Goal: Task Accomplishment & Management: Manage account settings

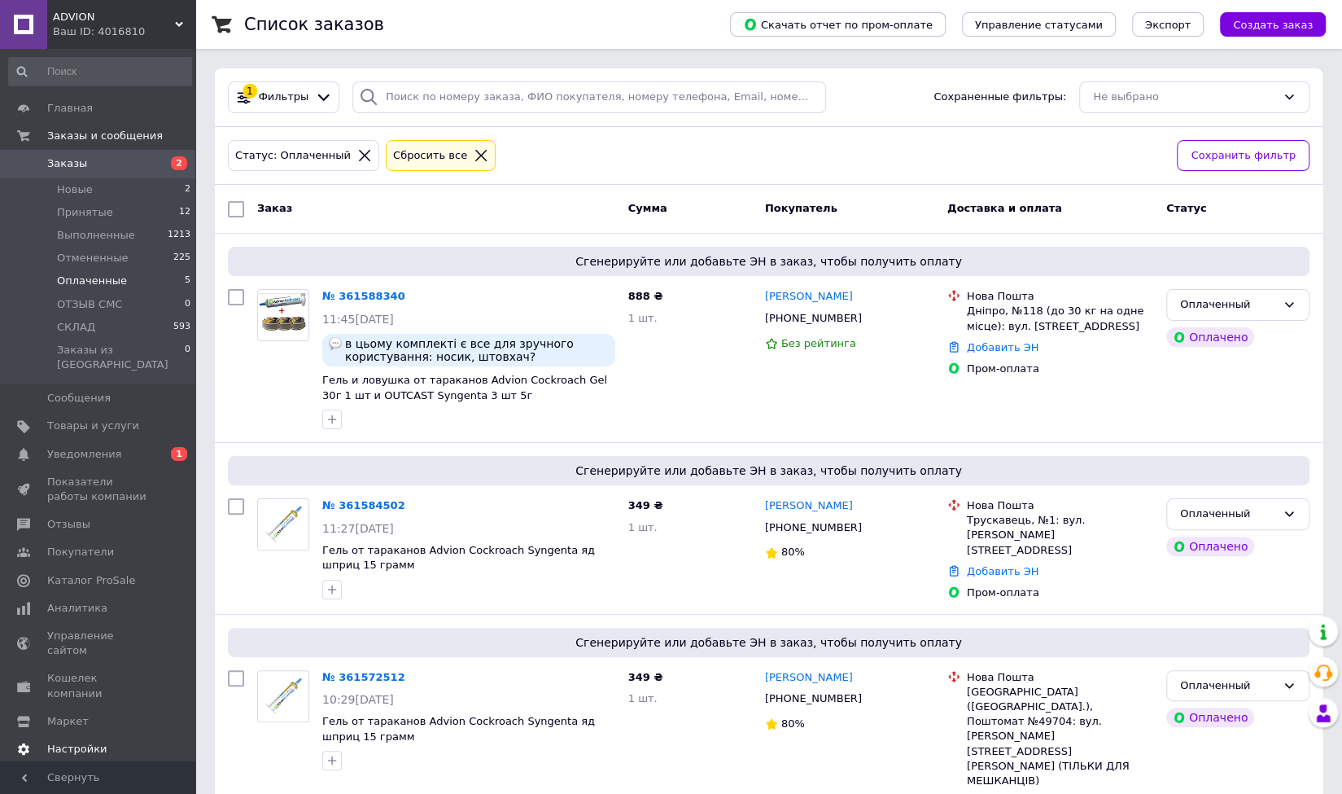
click at [96, 447] on span "Уведомления" at bounding box center [84, 454] width 74 height 15
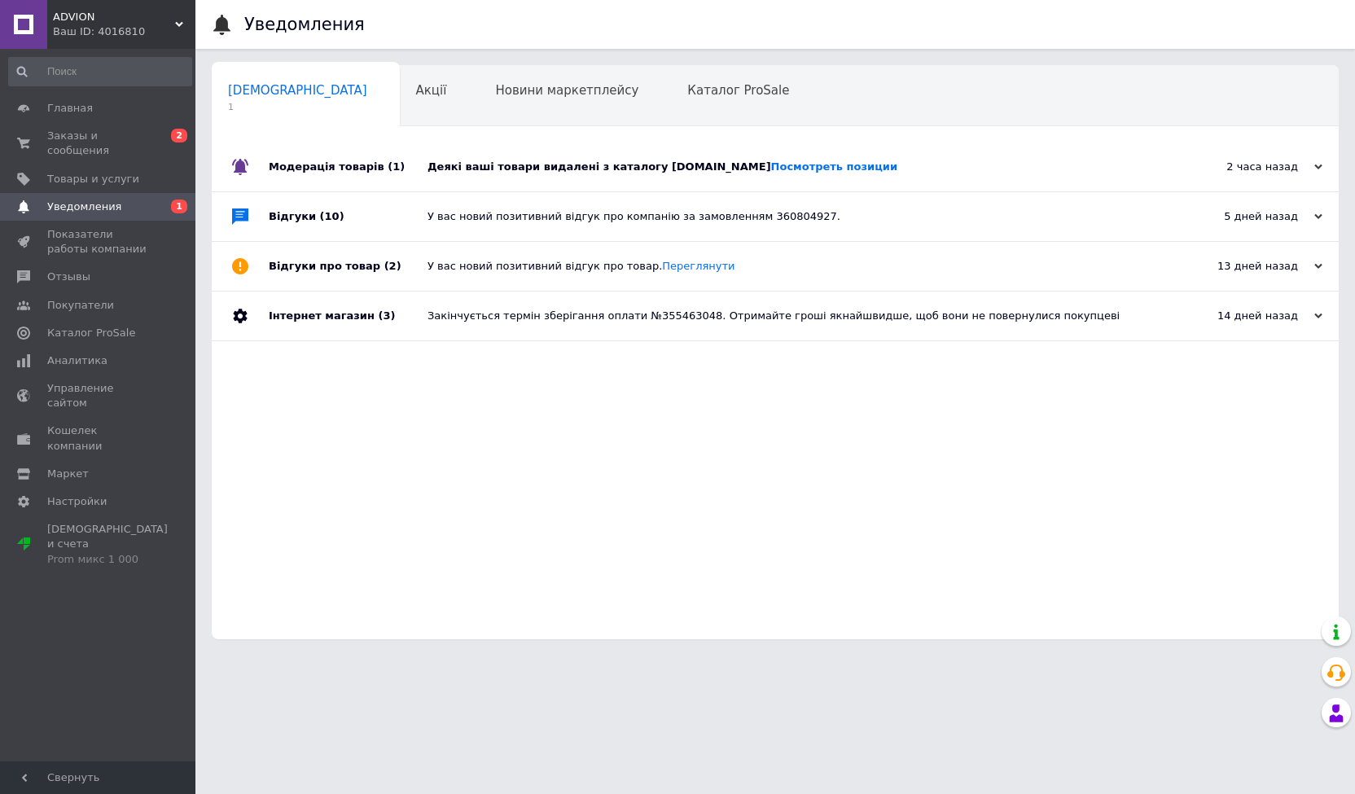
click at [1317, 164] on icon at bounding box center [1318, 167] width 8 height 8
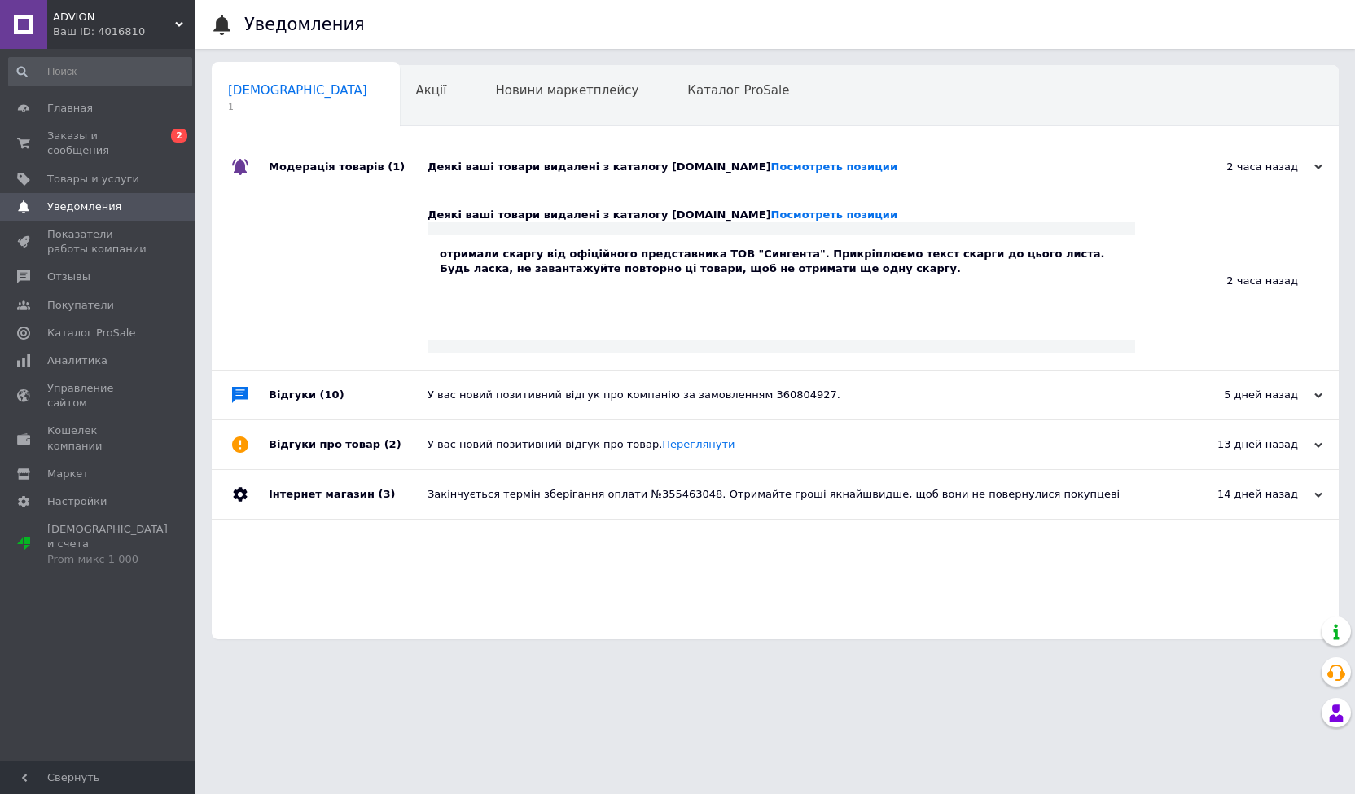
click at [723, 265] on div "отримали скаргу від офіційного представника ТОВ "Сингента". Прикріплюємо текст …" at bounding box center [781, 261] width 683 height 29
click at [721, 320] on div "отримали скаргу від офіційного представника ТОВ "Сингента". Прикріплюємо текст …" at bounding box center [780, 287] width 707 height 106
click at [771, 214] on link "Посмотреть позиции" at bounding box center [834, 214] width 126 height 12
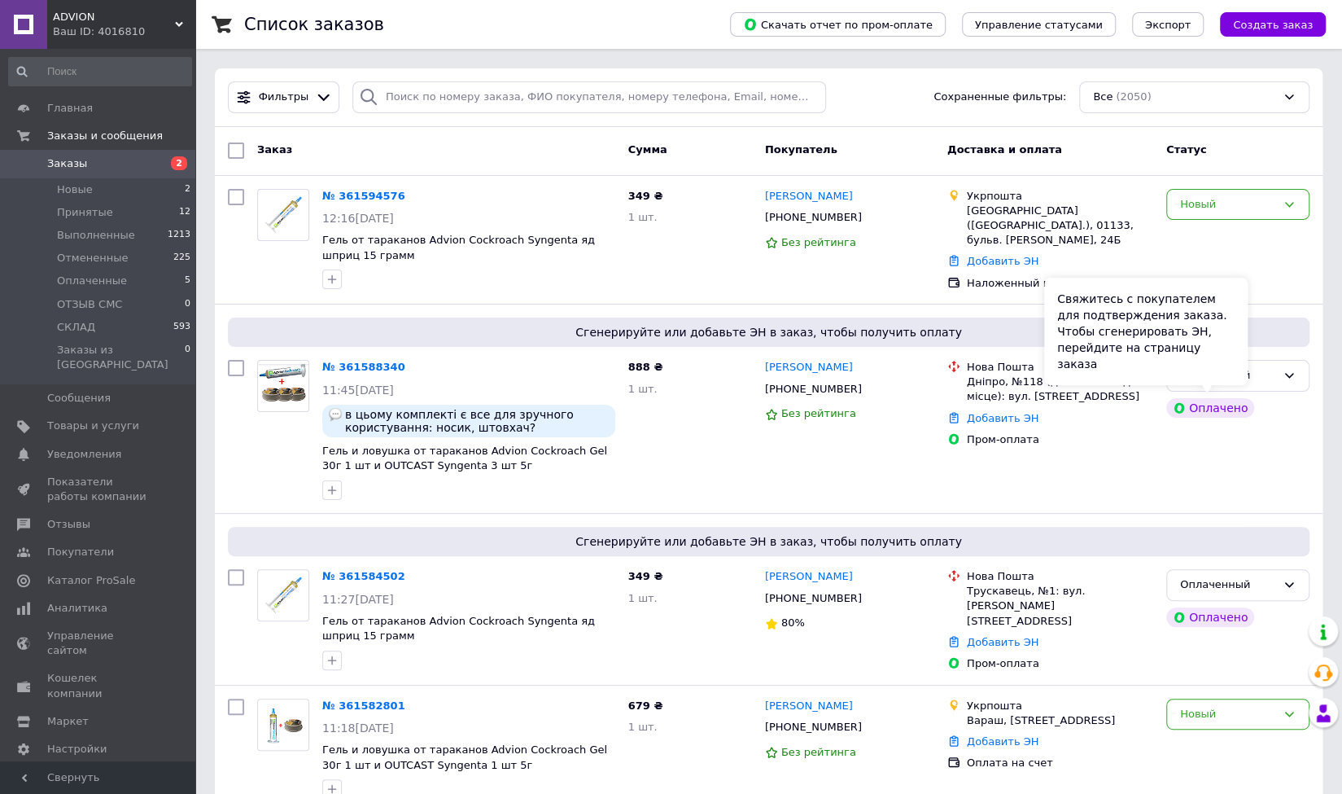
click at [1231, 370] on div "Свяжитесь с покупателем для подтверждения заказа. Чтобы сгенерировать ЭН, перей…" at bounding box center [1146, 331] width 204 height 107
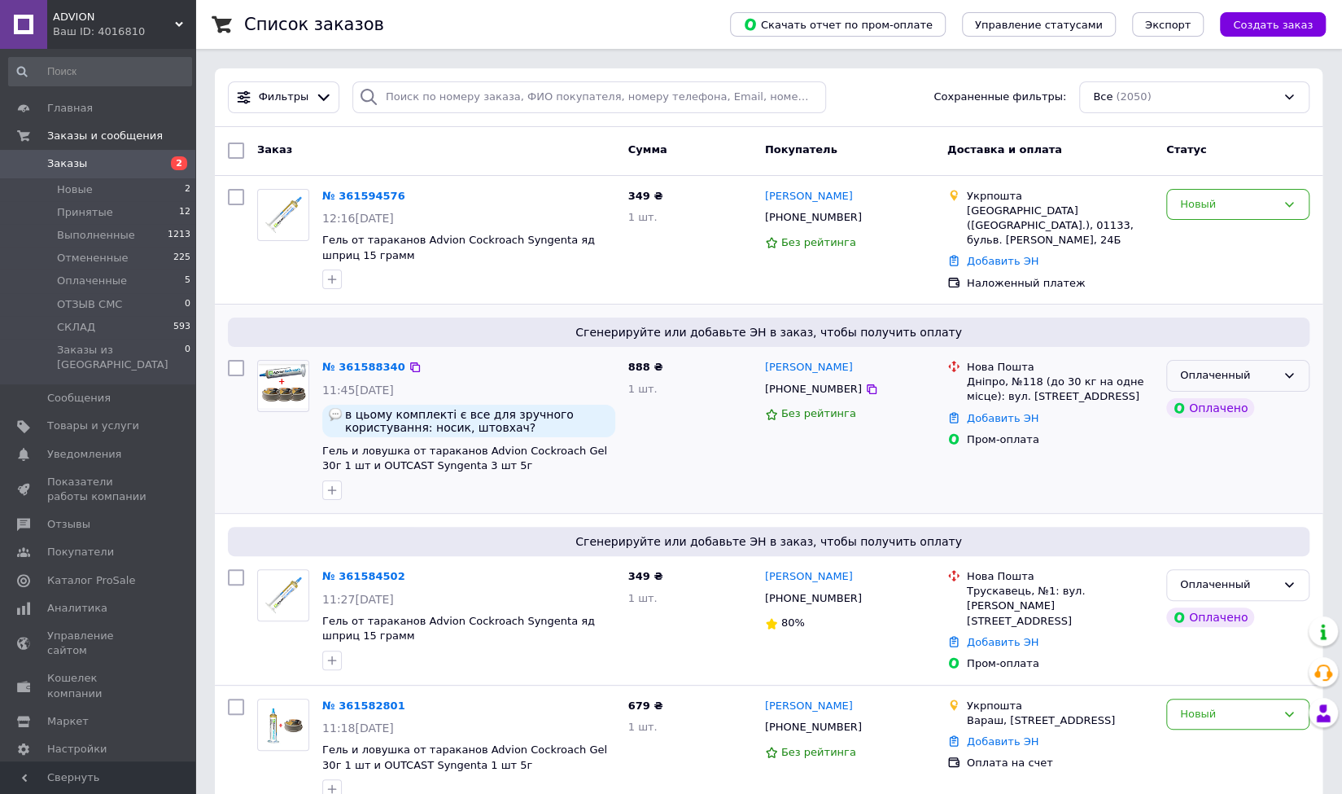
click at [1283, 372] on icon at bounding box center [1289, 375] width 13 height 13
click at [1205, 409] on li "Принят" at bounding box center [1238, 410] width 142 height 30
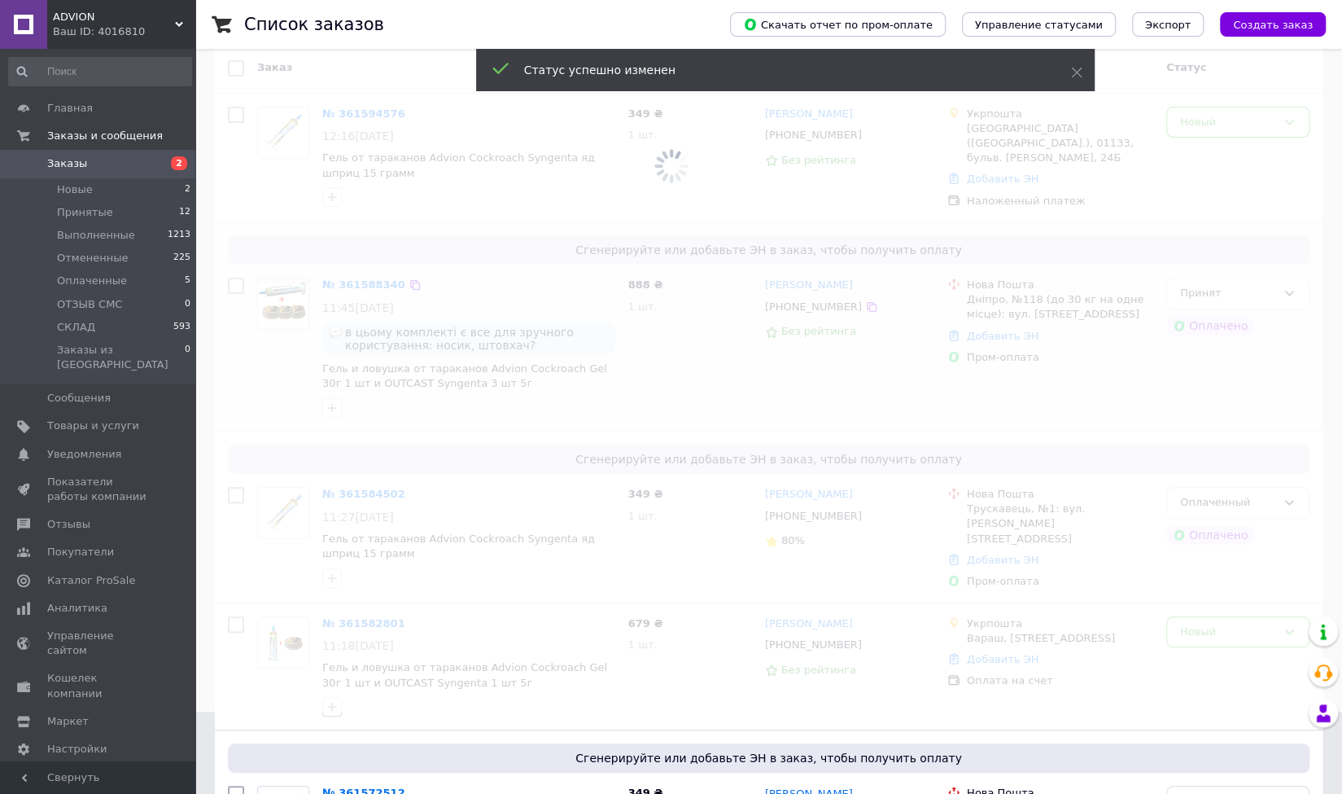
scroll to position [163, 0]
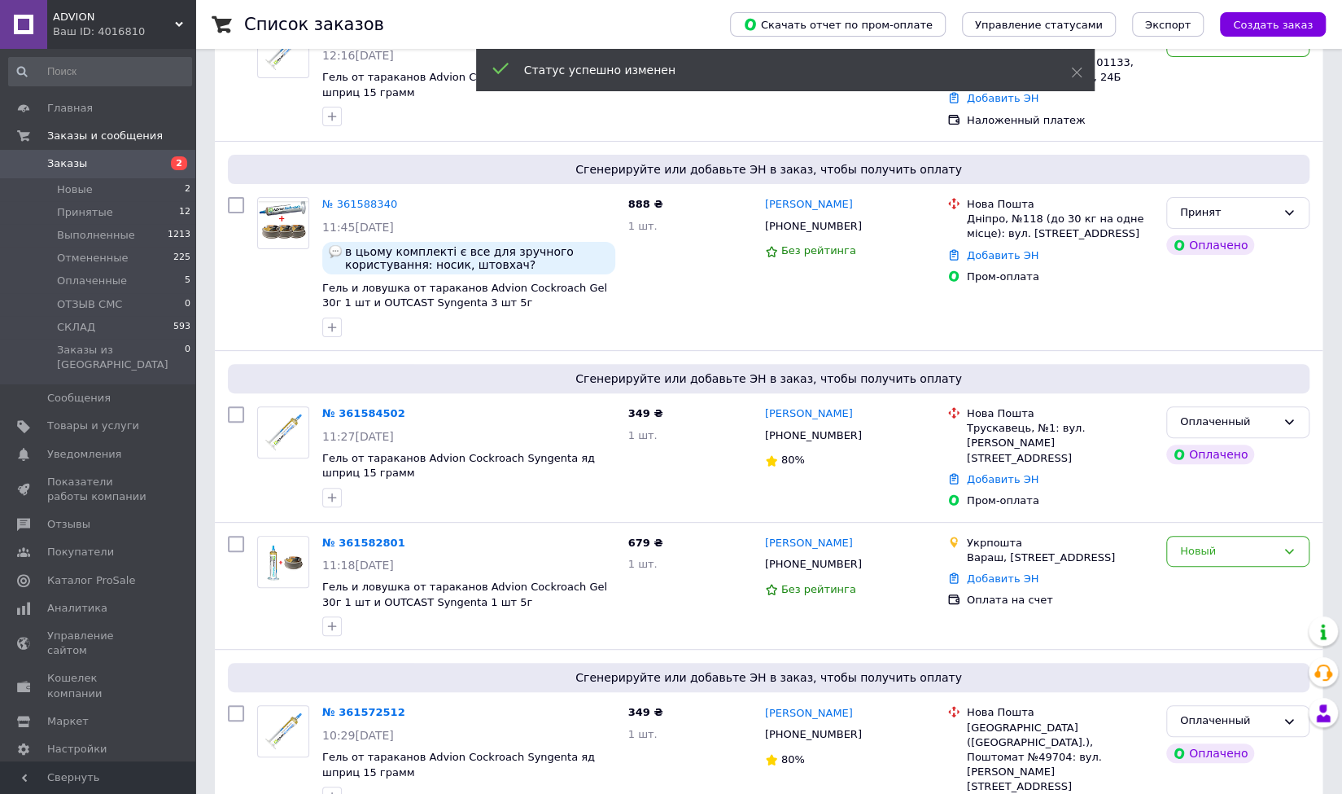
click at [1285, 424] on icon at bounding box center [1289, 421] width 13 height 13
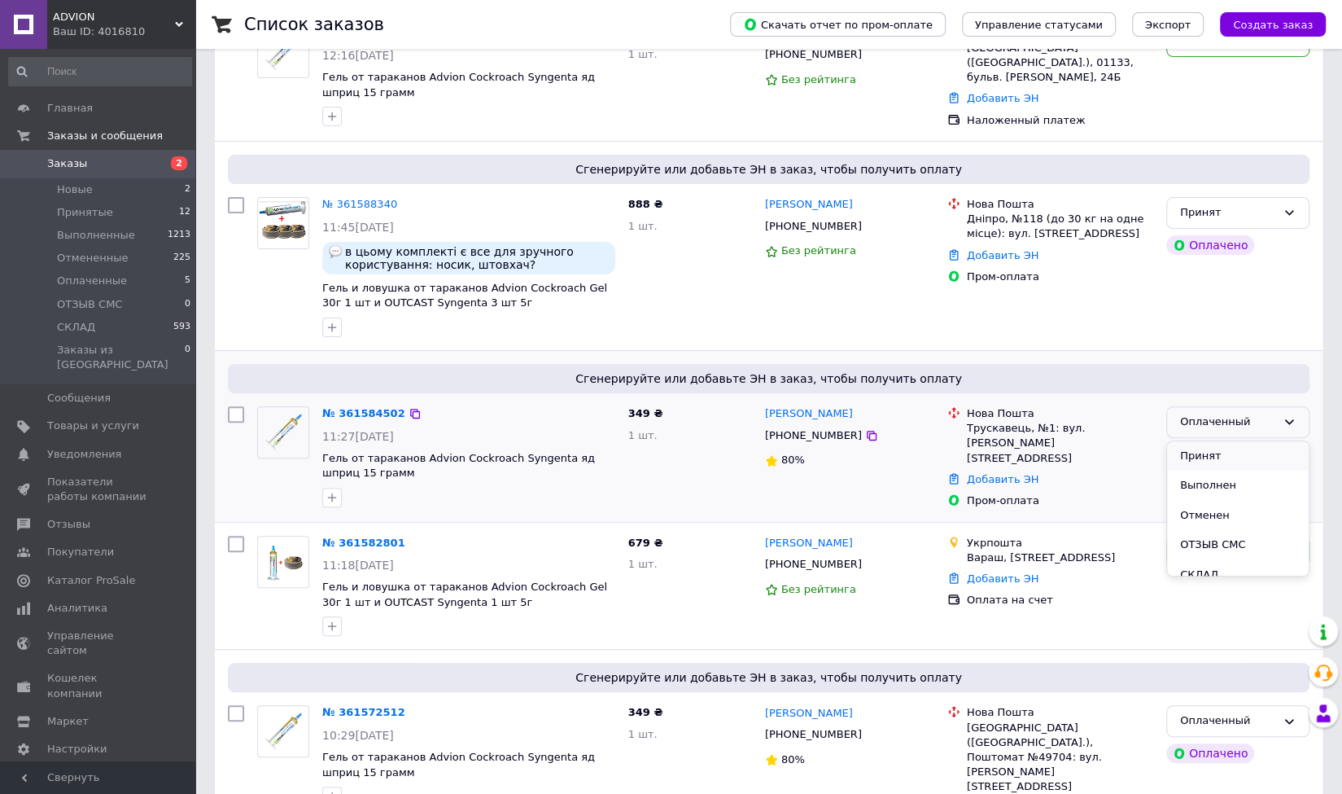
click at [1229, 452] on li "Принят" at bounding box center [1238, 456] width 142 height 30
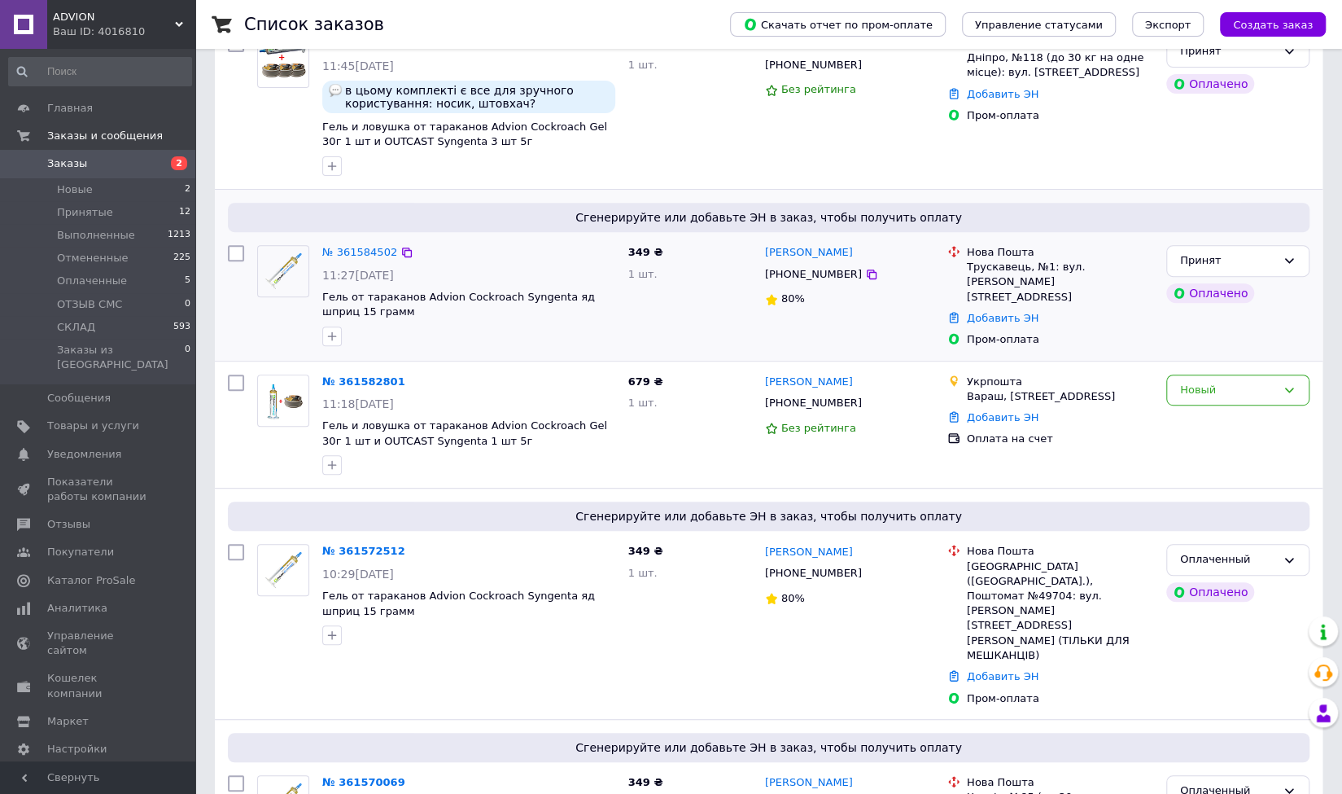
scroll to position [326, 0]
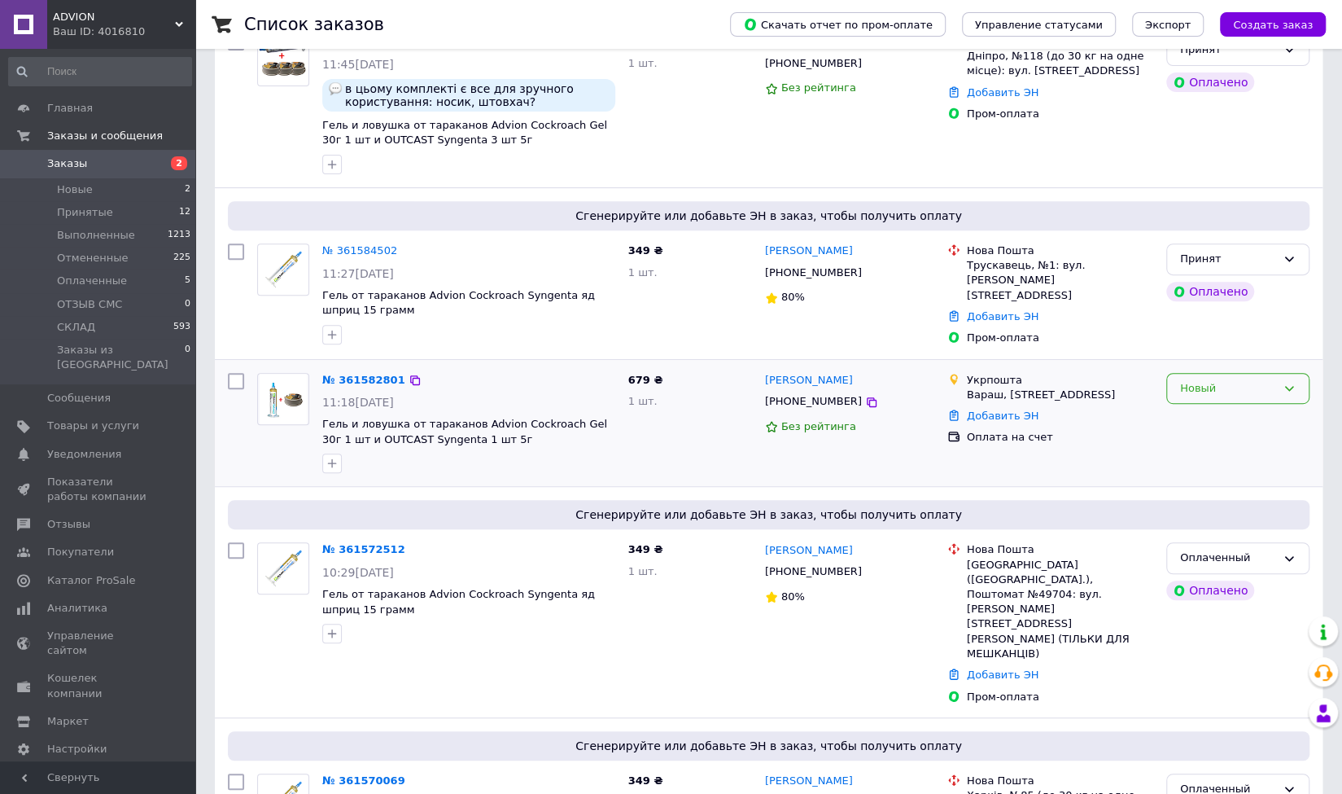
click at [1231, 383] on div "Новый" at bounding box center [1228, 388] width 96 height 17
click at [1206, 418] on li "Принят" at bounding box center [1238, 422] width 142 height 30
click at [1276, 556] on div "Оплаченный" at bounding box center [1238, 558] width 143 height 32
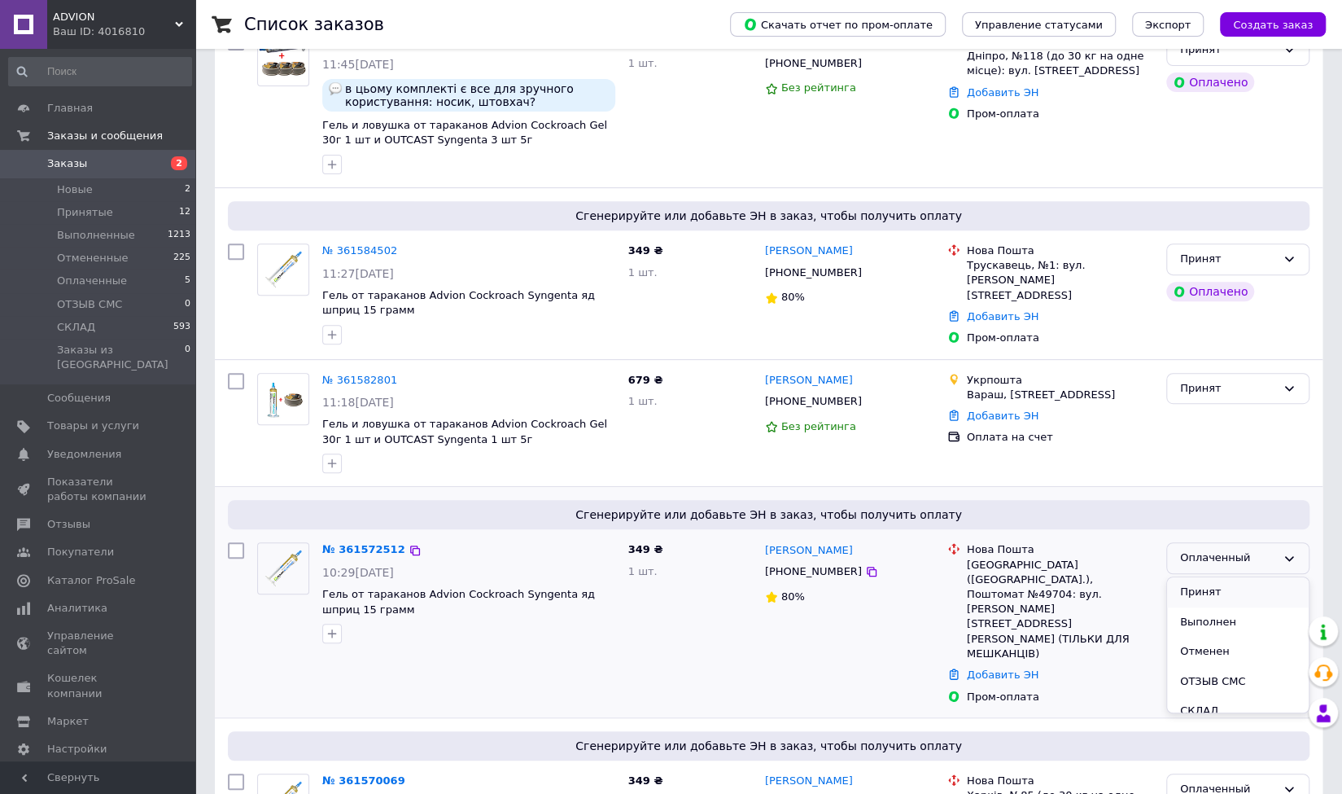
click at [1235, 589] on li "Принят" at bounding box center [1238, 592] width 142 height 30
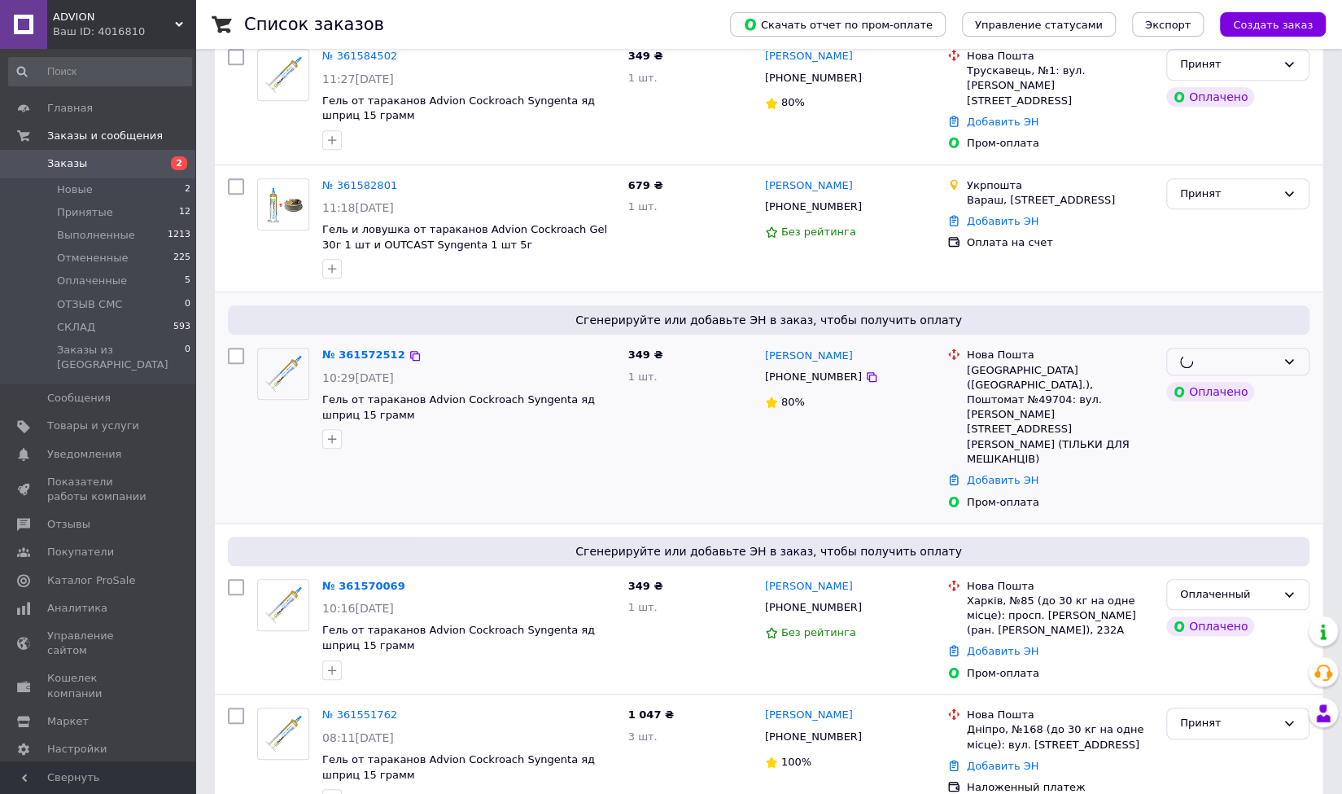
scroll to position [570, 0]
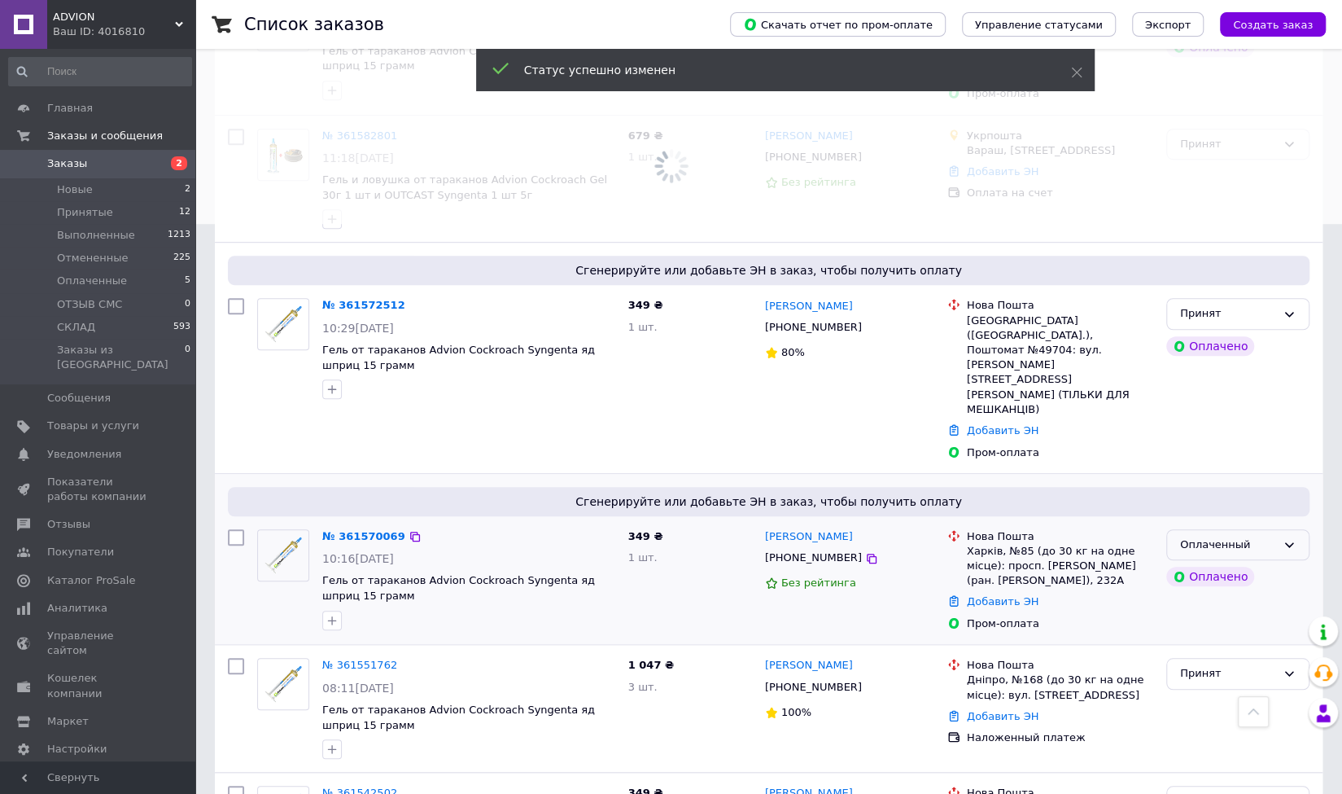
click at [1276, 529] on div "Оплаченный" at bounding box center [1238, 545] width 143 height 32
click at [1221, 563] on li "Принят" at bounding box center [1238, 578] width 142 height 30
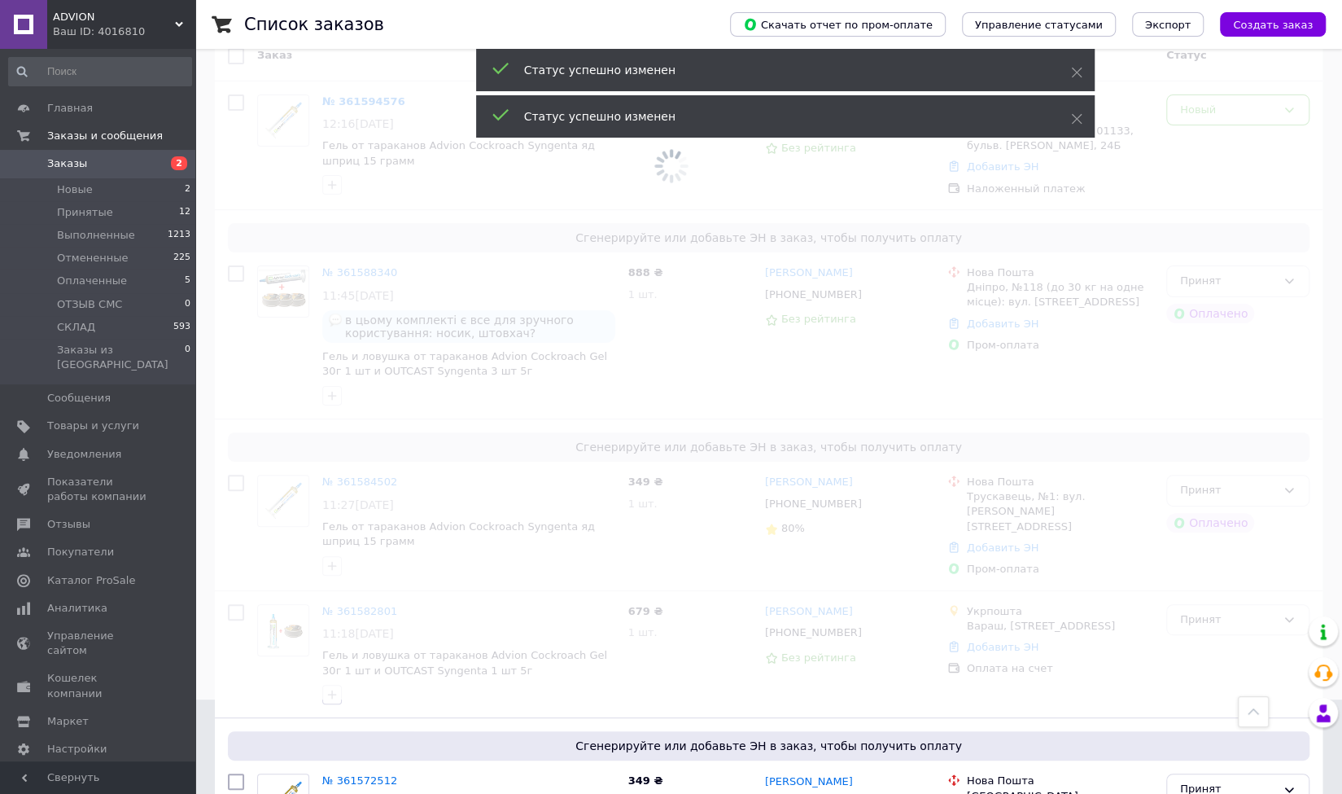
scroll to position [0, 0]
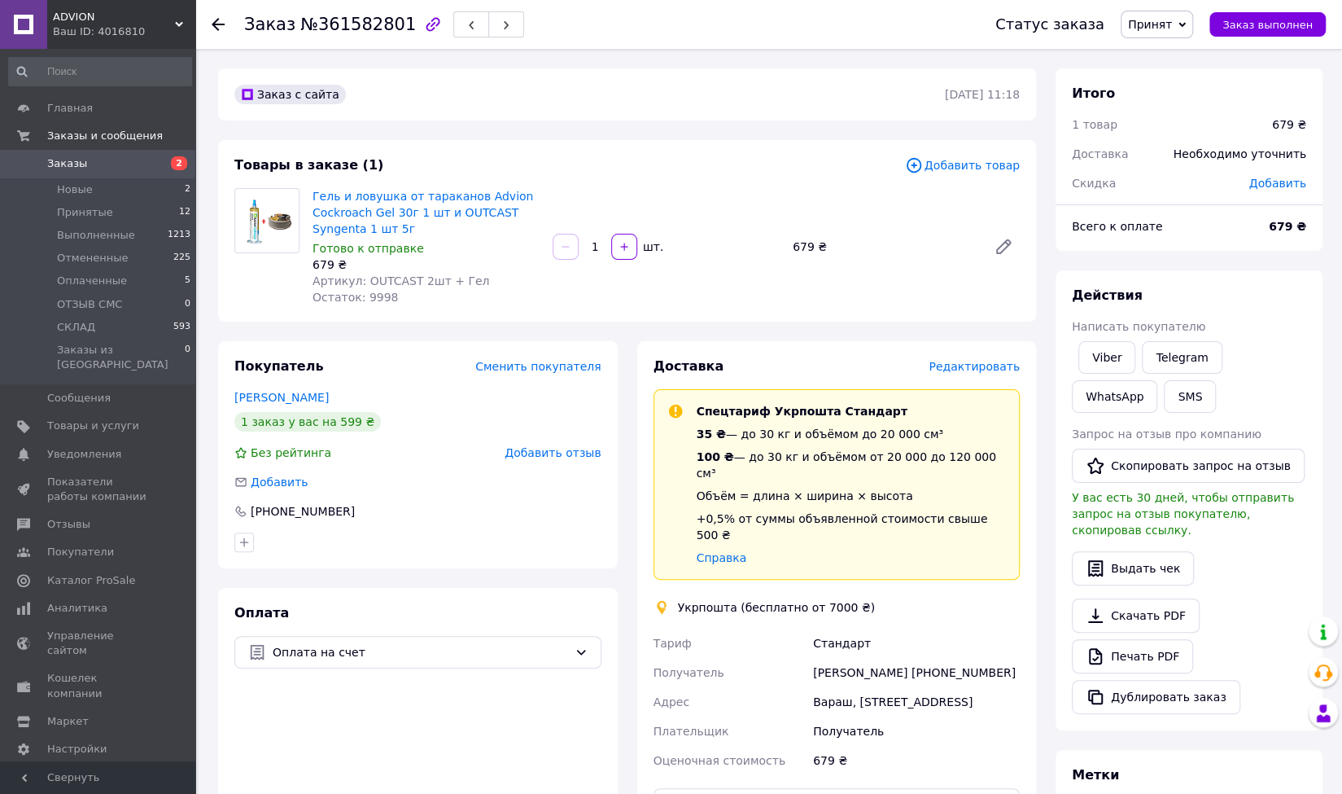
click at [900, 317] on div "Товары в заказе (1) Добавить товар Гель и ловушка от тараканов Advion Cockroach…" at bounding box center [627, 231] width 818 height 182
click at [1115, 356] on link "Viber" at bounding box center [1107, 357] width 57 height 33
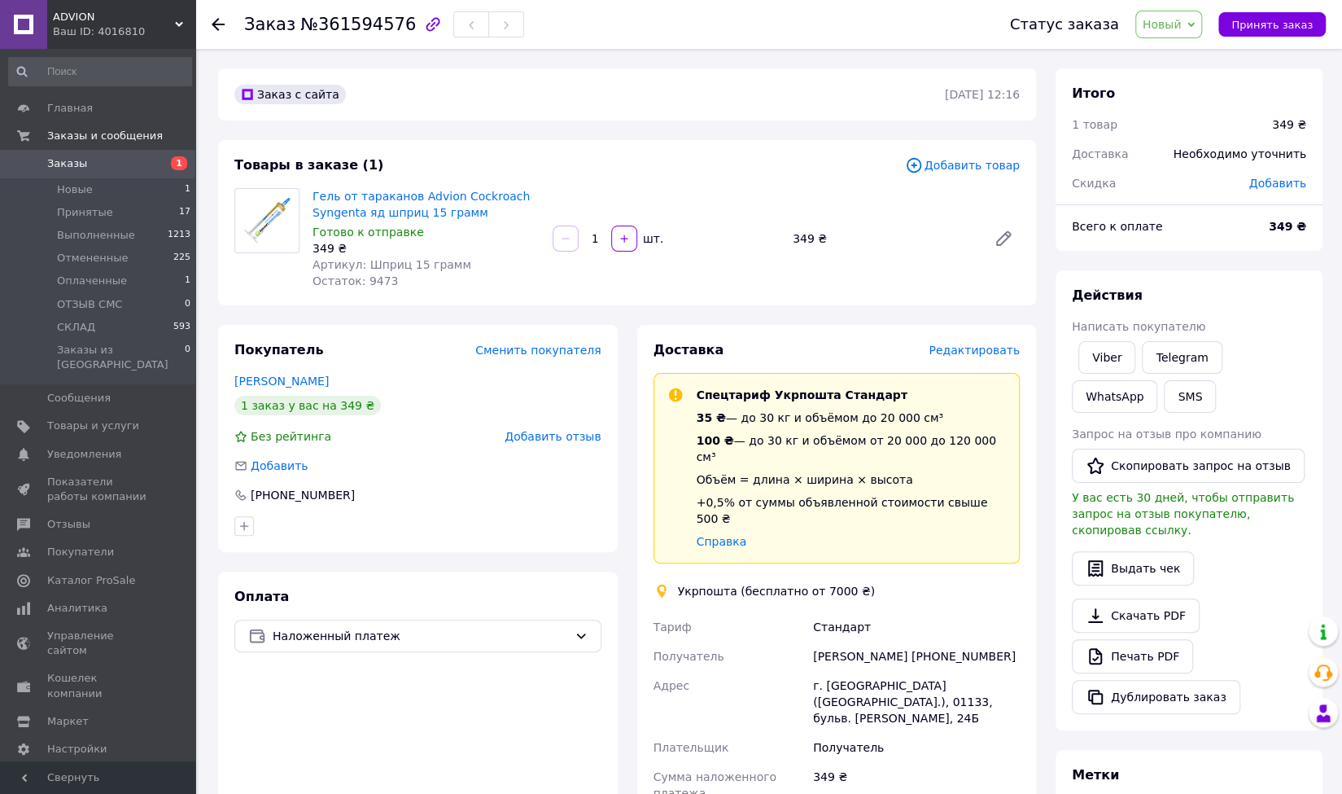
scroll to position [81, 0]
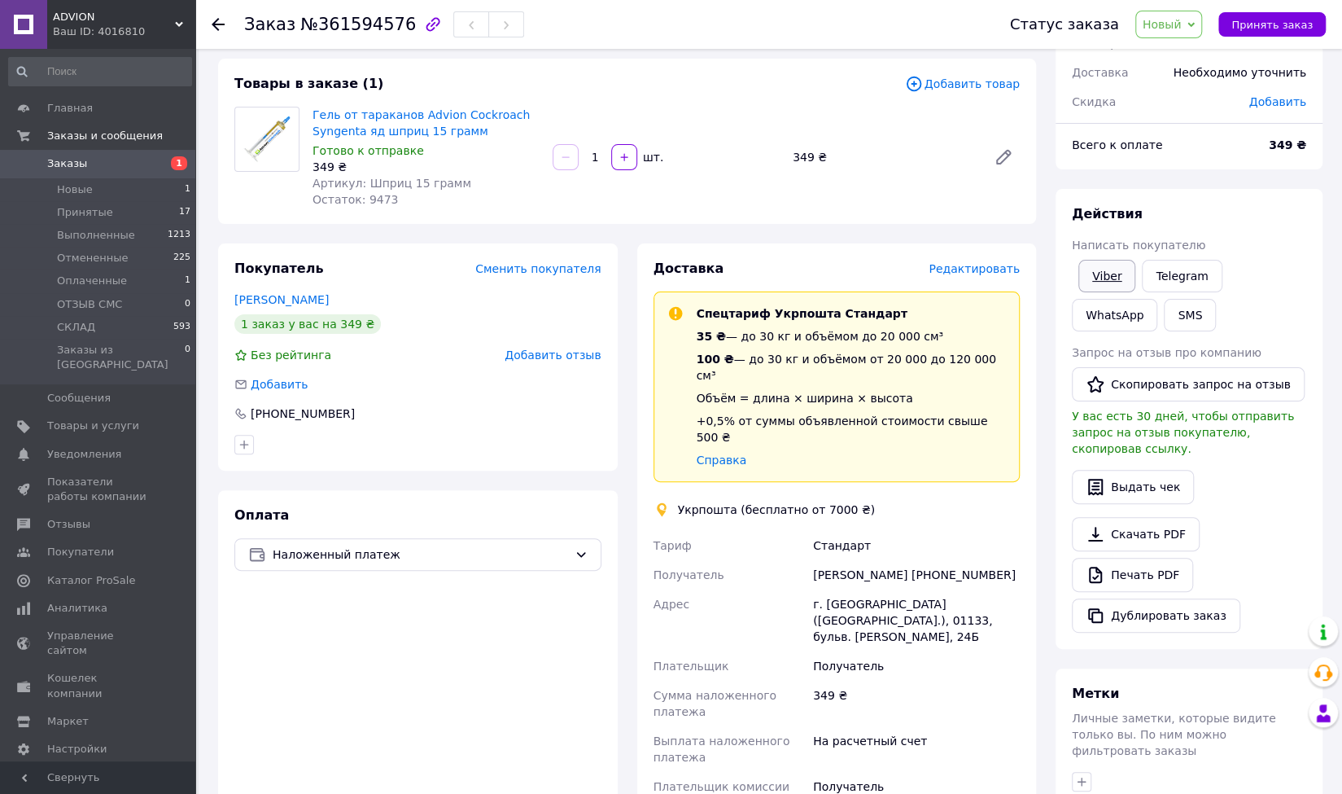
click at [1114, 282] on link "Viber" at bounding box center [1107, 276] width 57 height 33
click at [1171, 19] on span "Новый" at bounding box center [1162, 24] width 39 height 13
click at [1179, 61] on li "Принят" at bounding box center [1179, 57] width 86 height 24
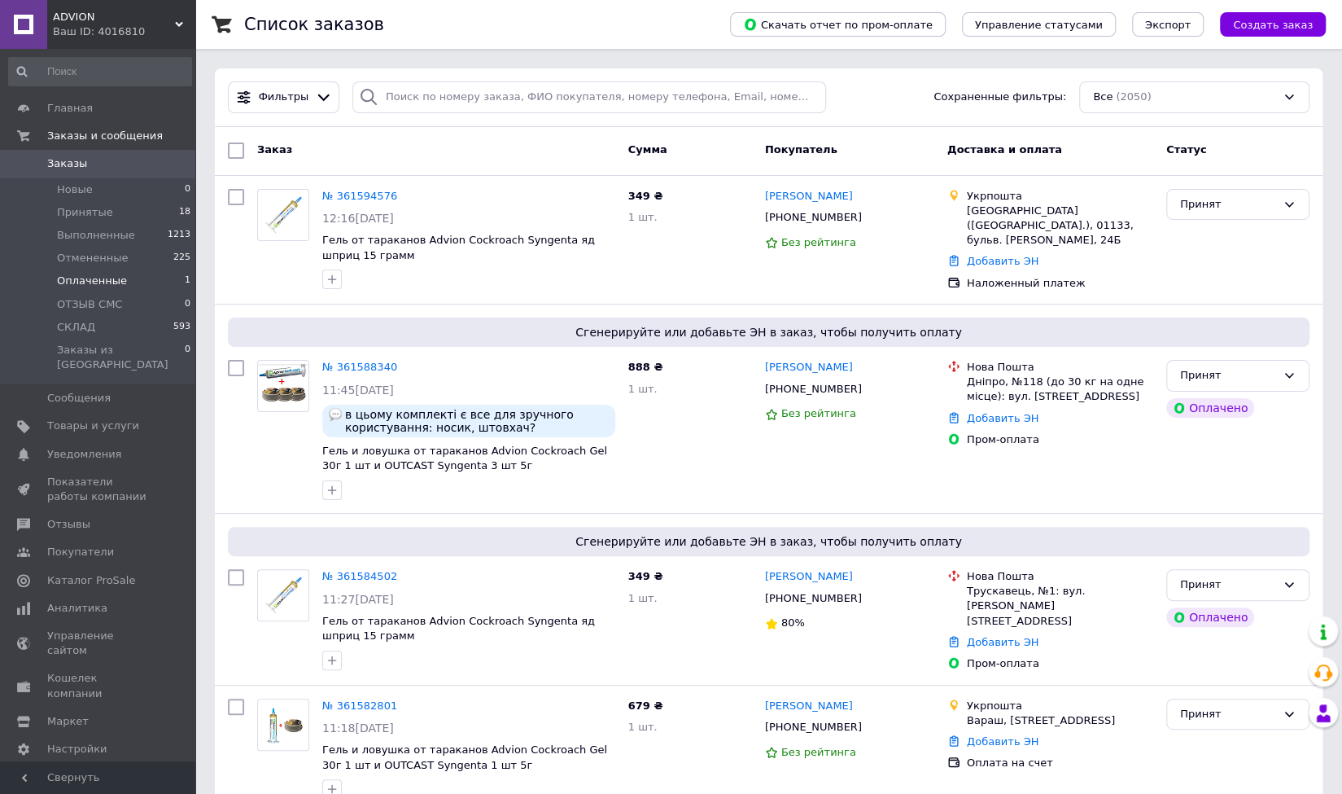
click at [94, 279] on span "Оплаченные" at bounding box center [92, 281] width 70 height 15
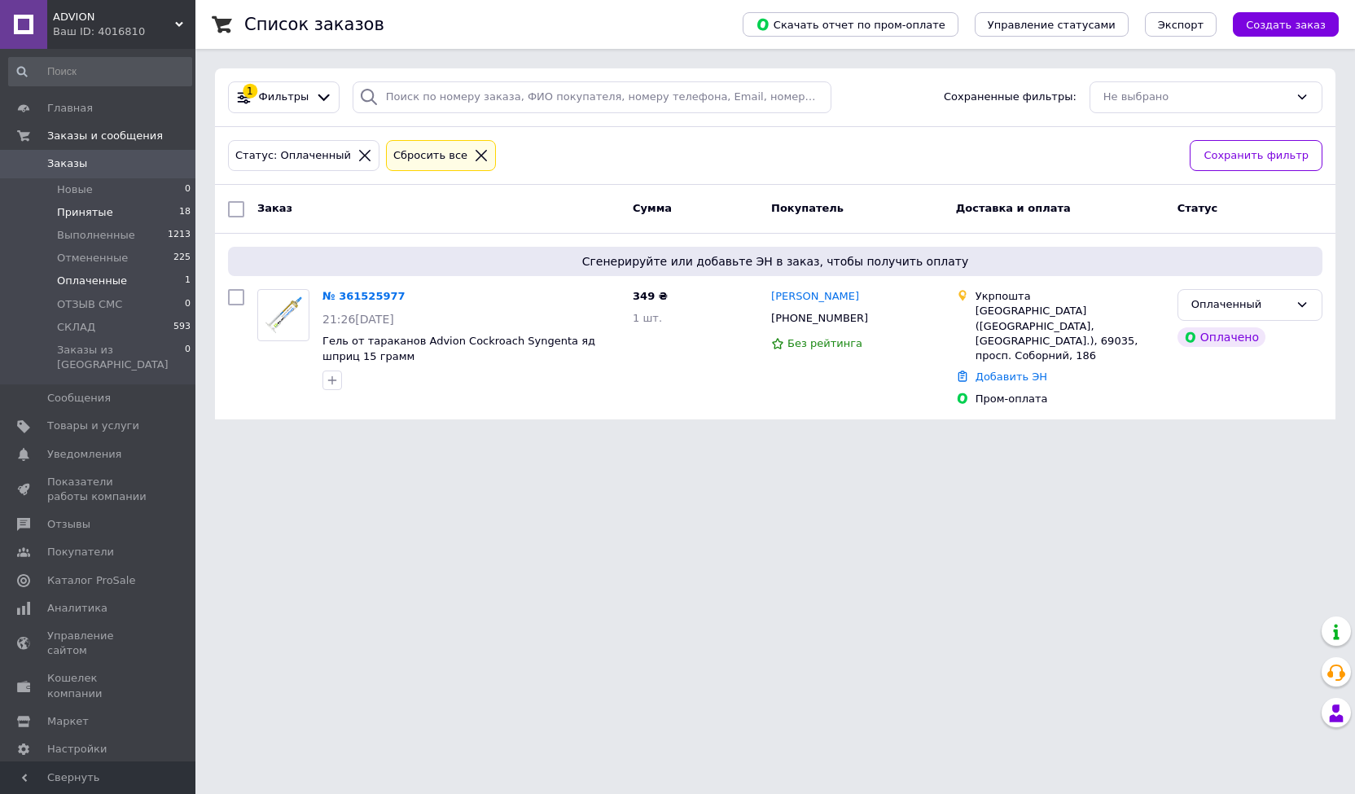
click at [85, 217] on span "Принятые" at bounding box center [85, 212] width 56 height 15
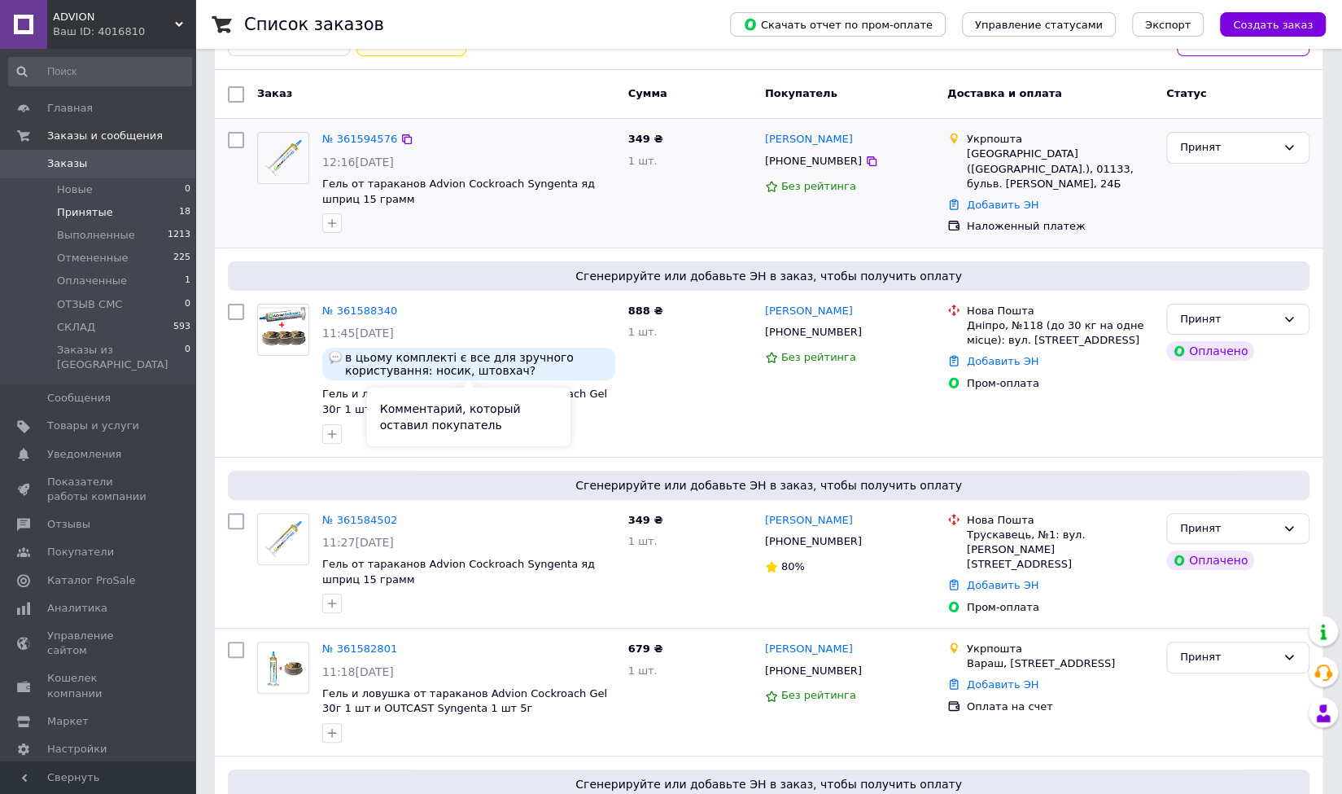
scroll to position [111, 0]
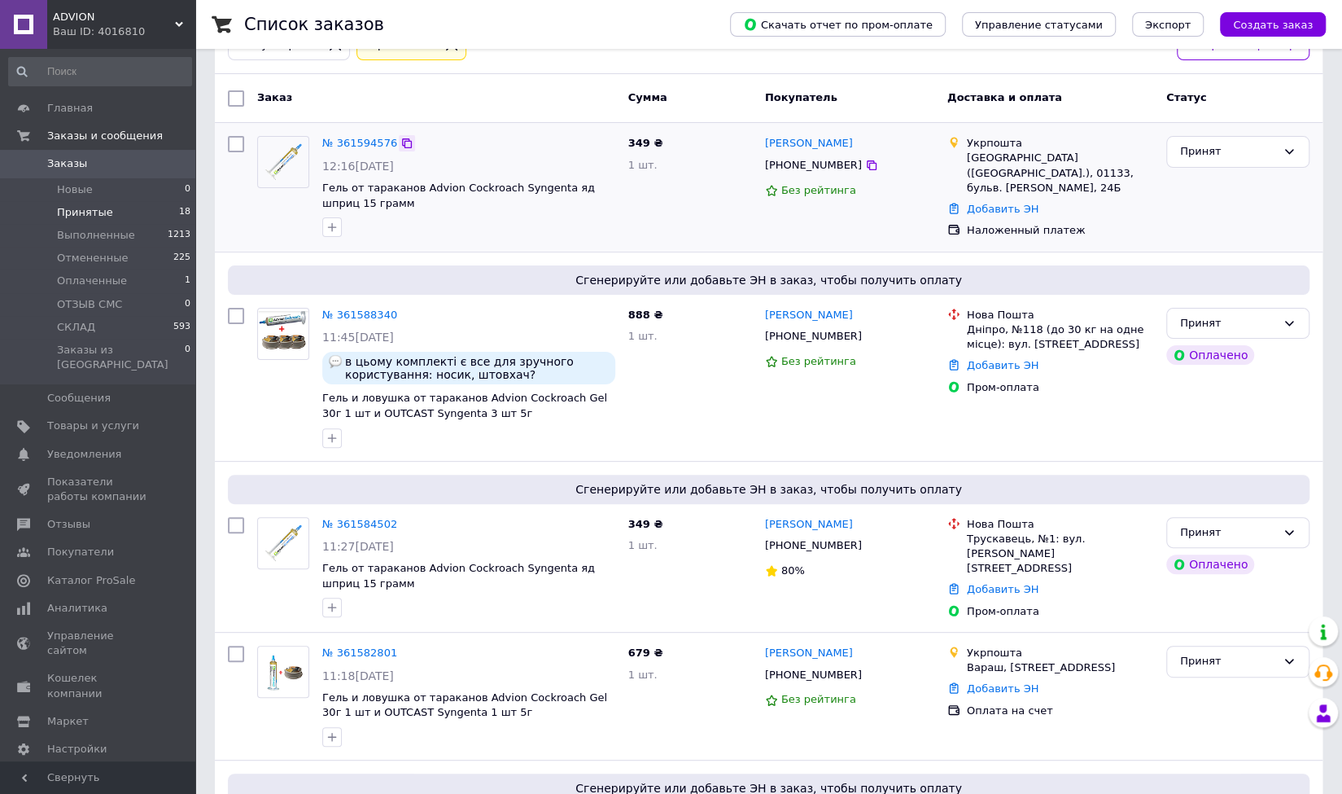
drag, startPoint x: 363, startPoint y: 138, endPoint x: 399, endPoint y: 148, distance: 37.1
click at [401, 147] on icon at bounding box center [407, 143] width 13 height 13
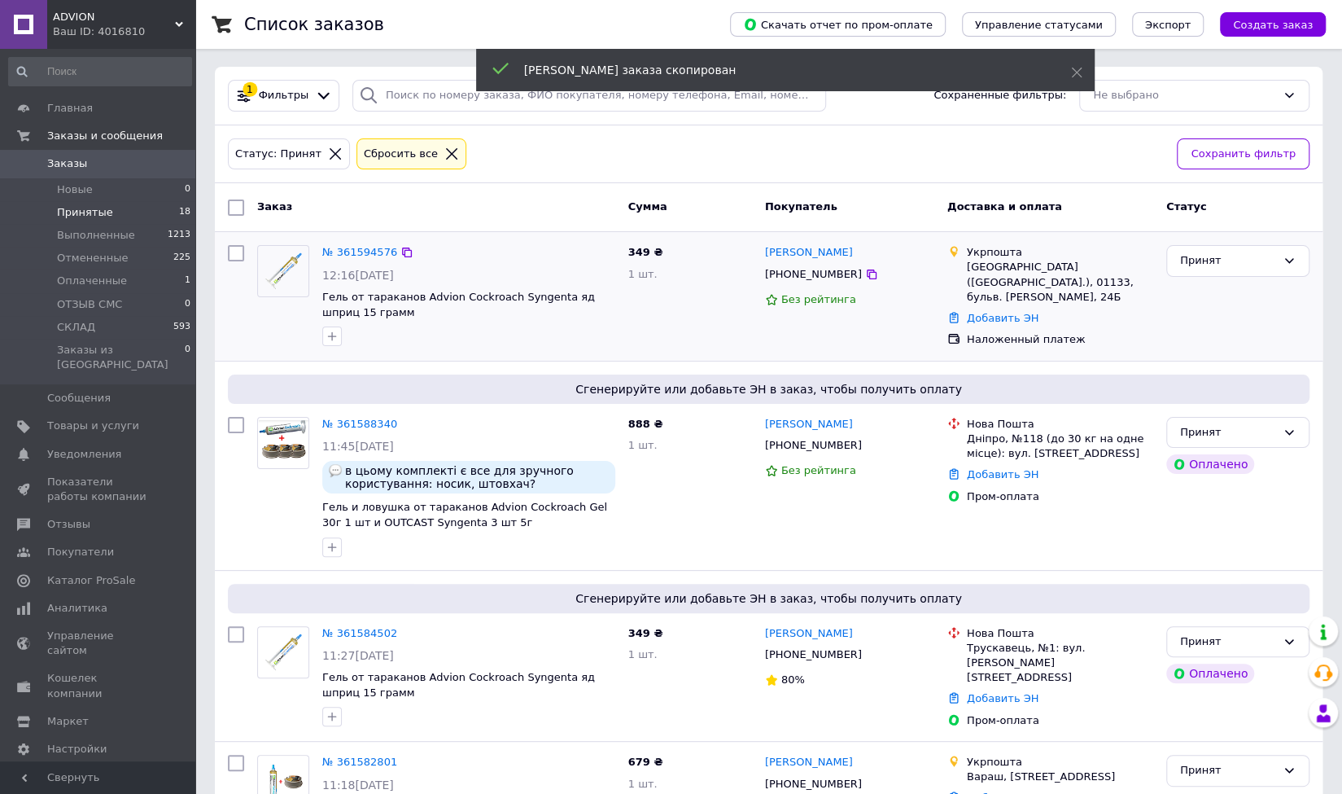
scroll to position [0, 0]
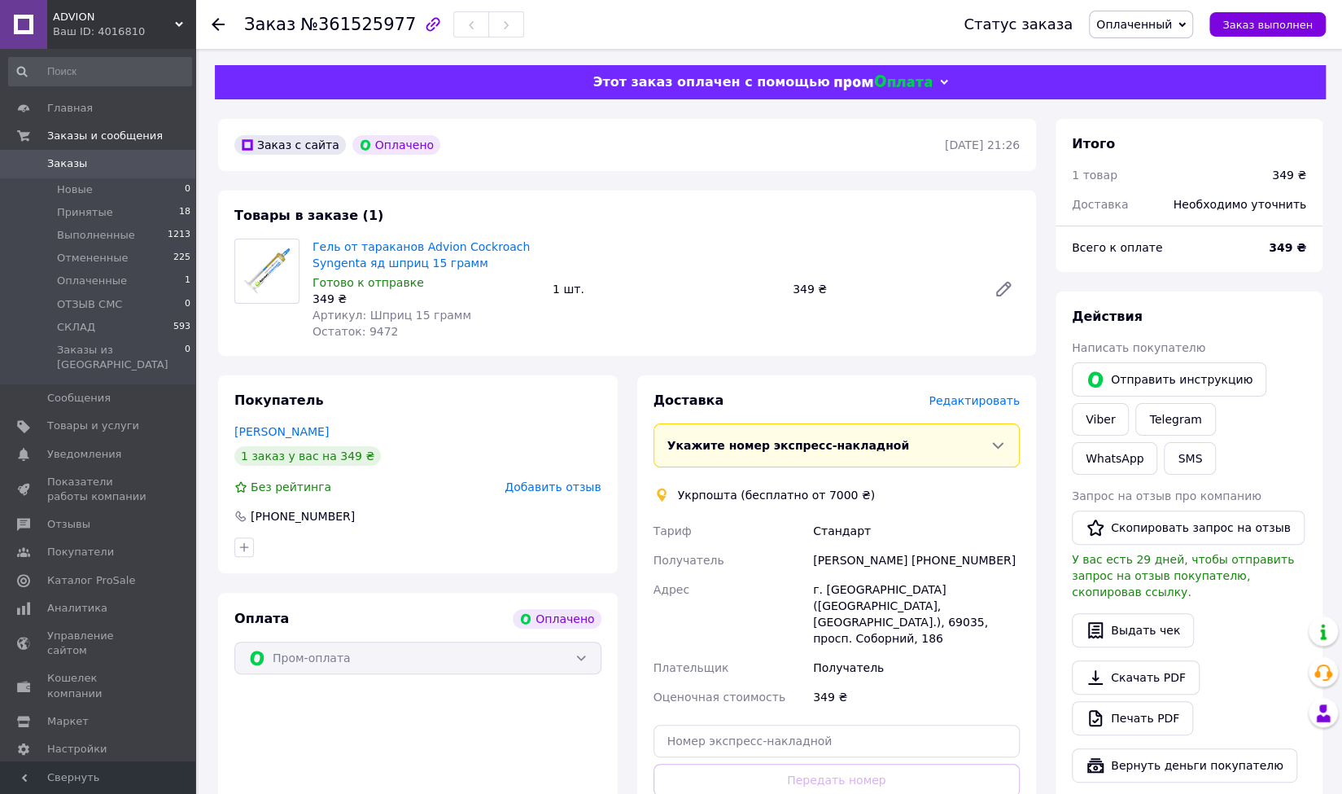
scroll to position [244, 0]
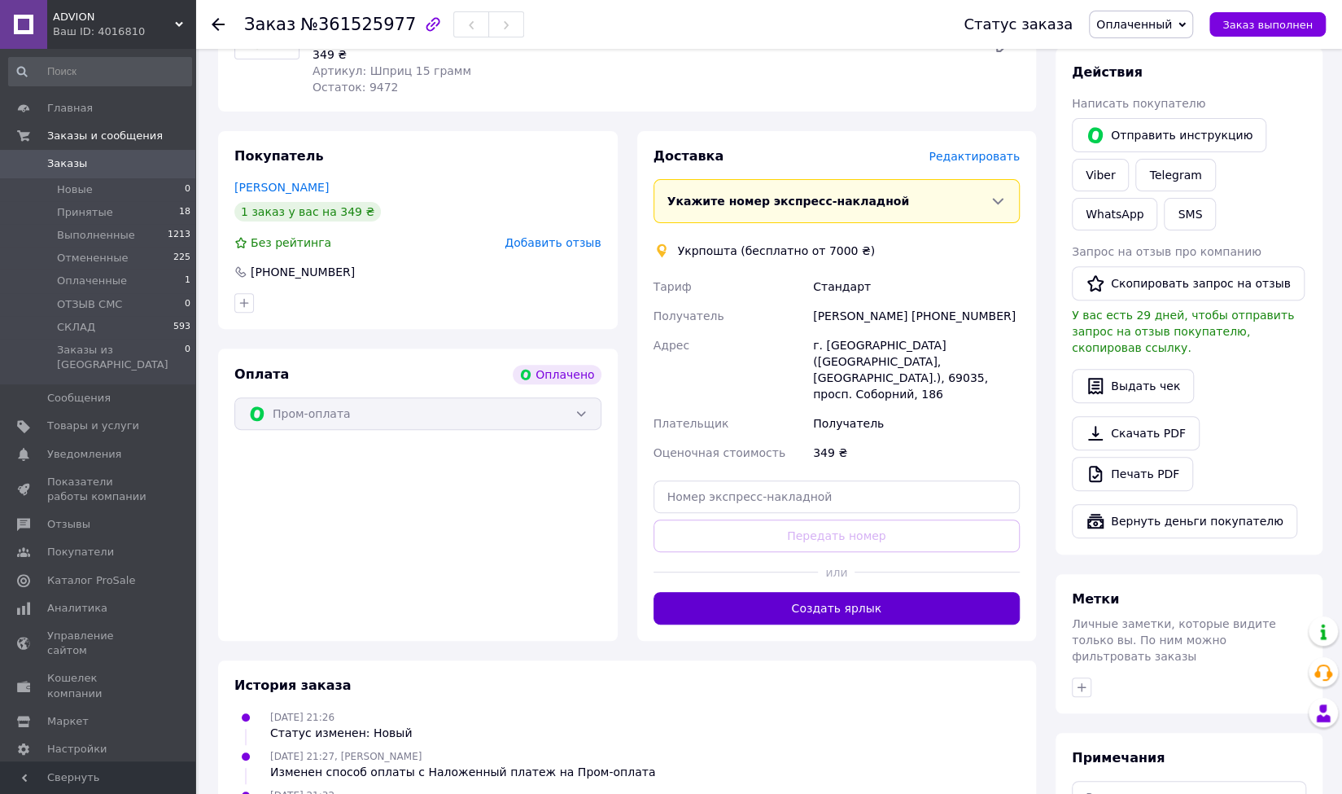
click at [819, 592] on button "Создать ярлык" at bounding box center [837, 608] width 367 height 33
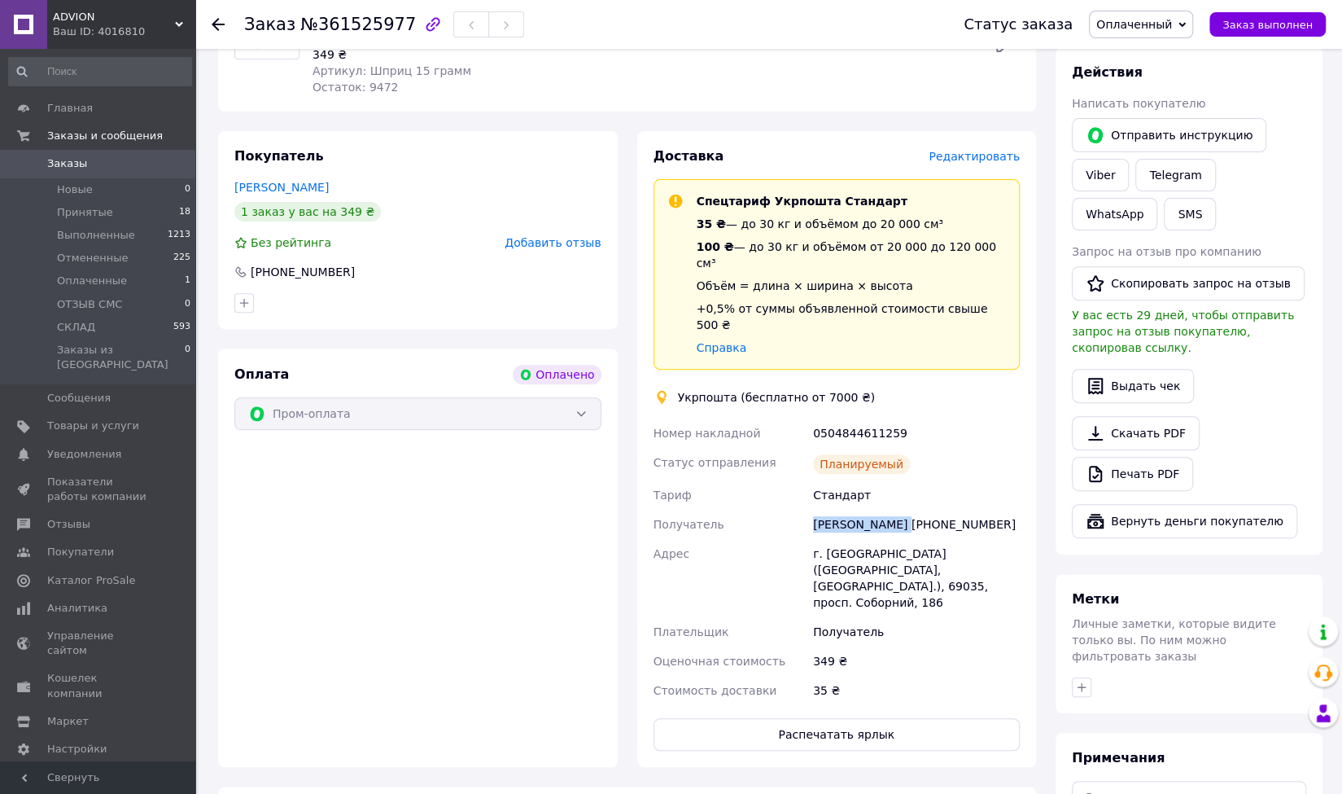
drag, startPoint x: 891, startPoint y: 494, endPoint x: 808, endPoint y: 489, distance: 83.2
click at [808, 488] on div "Номер накладной 0504844611259 Статус отправления Планируемый [PERSON_NAME] Полу…" at bounding box center [837, 561] width 374 height 287
copy div "Получатель [PERSON_NAME]"
click at [920, 510] on div "Галина Гончар +380676190177" at bounding box center [916, 524] width 213 height 29
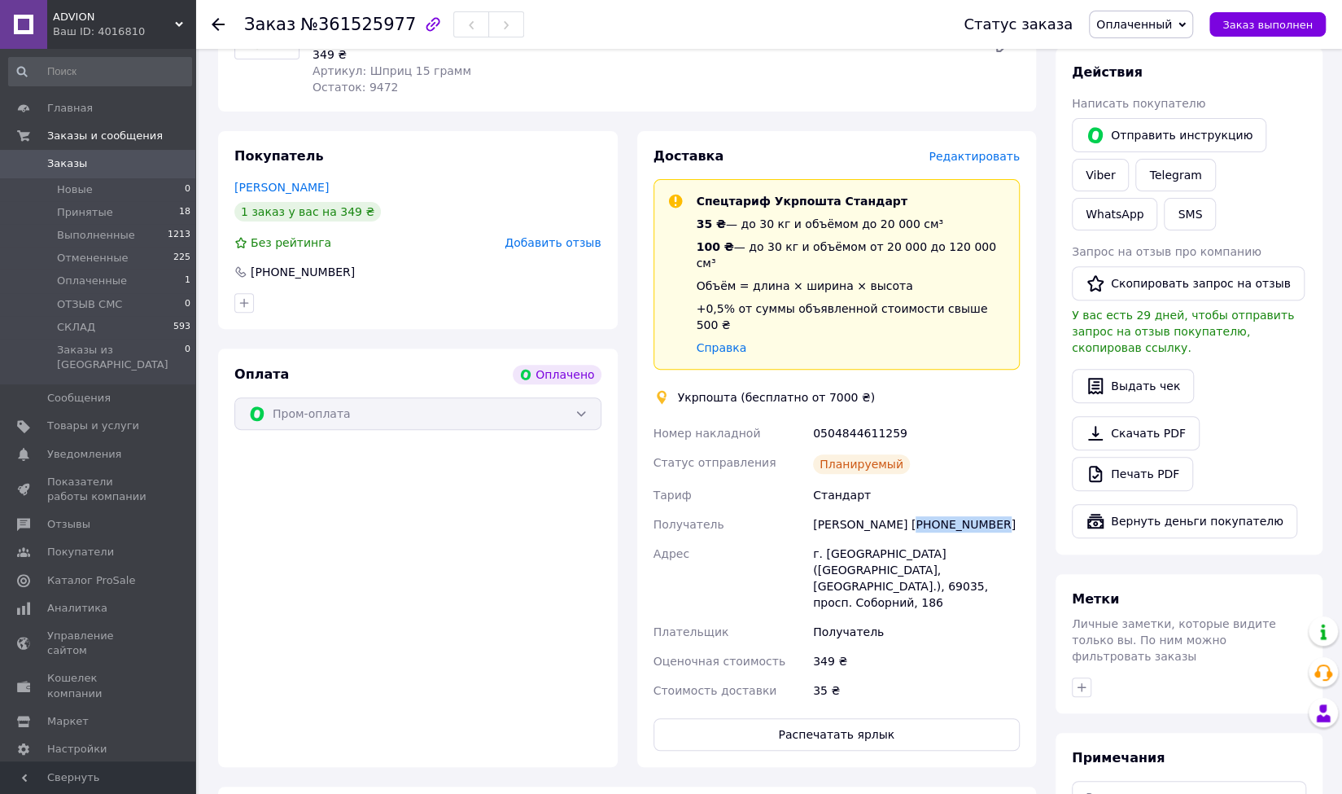
copy div "380676190177"
click at [861, 539] on div "г. Запорожье (Запорожская обл., Запорожский р-н.), 69035, просп. Соборний, 186" at bounding box center [916, 578] width 213 height 78
click at [860, 539] on div "г. Запорожье (Запорожская обл., Запорожский р-н.), 69035, просп. Соборний, 186" at bounding box center [916, 578] width 213 height 78
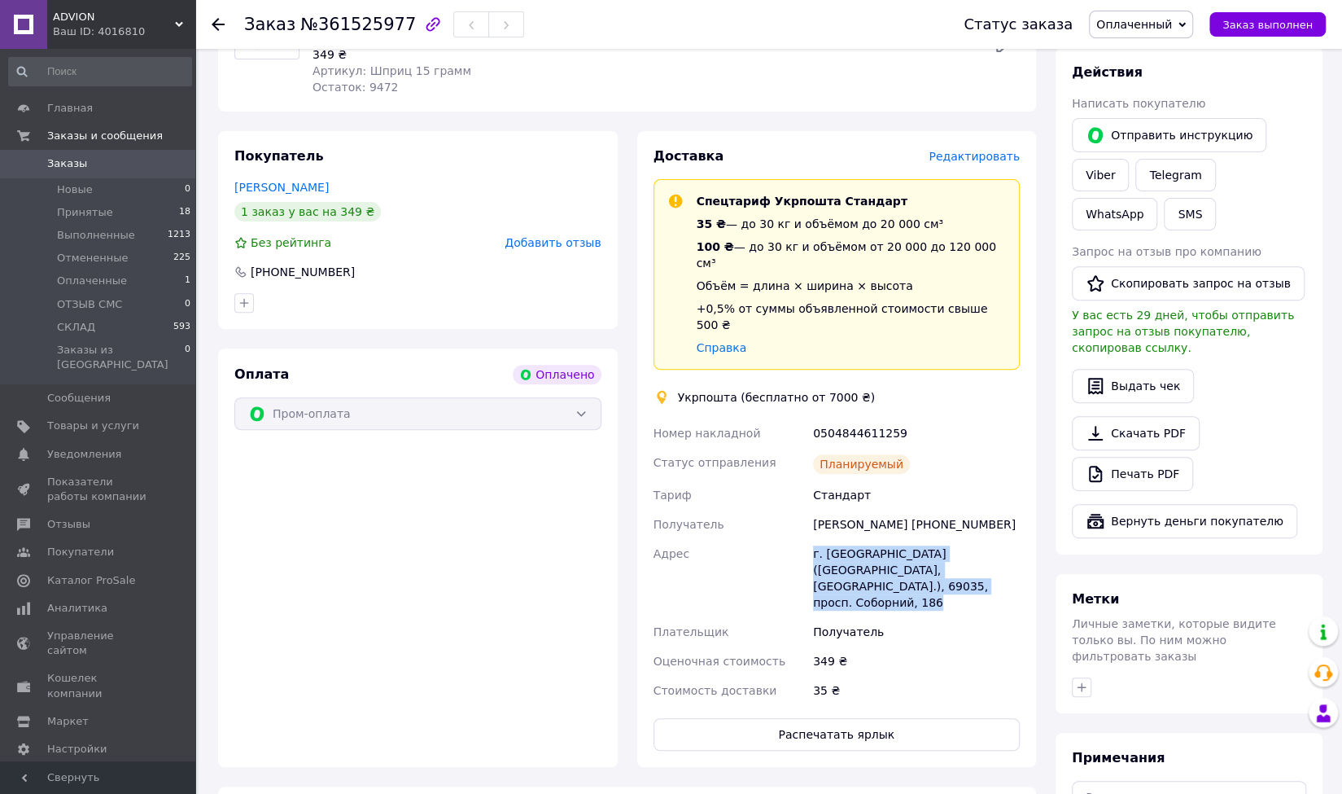
click at [860, 539] on div "г. Запорожье (Запорожская обл., Запорожский р-н.), 69035, просп. Соборний, 186" at bounding box center [916, 578] width 213 height 78
copy div "г. Запорожье (Запорожская обл., Запорожский р-н.), 69035, просп. Соборний, 186"
click at [866, 418] on div "0504844611259" at bounding box center [916, 432] width 213 height 29
copy div "0504844611259"
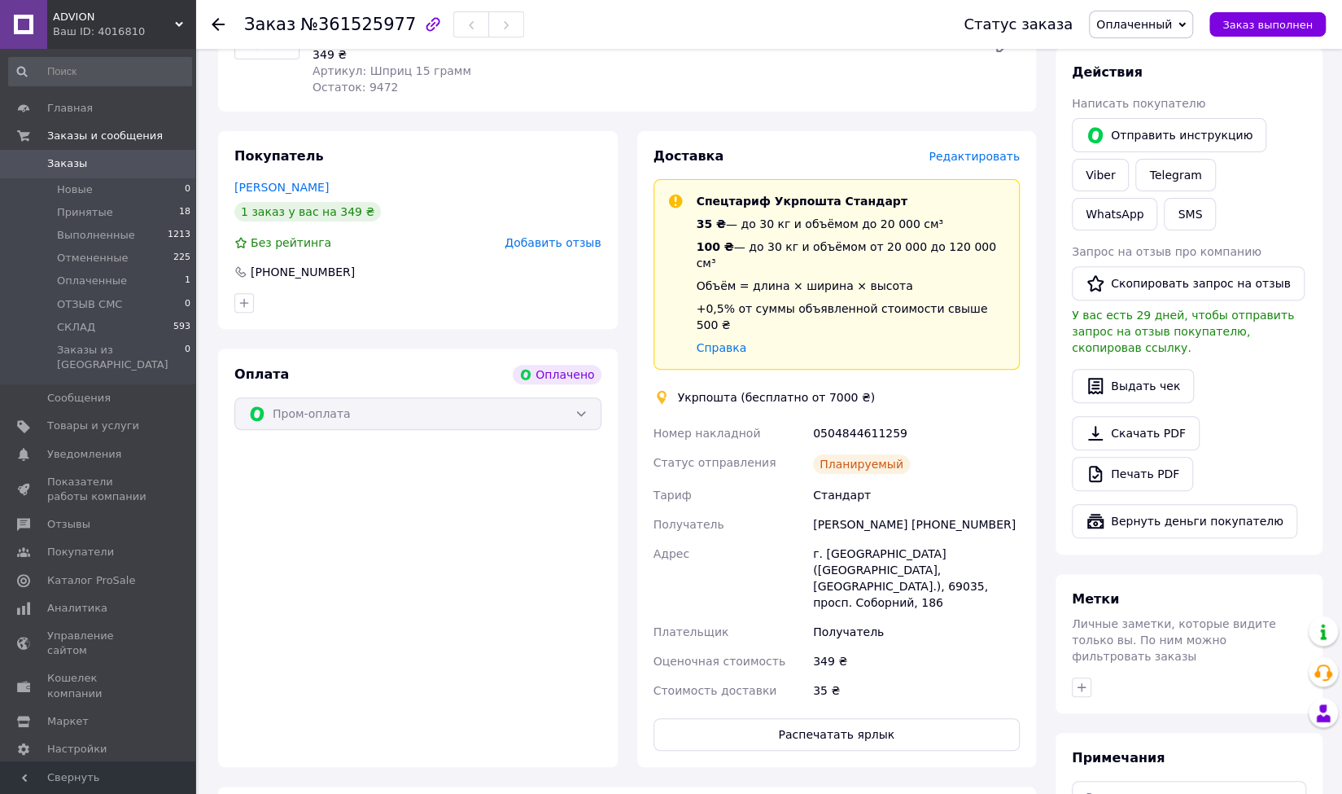
click at [920, 480] on div "Стандарт" at bounding box center [916, 494] width 213 height 29
click at [1094, 167] on link "Viber" at bounding box center [1100, 175] width 57 height 33
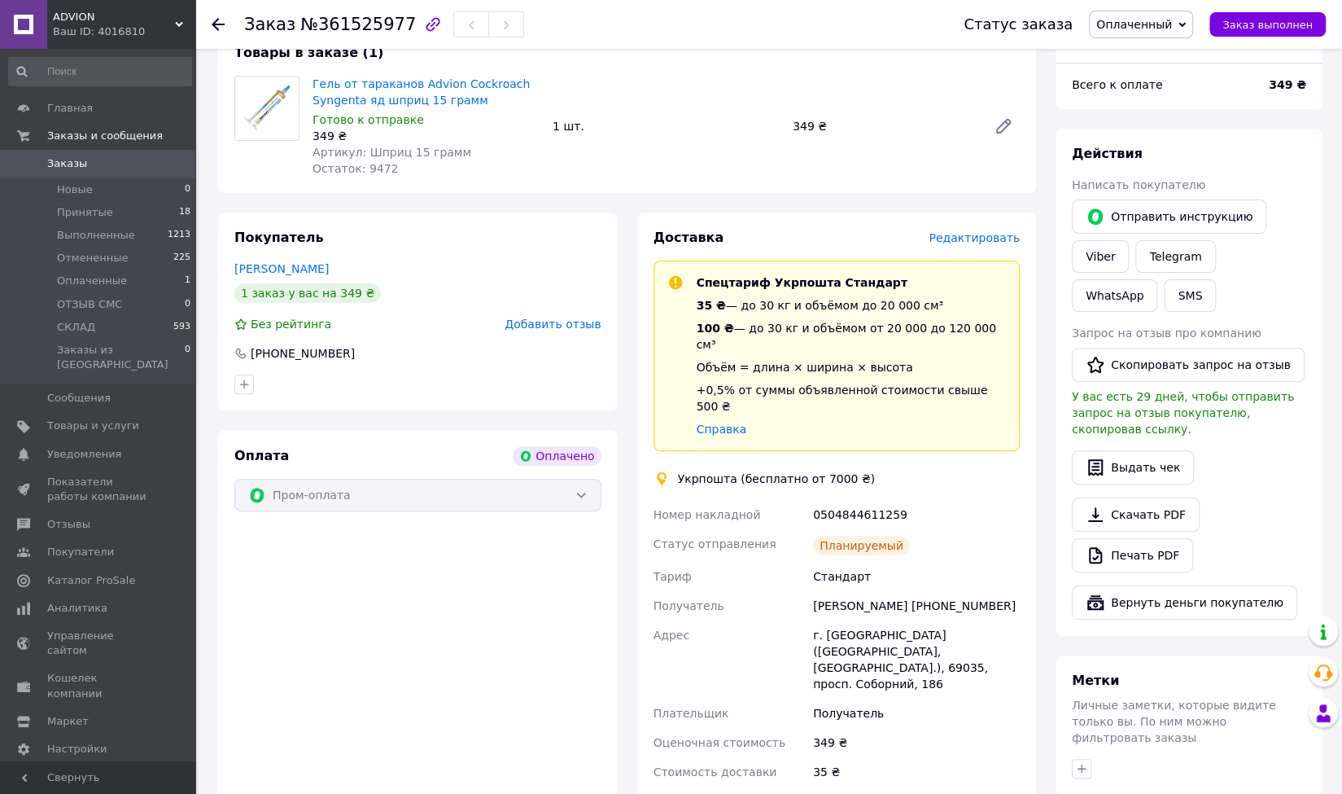
scroll to position [81, 0]
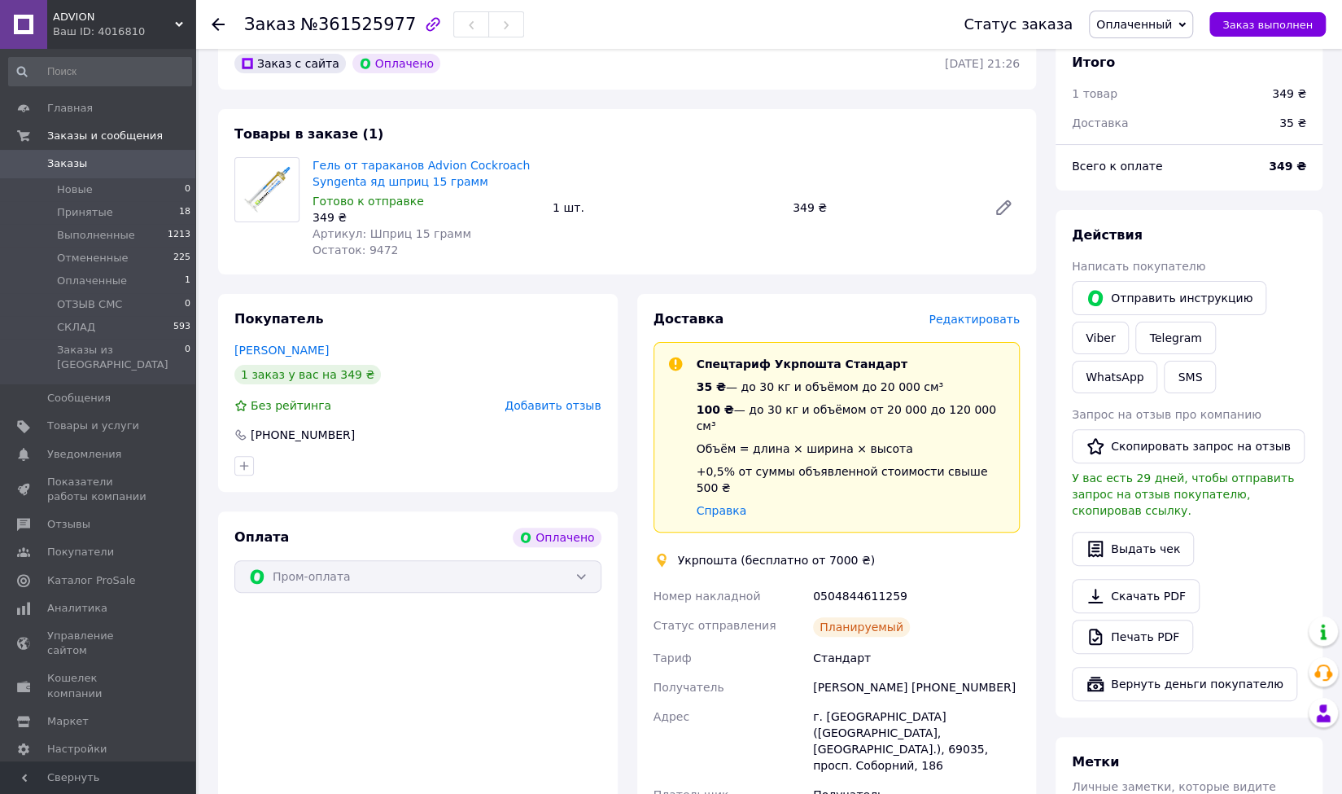
click at [1141, 31] on span "Оплаченный" at bounding box center [1135, 24] width 76 height 13
click at [1145, 154] on li "СКЛАД" at bounding box center [1141, 154] width 103 height 24
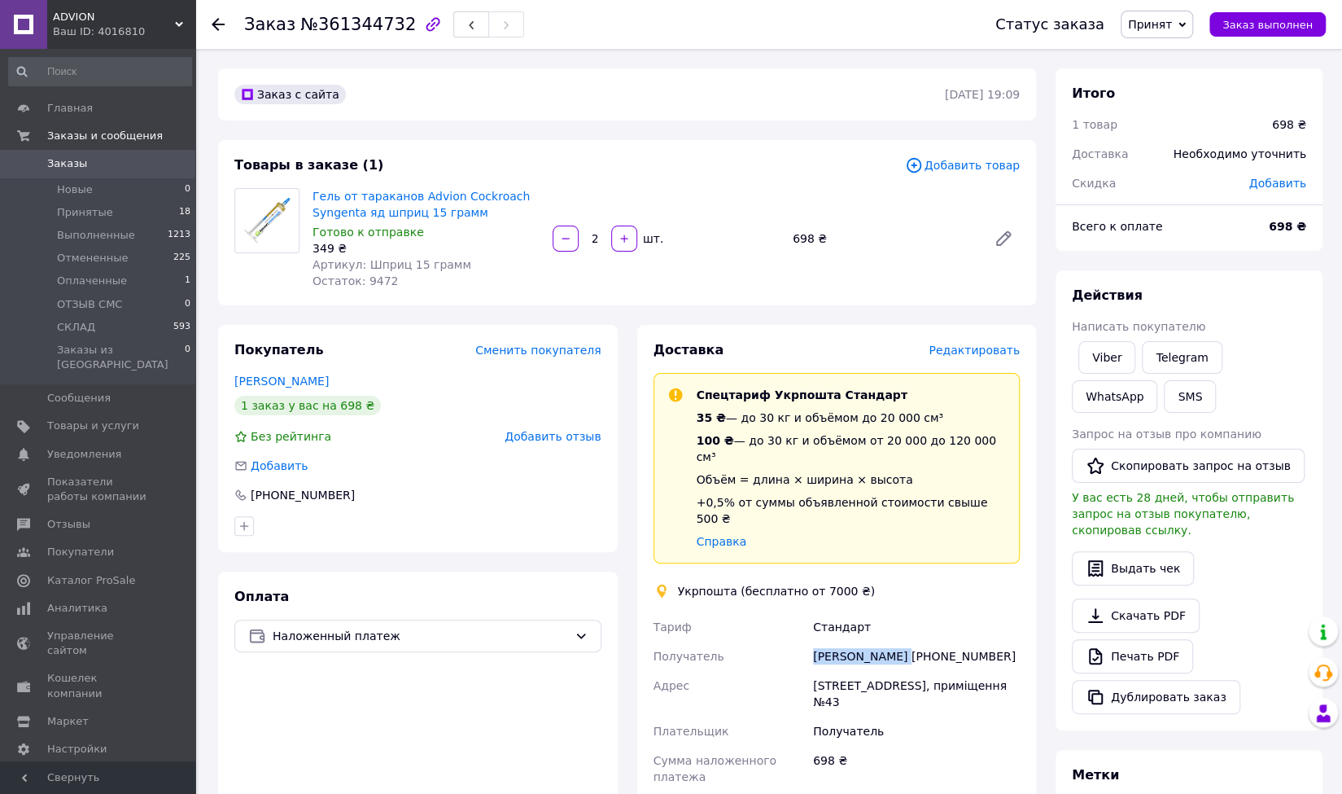
drag, startPoint x: 892, startPoint y: 628, endPoint x: 807, endPoint y: 627, distance: 85.5
click at [807, 627] on div "Тариф Стандарт Получатель [PERSON_NAME] [PHONE_NUMBER] Адрес [STREET_ADDRESS], …" at bounding box center [837, 762] width 374 height 300
copy div "Получатель [PERSON_NAME]"
click at [959, 641] on div "[PERSON_NAME] [PHONE_NUMBER]" at bounding box center [916, 655] width 213 height 29
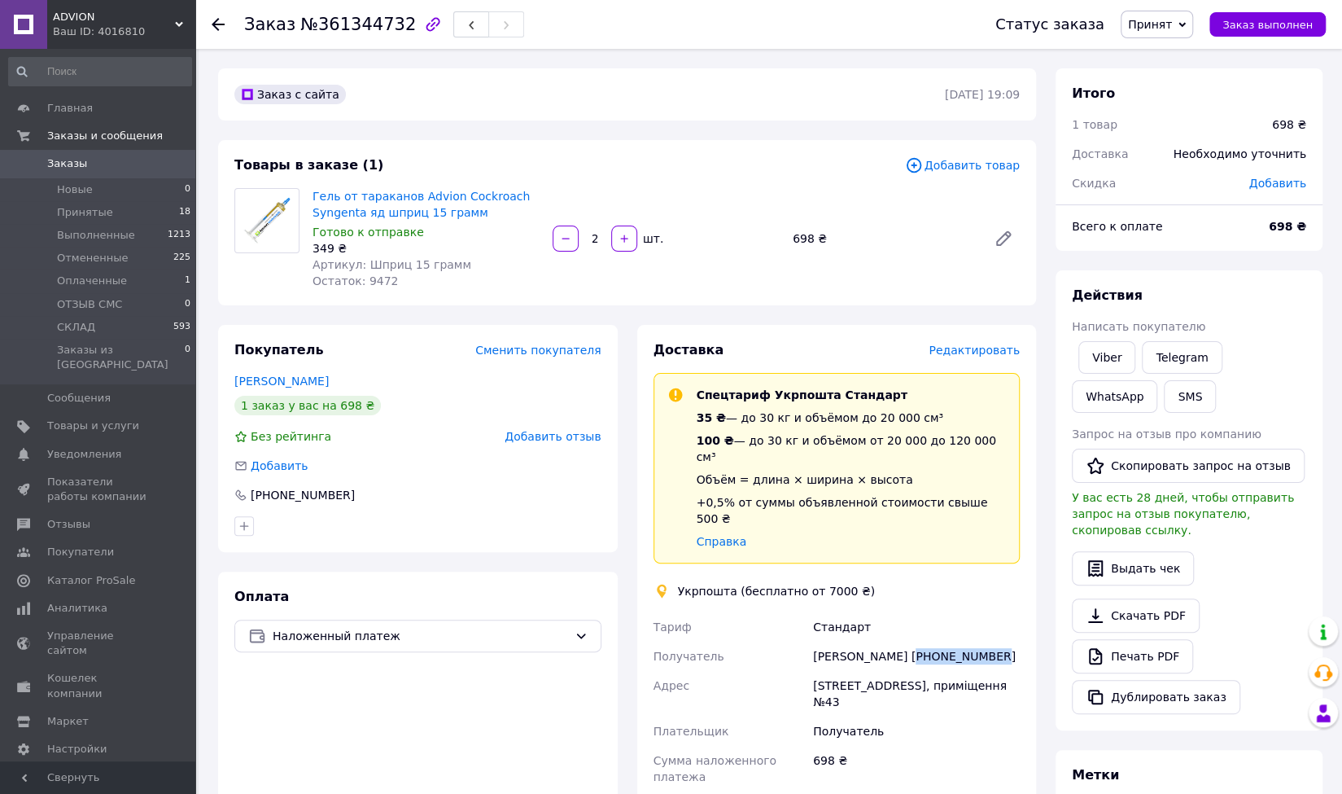
copy div "380636341243"
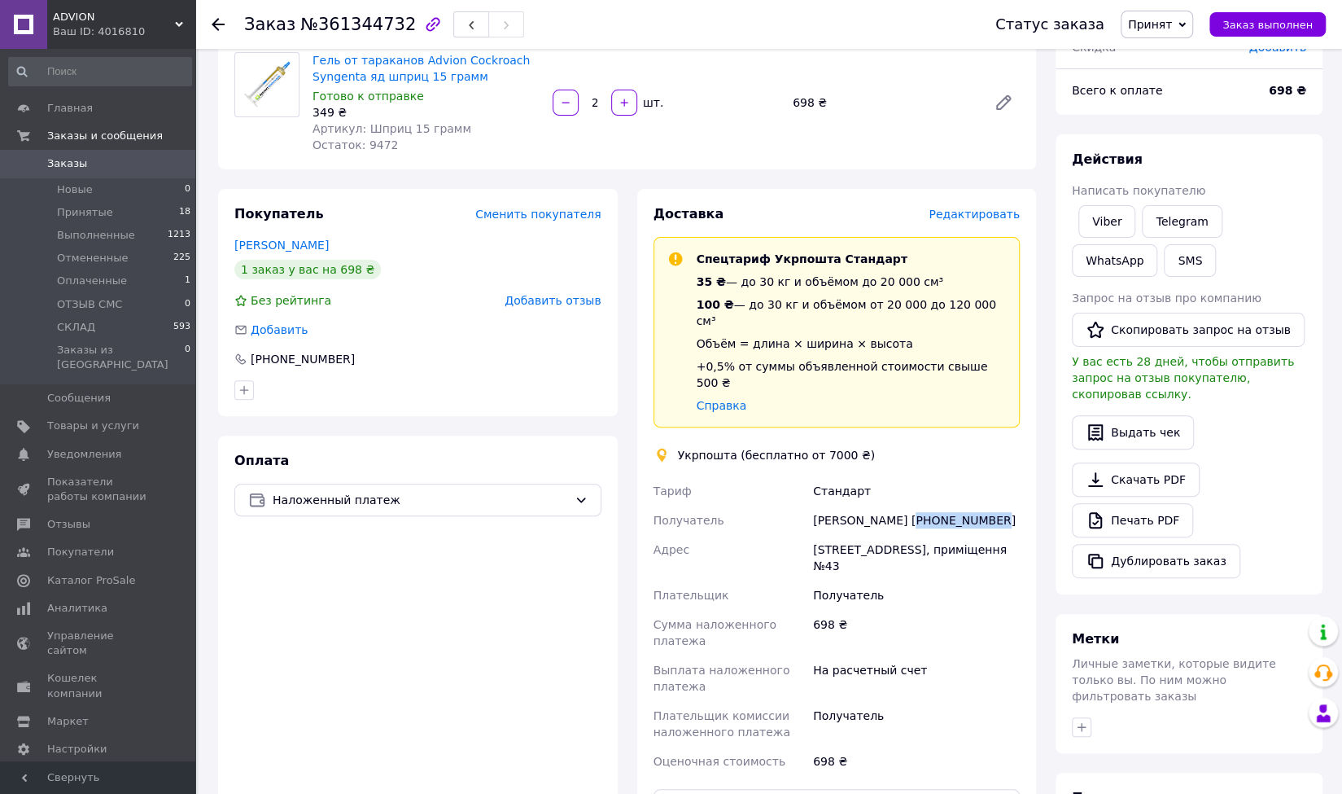
scroll to position [163, 0]
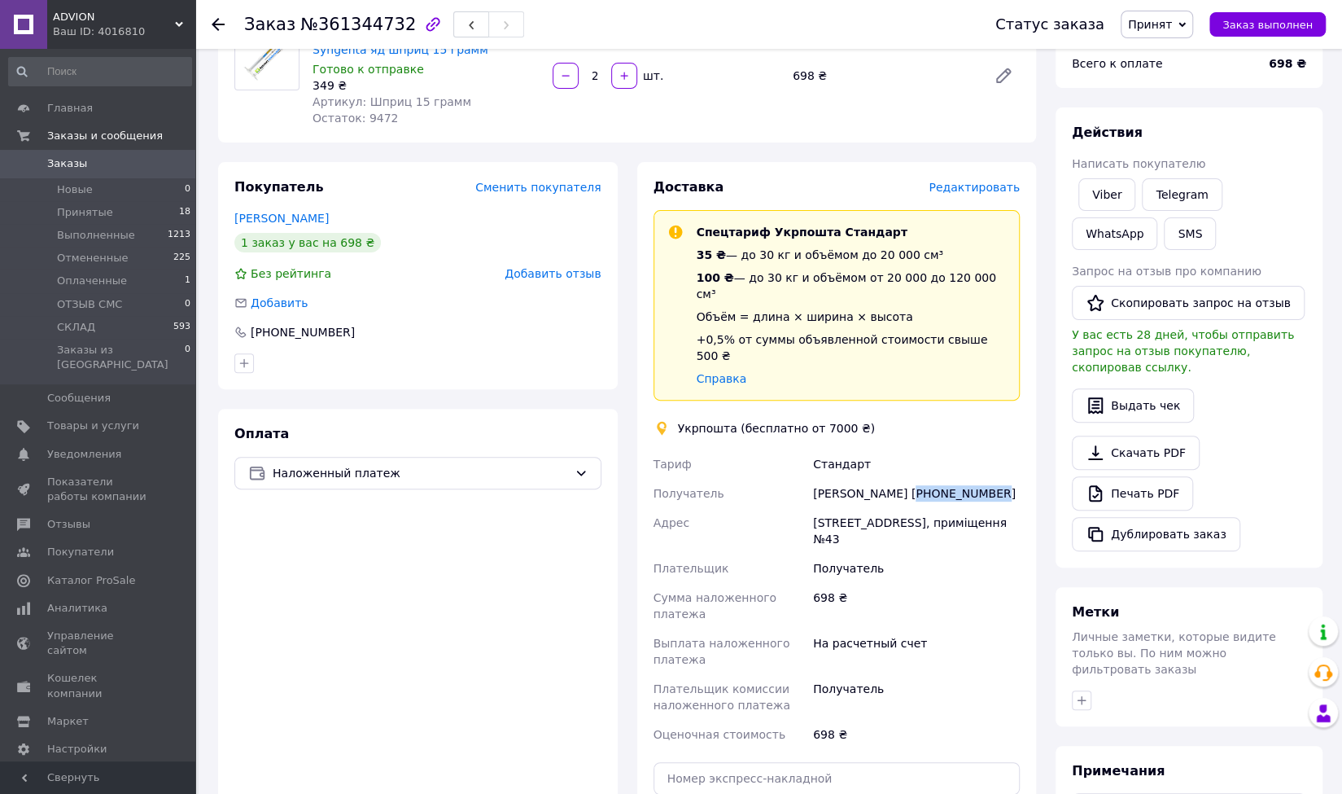
click at [834, 508] on div "[STREET_ADDRESS], приміщення №43" at bounding box center [916, 531] width 213 height 46
click at [833, 508] on div "[STREET_ADDRESS], приміщення №43" at bounding box center [916, 531] width 213 height 46
drag, startPoint x: 833, startPoint y: 492, endPoint x: 830, endPoint y: 503, distance: 11.1
click at [830, 508] on div "[STREET_ADDRESS], приміщення №43" at bounding box center [916, 531] width 213 height 46
copy div "[STREET_ADDRESS], приміщення №43"
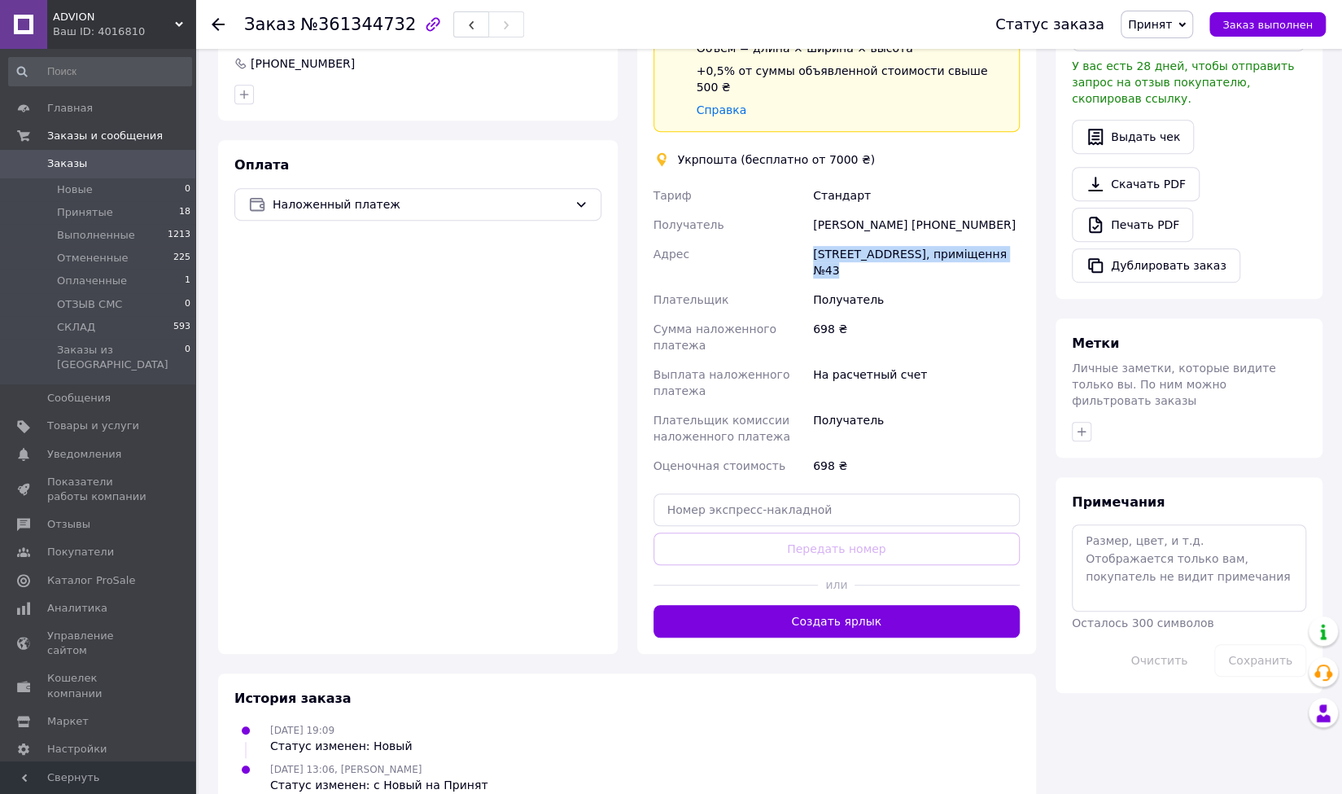
scroll to position [432, 0]
click at [855, 604] on button "Создать ярлык" at bounding box center [837, 620] width 367 height 33
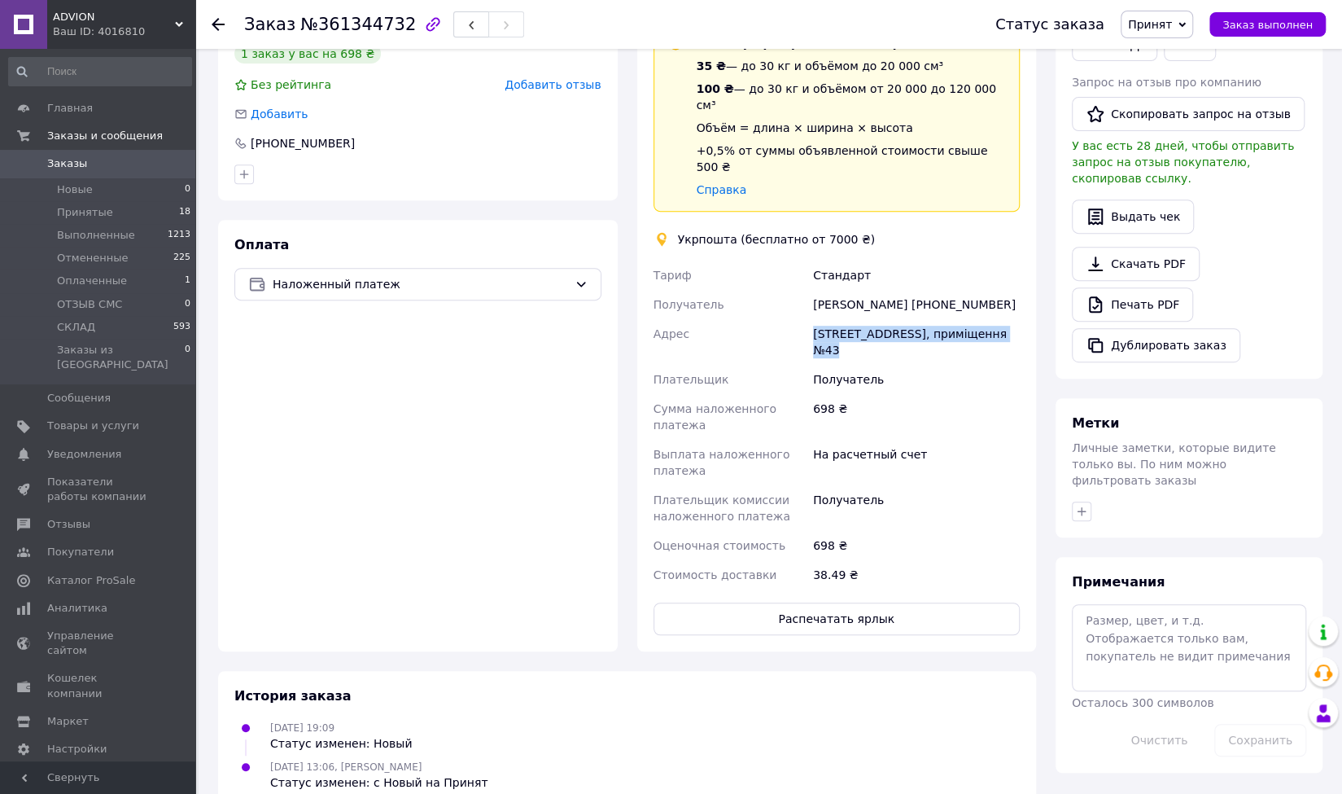
scroll to position [414, 0]
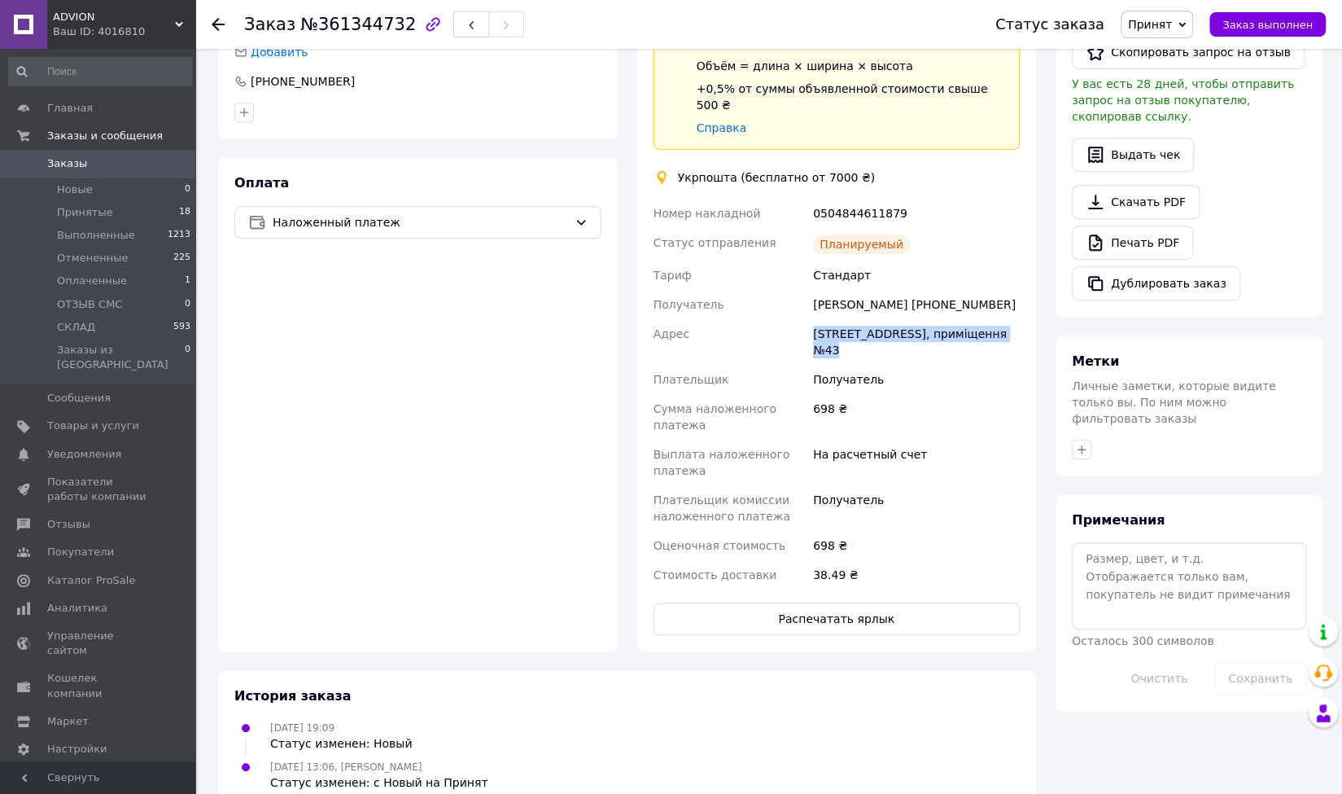
click at [865, 199] on div "0504844611879" at bounding box center [916, 213] width 213 height 29
copy div "0504844611879"
click at [923, 531] on div "698 ₴" at bounding box center [916, 545] width 213 height 29
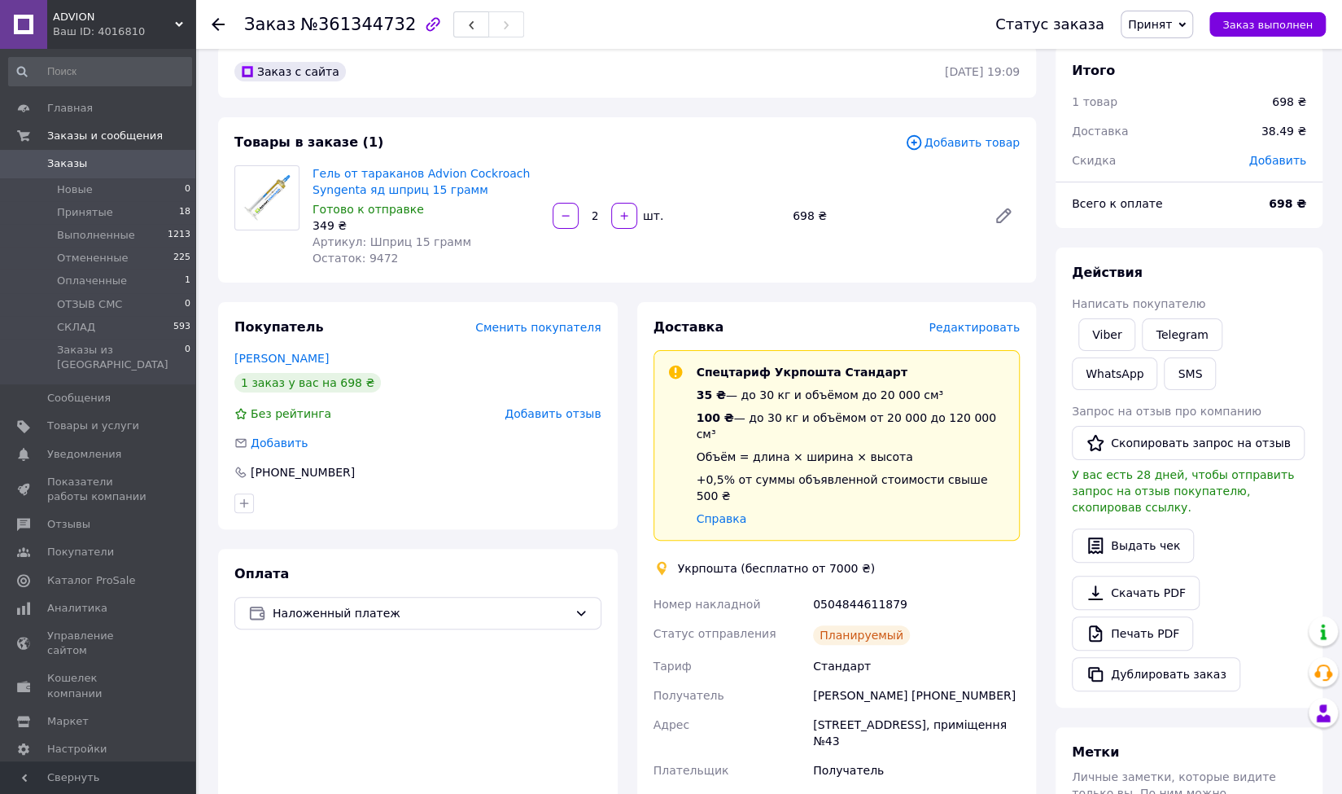
scroll to position [7, 0]
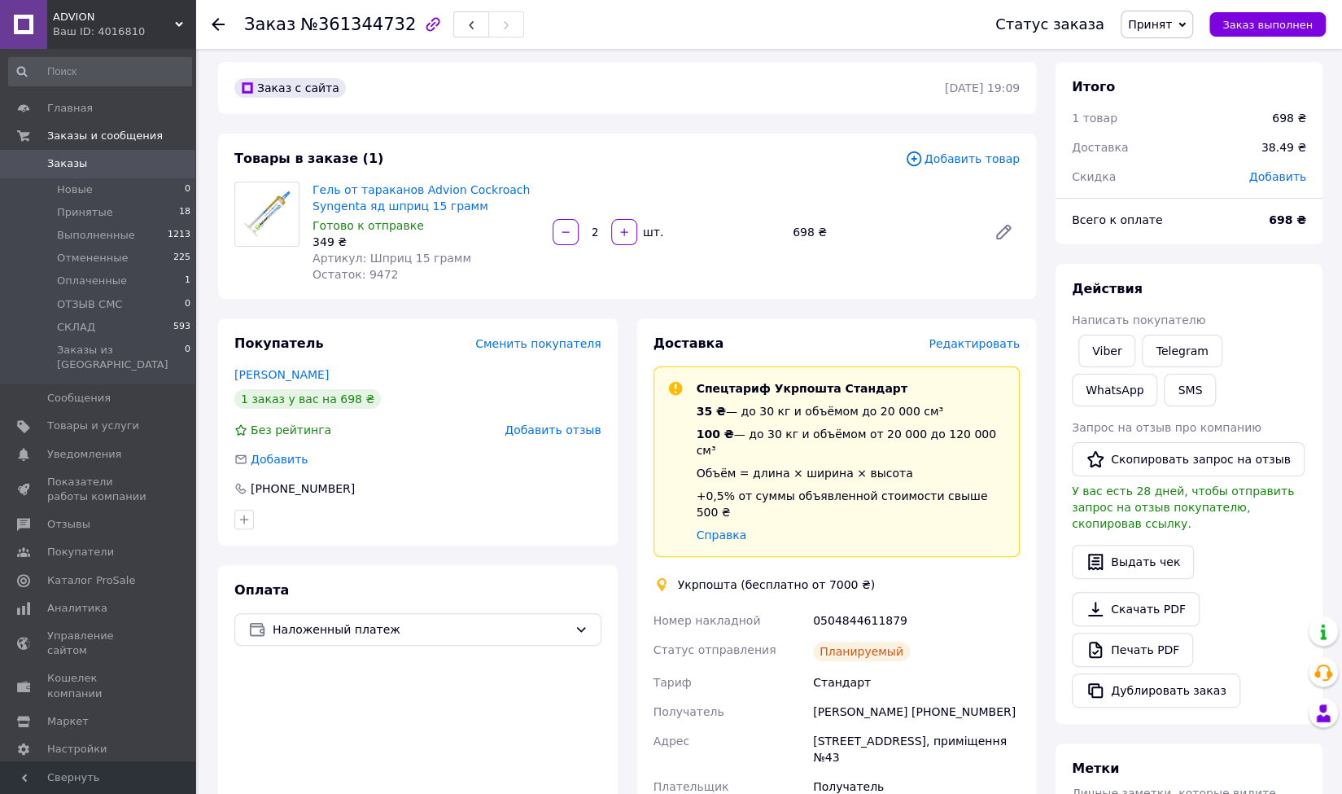
click at [620, 313] on div "Заказ с сайта [DATE] 19:09 Товары в заказе (1) Добавить товар Гель от тараканов…" at bounding box center [627, 638] width 838 height 1152
click at [631, 359] on div "Доставка Редактировать Спецтариф Укрпошта Стандарт 35 ₴ — до 30 кг и объёмом до…" at bounding box center [837, 688] width 419 height 740
click at [1096, 348] on link "Viber" at bounding box center [1107, 351] width 57 height 33
click at [1162, 25] on span "Принят" at bounding box center [1150, 24] width 44 height 13
click at [1169, 149] on li "СКЛАД" at bounding box center [1165, 154] width 86 height 24
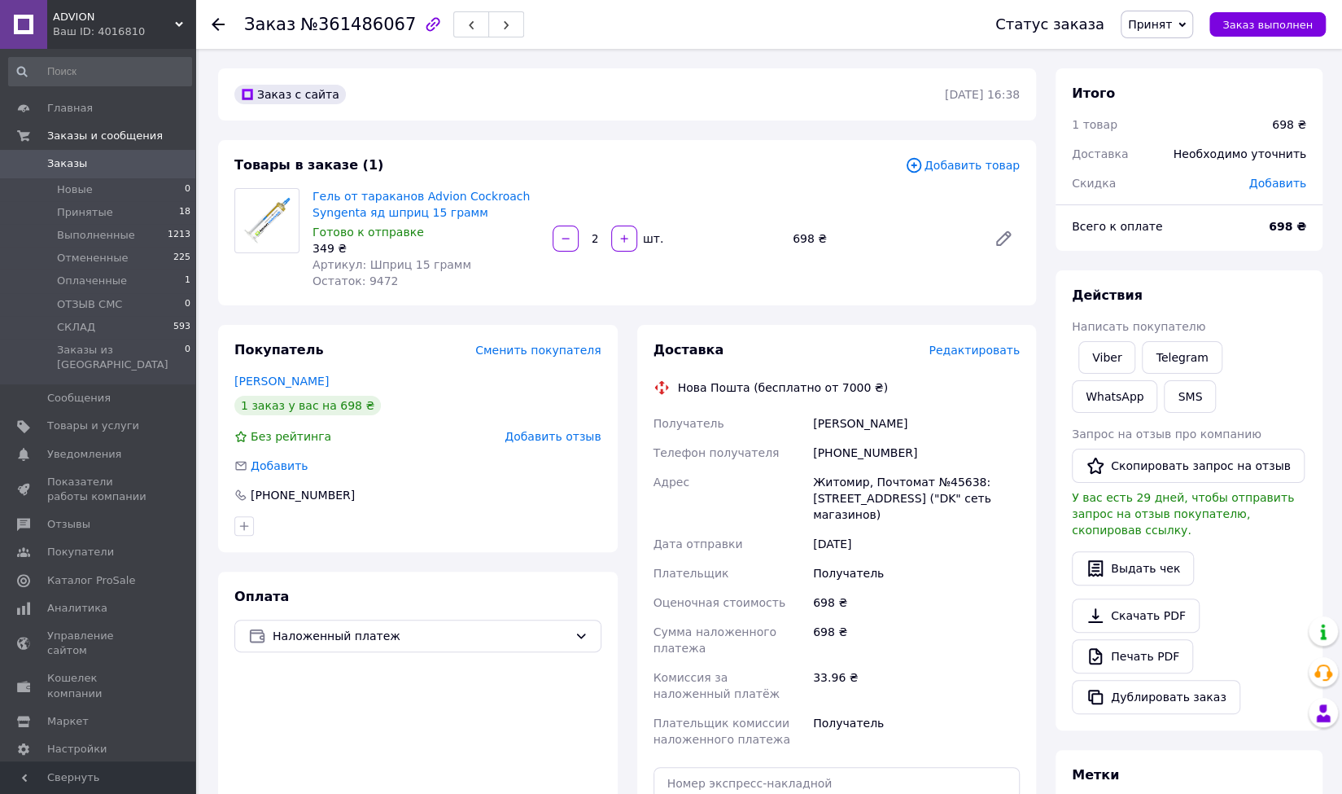
click at [954, 417] on div "[PERSON_NAME]" at bounding box center [916, 423] width 213 height 29
click at [1097, 357] on link "Viber" at bounding box center [1107, 357] width 57 height 33
click at [716, 282] on div "Гель от тараканов Advion Cockroach Syngenta яд шприц 15 грамм Готово к отправке…" at bounding box center [666, 238] width 720 height 107
click at [940, 431] on div "Мельник Діана" at bounding box center [916, 423] width 213 height 29
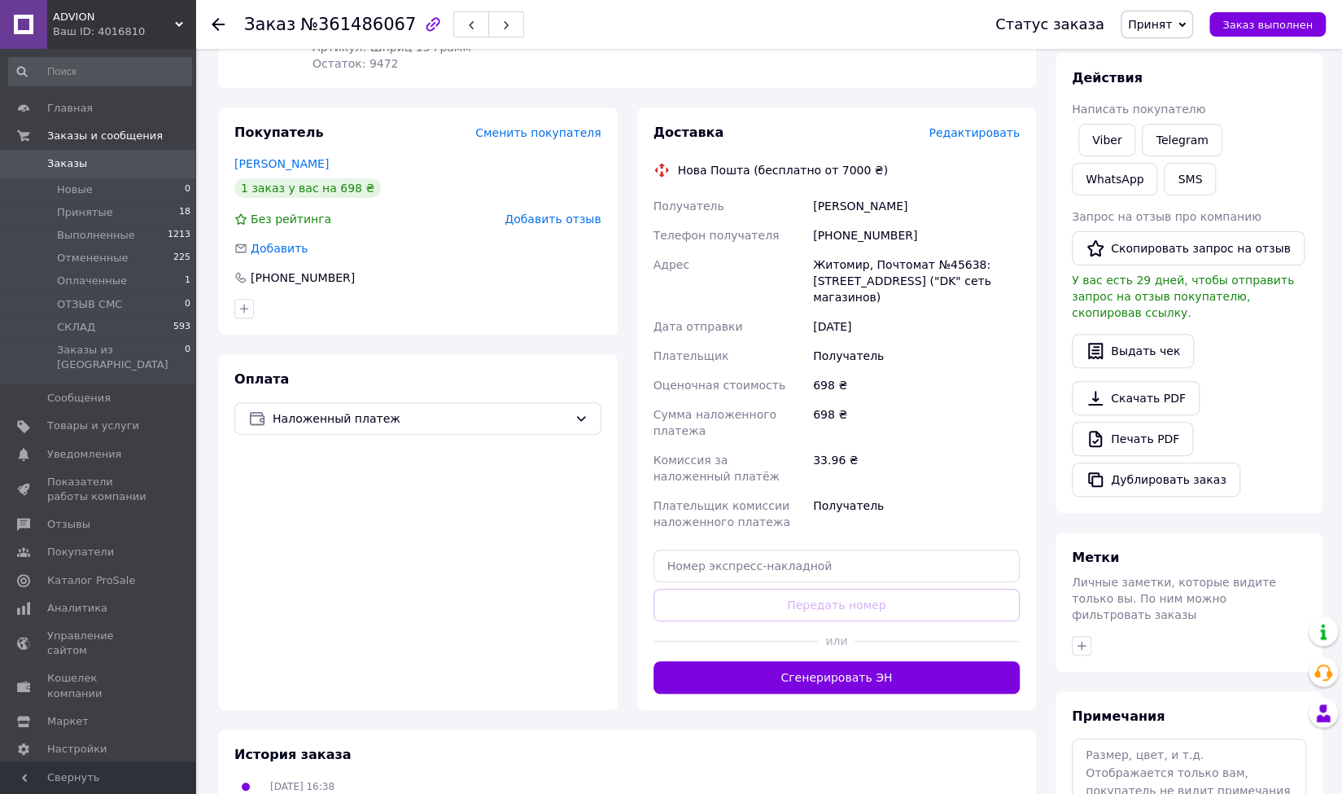
scroll to position [244, 0]
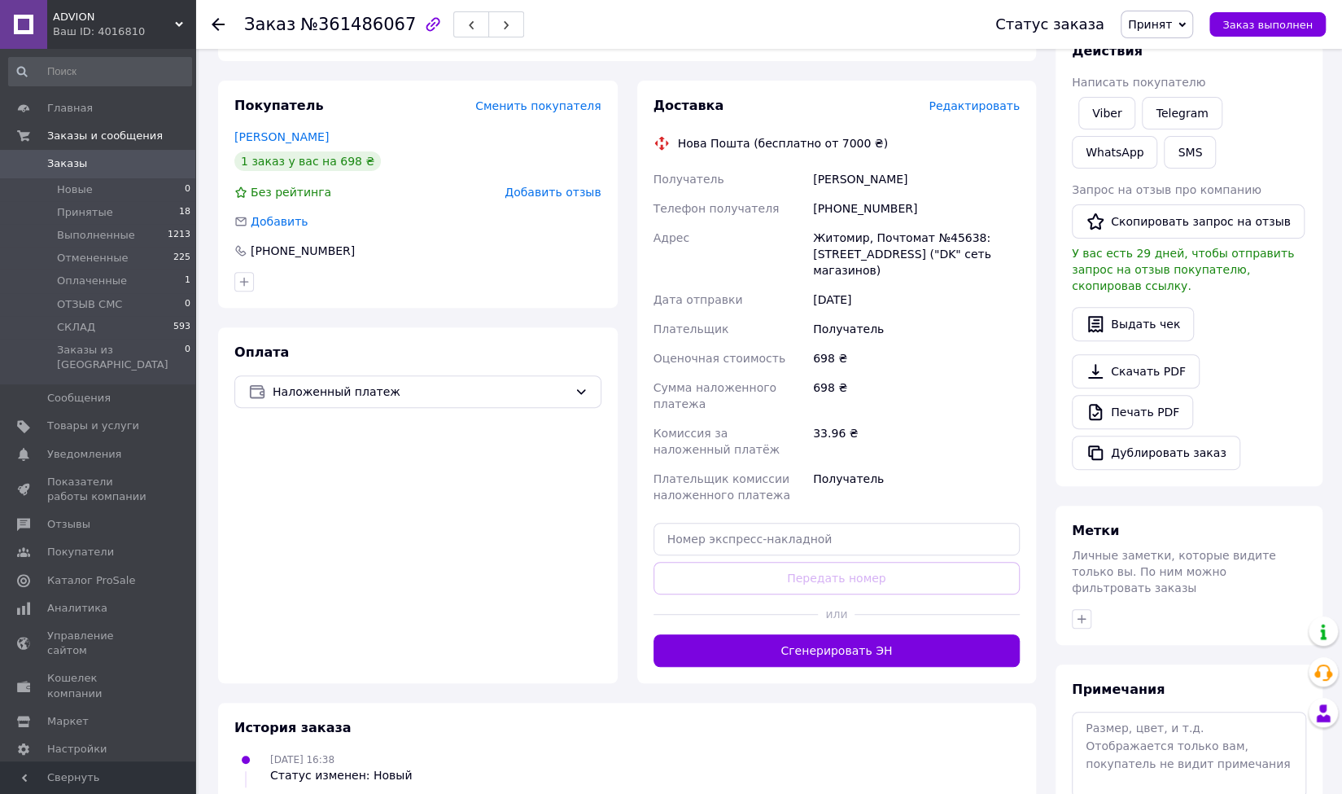
click at [803, 634] on button "Сгенерировать ЭН" at bounding box center [837, 650] width 367 height 33
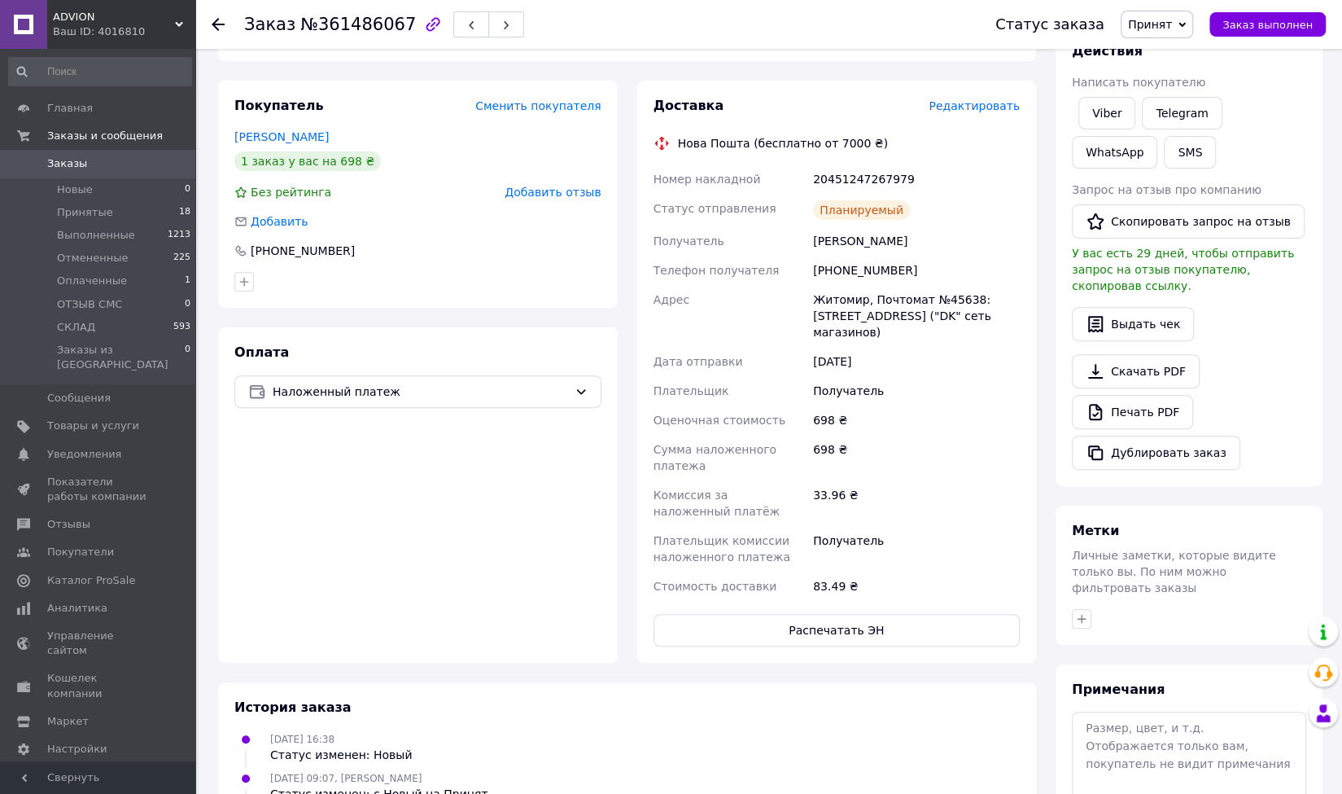
click at [847, 242] on div "Мельник Діана" at bounding box center [916, 240] width 213 height 29
copy div "Мельник Діана"
click at [862, 268] on div "+380970885883" at bounding box center [916, 270] width 213 height 29
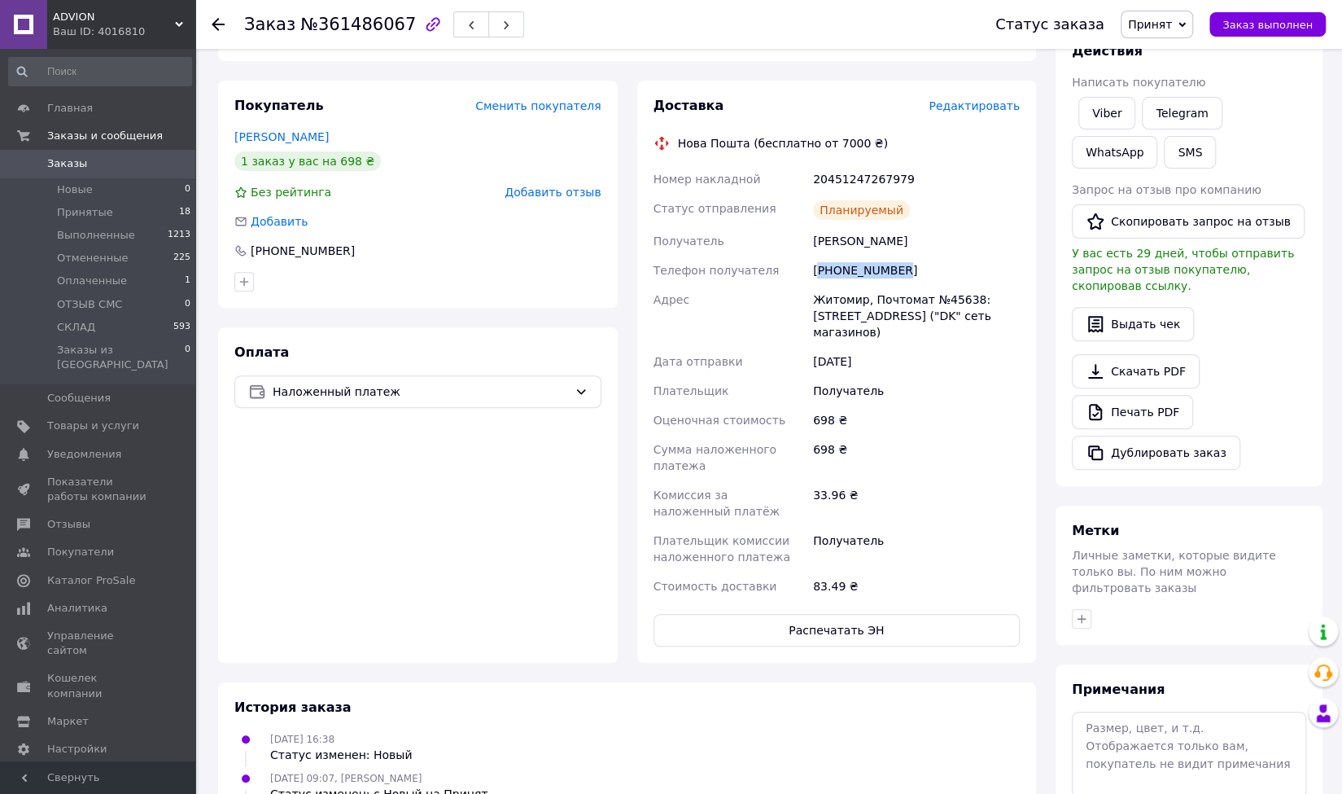
click at [862, 268] on div "+380970885883" at bounding box center [916, 270] width 213 height 29
copy div "380970885883"
click at [855, 302] on div "Житомир, Почтомат №45638: Полевой майдан, 3а ("DK" сеть магазинов)" at bounding box center [916, 316] width 213 height 62
click at [854, 305] on div "Житомир, Почтомат №45638: Полевой майдан, 3а ("DK" сеть магазинов)" at bounding box center [916, 316] width 213 height 62
drag, startPoint x: 848, startPoint y: 312, endPoint x: 831, endPoint y: 345, distance: 37.5
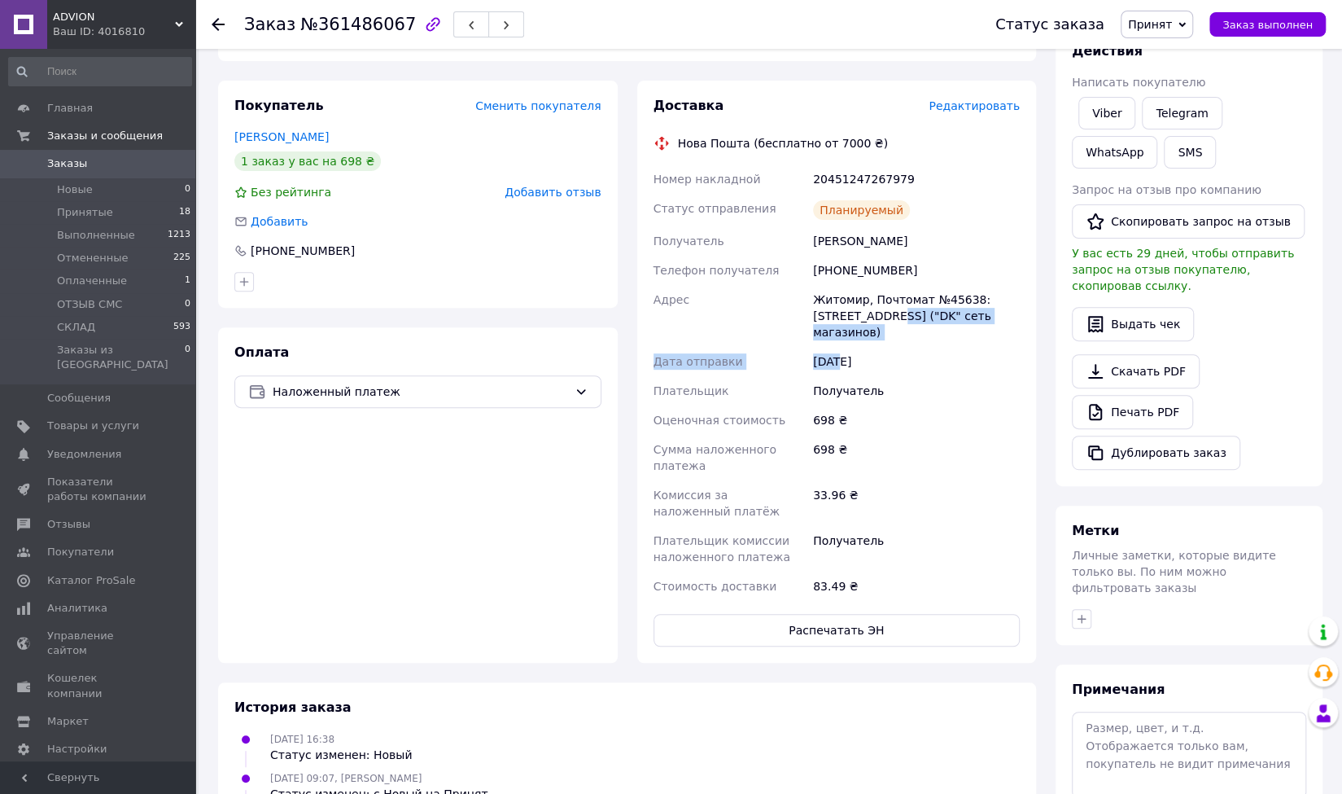
click at [831, 345] on div "Номер накладной 20451247267979 Статус отправления Планируемый Получатель Мельни…" at bounding box center [837, 382] width 374 height 436
click at [831, 347] on div "[DATE]" at bounding box center [916, 361] width 213 height 29
click at [892, 298] on div "Житомир, Почтомат №45638: Полевой майдан, 3а ("DK" сеть магазинов)" at bounding box center [916, 316] width 213 height 62
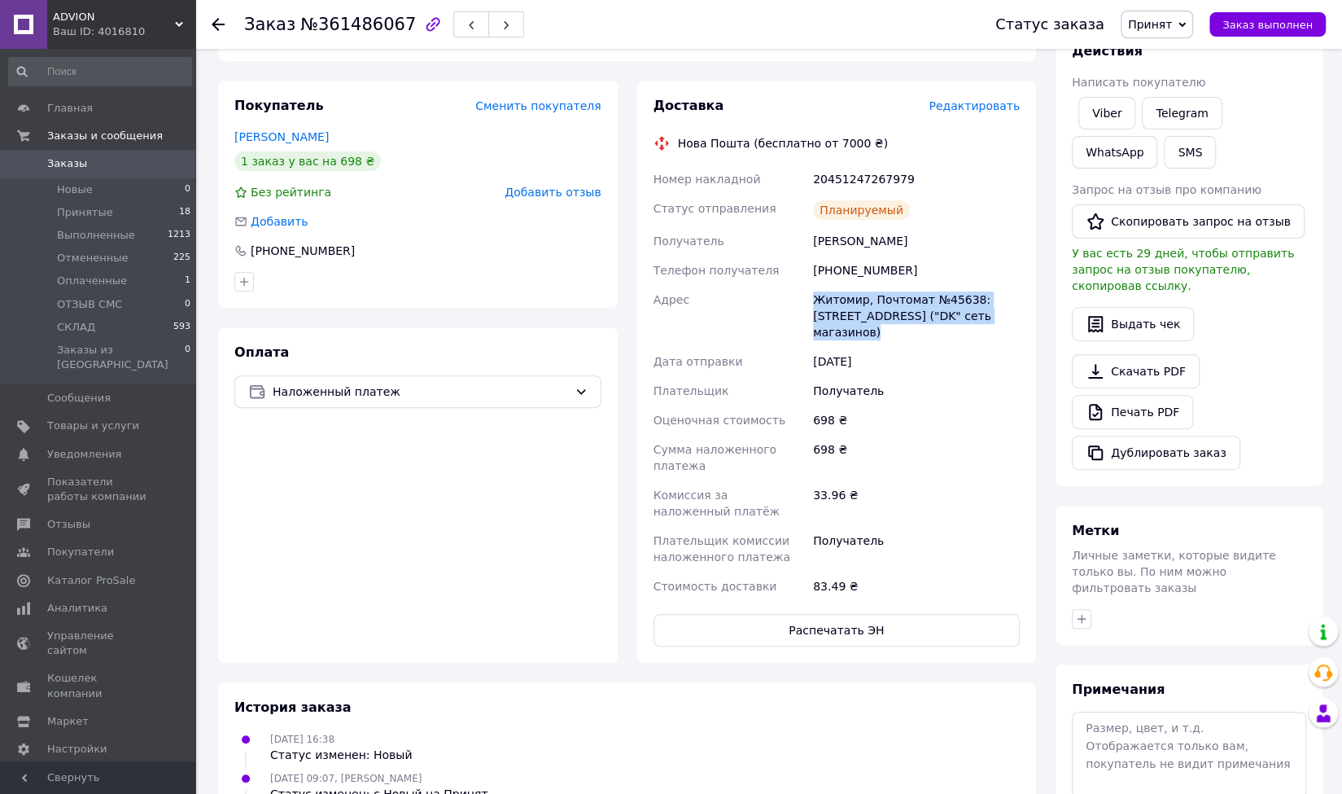
click at [892, 298] on div "Житомир, Почтомат №45638: Полевой майдан, 3а ("DK" сеть магазинов)" at bounding box center [916, 316] width 213 height 62
copy div "Житомир, Почтомат №45638: Полевой майдан, 3а ("DK" сеть магазинов)"
drag, startPoint x: 868, startPoint y: 182, endPoint x: 864, endPoint y: 190, distance: 9.8
click at [866, 183] on div "20451247267979" at bounding box center [916, 178] width 213 height 29
click at [855, 214] on div "Планируемый" at bounding box center [861, 210] width 97 height 20
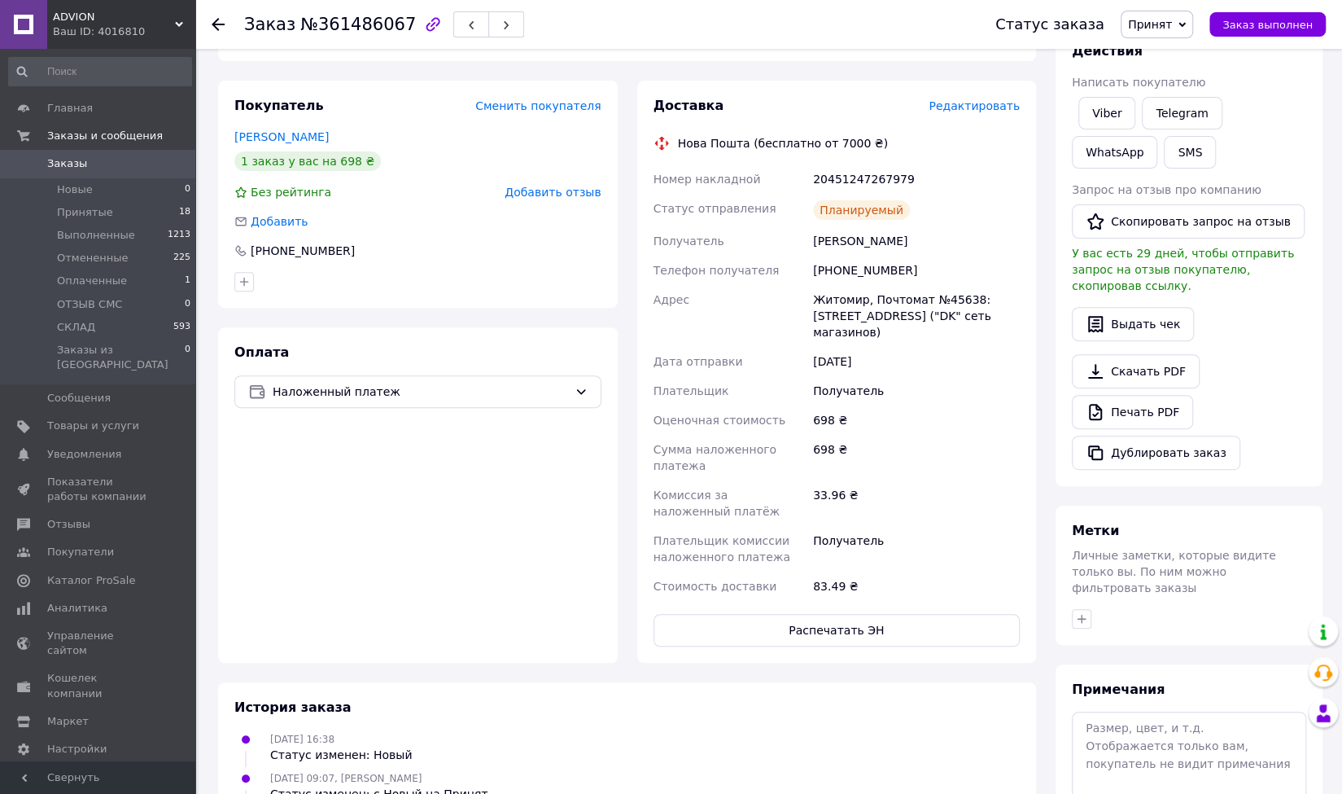
click at [866, 178] on div "20451247267979" at bounding box center [916, 178] width 213 height 29
copy div "20451247267979"
click at [1164, 149] on button "SMS" at bounding box center [1190, 152] width 52 height 33
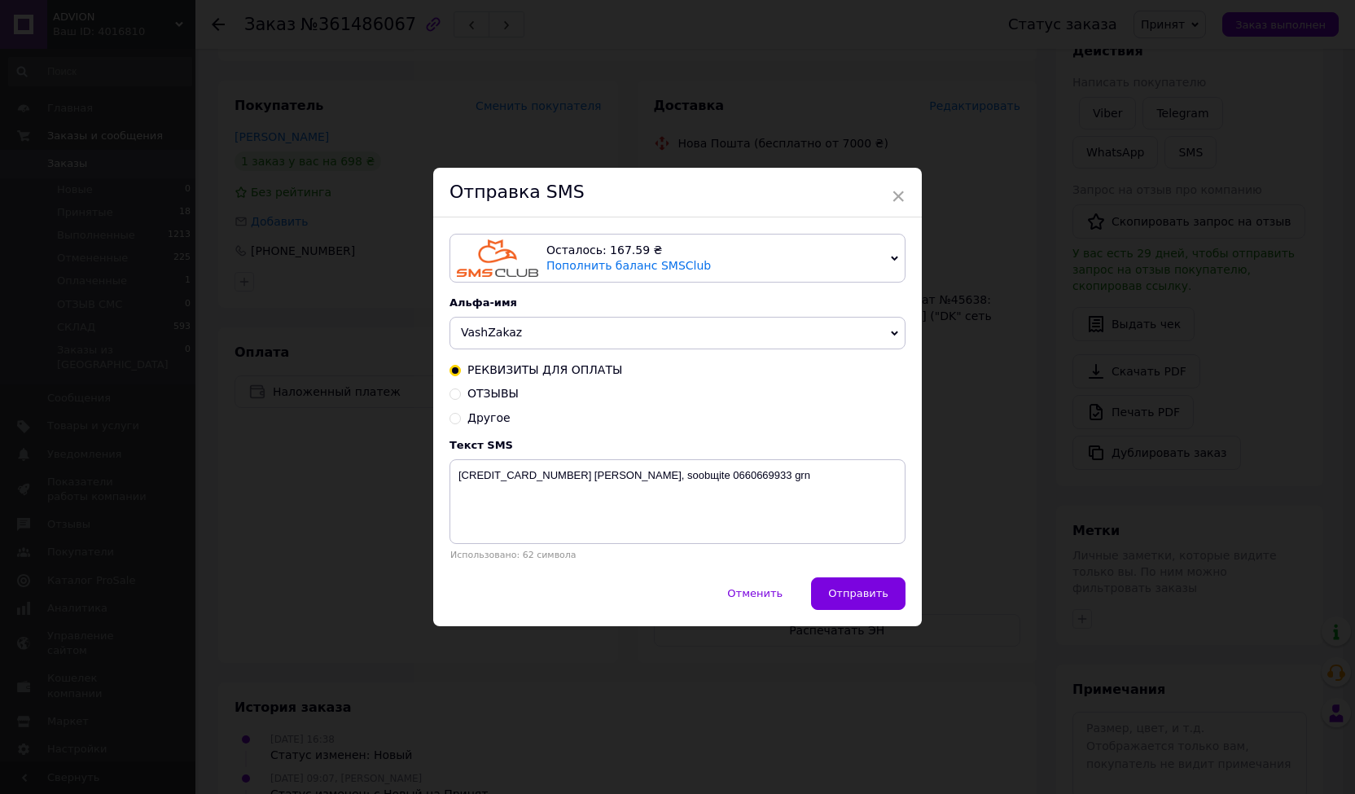
click at [484, 419] on span "Другое" at bounding box center [488, 417] width 43 height 13
click at [461, 419] on input "Другое" at bounding box center [454, 416] width 11 height 11
radio input "true"
radio input "false"
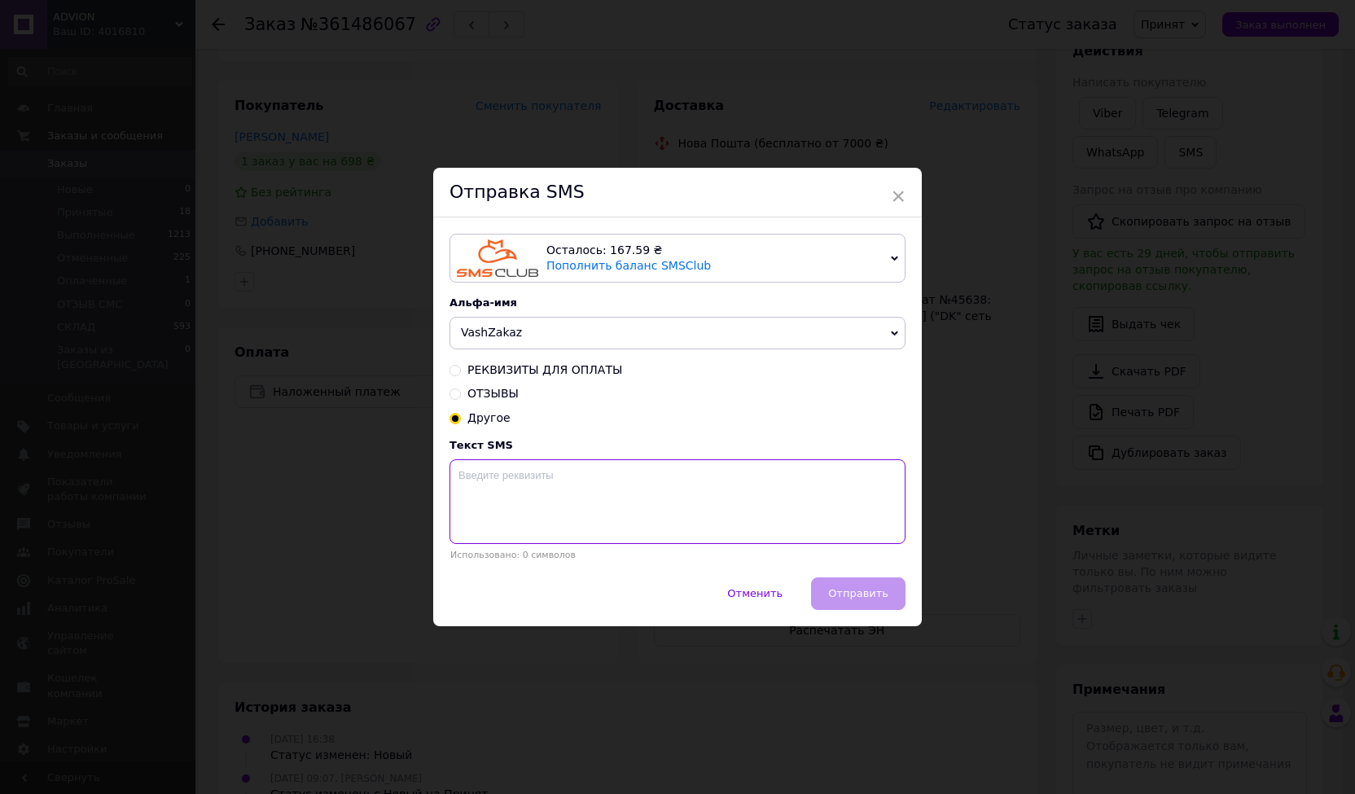
click at [510, 508] on textarea at bounding box center [677, 501] width 456 height 85
paste textarea "20451247267979"
type textarea "Гель від тарганів ТТН 20451247267979. Тел 0682592271 Ліза. При повторних замовл…"
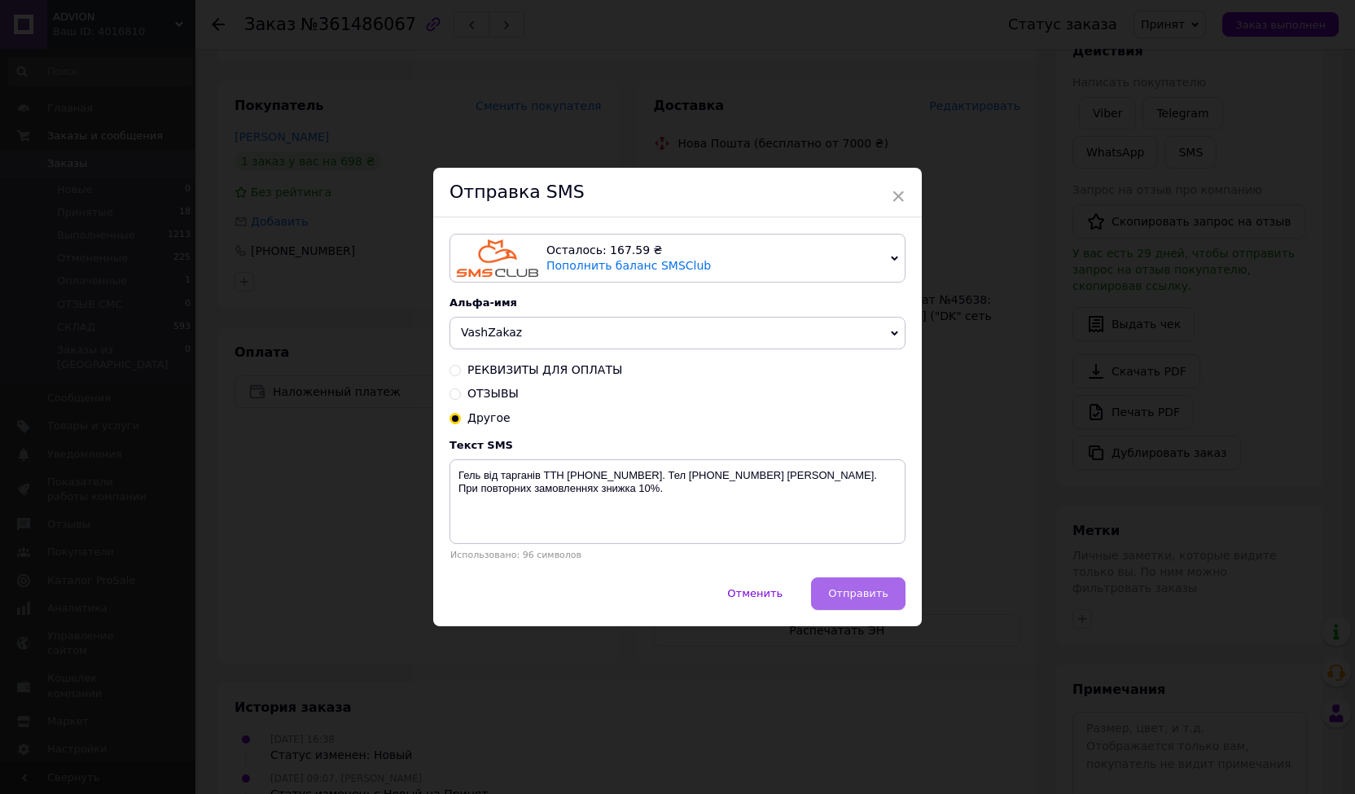
click at [874, 589] on span "Отправить" at bounding box center [858, 593] width 60 height 12
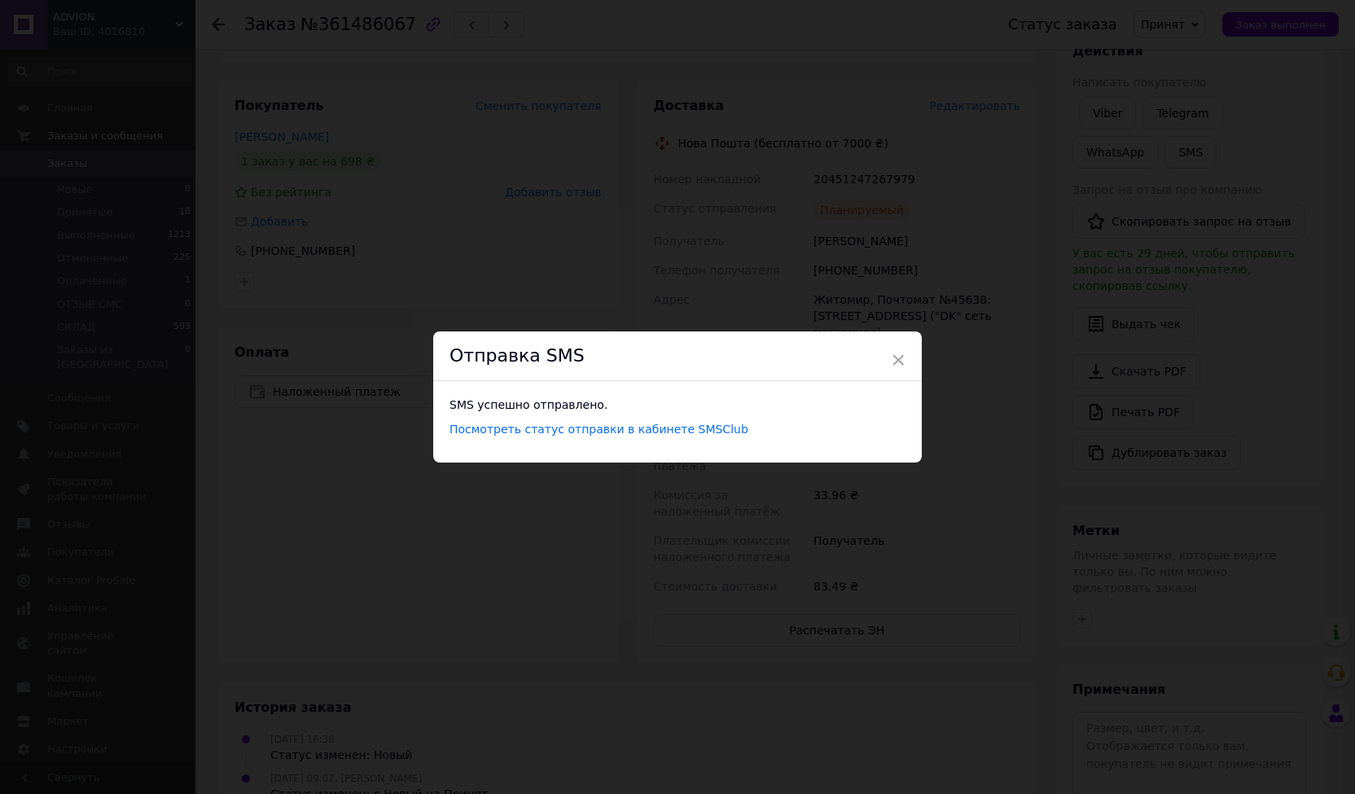
click at [1187, 25] on div "× Отправка SMS SMS успешно отправлено. Посмотреть статус отправки в кабинете SM…" at bounding box center [677, 397] width 1355 height 794
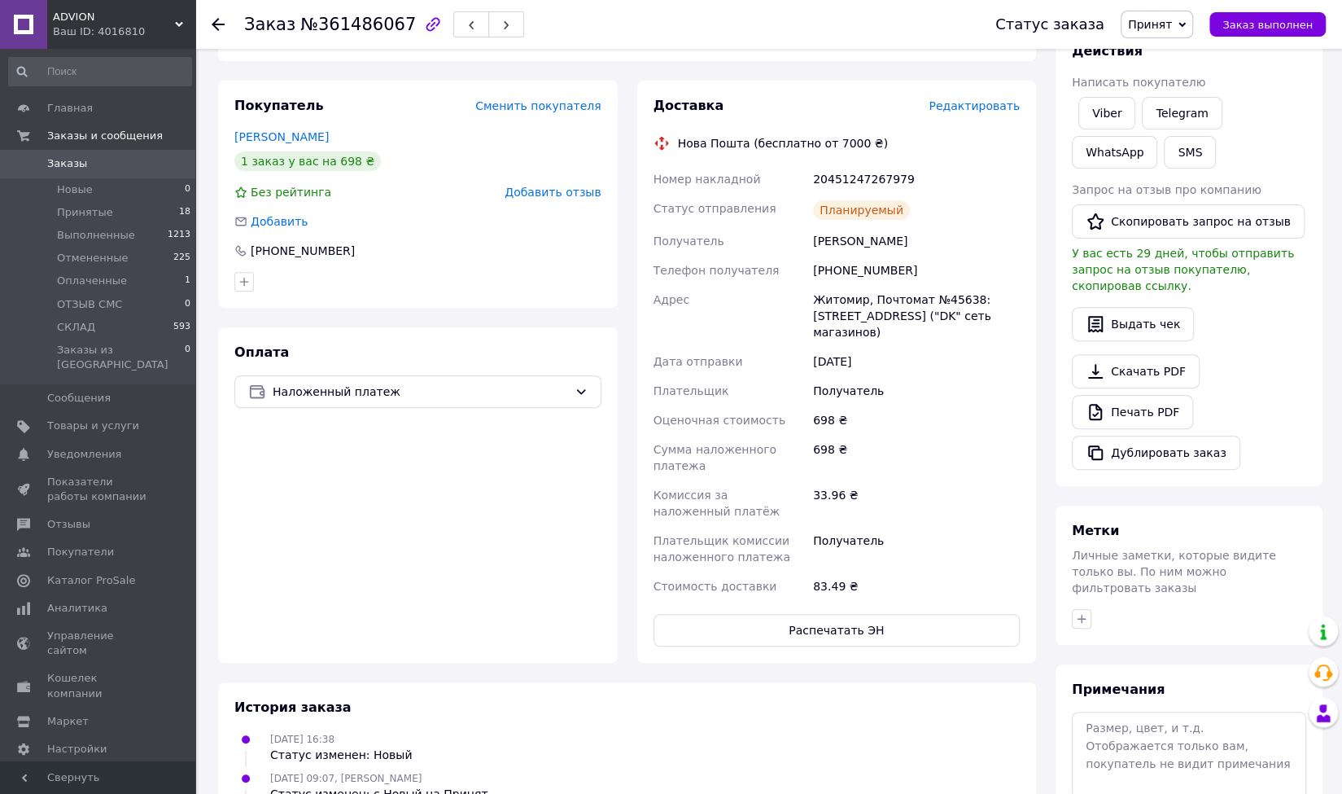
click at [1187, 26] on span "Принят" at bounding box center [1157, 25] width 72 height 28
click at [1174, 154] on li "СКЛАД" at bounding box center [1165, 154] width 86 height 24
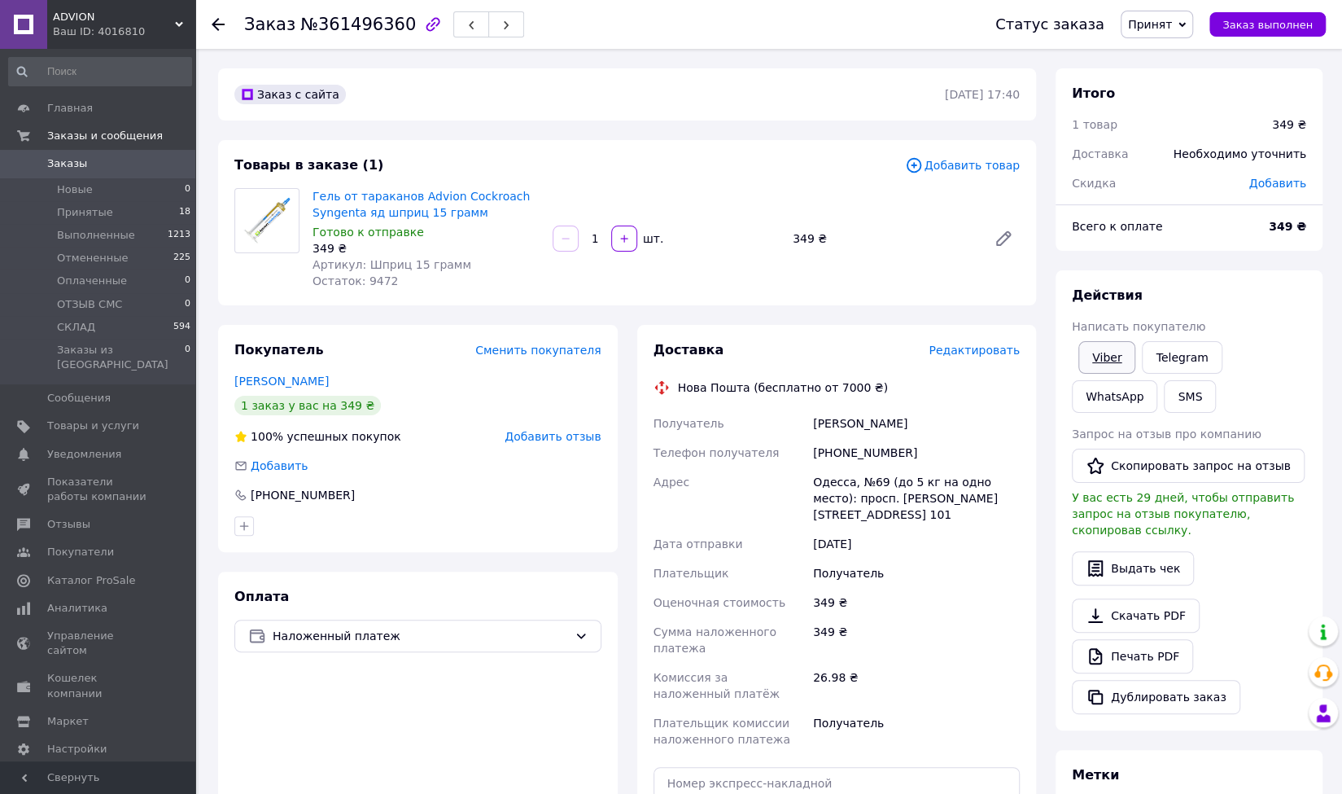
click at [1113, 357] on link "Viber" at bounding box center [1107, 357] width 57 height 33
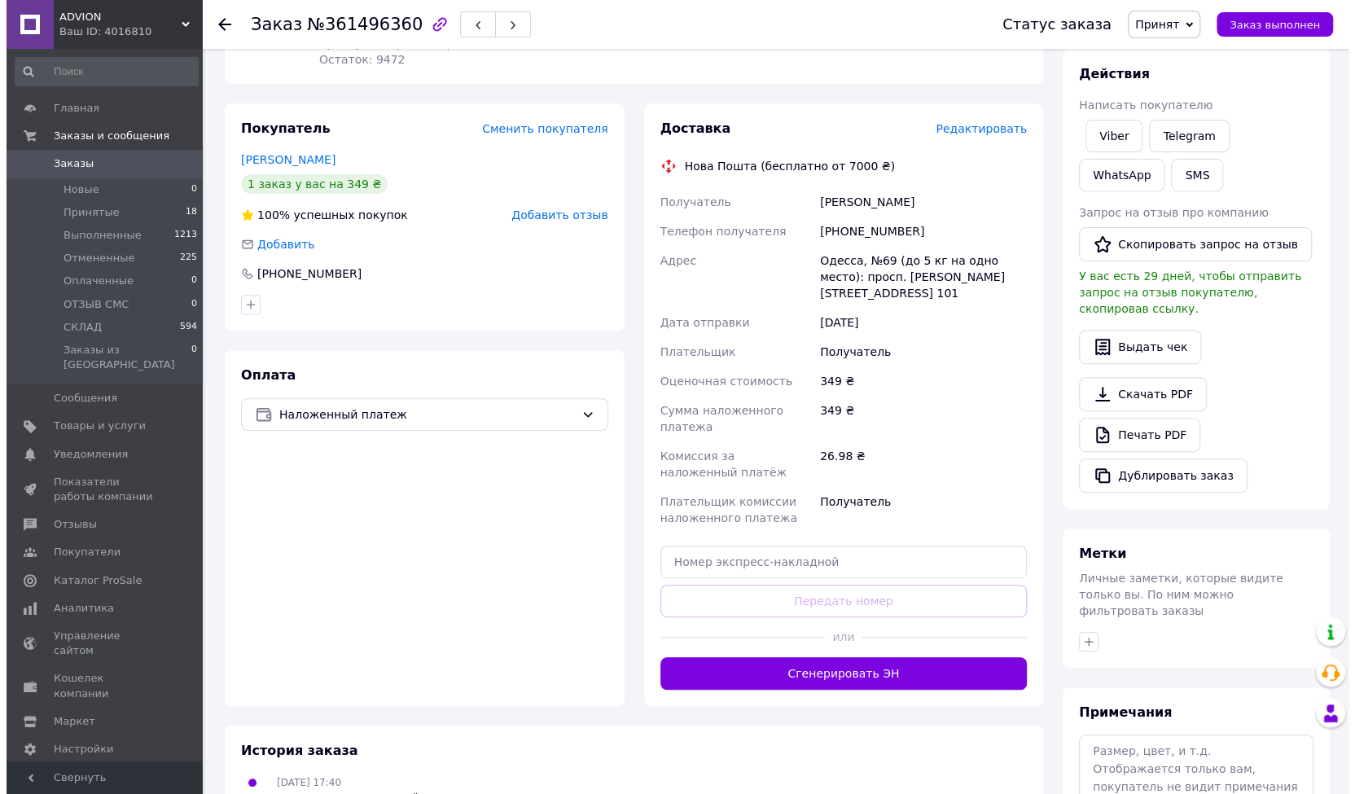
scroll to position [244, 0]
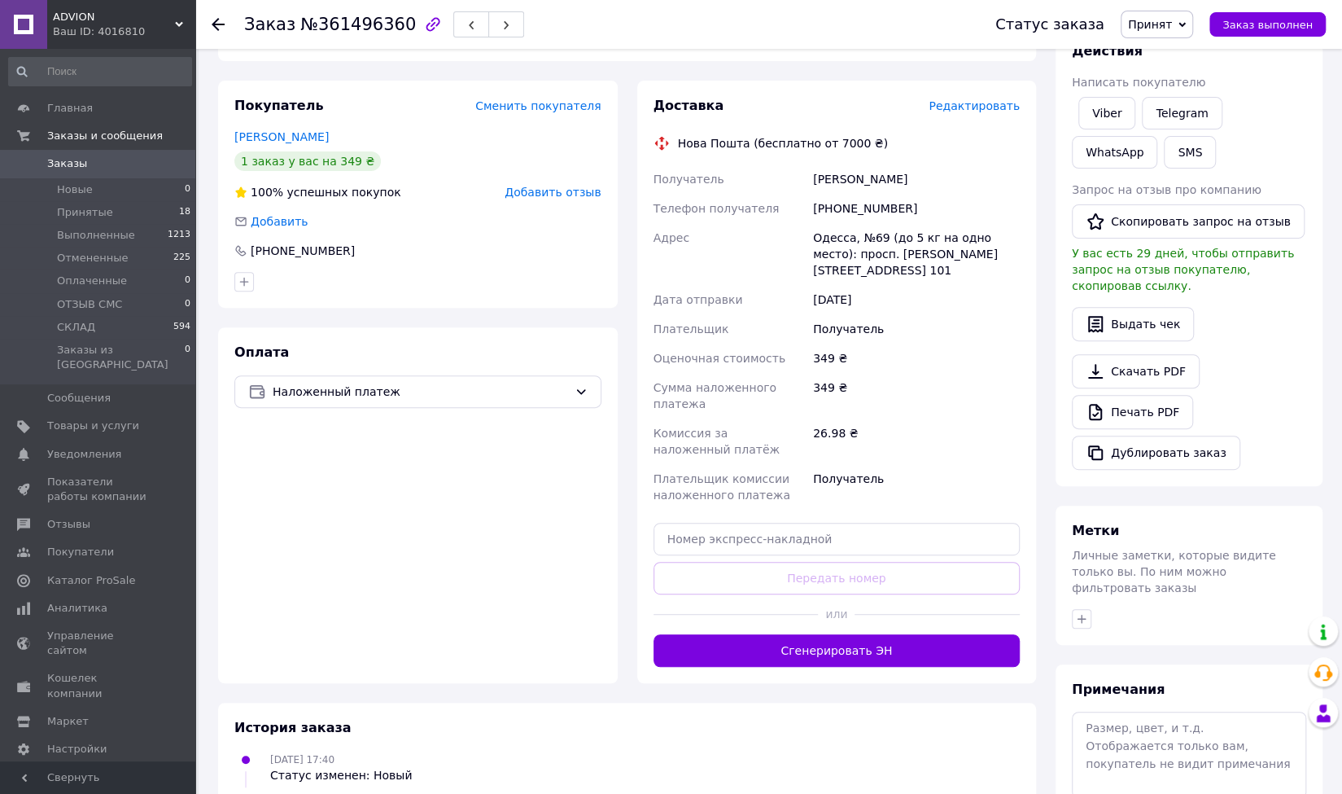
click at [965, 102] on span "Редактировать" at bounding box center [974, 105] width 91 height 13
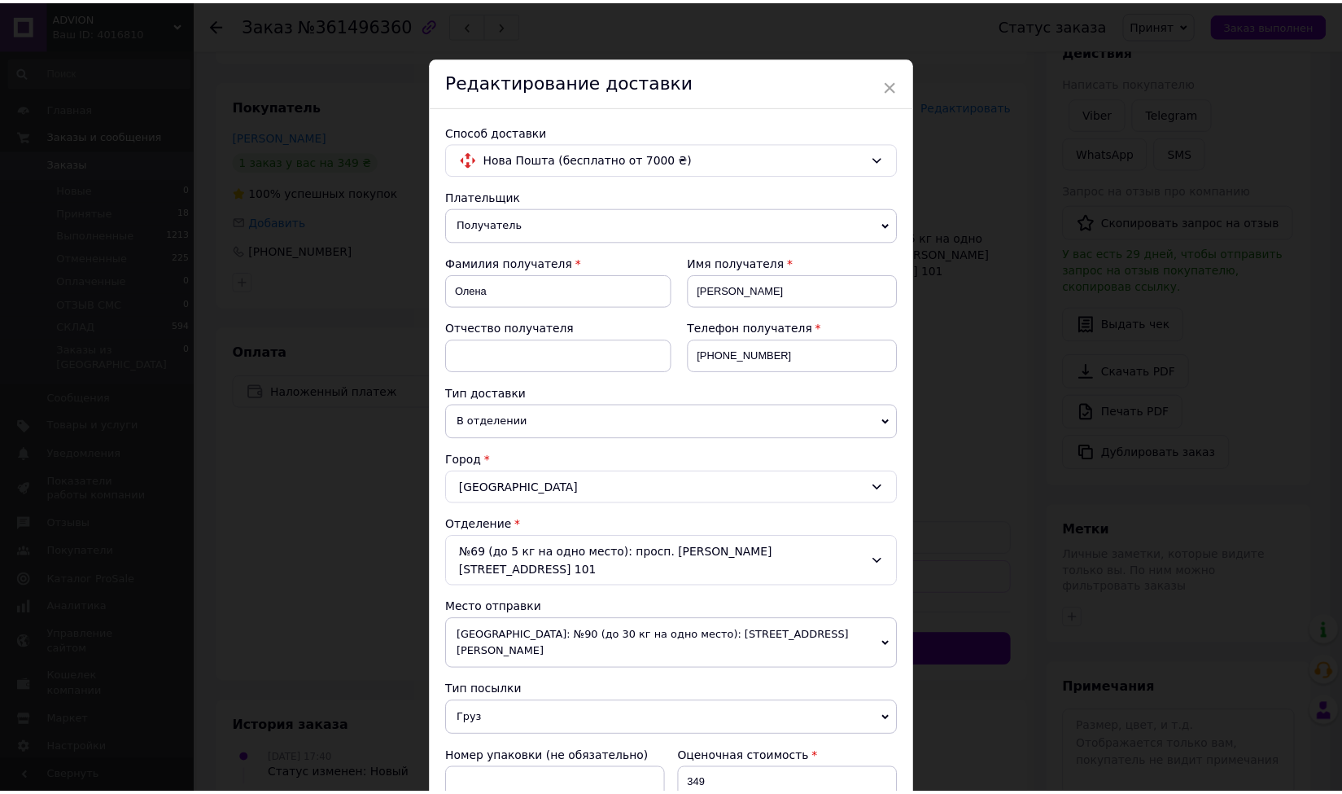
scroll to position [440, 0]
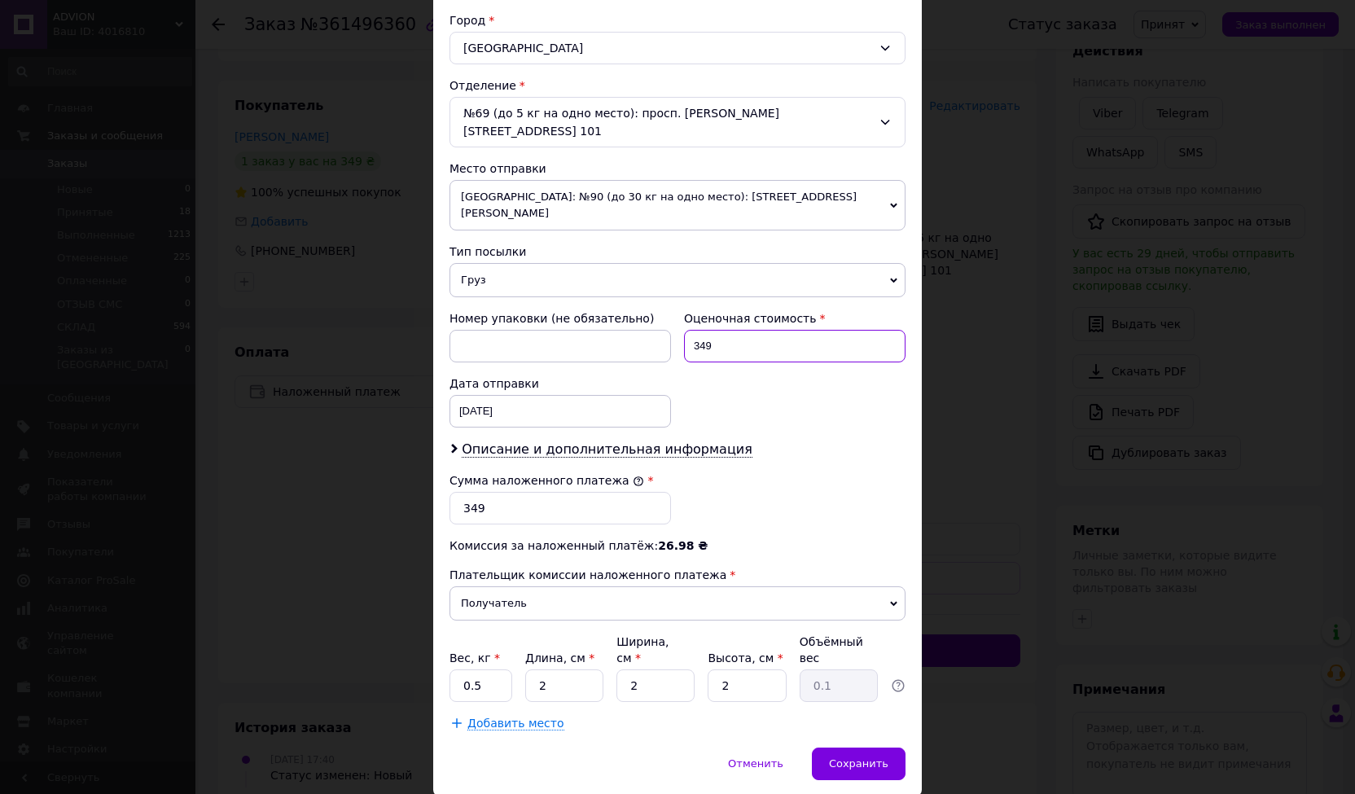
click at [703, 330] on input "349" at bounding box center [794, 346] width 221 height 33
type input "369"
click at [471, 492] on input "349" at bounding box center [559, 508] width 221 height 33
type input "369"
click at [861, 757] on span "Сохранить" at bounding box center [858, 763] width 59 height 12
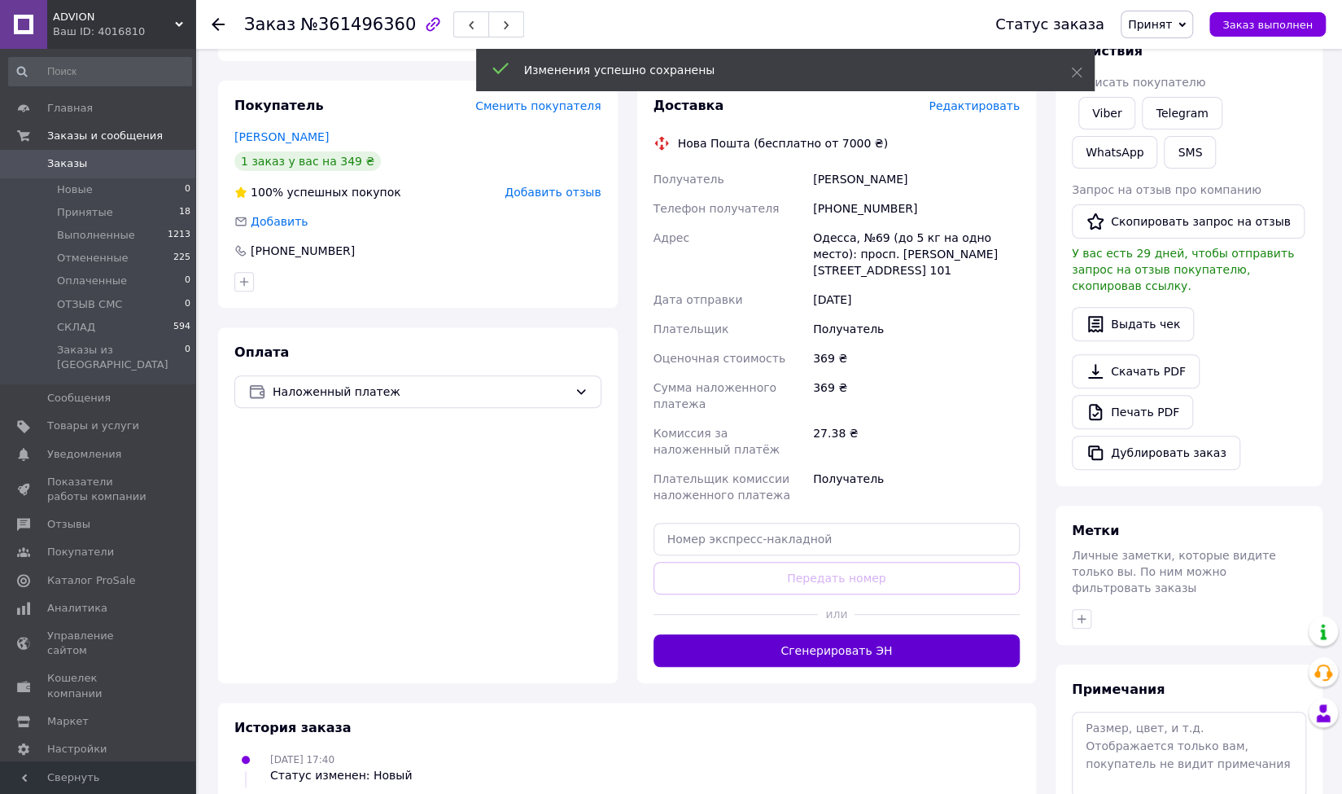
click at [843, 634] on button "Сгенерировать ЭН" at bounding box center [837, 650] width 367 height 33
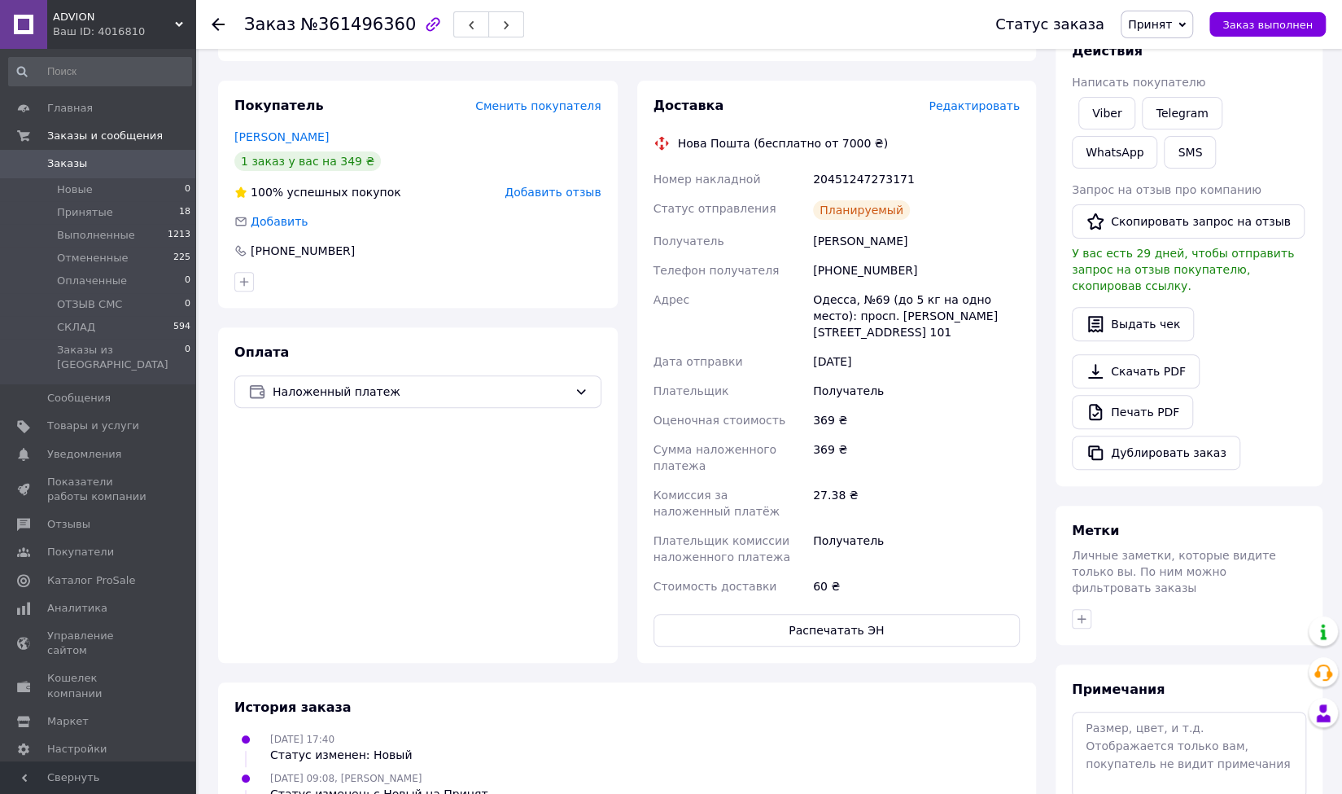
click at [874, 239] on div "Олена Шишаєва" at bounding box center [916, 240] width 213 height 29
copy div "Олена Шишаєва"
click at [878, 271] on div "+380992003818" at bounding box center [916, 270] width 213 height 29
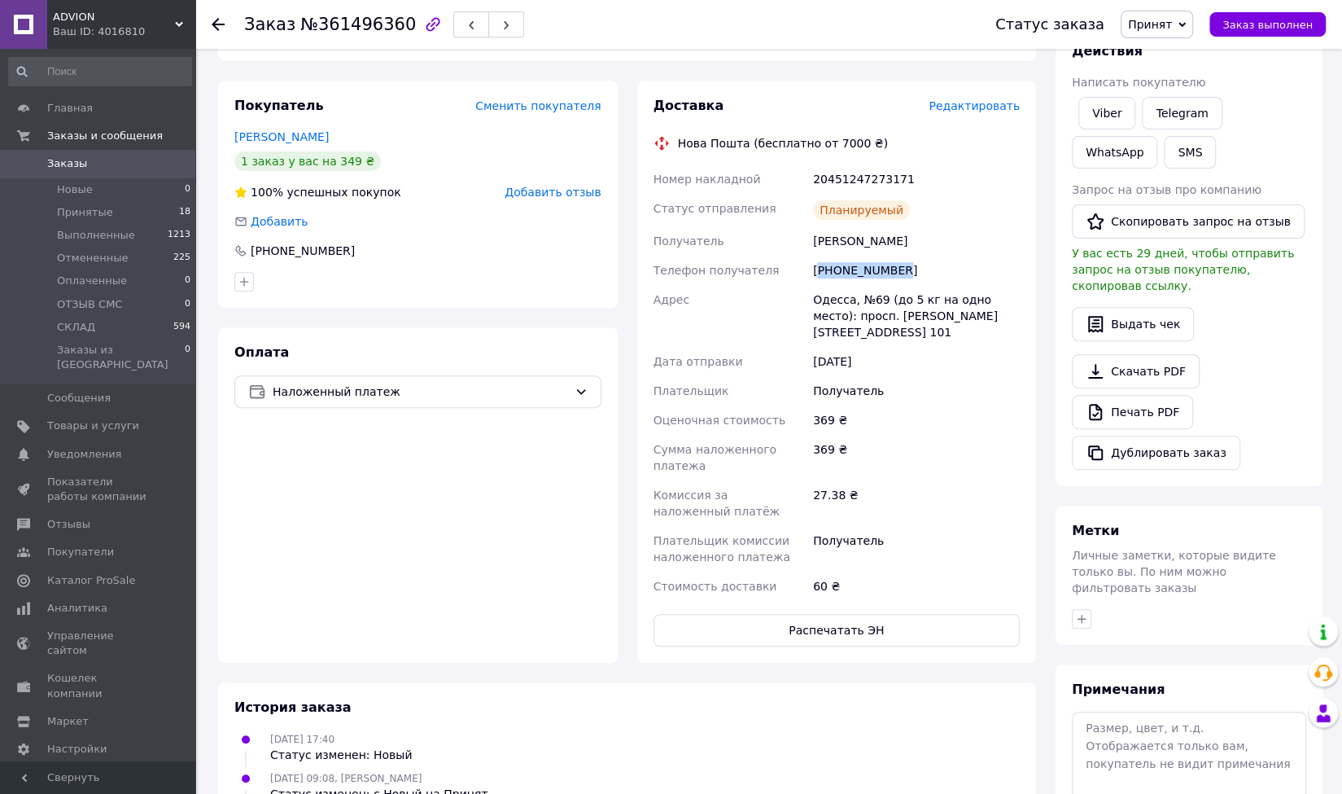
click at [878, 271] on div "+380992003818" at bounding box center [916, 270] width 213 height 29
copy div "380992003818"
click at [871, 299] on div "Одесса, №69 (до 5 кг на одно место): просп. Адмиральский, 1, пом. 101" at bounding box center [916, 316] width 213 height 62
drag, startPoint x: 871, startPoint y: 299, endPoint x: 868, endPoint y: 310, distance: 11.9
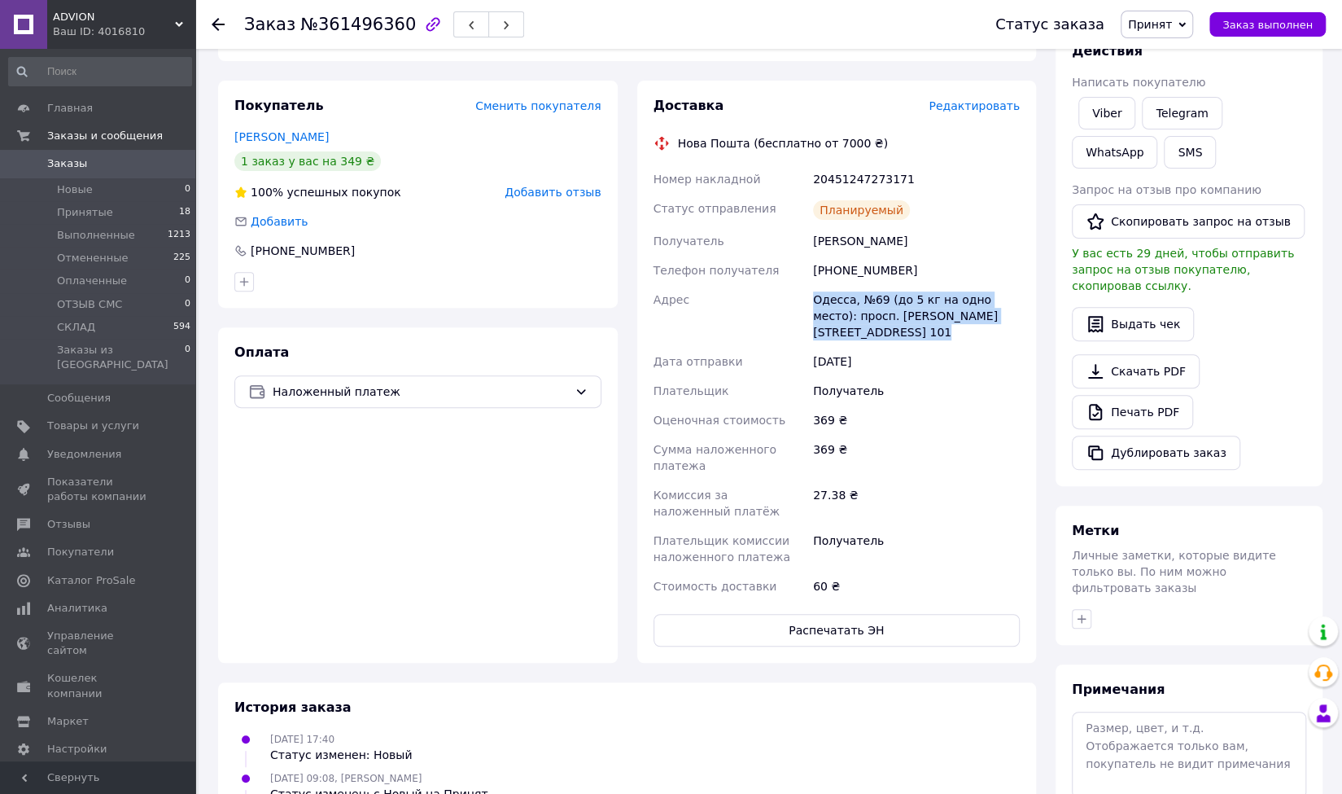
click at [868, 310] on div "Одесса, №69 (до 5 кг на одно место): просп. Адмиральский, 1, пом. 101" at bounding box center [916, 316] width 213 height 62
copy div "Одесса, №69 (до 5 кг на одно место): просп. Адмиральский, 1, пом. 101"
click at [861, 177] on div "20451247273171" at bounding box center [916, 178] width 213 height 29
copy div "20451247273171"
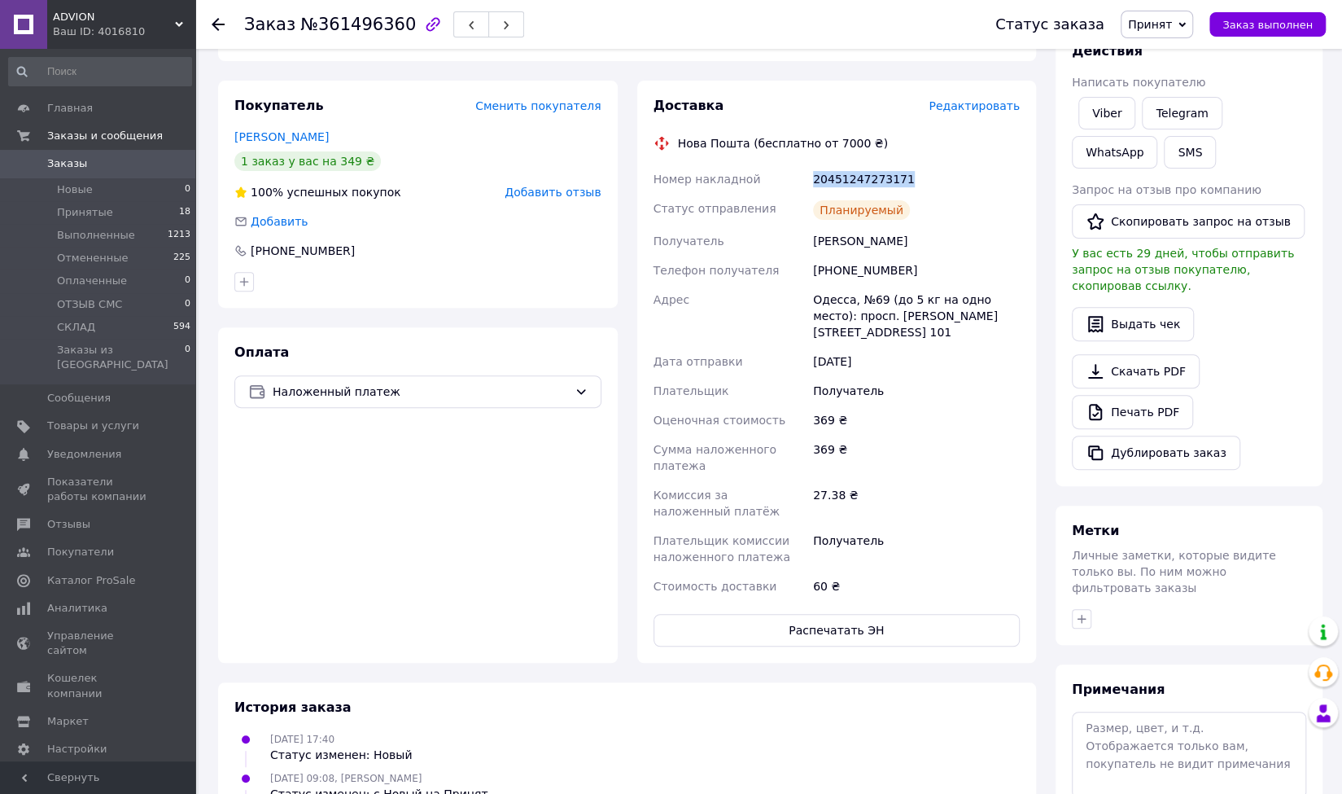
click at [1172, 20] on span "Принят" at bounding box center [1150, 24] width 44 height 13
click at [1180, 154] on li "СКЛАД" at bounding box center [1165, 154] width 86 height 24
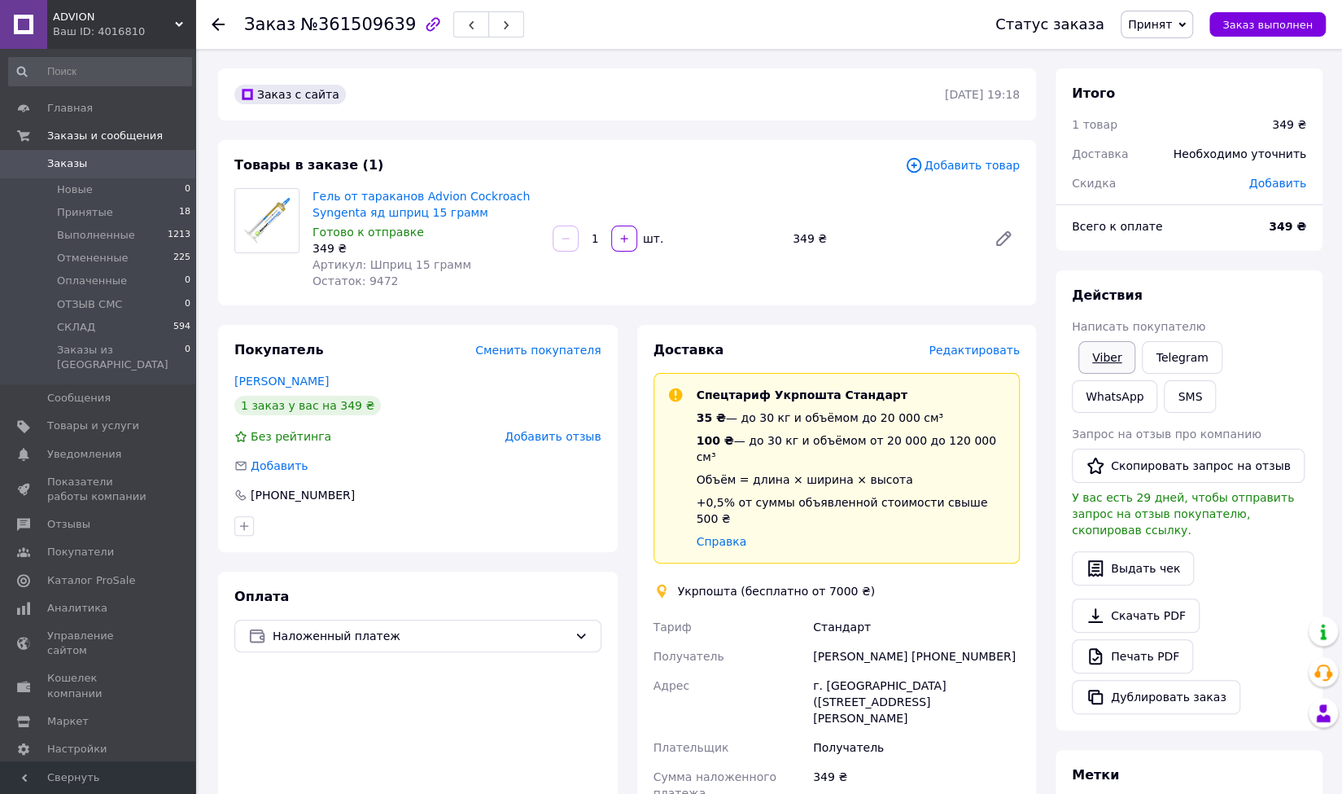
click at [1111, 352] on link "Viber" at bounding box center [1107, 357] width 57 height 33
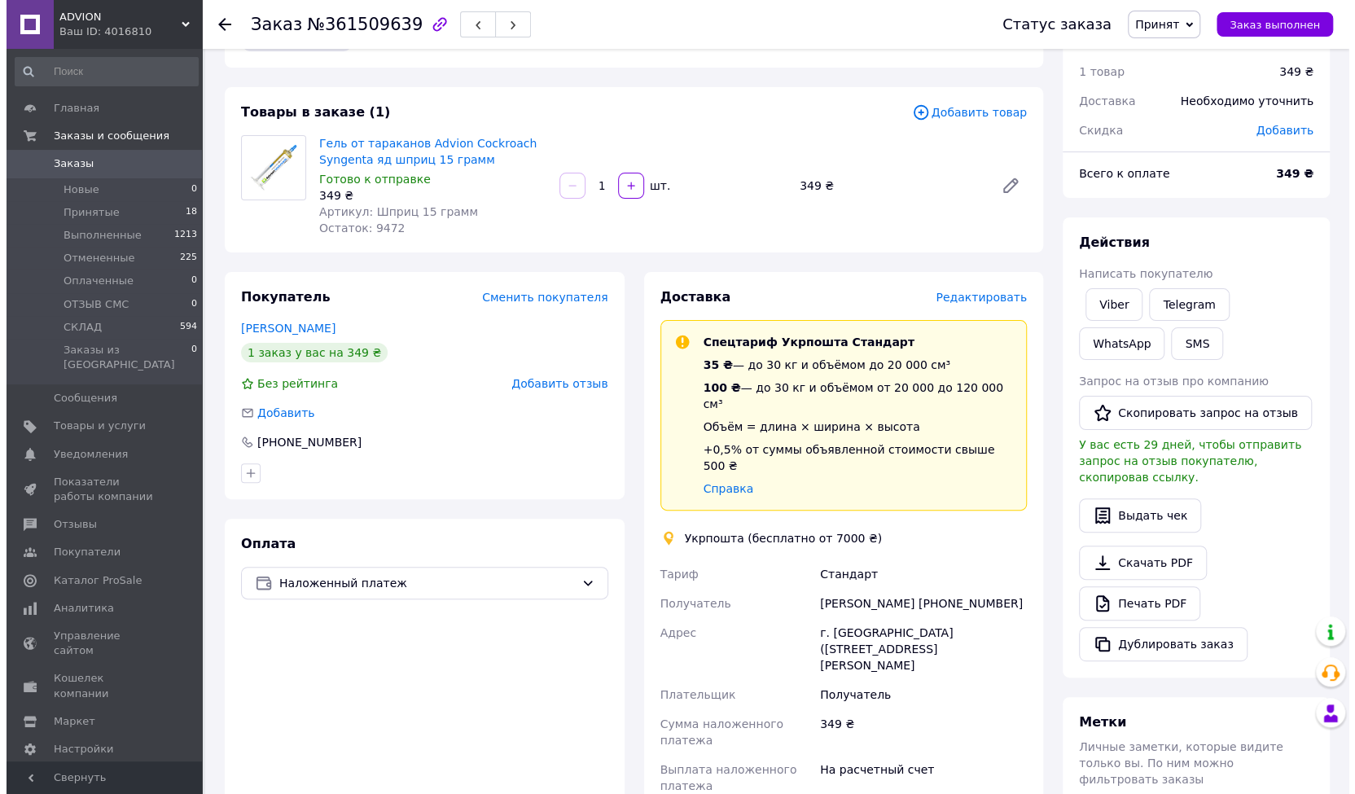
scroll to position [163, 0]
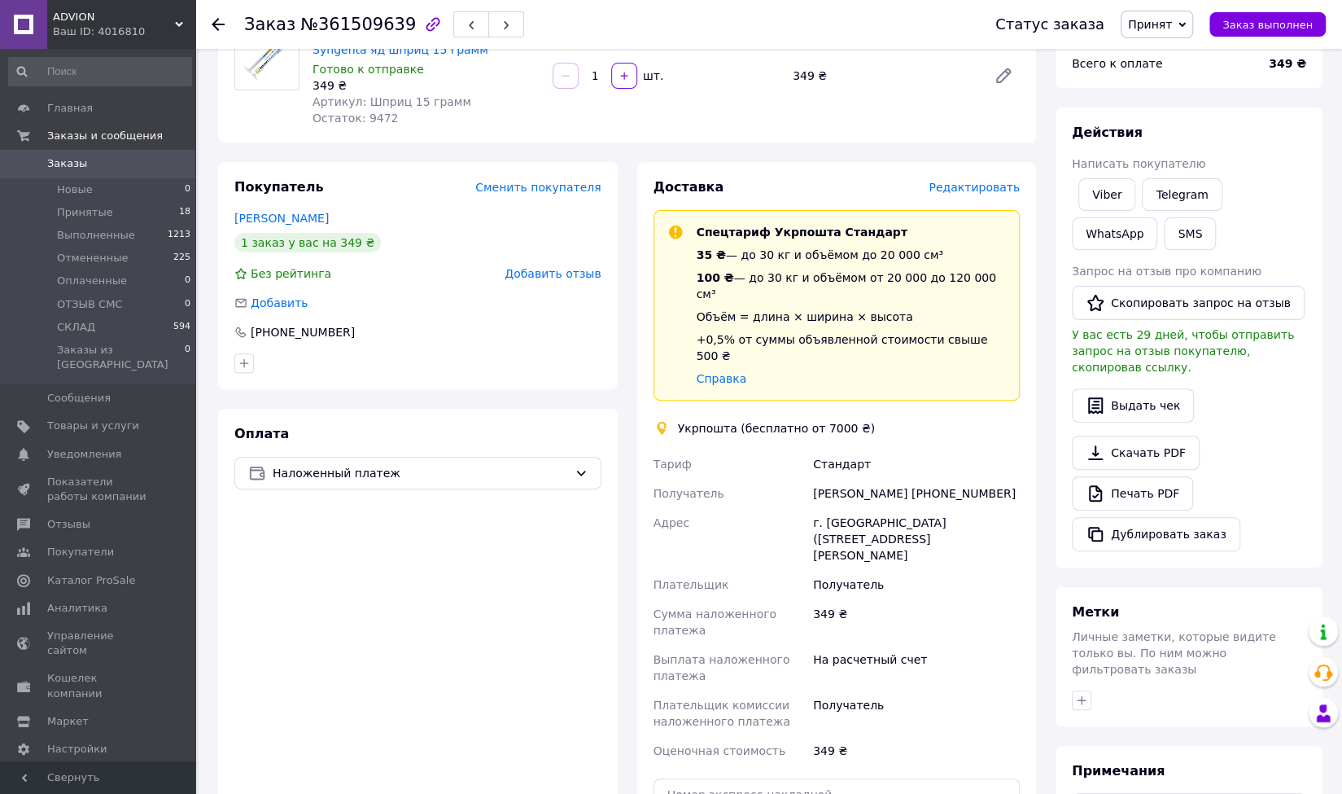
click at [971, 194] on span "Редактировать" at bounding box center [974, 187] width 91 height 13
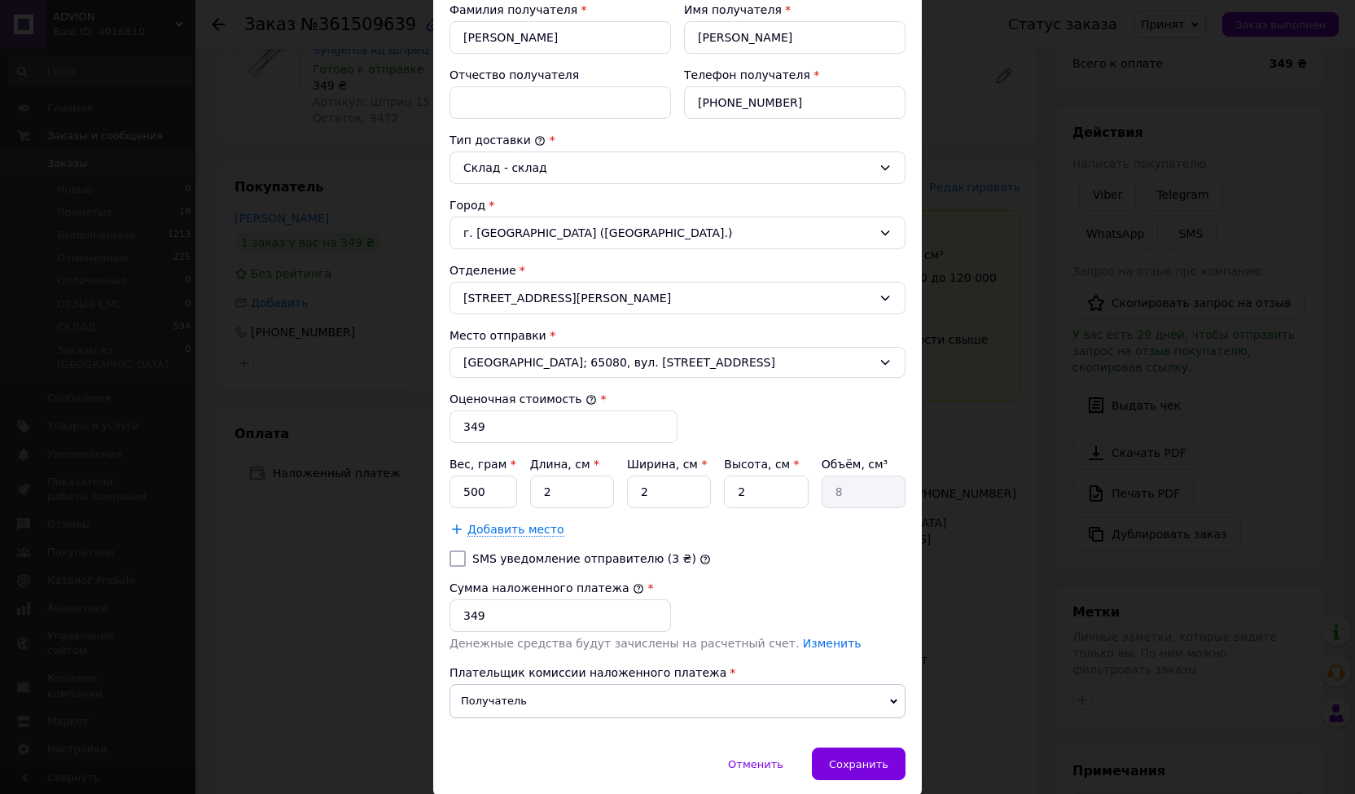
scroll to position [326, 0]
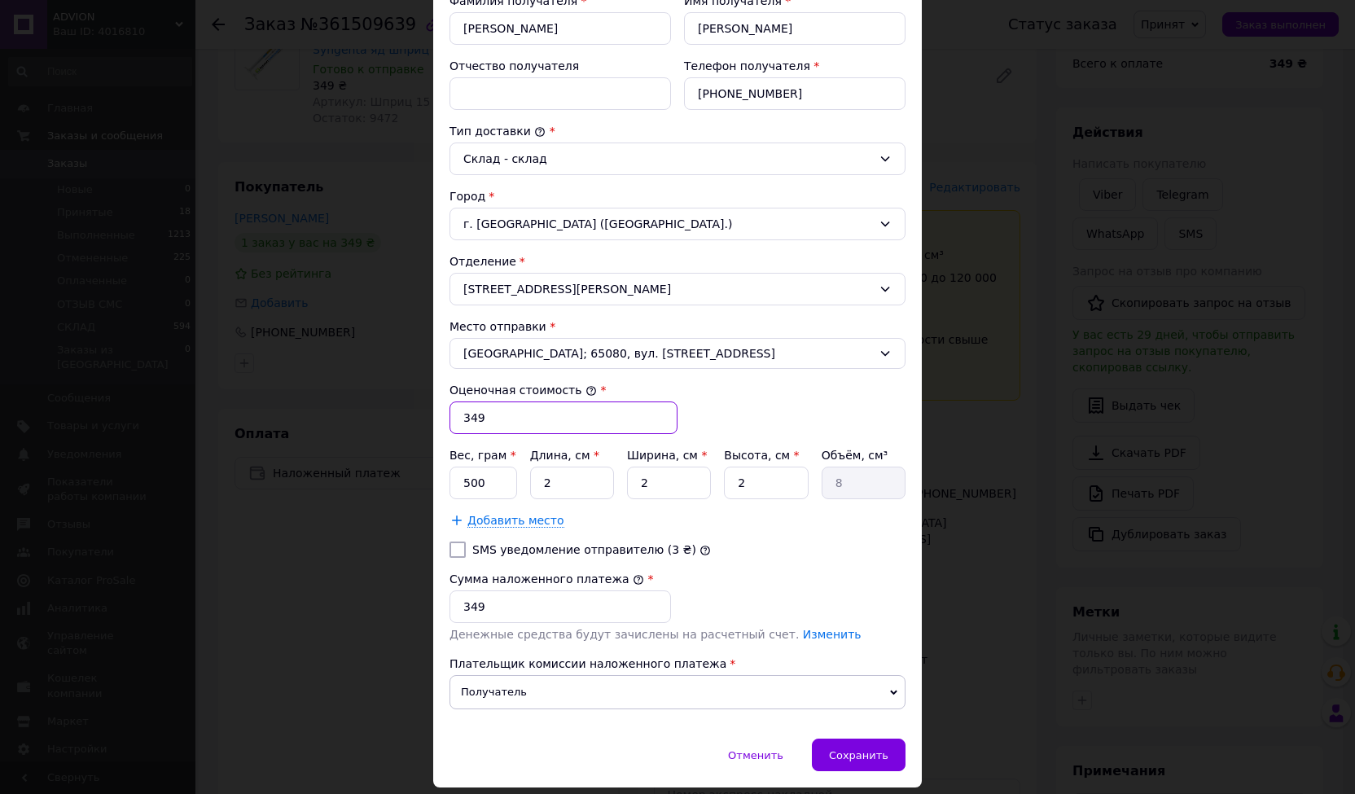
click at [471, 412] on input "349" at bounding box center [563, 417] width 228 height 33
type input "369"
click at [474, 596] on input "349" at bounding box center [559, 606] width 221 height 33
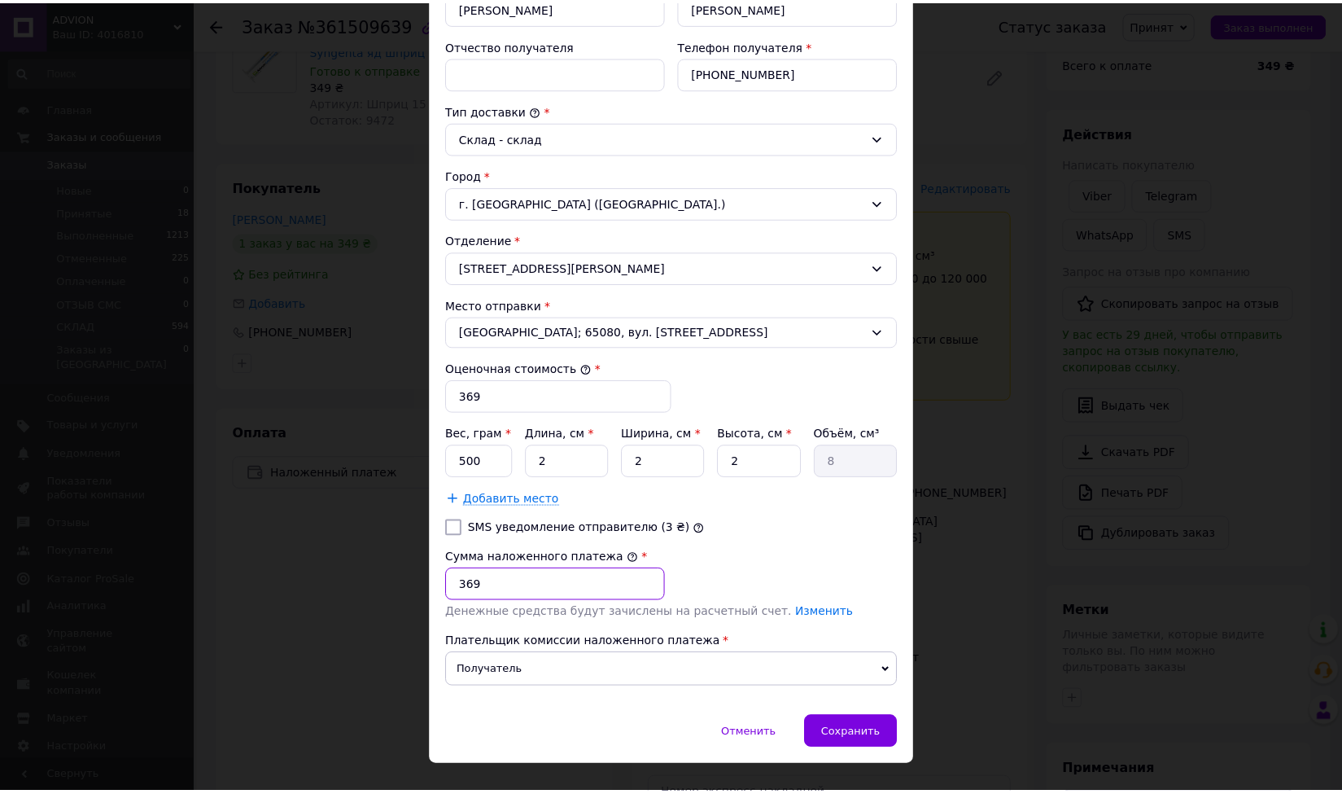
scroll to position [368, 0]
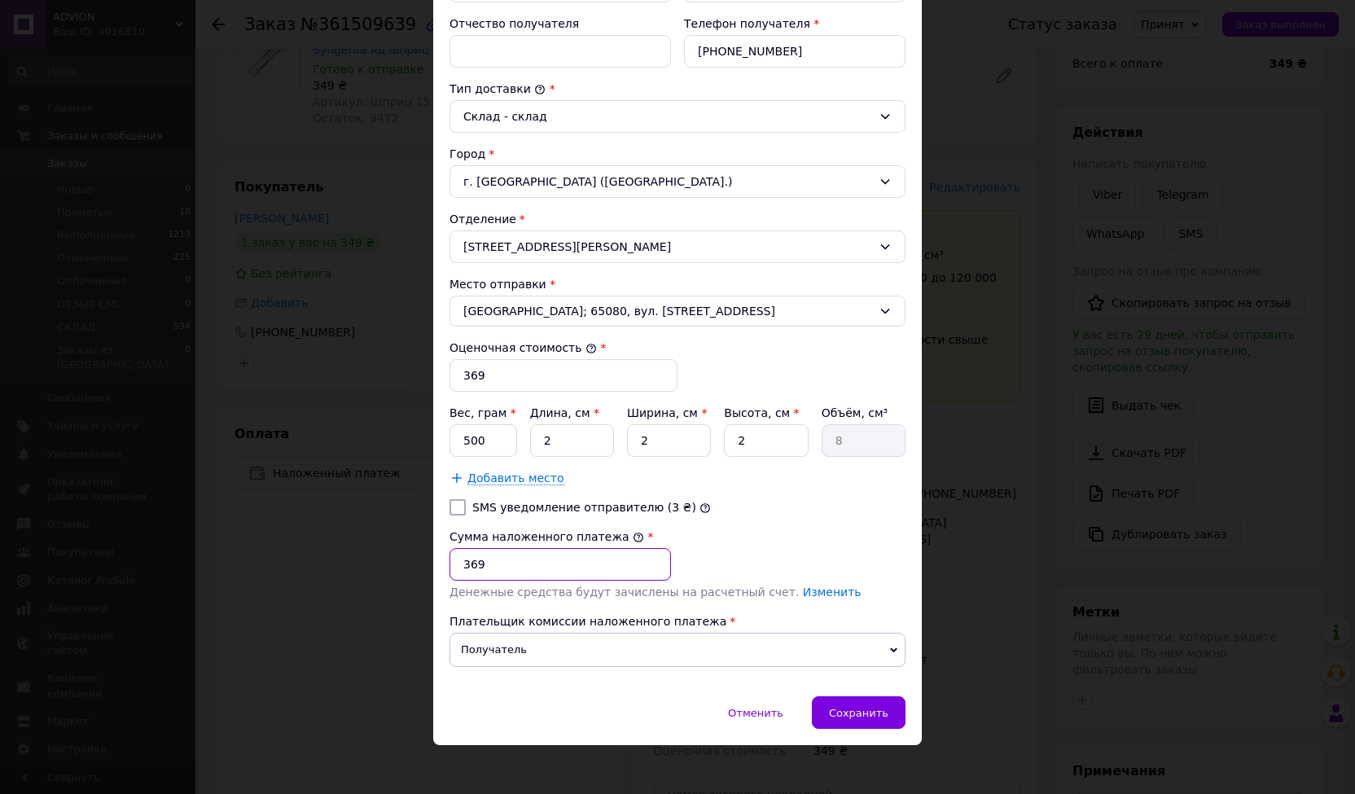
type input "369"
click at [859, 686] on div "Способ доставки Укрпошта (бесплатно от 7000 ₴) Тариф * Стандарт Плательщик * По…" at bounding box center [677, 217] width 488 height 957
click at [860, 707] on span "Сохранить" at bounding box center [858, 713] width 59 height 12
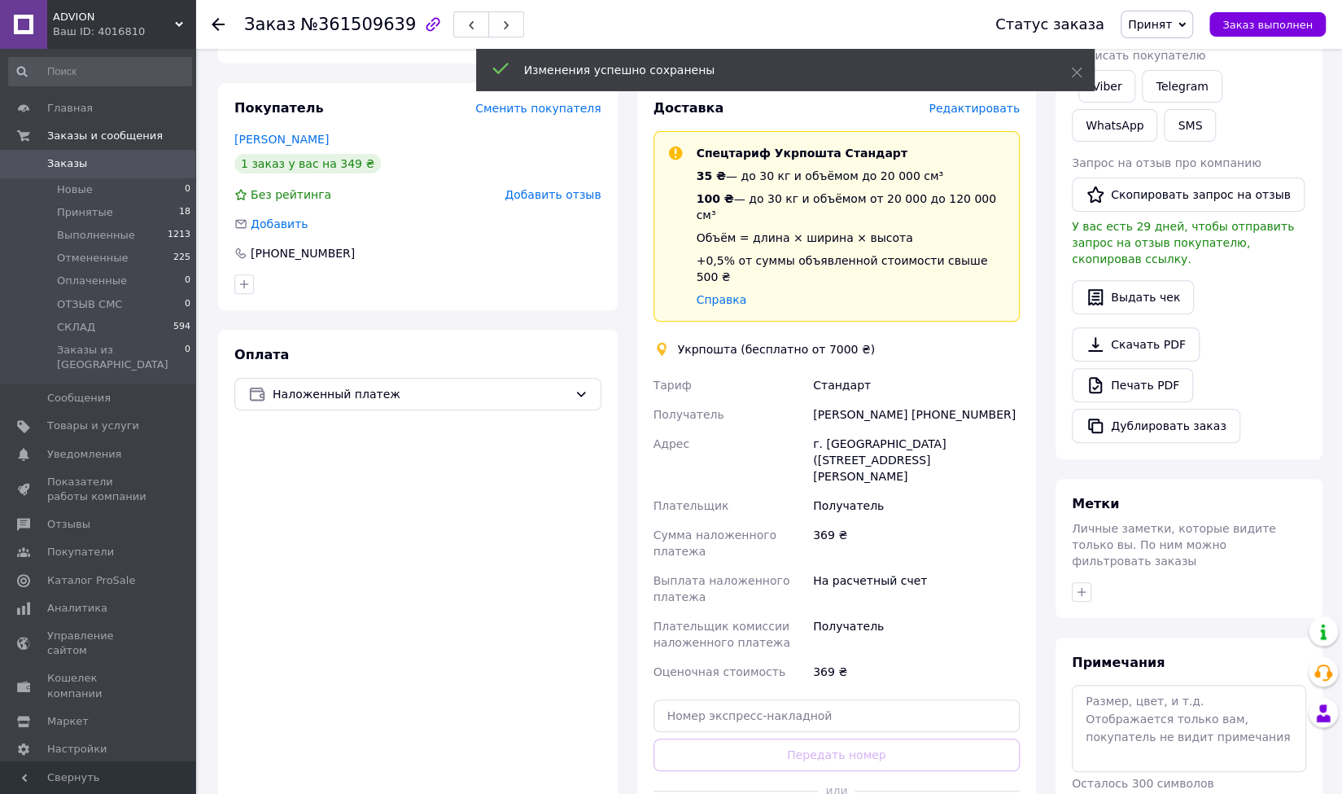
scroll to position [407, 0]
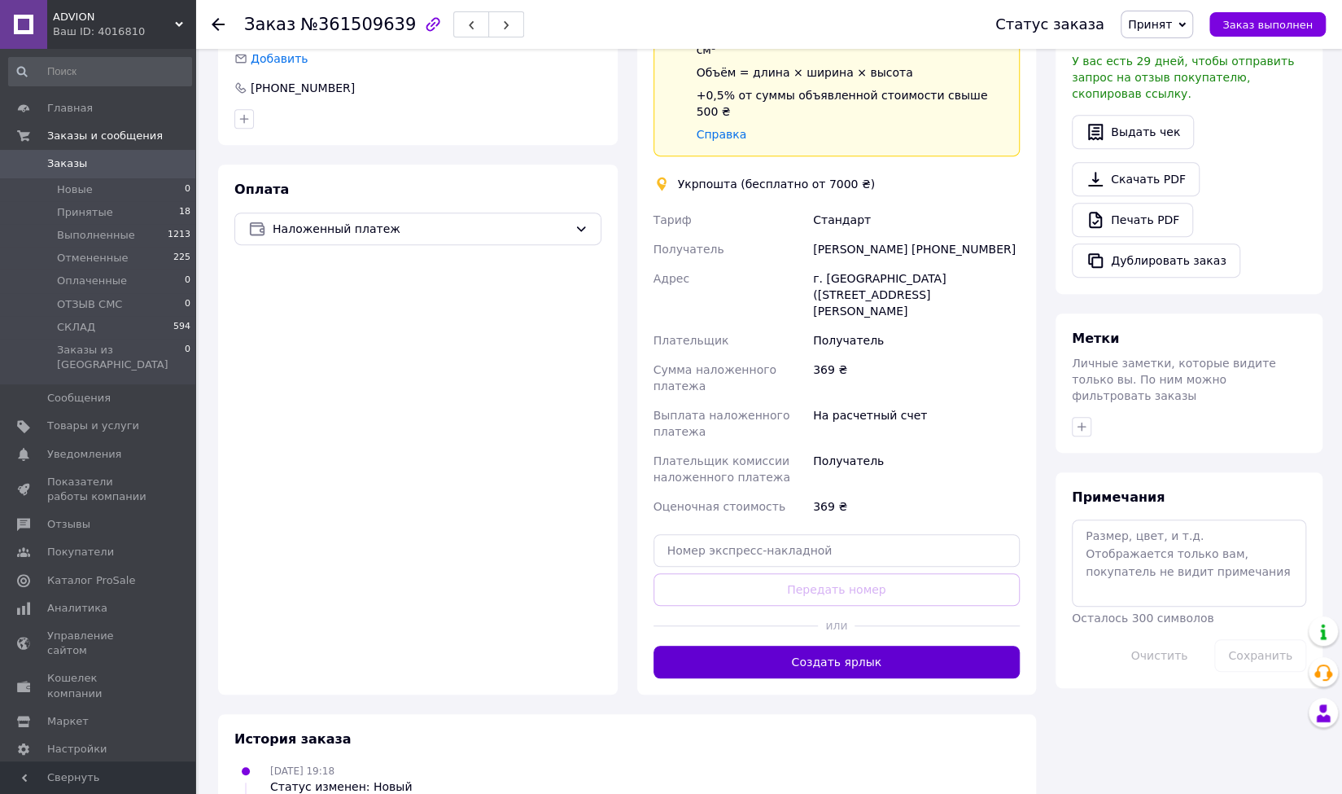
click at [835, 646] on button "Создать ярлык" at bounding box center [837, 662] width 367 height 33
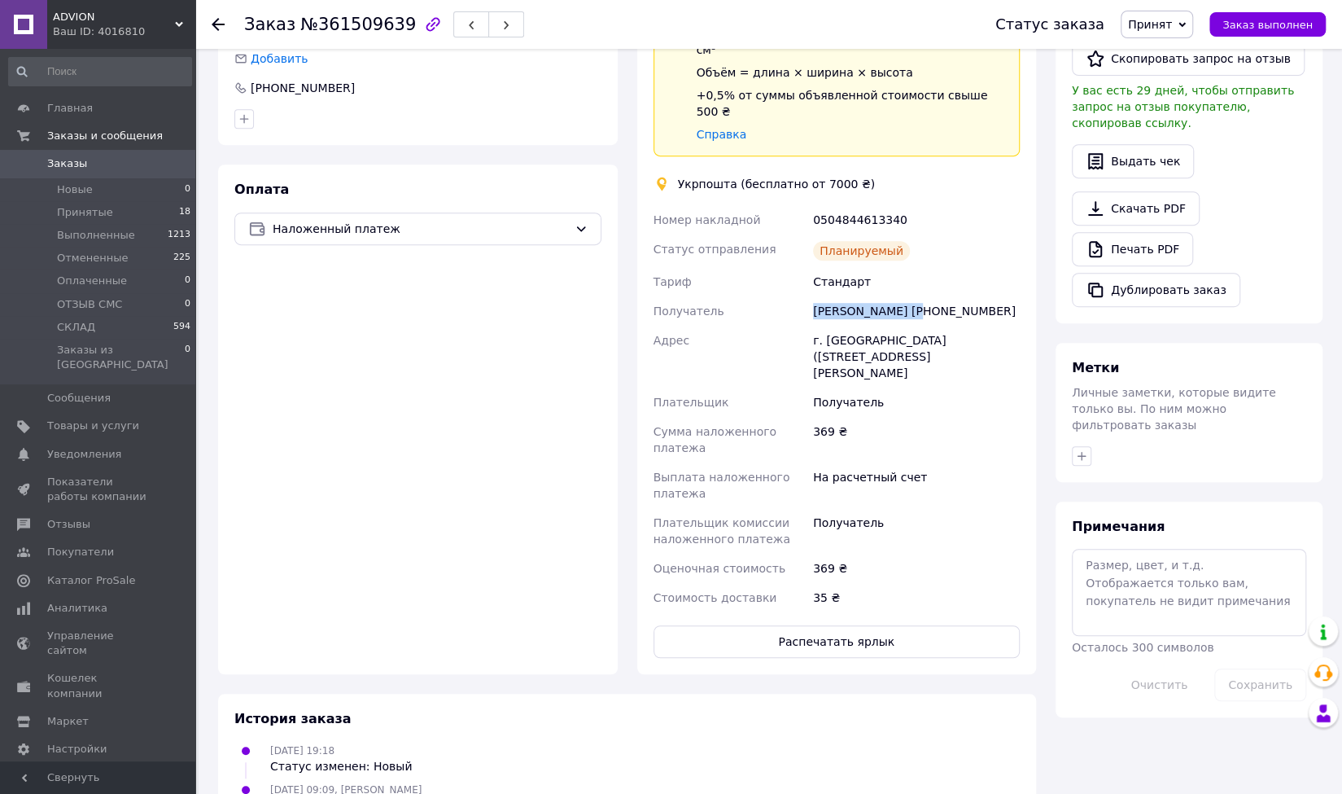
drag, startPoint x: 915, startPoint y: 278, endPoint x: 816, endPoint y: 278, distance: 98.5
click at [816, 296] on div "[PERSON_NAME] [PHONE_NUMBER]" at bounding box center [916, 310] width 213 height 29
copy div "[PERSON_NAME]"
click at [957, 296] on div "[PERSON_NAME] [PHONE_NUMBER]" at bounding box center [916, 310] width 213 height 29
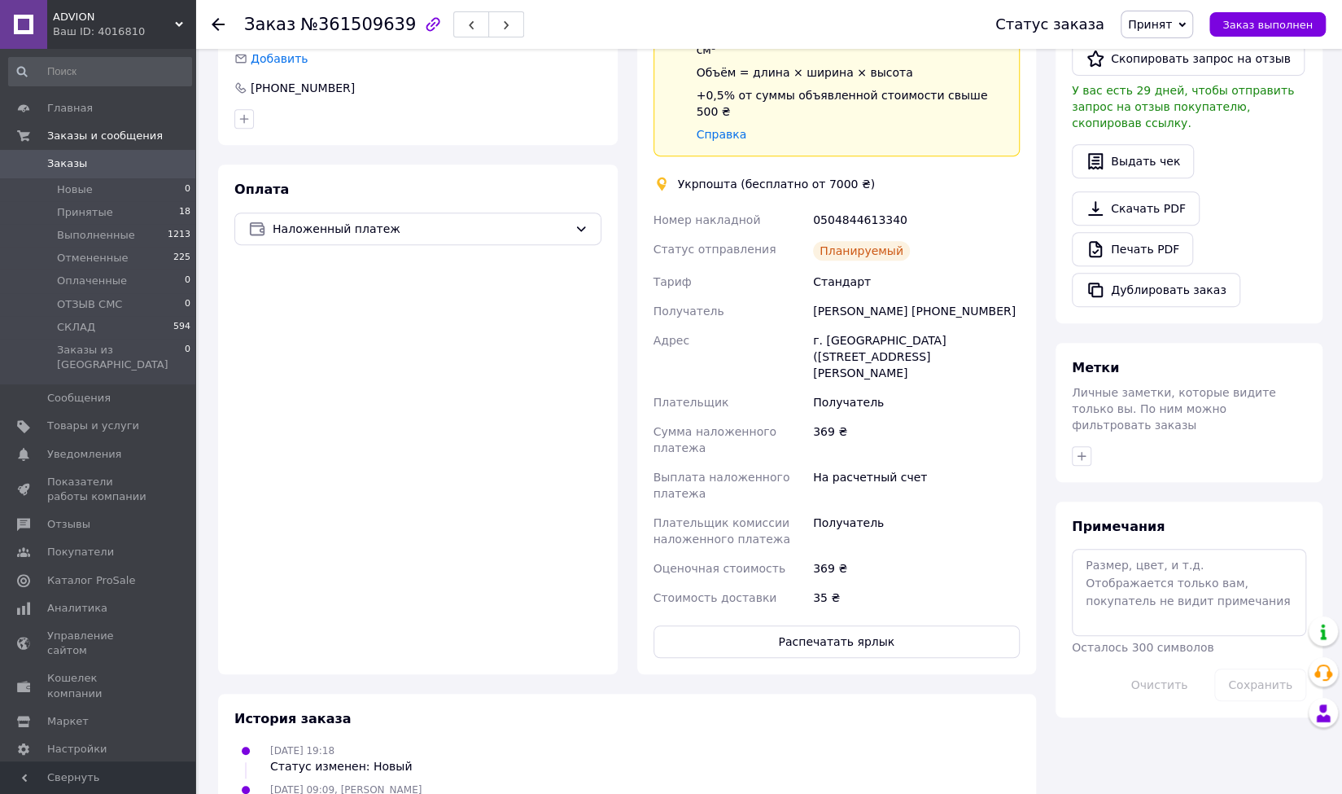
copy div "380684078586"
click at [851, 326] on div "г. Кривой Рог (Днепропетровская обл.), 50024, вул. Петра Калнишевського, 9" at bounding box center [916, 357] width 213 height 62
copy div "г. Кривой Рог (Днепропетровская обл.), 50024, вул. Петра Калнишевського, 9"
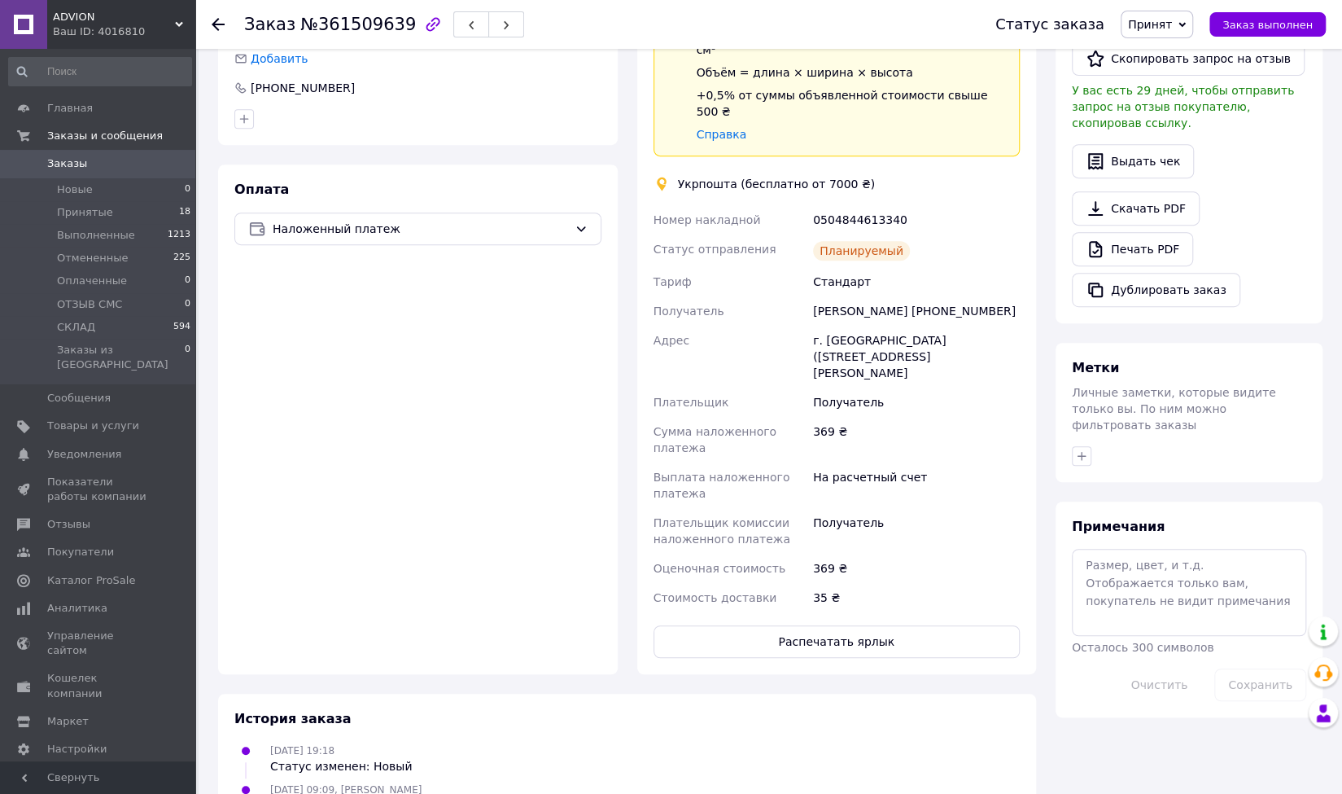
click at [843, 205] on div "0504844613340" at bounding box center [916, 219] width 213 height 29
copy div "0504844613340"
click at [1172, 30] on span "Принят" at bounding box center [1150, 24] width 44 height 13
click at [1169, 147] on li "СКЛАД" at bounding box center [1165, 154] width 86 height 24
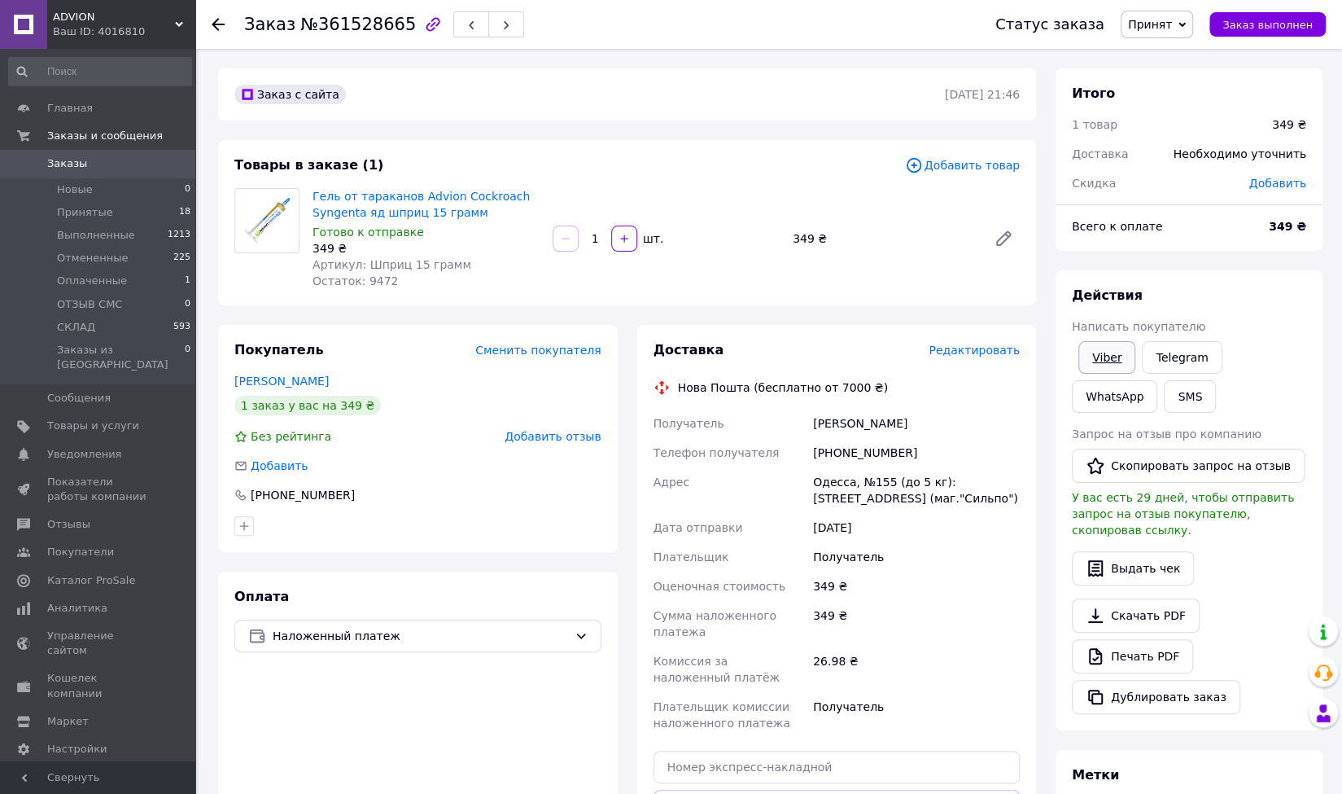
click at [1098, 348] on link "Viber" at bounding box center [1107, 357] width 57 height 33
click at [1009, 347] on span "Редактировать" at bounding box center [974, 350] width 91 height 13
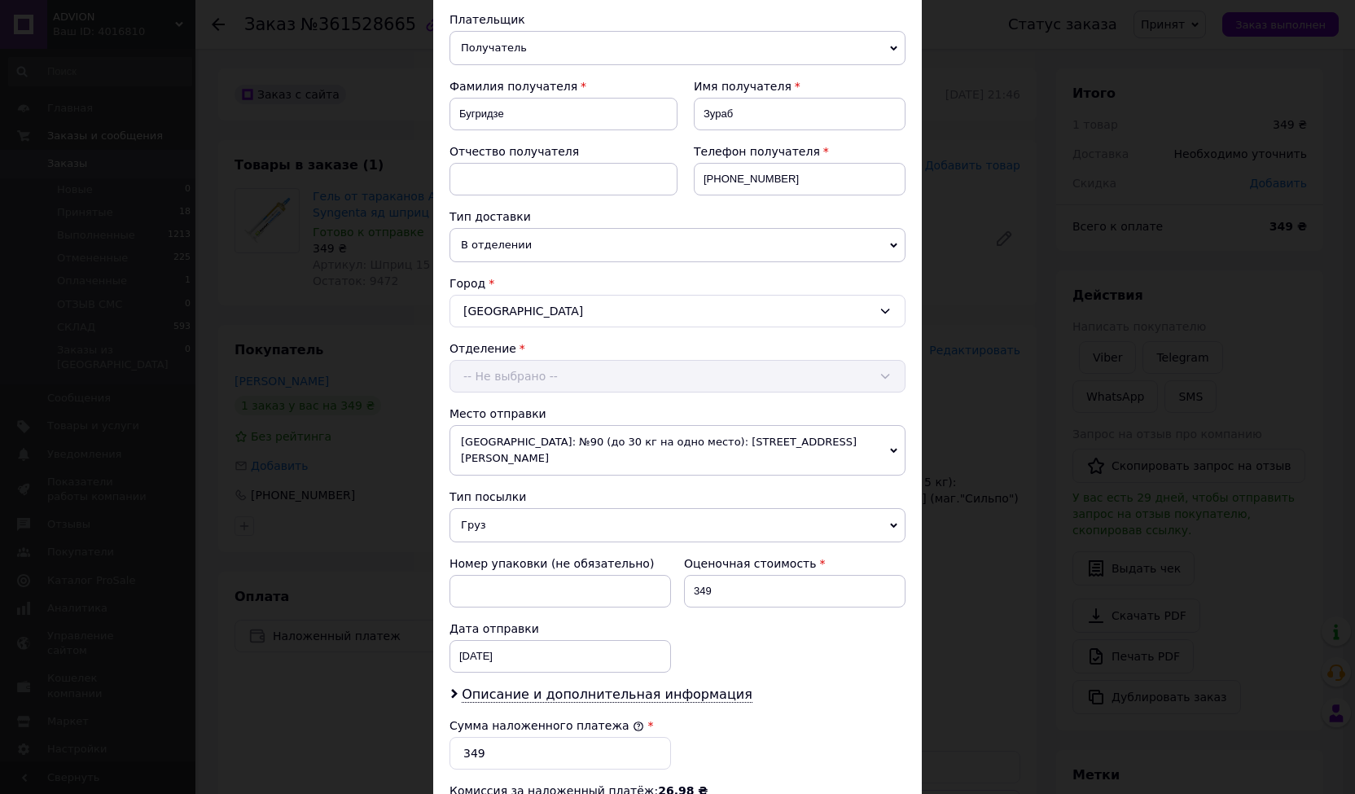
scroll to position [244, 0]
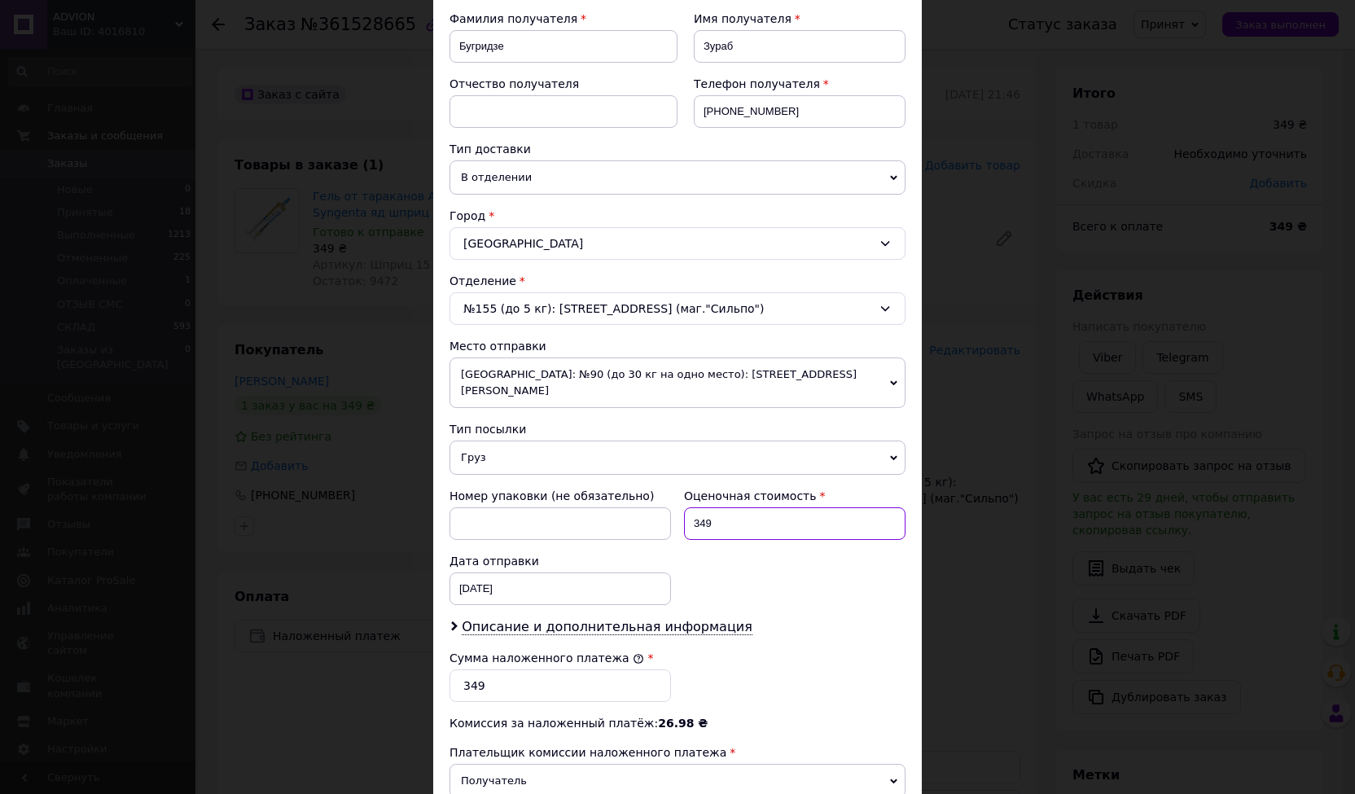
click at [702, 507] on input "349" at bounding box center [794, 523] width 221 height 33
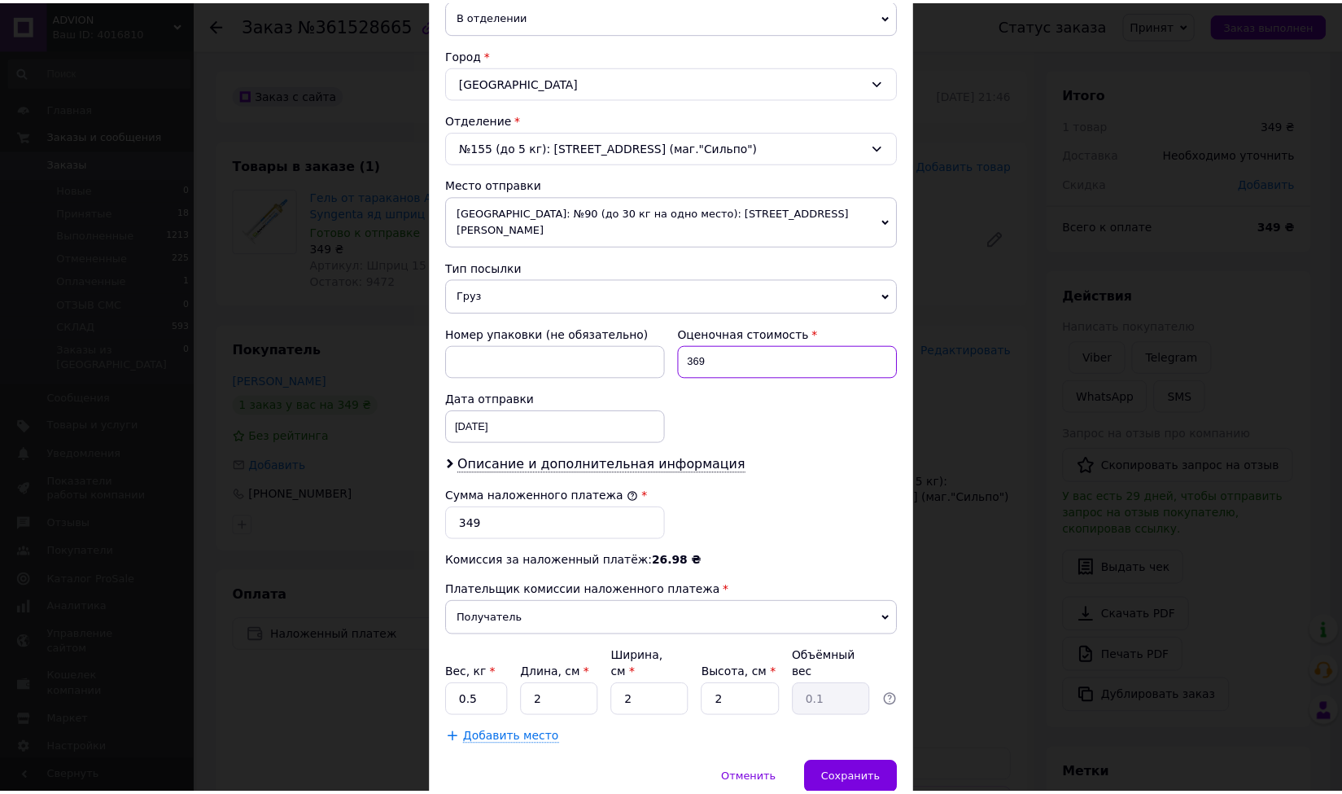
scroll to position [407, 0]
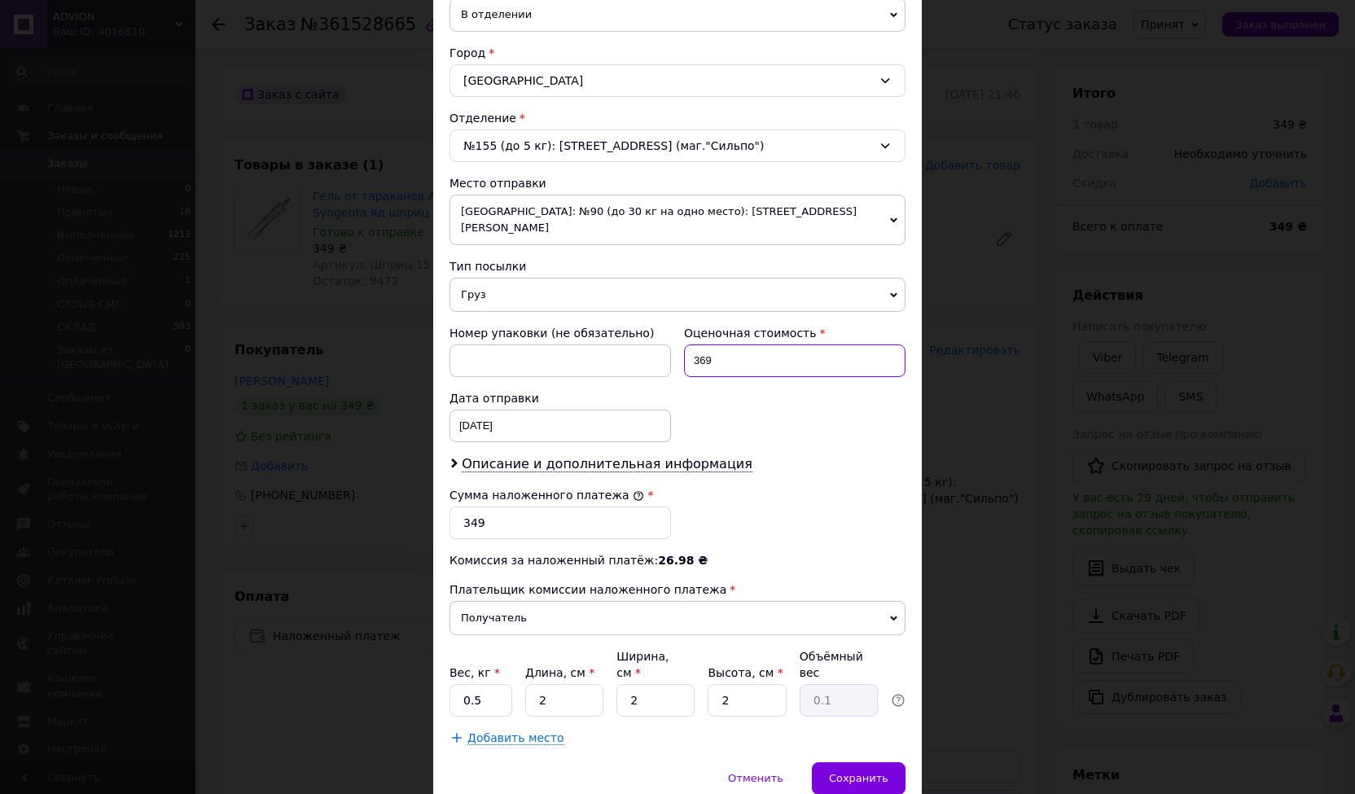
type input "369"
click at [475, 506] on input "349" at bounding box center [559, 522] width 221 height 33
type input "369"
click at [860, 772] on span "Сохранить" at bounding box center [858, 778] width 59 height 12
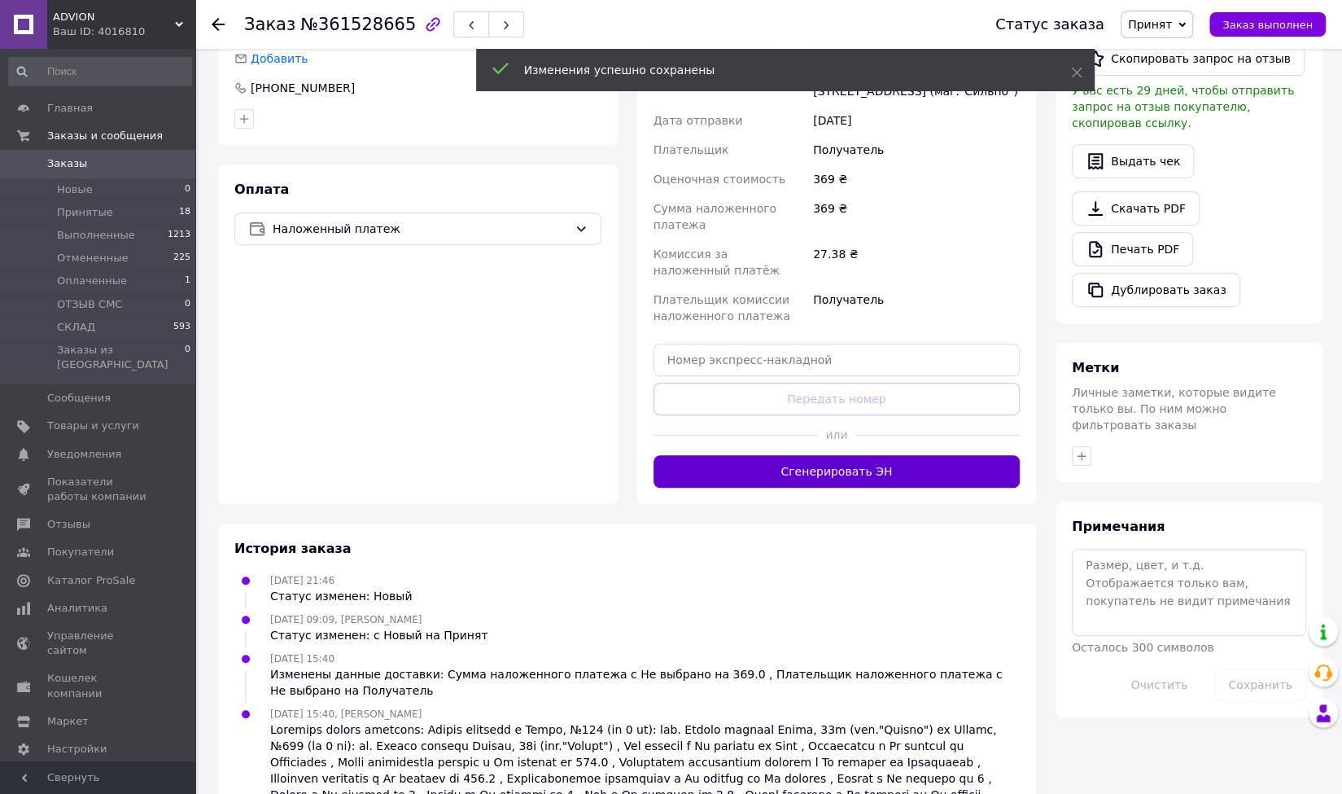
click at [852, 470] on button "Сгенерировать ЭН" at bounding box center [837, 471] width 367 height 33
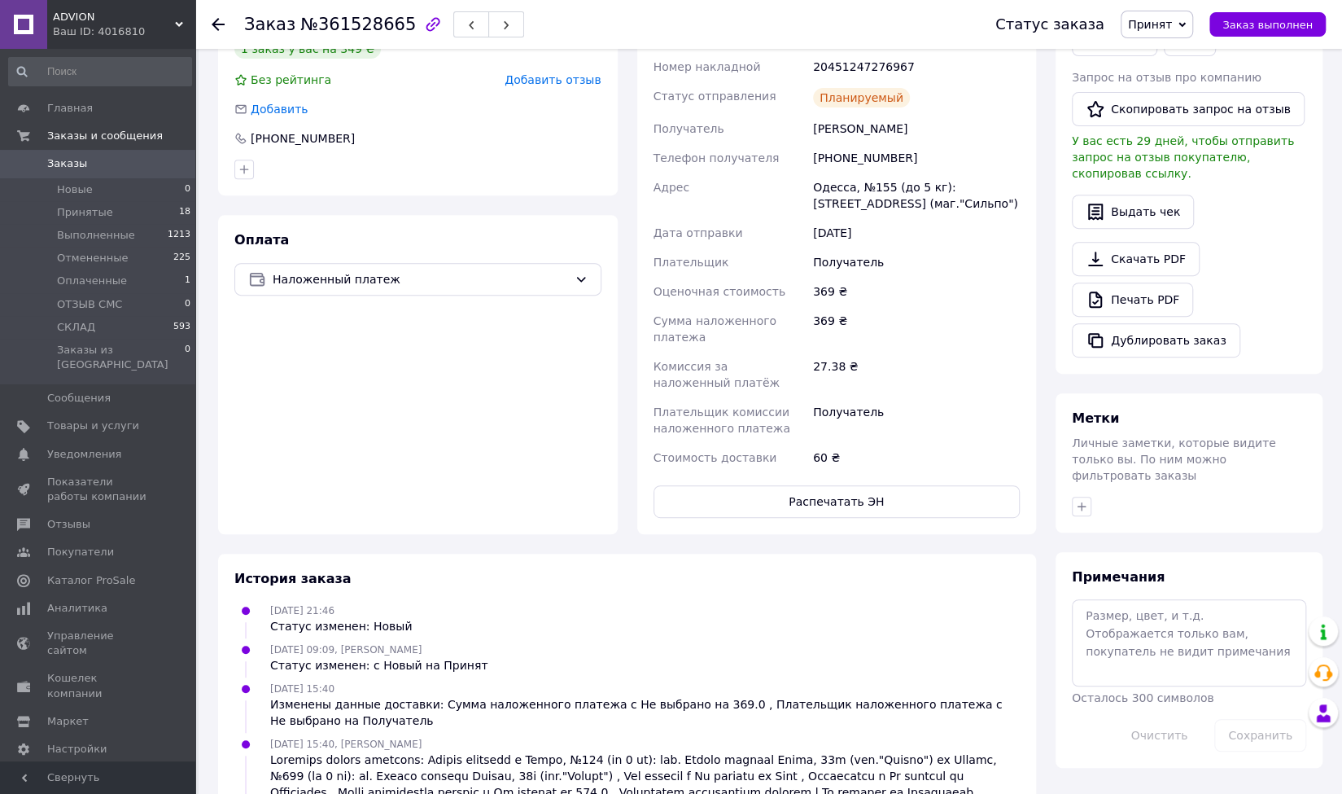
scroll to position [326, 0]
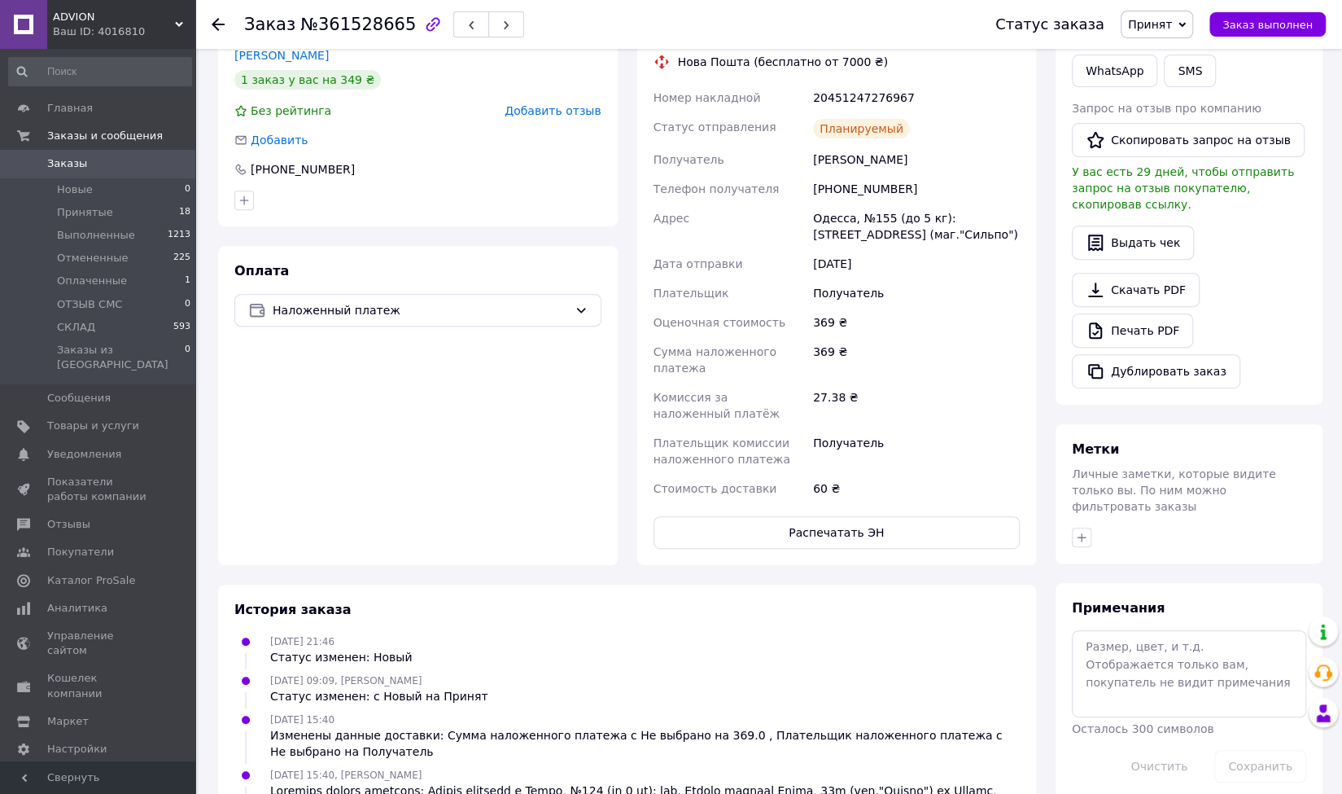
drag, startPoint x: 900, startPoint y: 157, endPoint x: 795, endPoint y: 164, distance: 106.0
click at [795, 164] on div "Номер накладной 20451247276967 Статус отправления Планируемый Получатель Бугрид…" at bounding box center [837, 293] width 374 height 420
copy div "Получатель Бугридзе Зураб"
click at [842, 189] on div "+380930890623" at bounding box center [916, 188] width 213 height 29
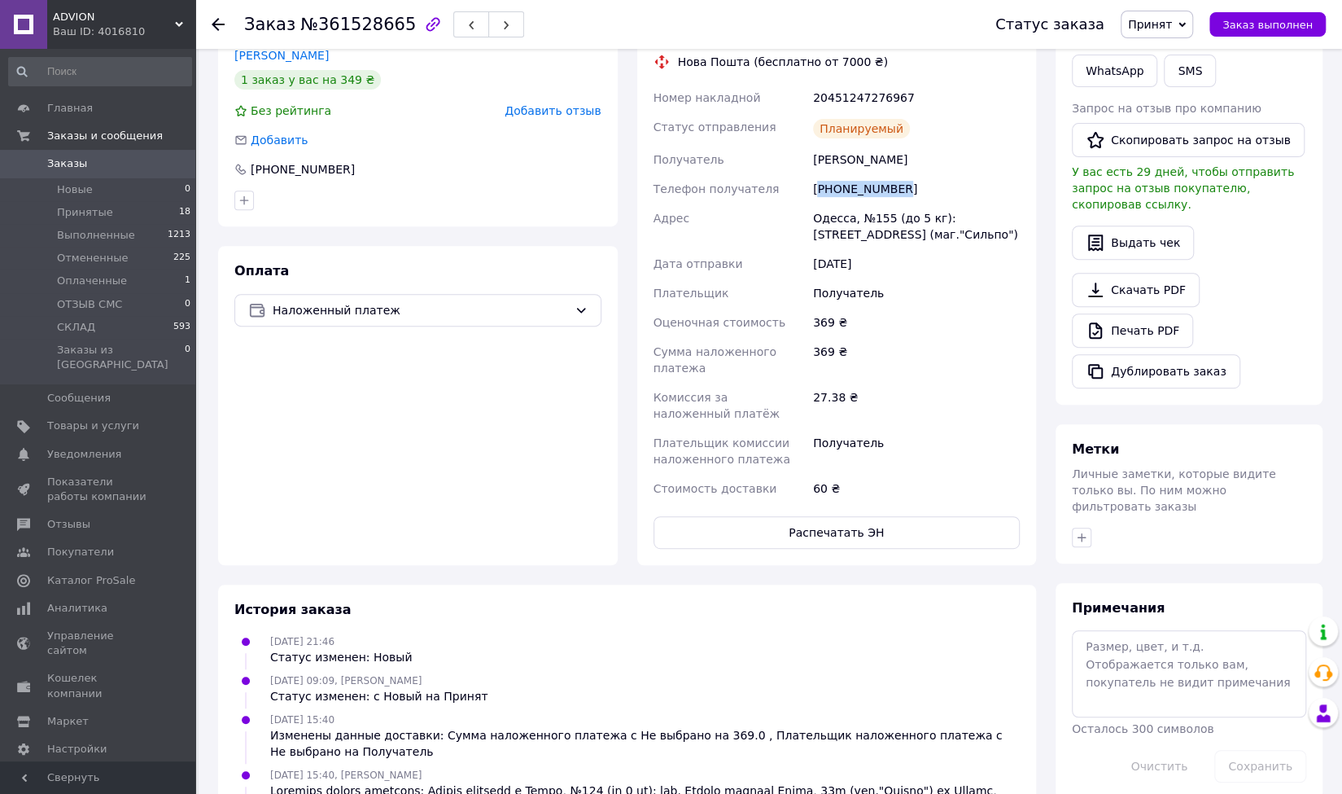
copy div "380930890623"
click at [879, 216] on div "Одесса, №155 (до 5 кг): ул. Героев обороны Одессы, 98б (маг."Сильпо")" at bounding box center [916, 227] width 213 height 46
drag, startPoint x: 879, startPoint y: 216, endPoint x: 881, endPoint y: 225, distance: 9.1
click at [881, 221] on div "Одесса, №155 (до 5 кг): ул. Героев обороны Одессы, 98б (маг."Сильпо")" at bounding box center [916, 227] width 213 height 46
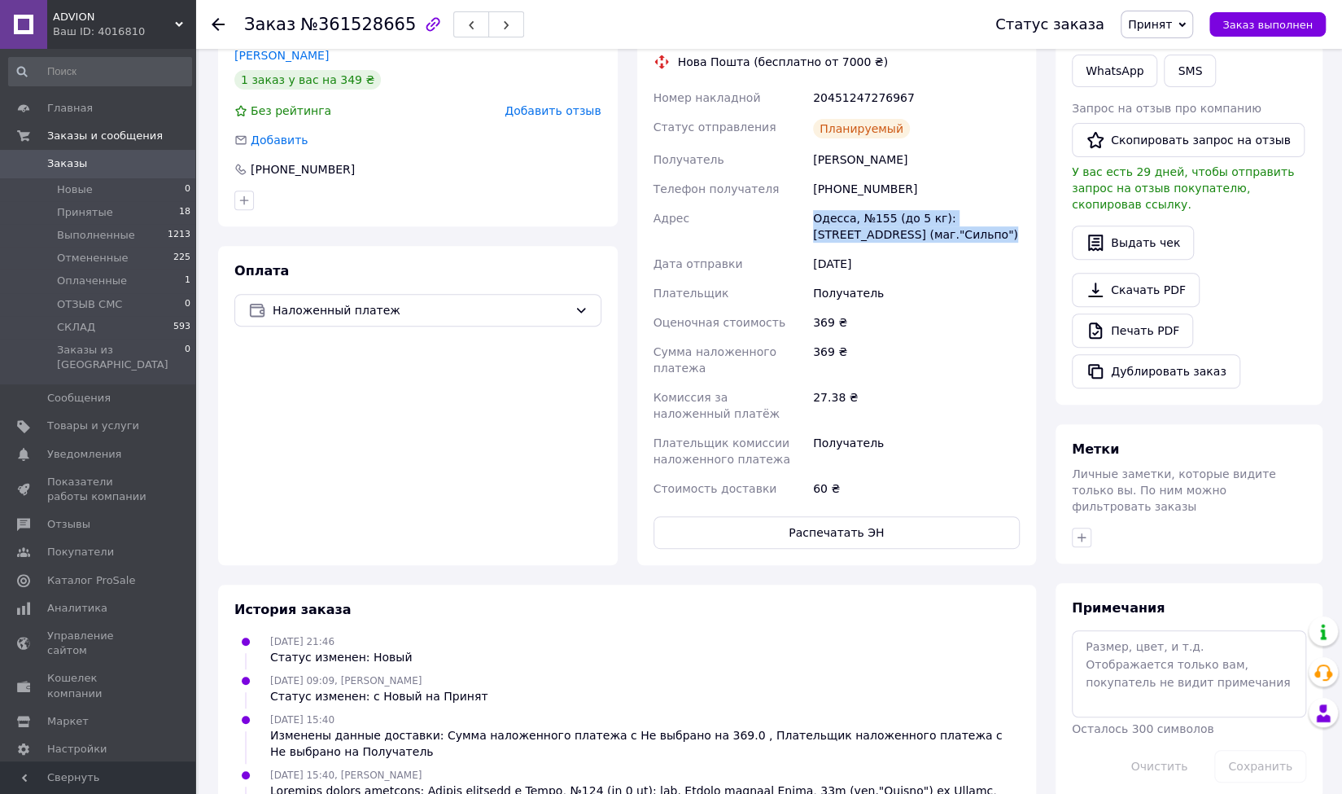
copy div "Одесса, №155 (до 5 кг): ул. Героев обороны Одессы, 98б (маг."Сильпо")"
click at [851, 95] on div "20451247276967" at bounding box center [916, 97] width 213 height 29
copy div "20451247276967"
click at [1165, 28] on span "Принят" at bounding box center [1150, 24] width 44 height 13
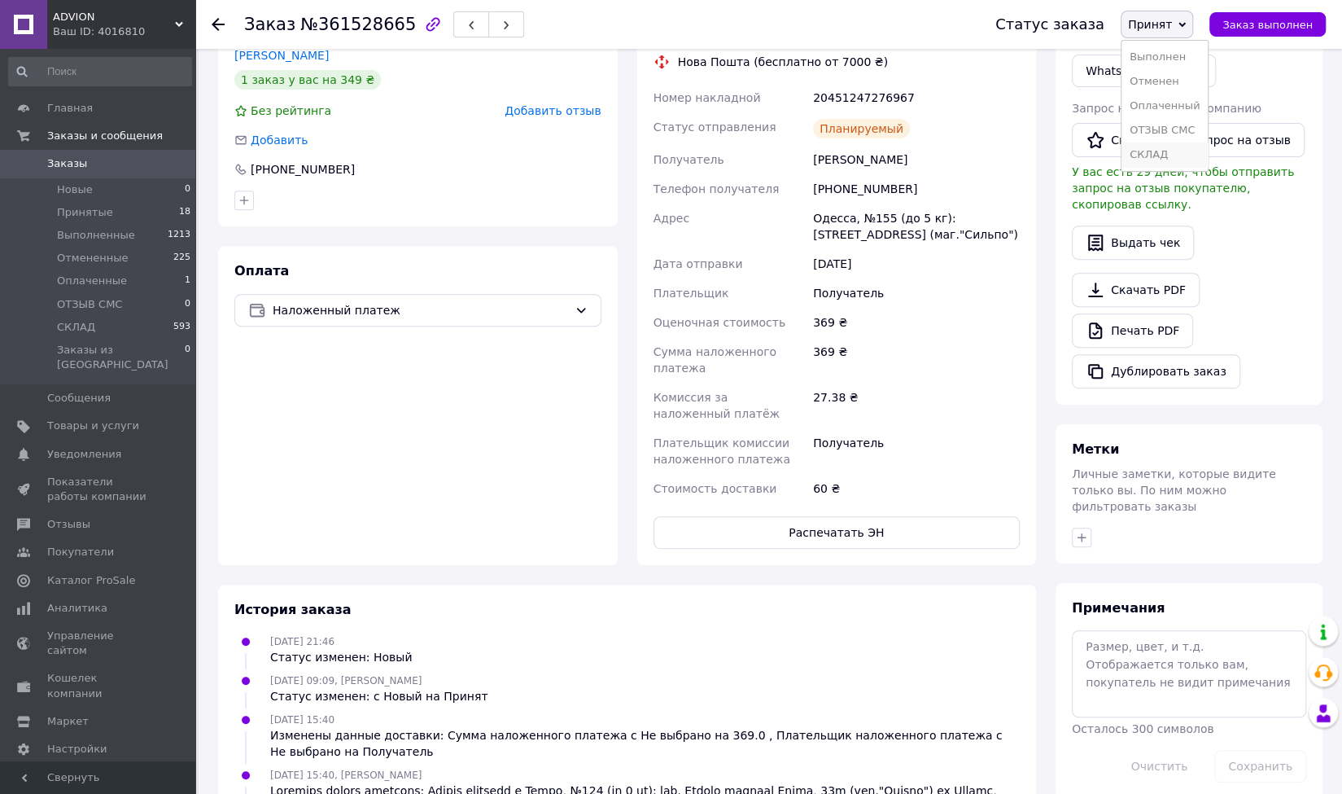
click at [1156, 157] on li "СКЛАД" at bounding box center [1165, 154] width 86 height 24
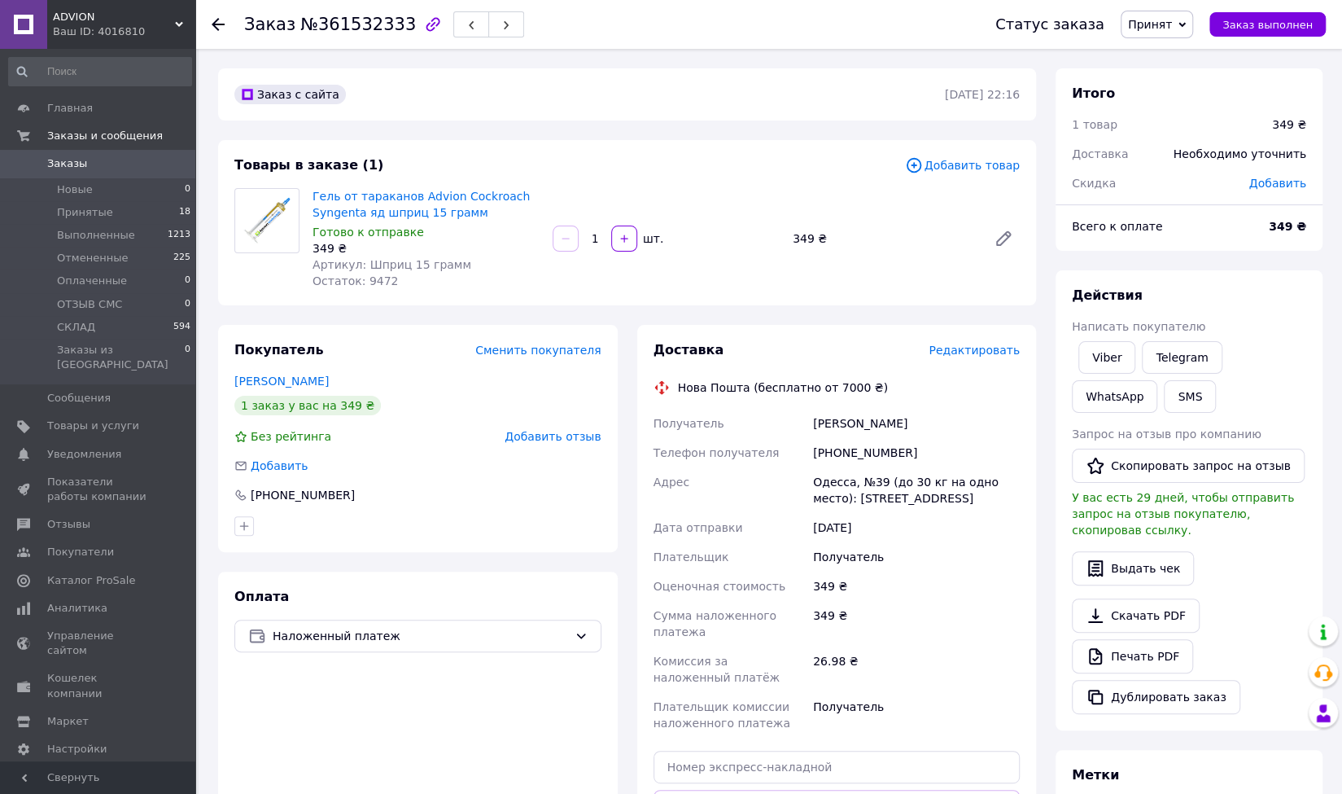
scroll to position [81, 0]
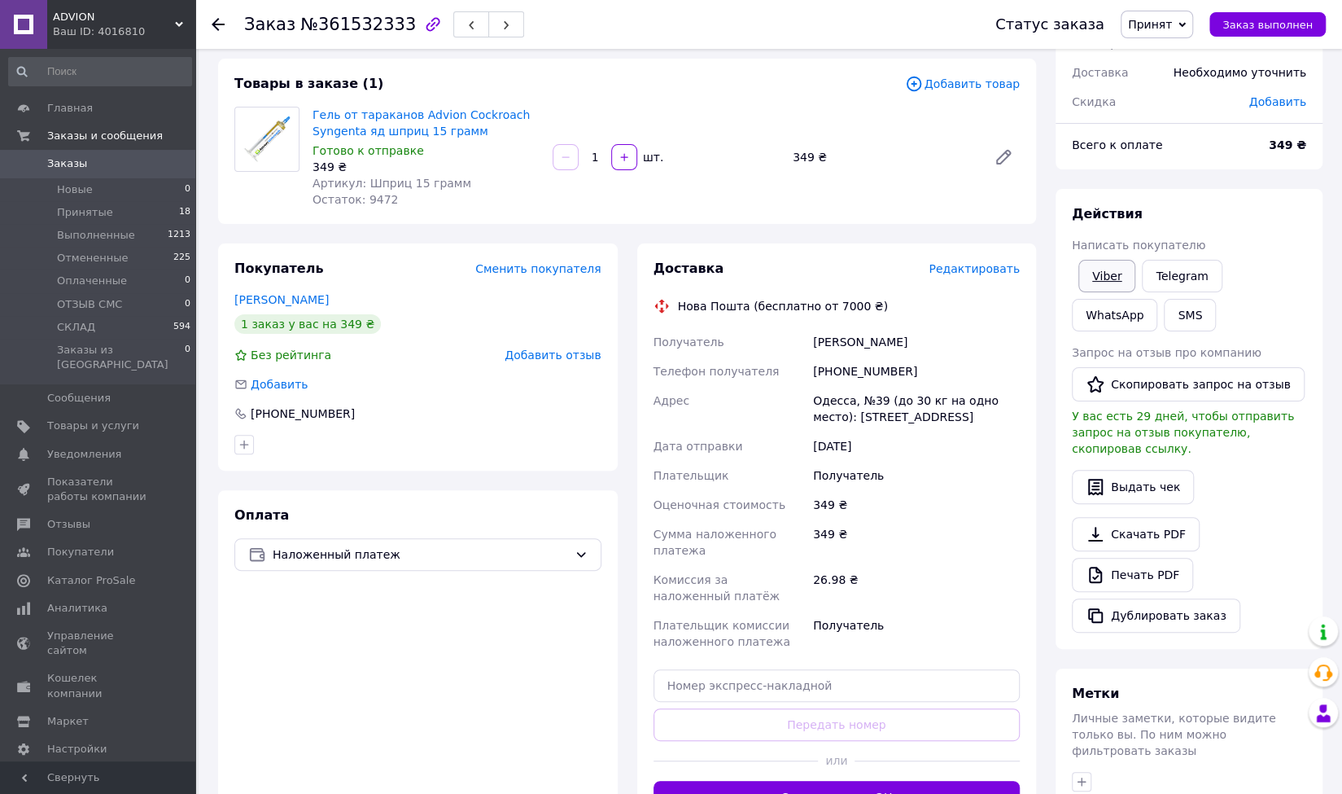
click at [1092, 274] on link "Viber" at bounding box center [1107, 276] width 57 height 33
click at [415, 549] on span "Наложенный платеж" at bounding box center [420, 554] width 295 height 18
click at [337, 652] on span "Оплата на счет" at bounding box center [430, 651] width 315 height 16
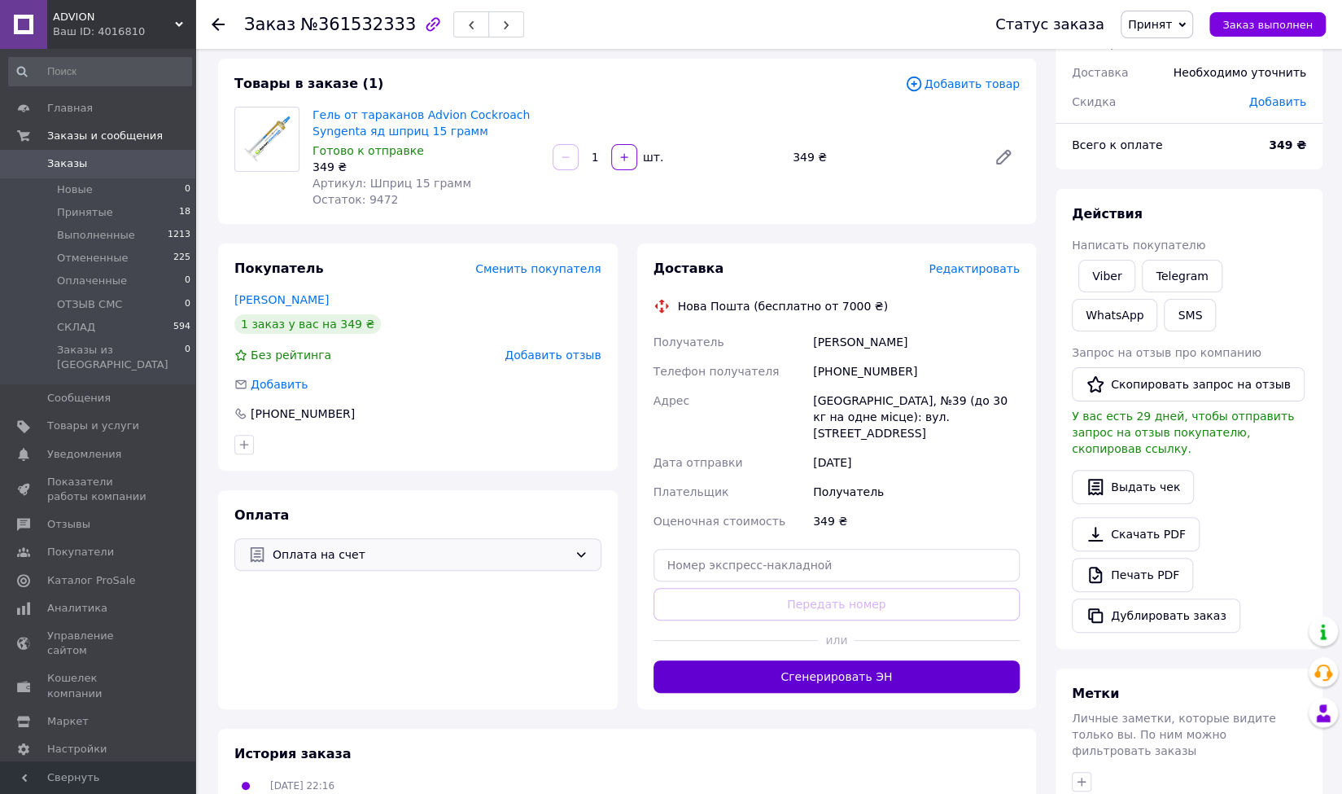
click at [824, 668] on button "Сгенерировать ЭН" at bounding box center [837, 676] width 367 height 33
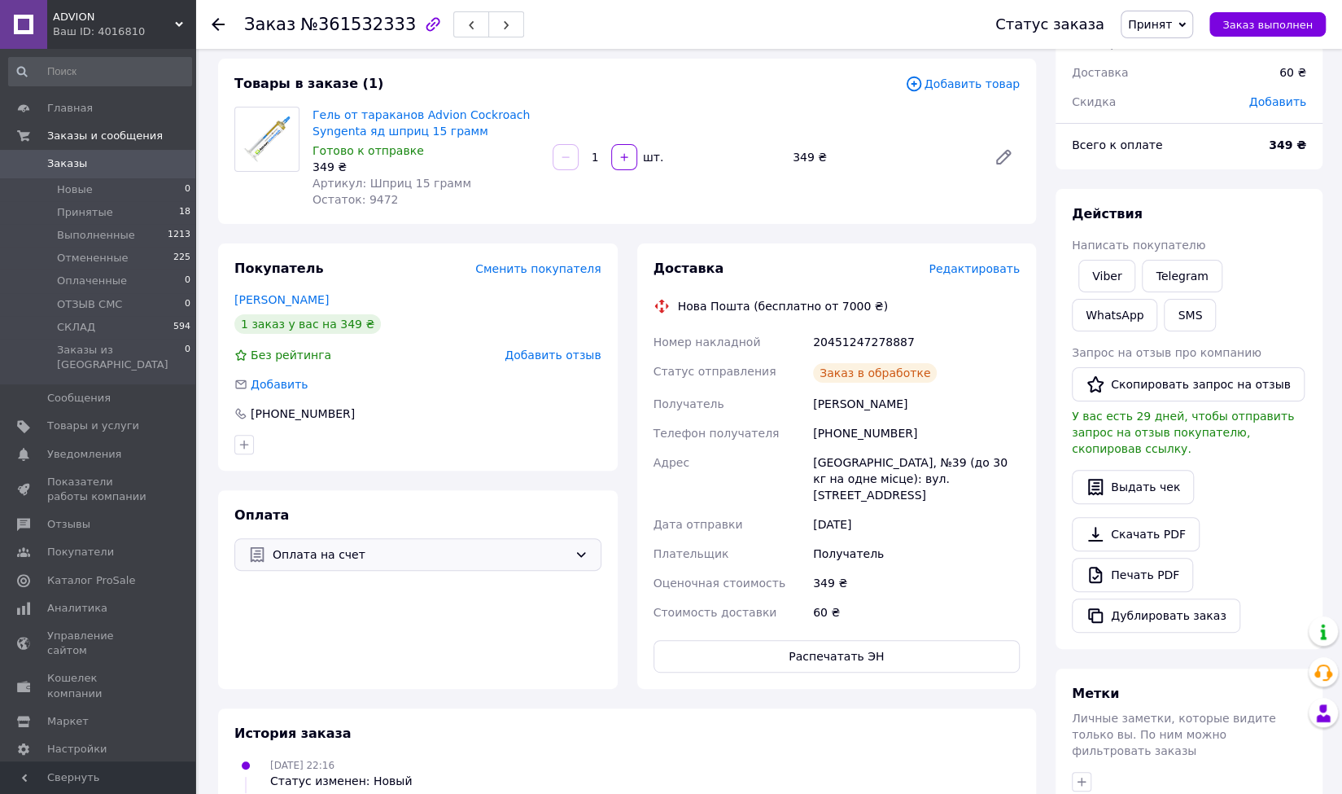
click at [866, 405] on div "[PERSON_NAME]" at bounding box center [916, 403] width 213 height 29
copy div "[PERSON_NAME]"
click at [855, 432] on div "+380995068361" at bounding box center [916, 432] width 213 height 29
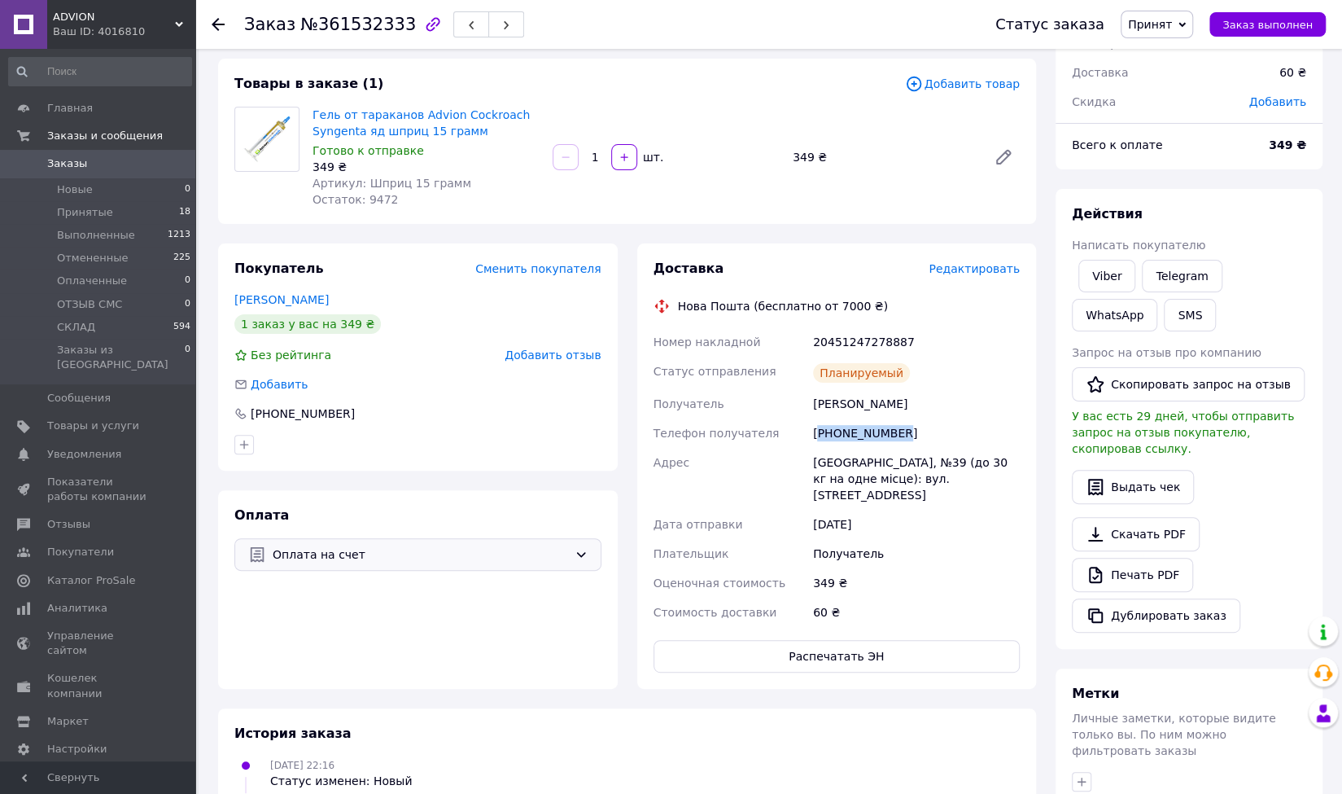
click at [855, 432] on div "+380995068361" at bounding box center [916, 432] width 213 height 29
copy div "380995068361"
click at [839, 465] on div "Одеса, №39 (до 30 кг на одне місце): вул. Приморська, 49/1" at bounding box center [916, 479] width 213 height 62
click at [838, 464] on div "Одеса, №39 (до 30 кг на одне місце): вул. Приморська, 49/1" at bounding box center [916, 479] width 213 height 62
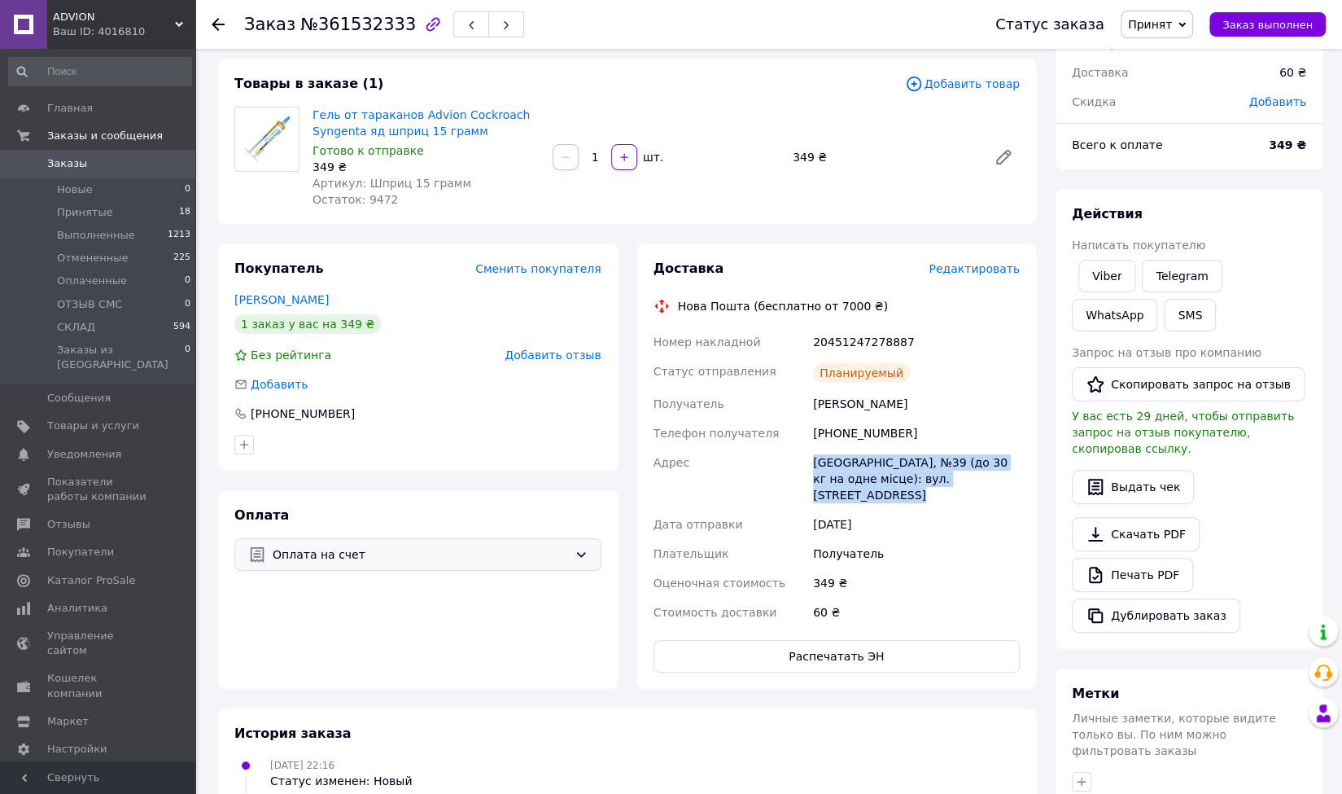
copy div "Одеса, №39 (до 30 кг на одне місце): вул. Приморська, 49/1"
click at [885, 340] on div "20451247278887" at bounding box center [916, 341] width 213 height 29
copy div "20451247278887"
click at [1112, 268] on link "Viber" at bounding box center [1107, 276] width 57 height 33
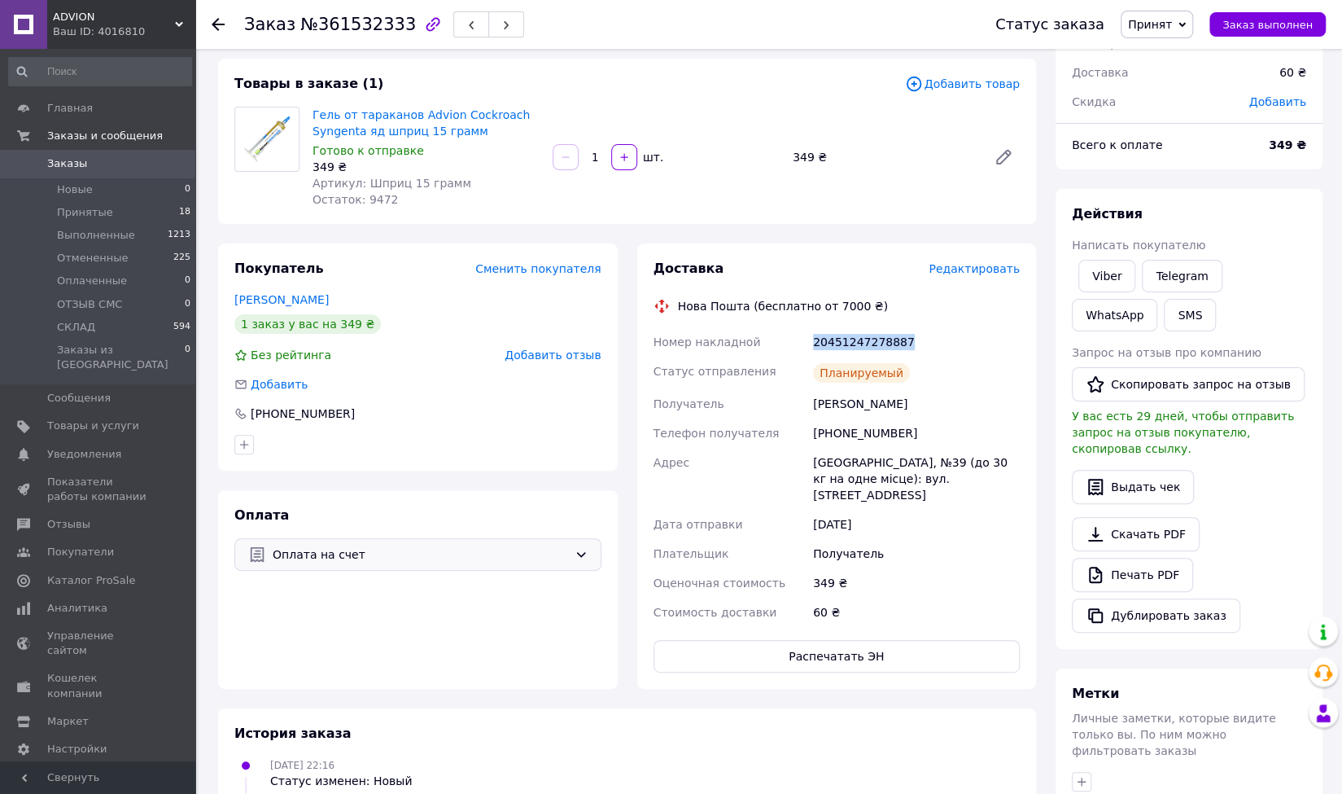
click at [1164, 23] on span "Принят" at bounding box center [1150, 24] width 44 height 13
click at [1177, 157] on li "СКЛАД" at bounding box center [1165, 154] width 86 height 24
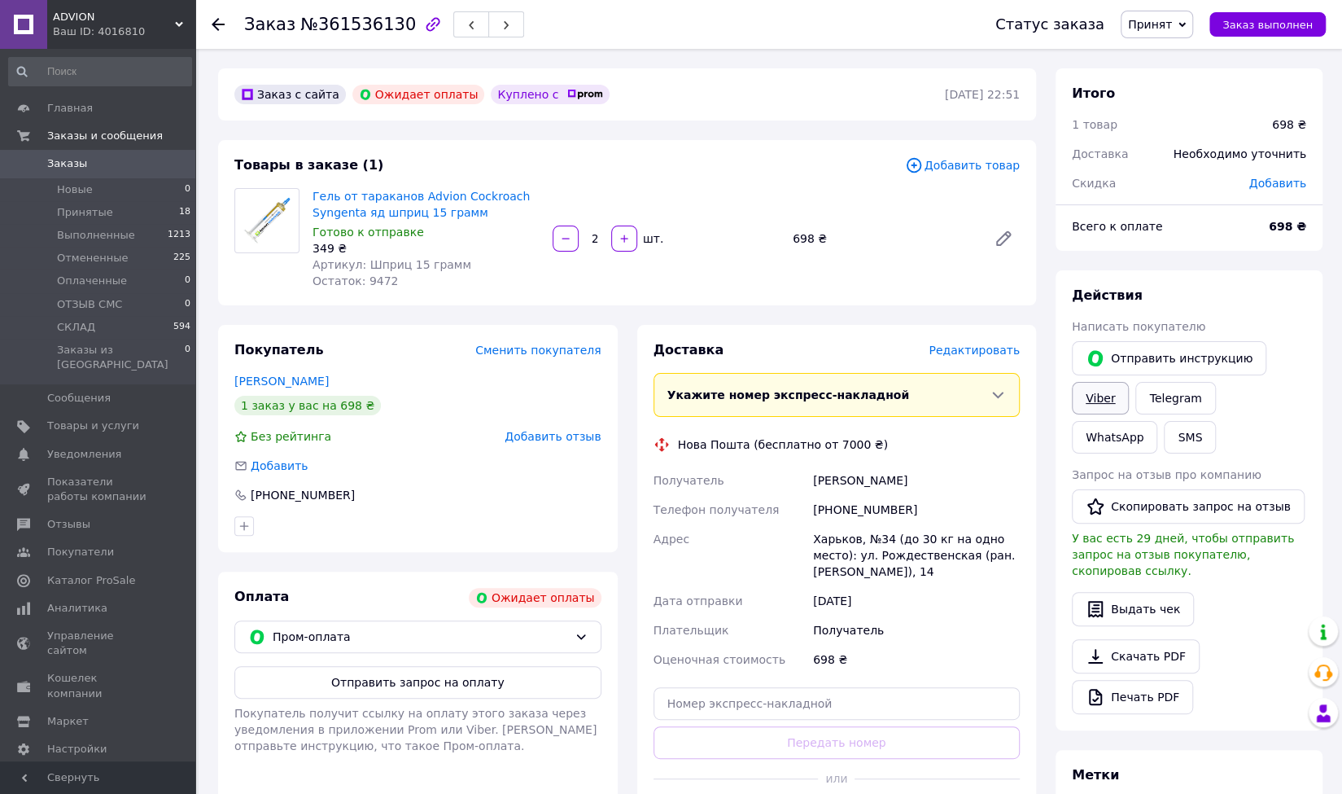
click at [1096, 392] on link "Viber" at bounding box center [1100, 398] width 57 height 33
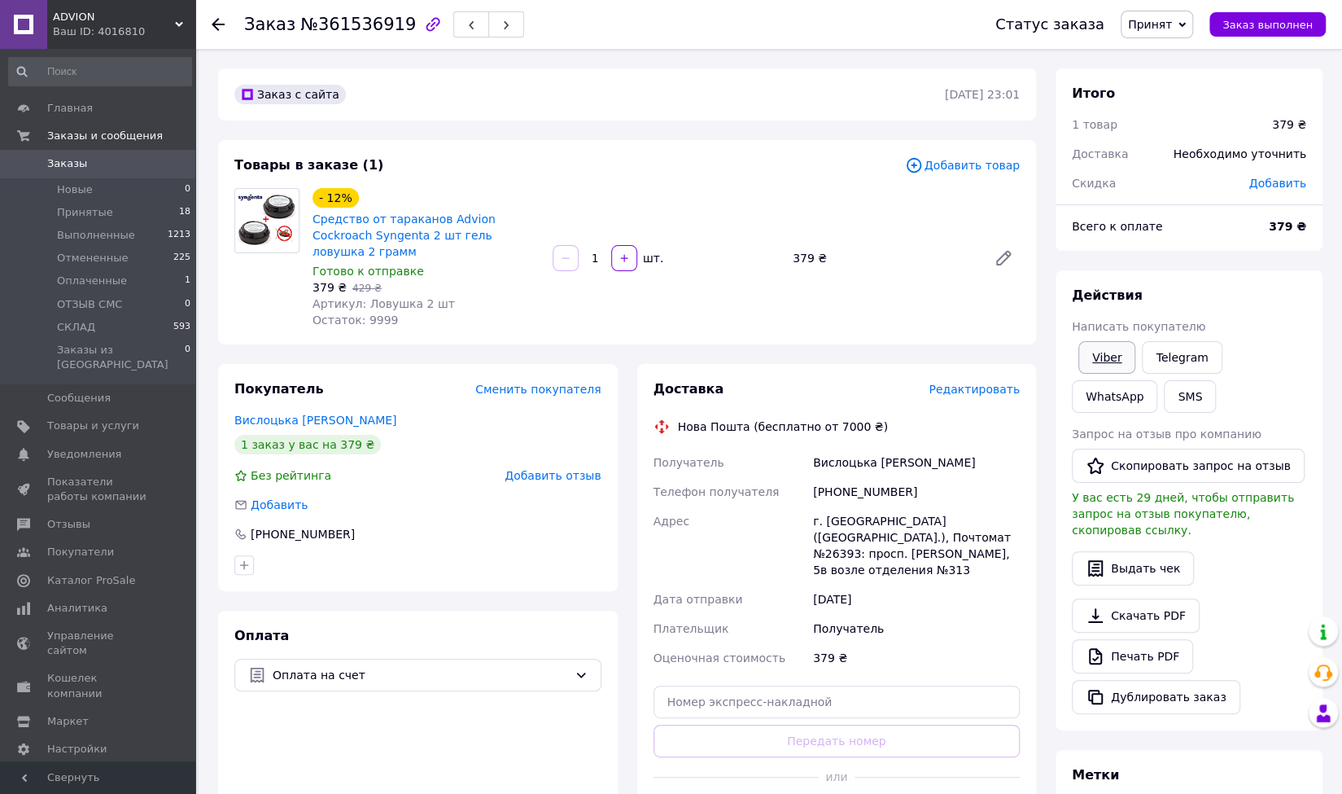
click at [1104, 351] on link "Viber" at bounding box center [1107, 357] width 57 height 33
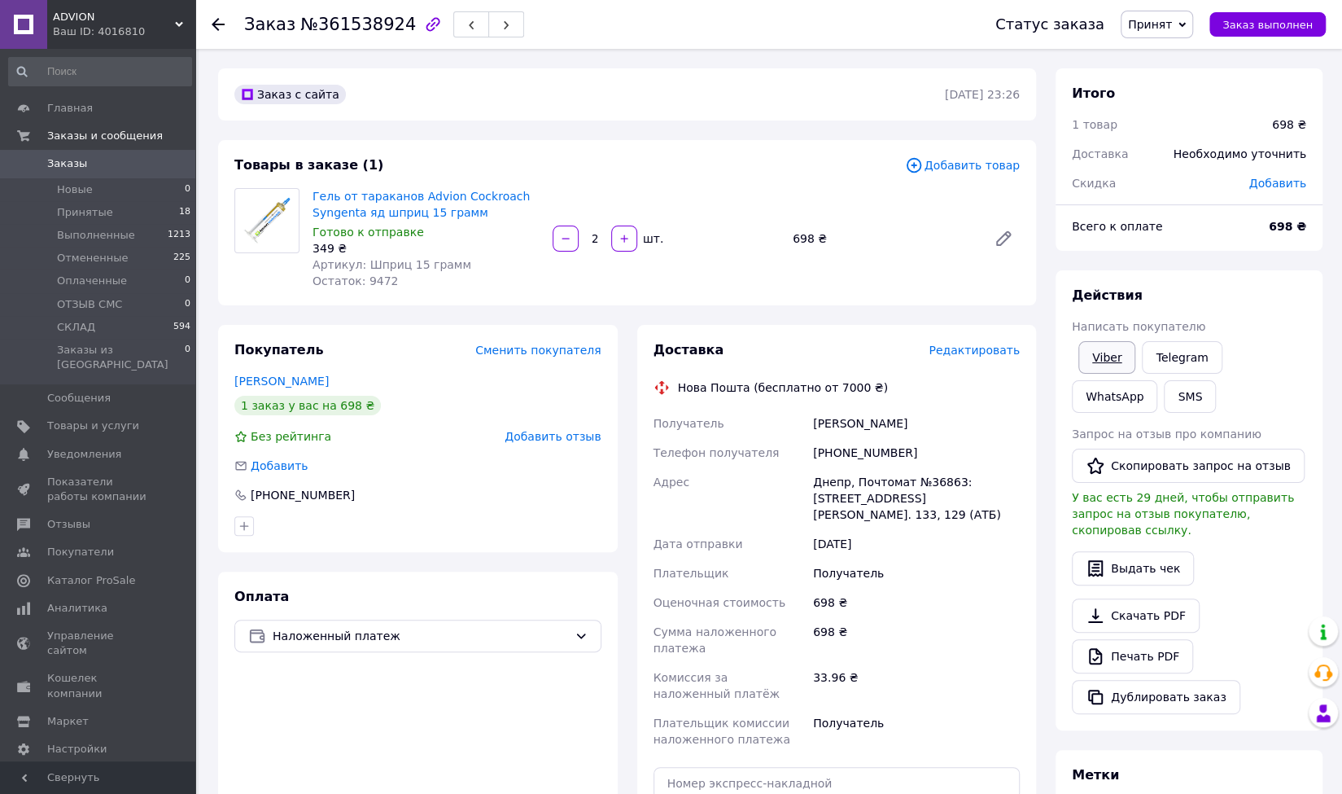
click at [1114, 362] on link "Viber" at bounding box center [1107, 357] width 57 height 33
click at [954, 348] on span "Редактировать" at bounding box center [974, 350] width 91 height 13
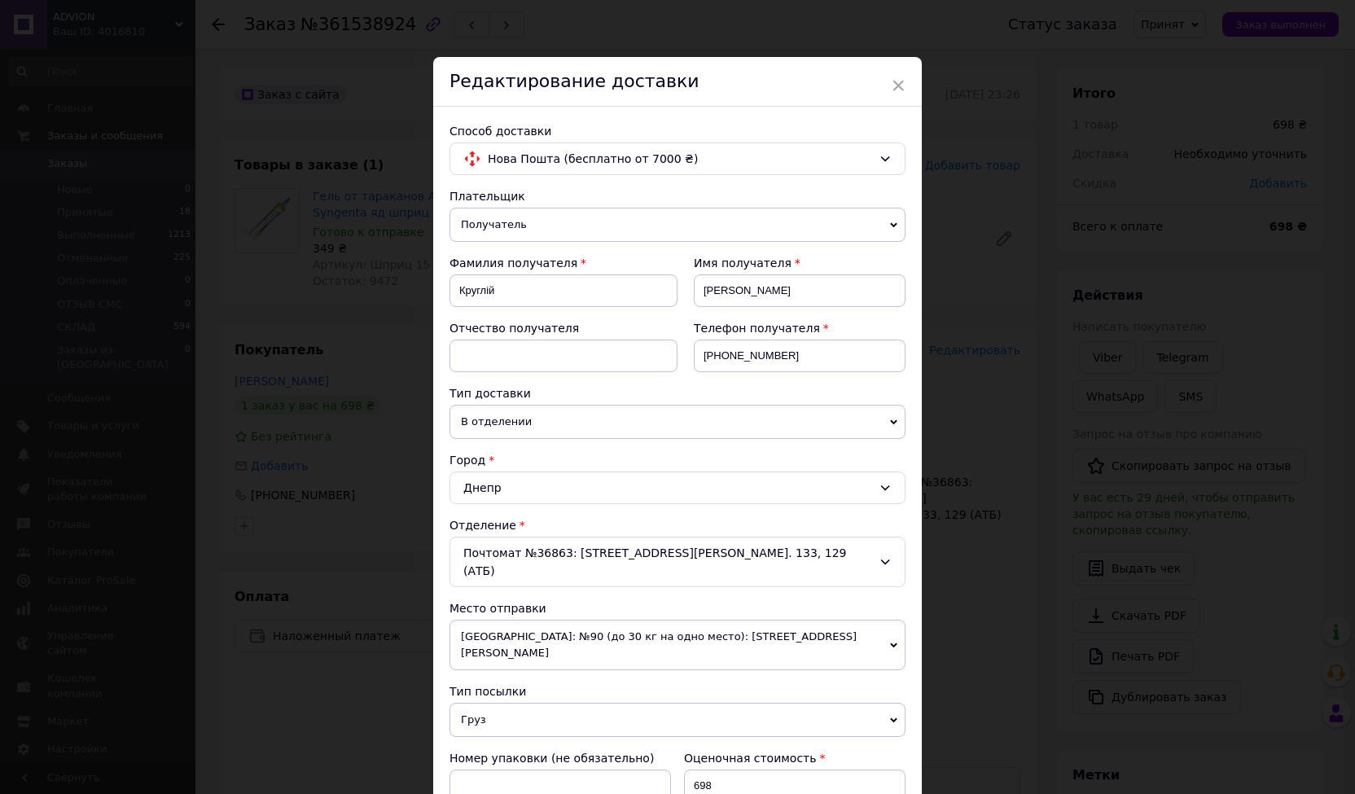
drag, startPoint x: 895, startPoint y: 85, endPoint x: 900, endPoint y: 95, distance: 12.0
click at [895, 85] on span "×" at bounding box center [898, 86] width 15 height 28
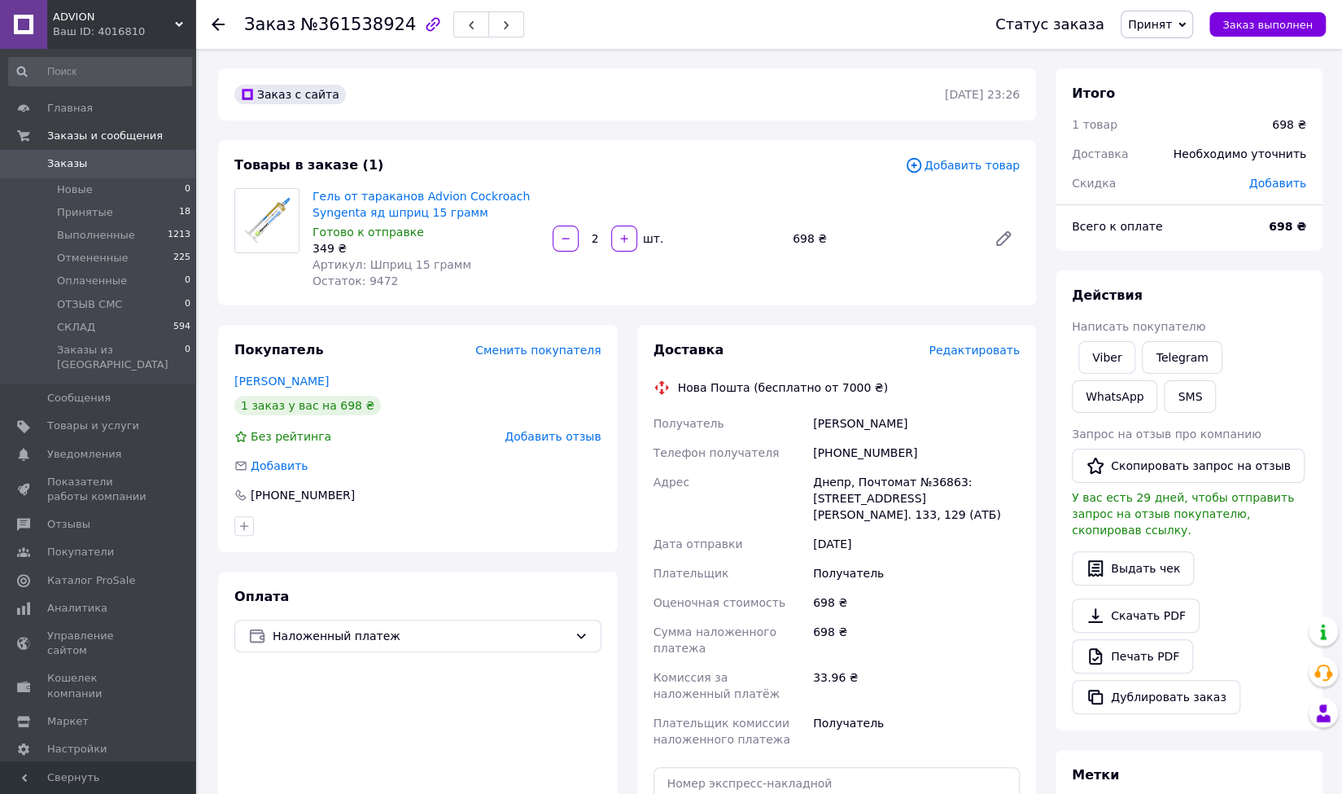
click at [1000, 409] on div "[PERSON_NAME]" at bounding box center [916, 423] width 213 height 29
click at [978, 430] on div "[PERSON_NAME]" at bounding box center [916, 423] width 213 height 29
click at [943, 594] on div "698 ₴" at bounding box center [916, 602] width 213 height 29
click at [997, 350] on span "Редактировать" at bounding box center [974, 350] width 91 height 13
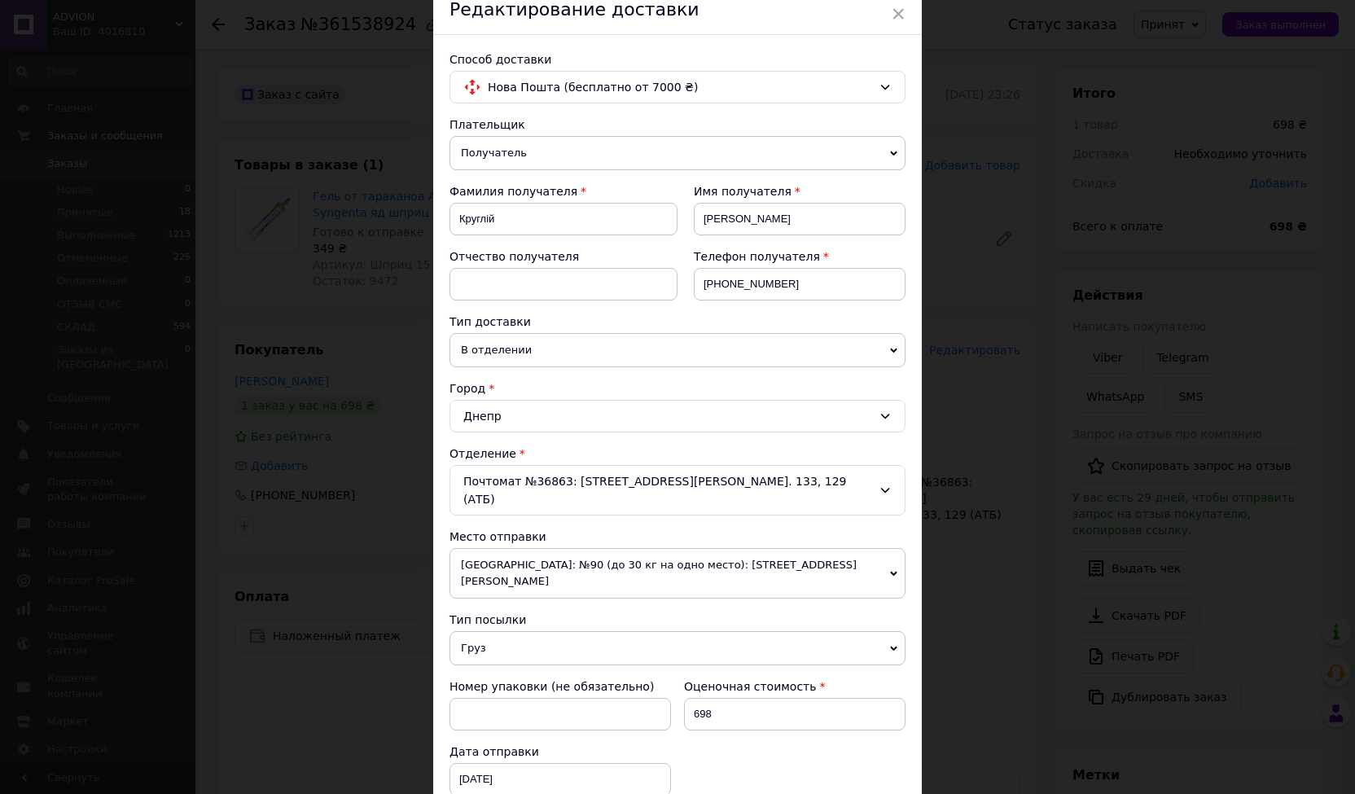
scroll to position [163, 0]
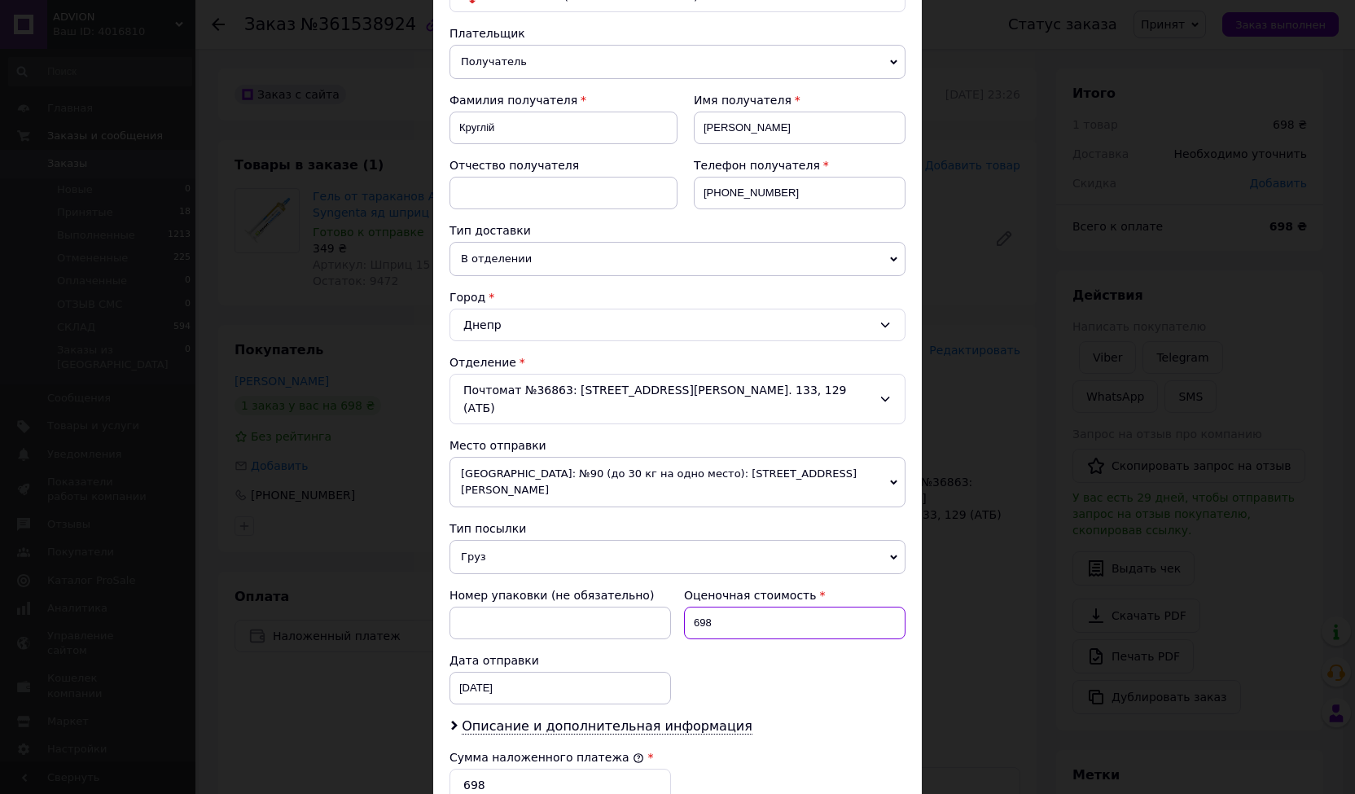
click at [760, 606] on input "698" at bounding box center [794, 622] width 221 height 33
type input "6"
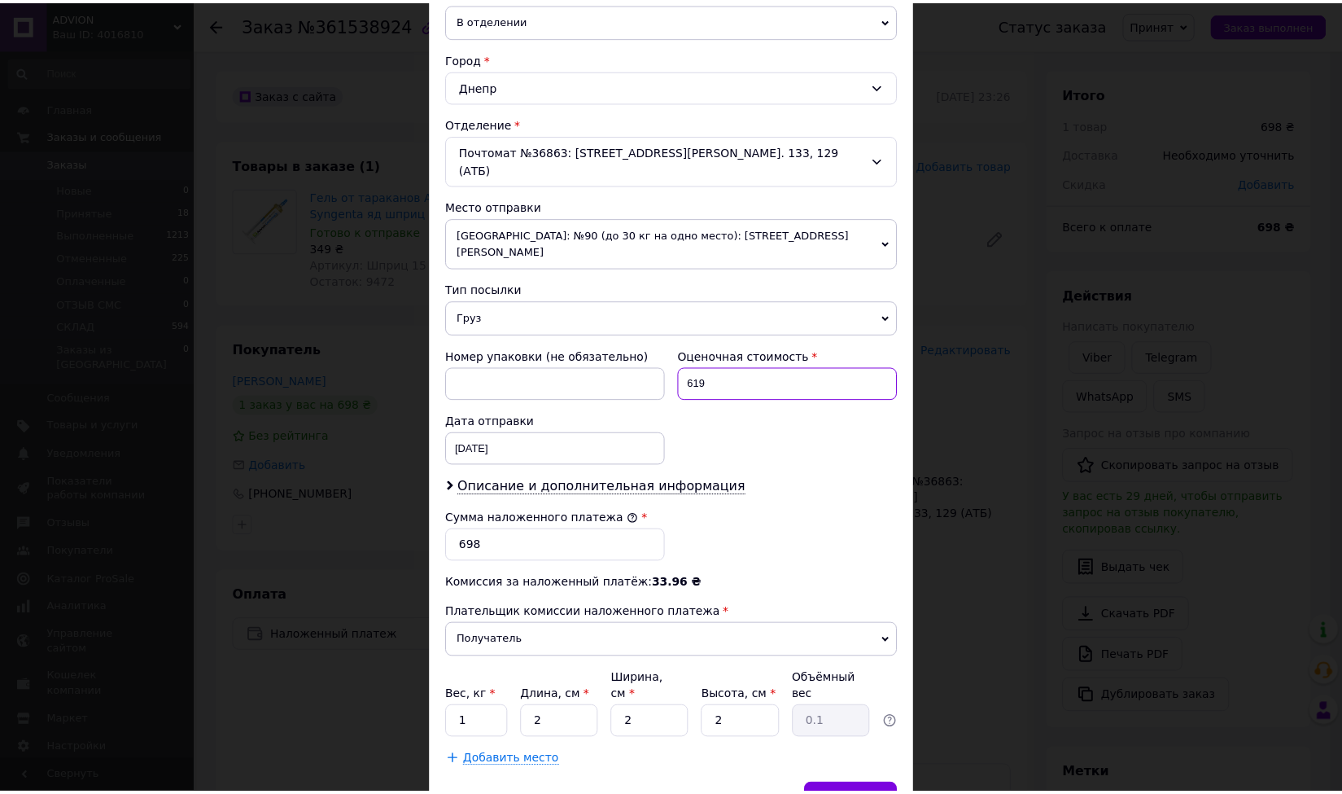
scroll to position [407, 0]
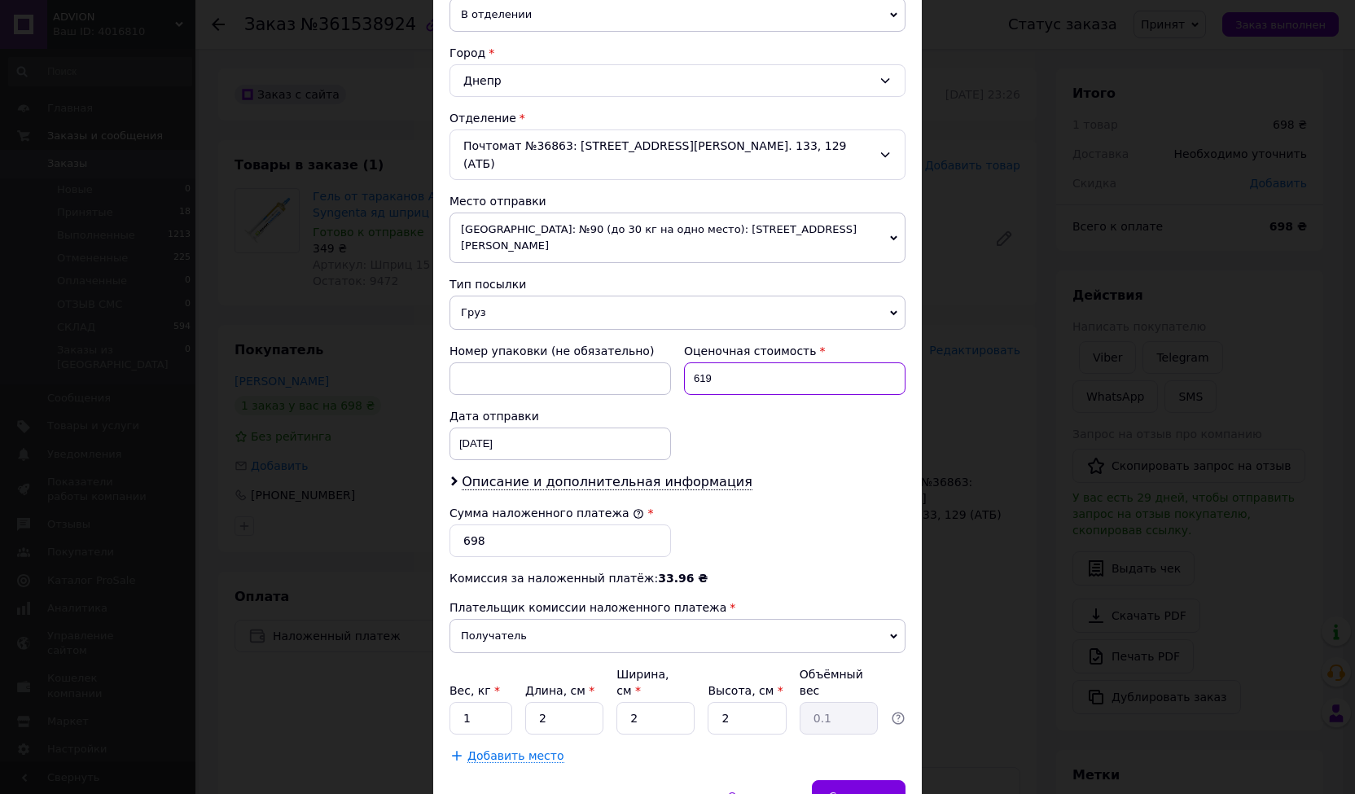
type input "619"
click at [537, 524] on input "698" at bounding box center [559, 540] width 221 height 33
type input "619"
click at [862, 780] on div "Сохранить" at bounding box center [859, 796] width 94 height 33
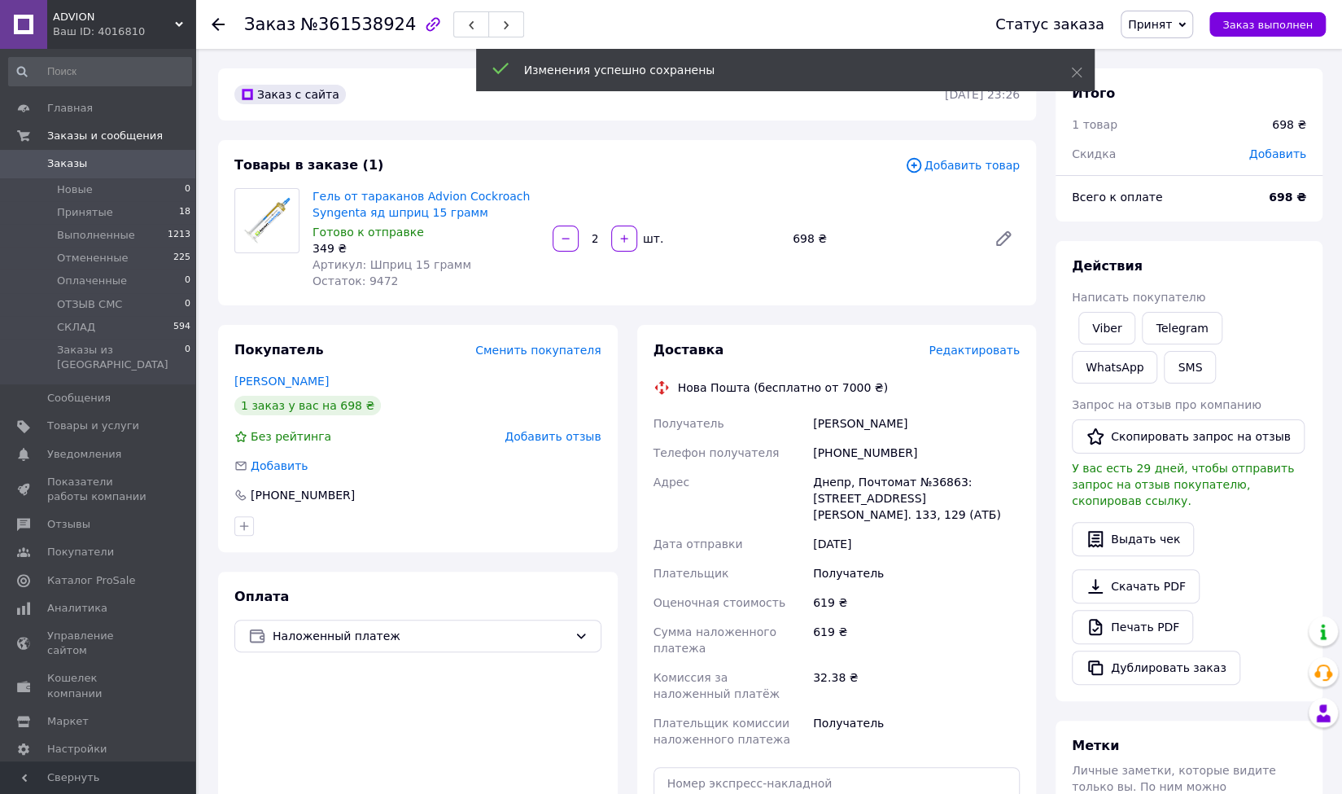
scroll to position [326, 0]
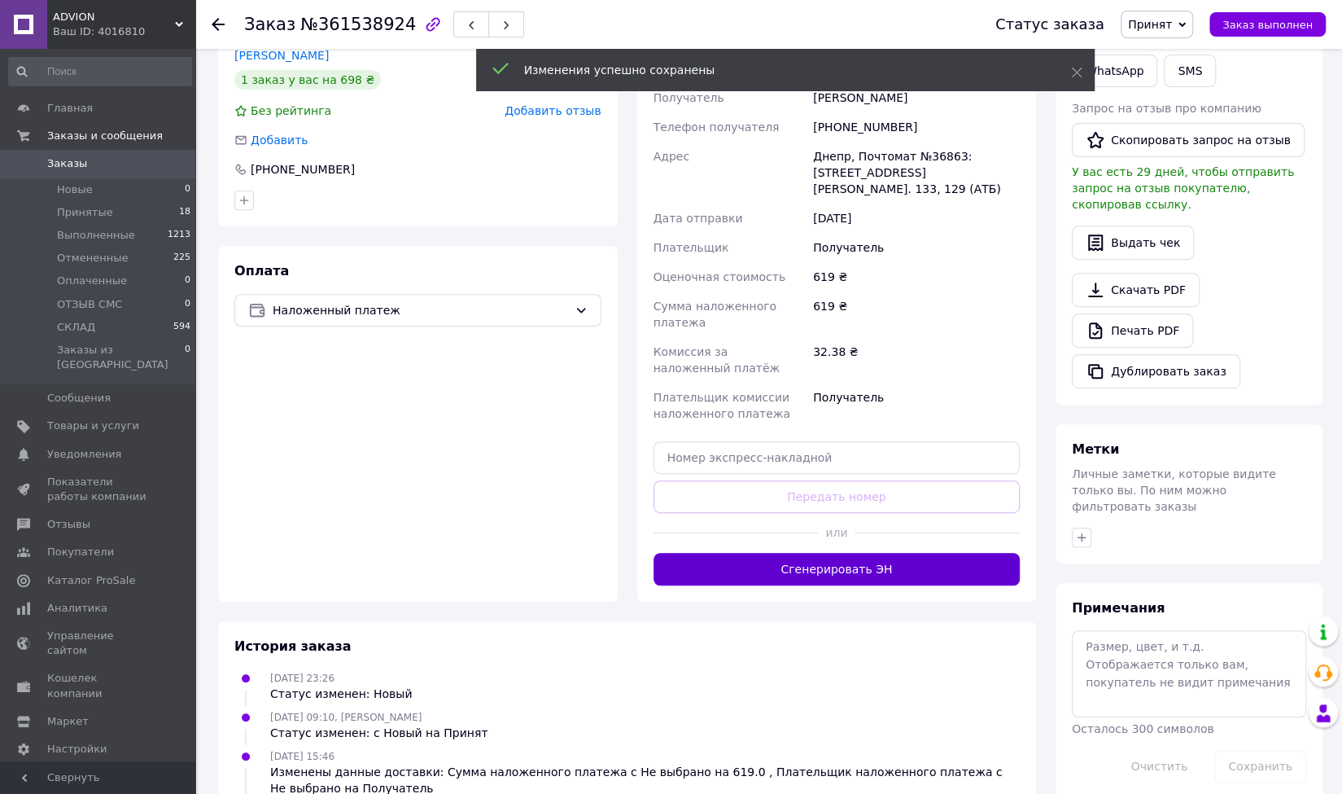
click at [842, 566] on button "Сгенерировать ЭН" at bounding box center [837, 569] width 367 height 33
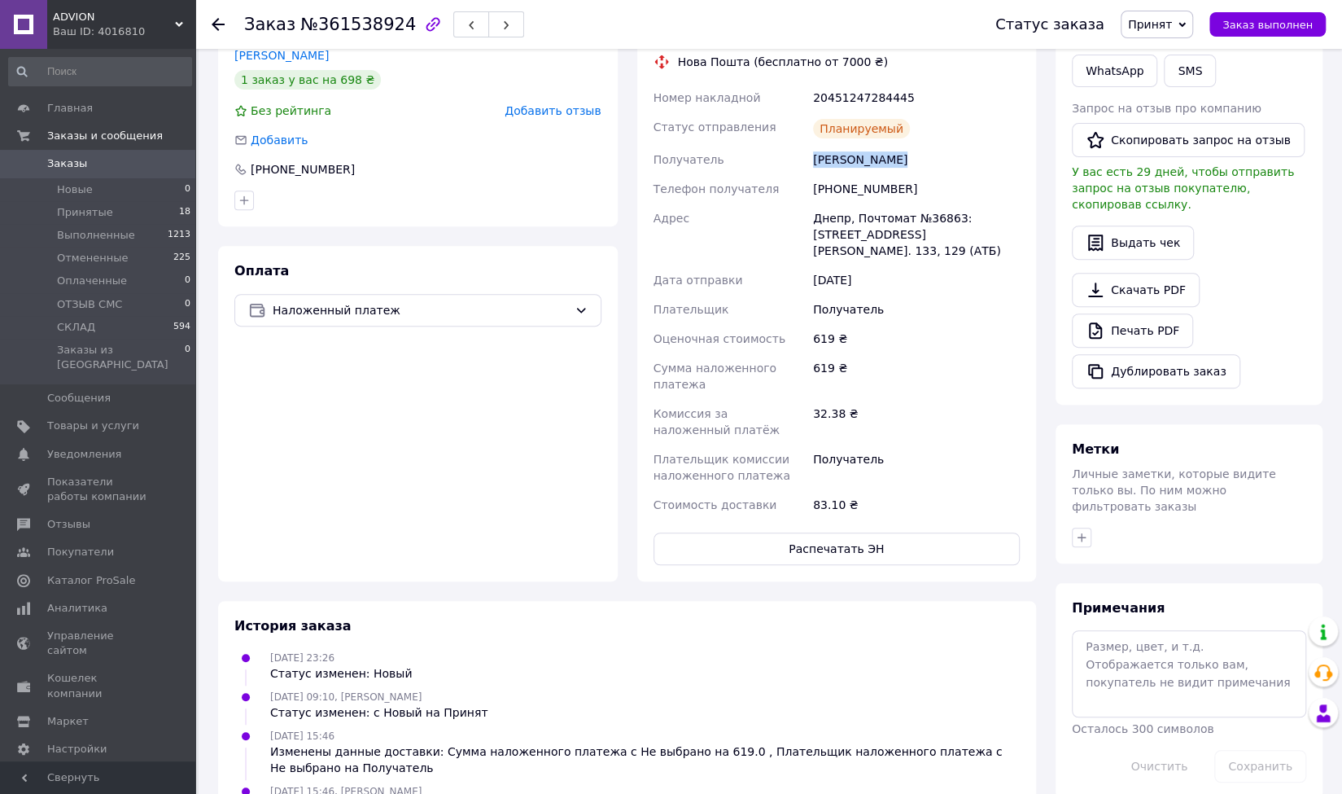
drag, startPoint x: 891, startPoint y: 161, endPoint x: 812, endPoint y: 155, distance: 78.4
click at [812, 155] on div "Круглій Ірина" at bounding box center [916, 159] width 213 height 29
copy div "Круглій Ірина"
click at [862, 193] on div "+380967913145" at bounding box center [916, 188] width 213 height 29
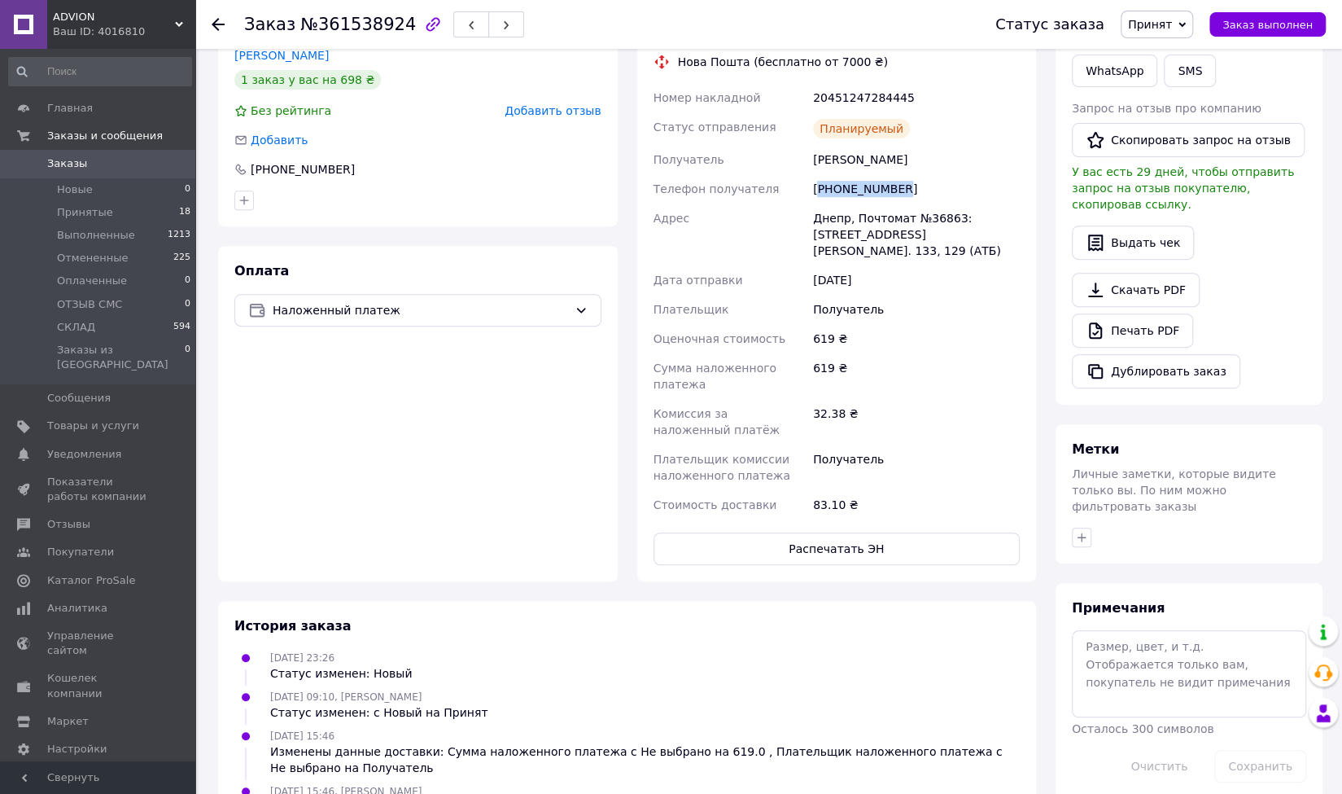
copy div "380967913145"
click at [892, 221] on div "Днепр, Почтомат №36863: ул. Владимира Вернадского, 1/3, помещ. 133, 129 (АТБ)" at bounding box center [916, 235] width 213 height 62
click at [890, 235] on div "Днепр, Почтомат №36863: ул. Владимира Вернадского, 1/3, помещ. 133, 129 (АТБ)" at bounding box center [916, 235] width 213 height 62
click at [890, 217] on div "Днепр, Почтомат №36863: ул. Владимира Вернадского, 1/3, помещ. 133, 129 (АТБ)" at bounding box center [916, 235] width 213 height 62
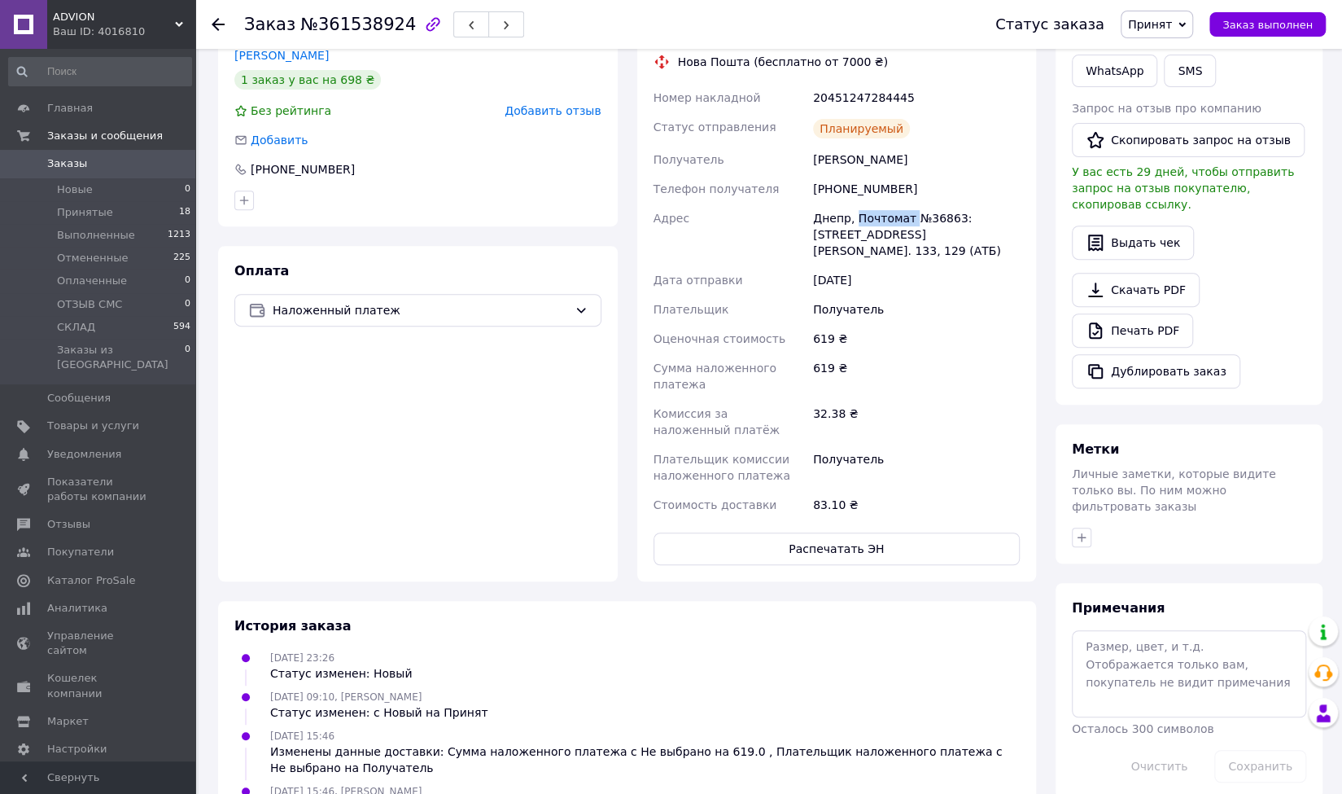
click at [890, 217] on div "Днепр, Почтомат №36863: ул. Владимира Вернадского, 1/3, помещ. 133, 129 (АТБ)" at bounding box center [916, 235] width 213 height 62
copy div "Днепр, Почтомат №36863: ул. Владимира Вернадского, 1/3, помещ. 133, 129 (АТБ)"
click at [857, 94] on div "20451247284445" at bounding box center [916, 97] width 213 height 29
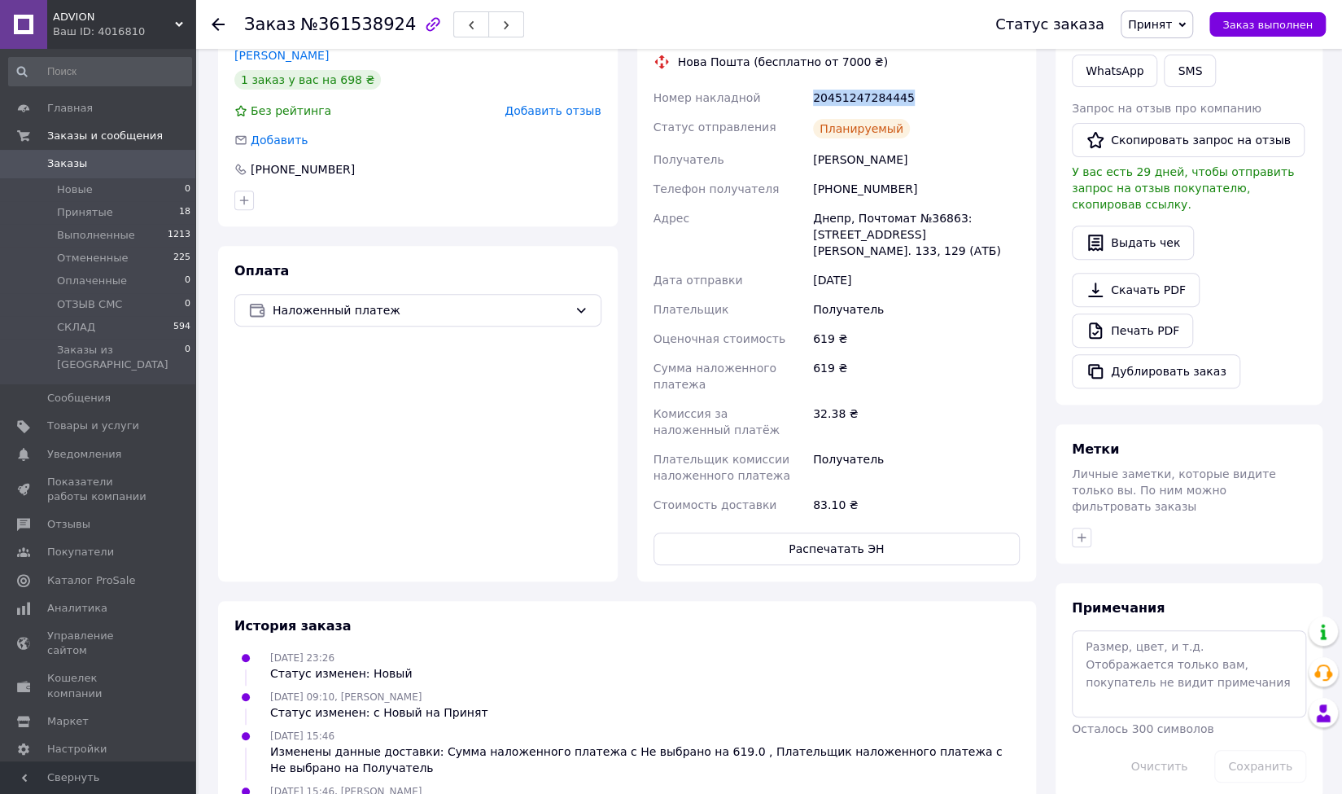
copy div "20451247284445"
click at [1172, 25] on span "Принят" at bounding box center [1150, 24] width 44 height 13
click at [1177, 152] on li "СКЛАД" at bounding box center [1165, 154] width 86 height 24
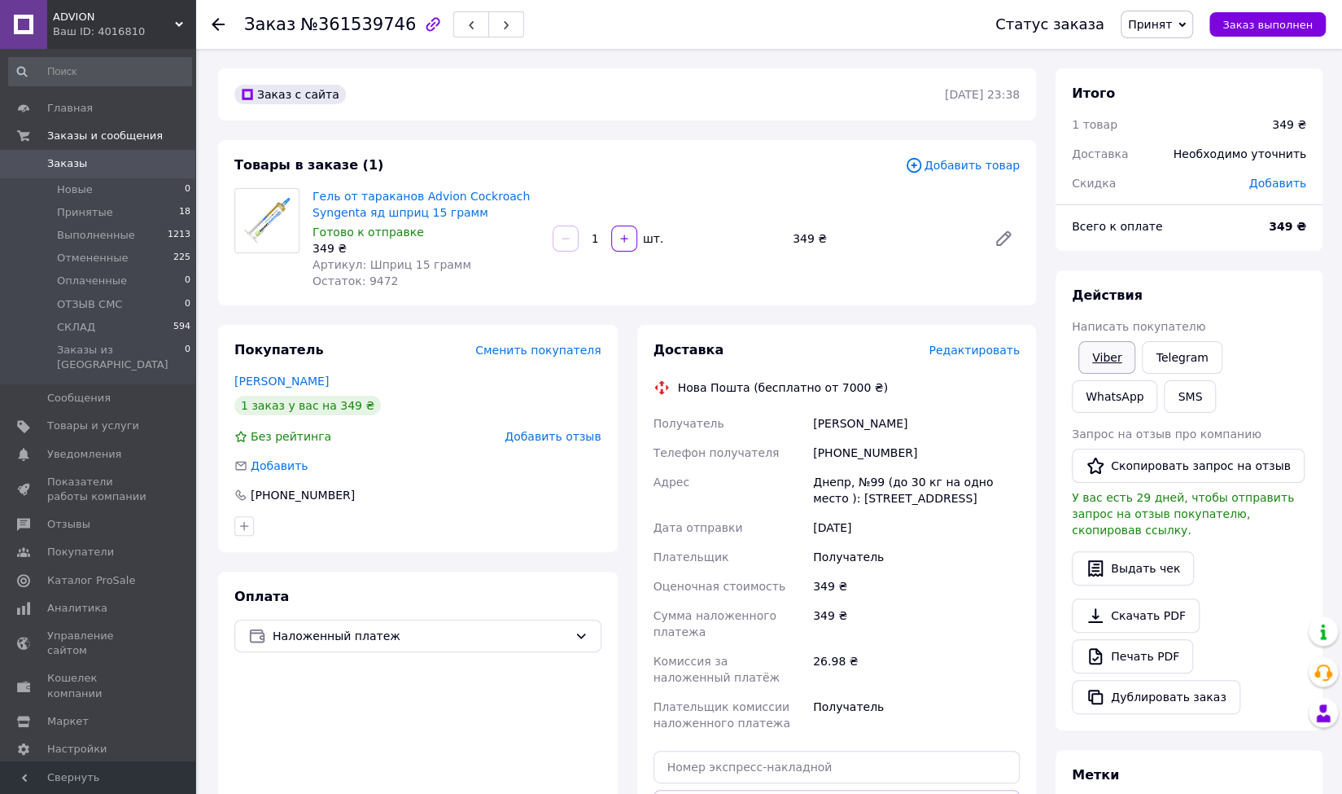
click at [1095, 341] on link "Viber" at bounding box center [1107, 357] width 57 height 33
click at [964, 352] on span "Редактировать" at bounding box center [974, 350] width 91 height 13
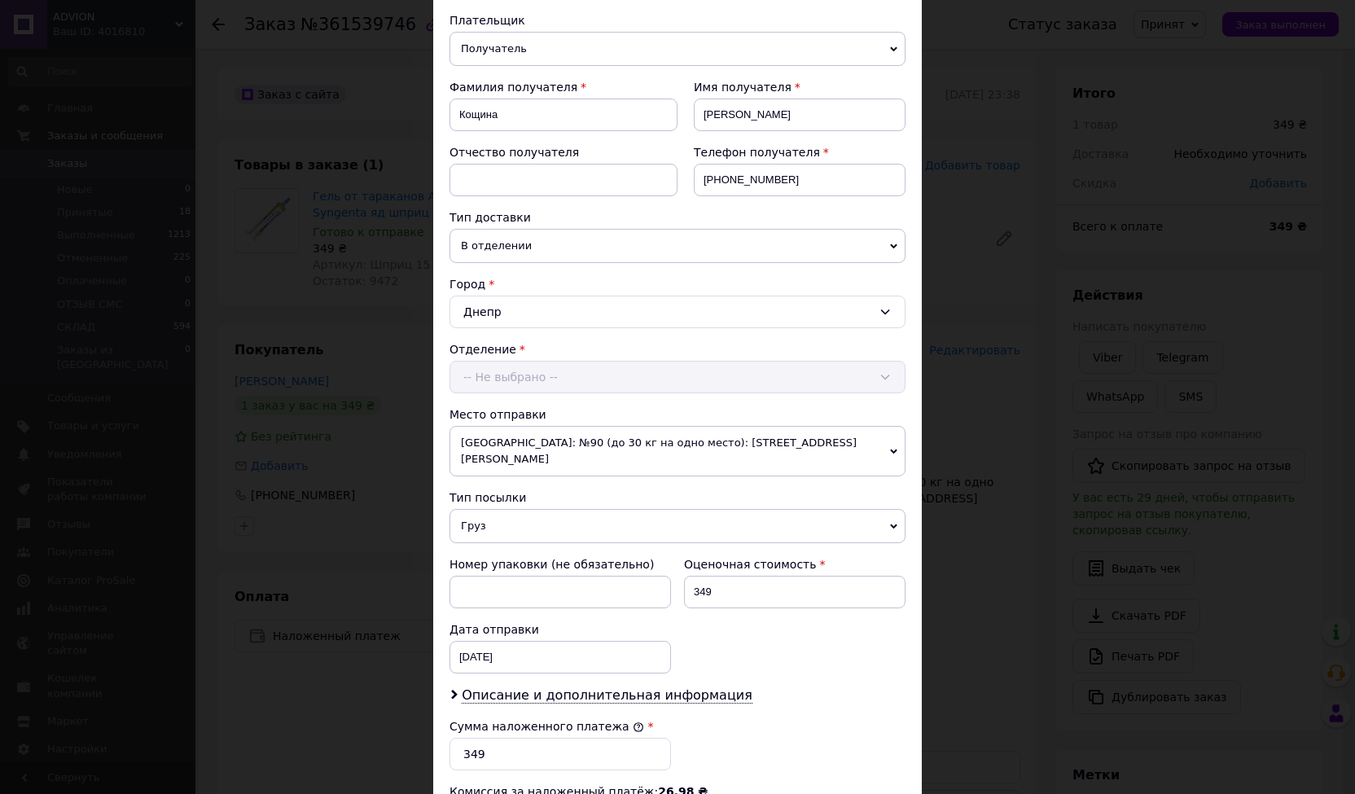
scroll to position [326, 0]
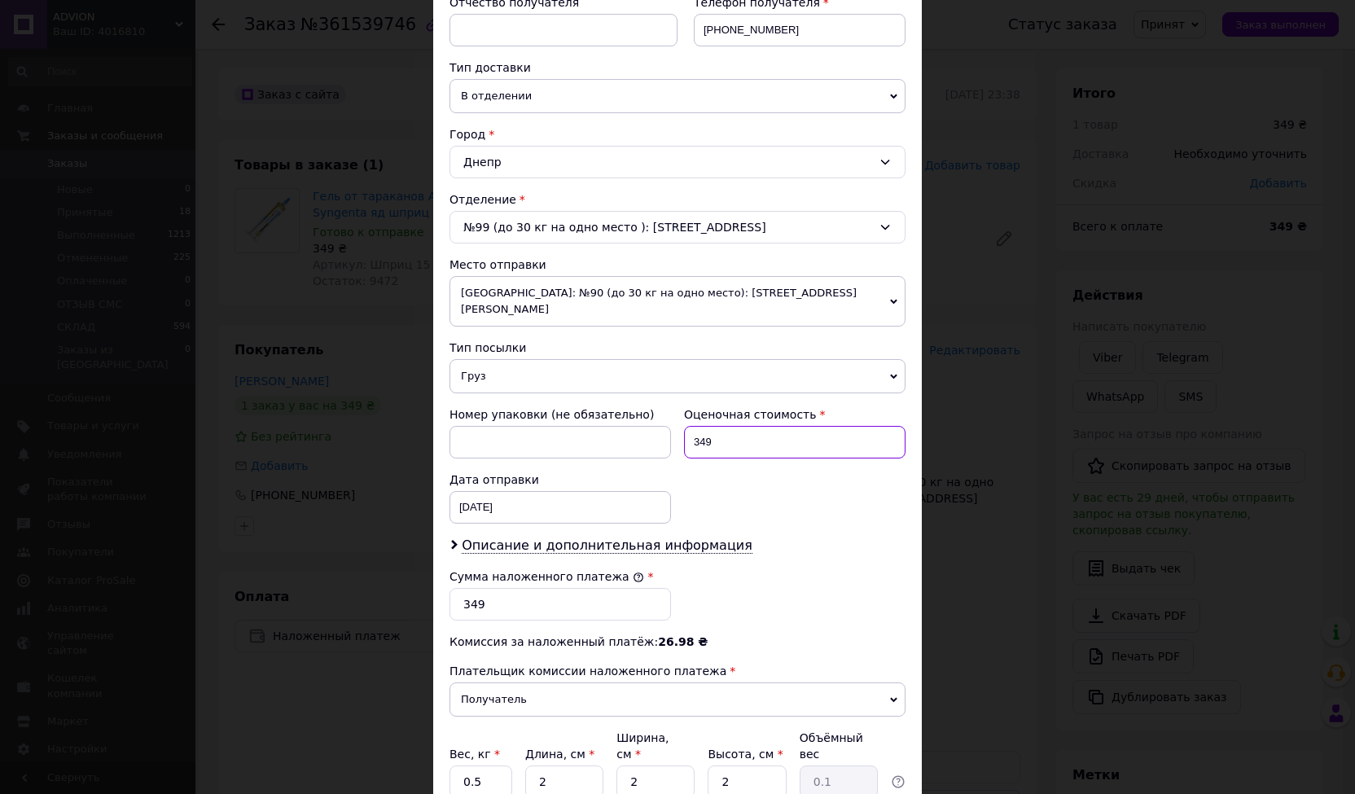
click at [702, 426] on input "349" at bounding box center [794, 442] width 221 height 33
type input "369"
click at [471, 588] on input "349" at bounding box center [559, 604] width 221 height 33
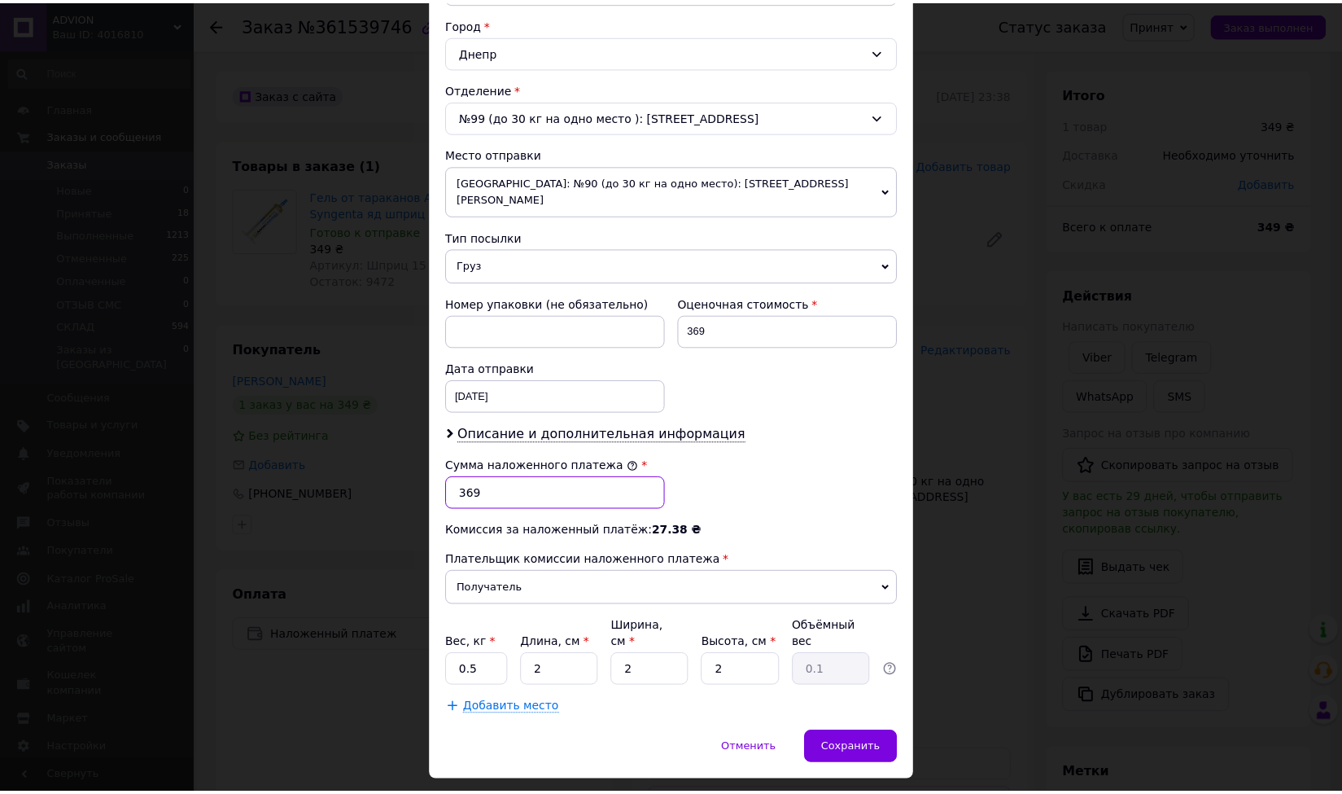
scroll to position [440, 0]
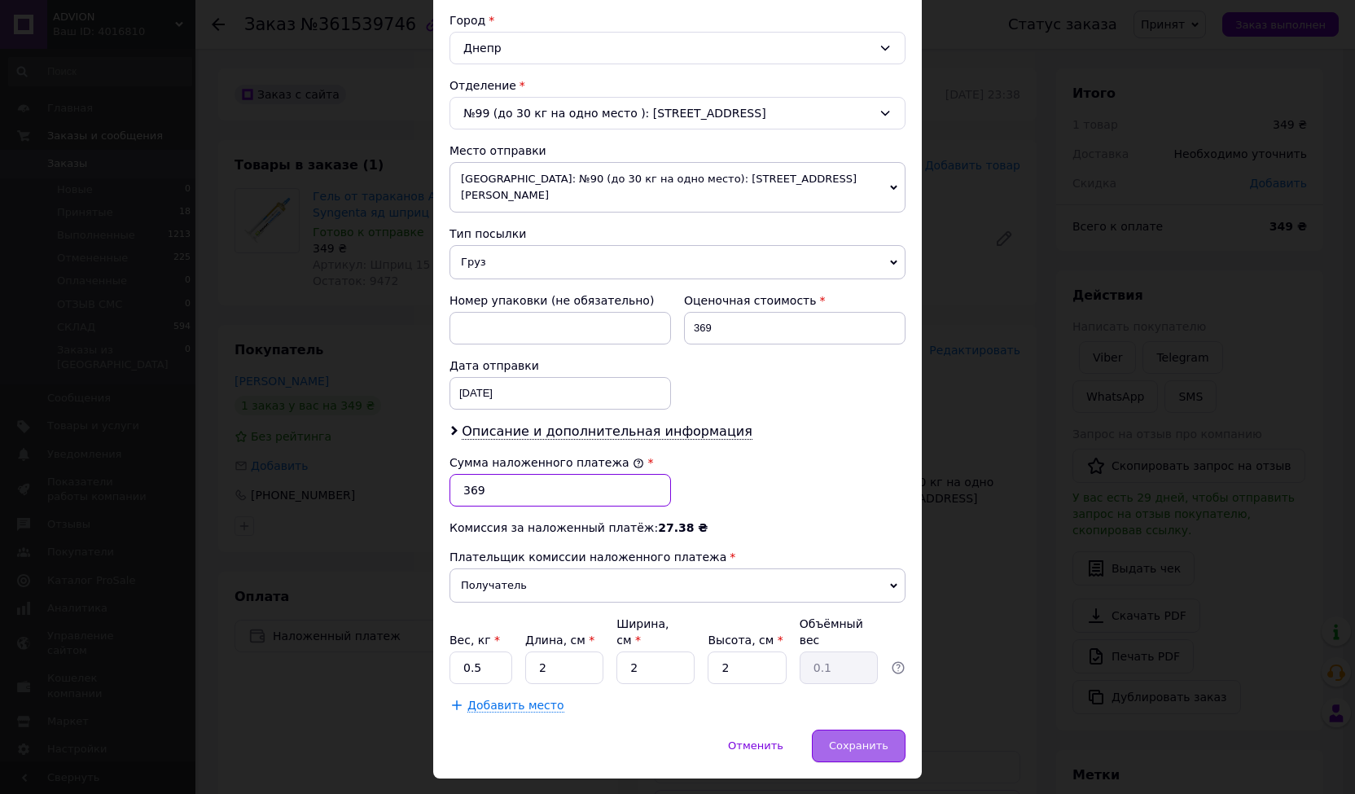
type input "369"
click at [876, 739] on span "Сохранить" at bounding box center [858, 745] width 59 height 12
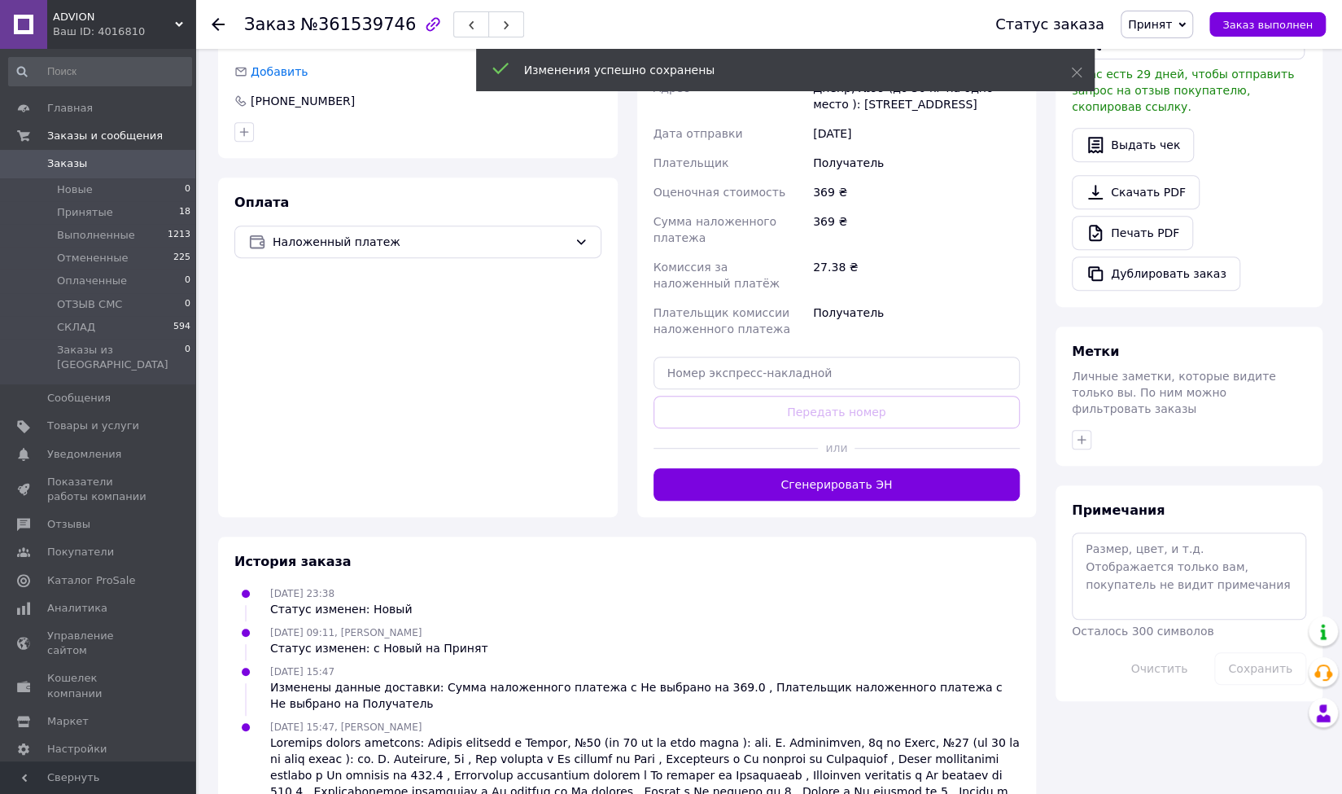
scroll to position [407, 0]
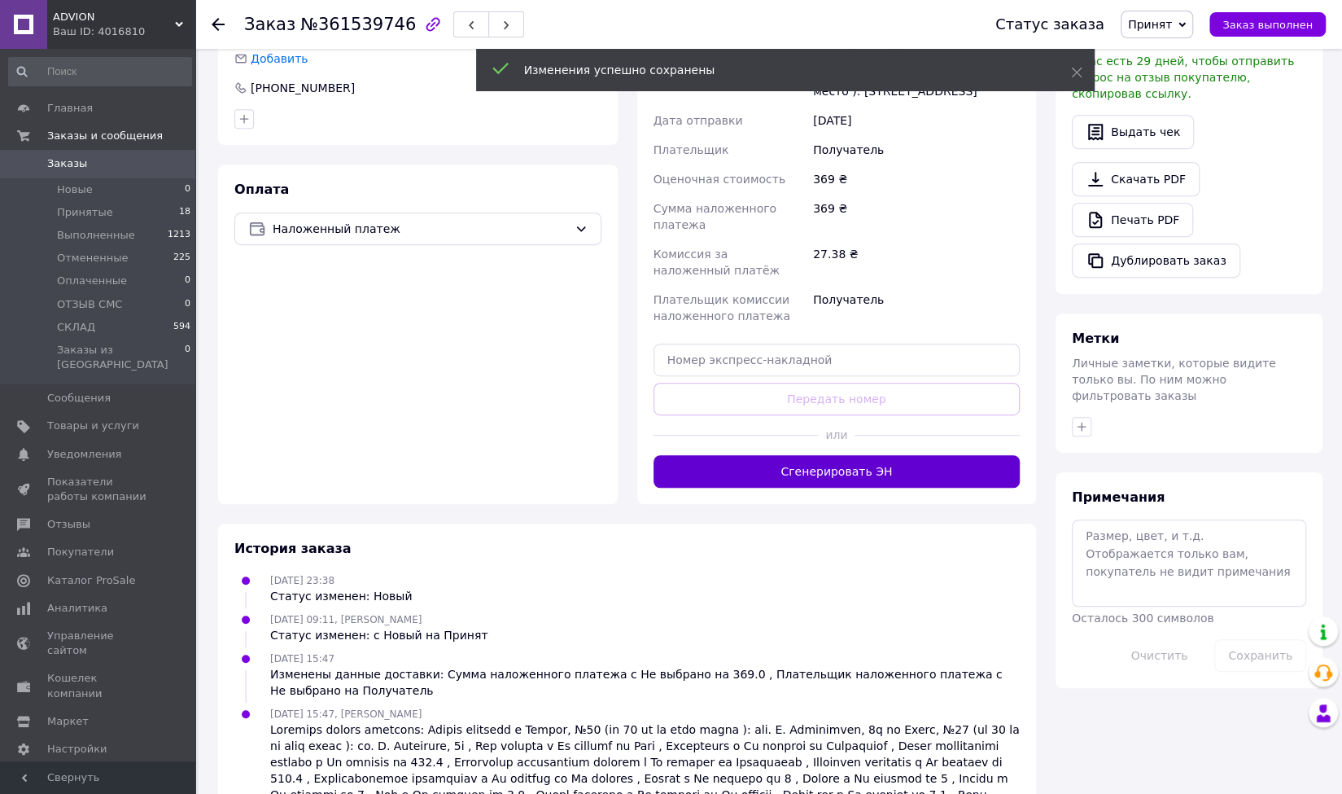
click at [853, 471] on button "Сгенерировать ЭН" at bounding box center [837, 471] width 367 height 33
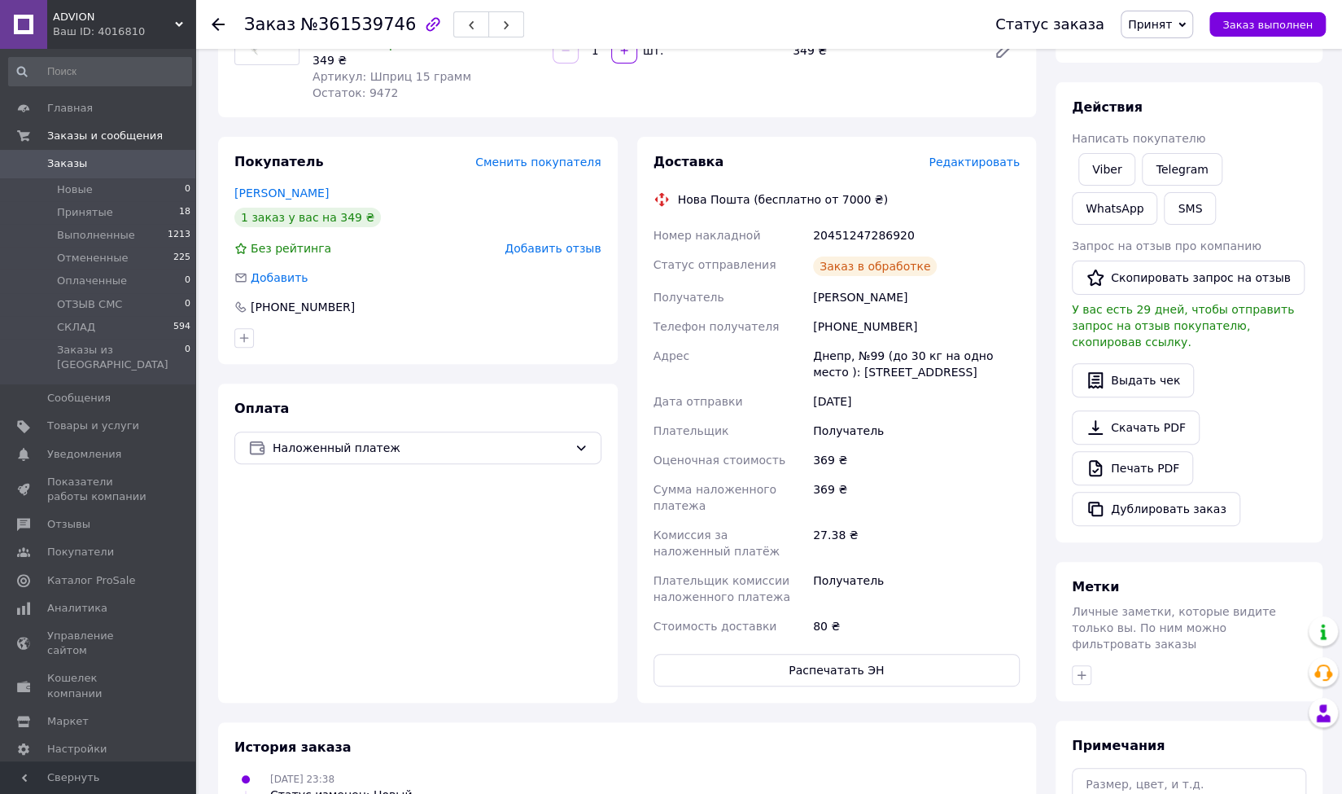
scroll to position [163, 0]
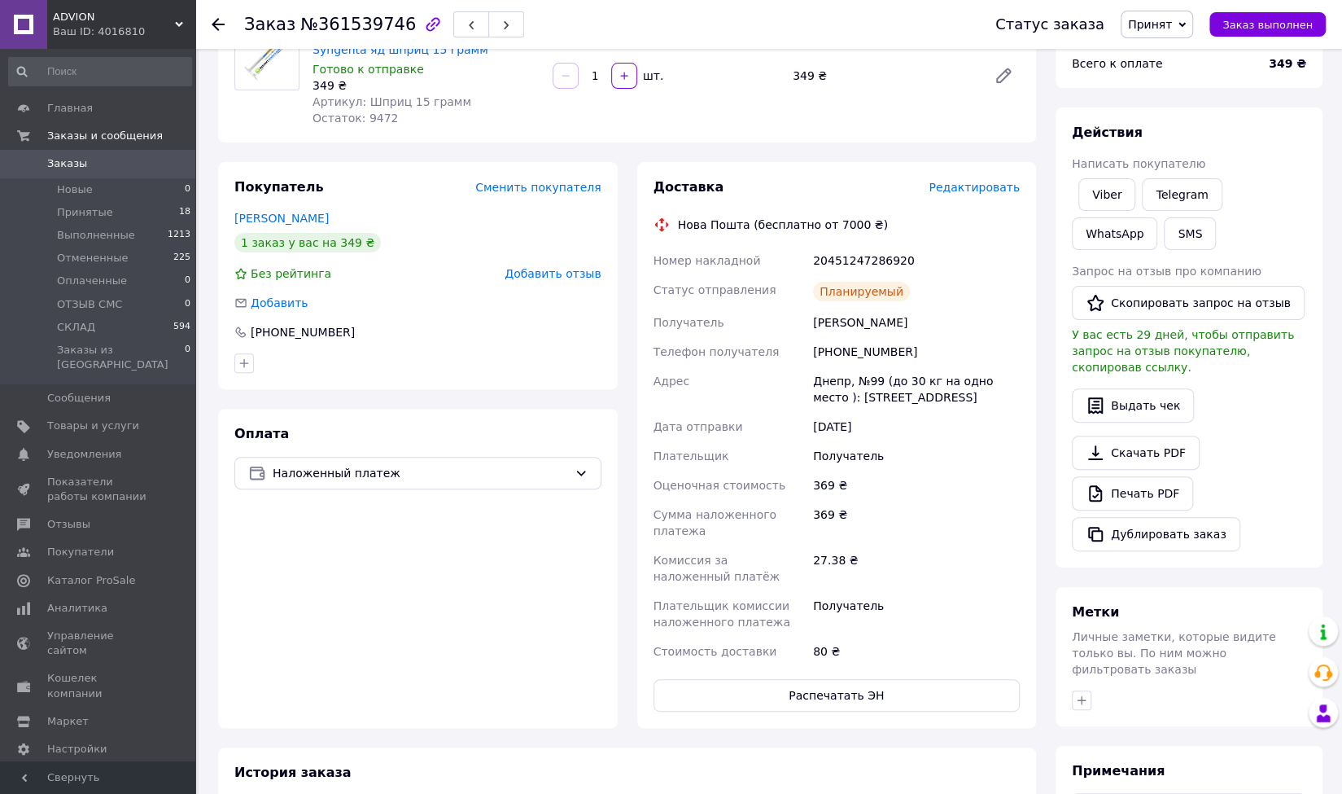
click at [871, 323] on div "Кощина Елена" at bounding box center [916, 322] width 213 height 29
copy div "Кощина Елена"
click at [860, 351] on div "+380665916297" at bounding box center [916, 351] width 213 height 29
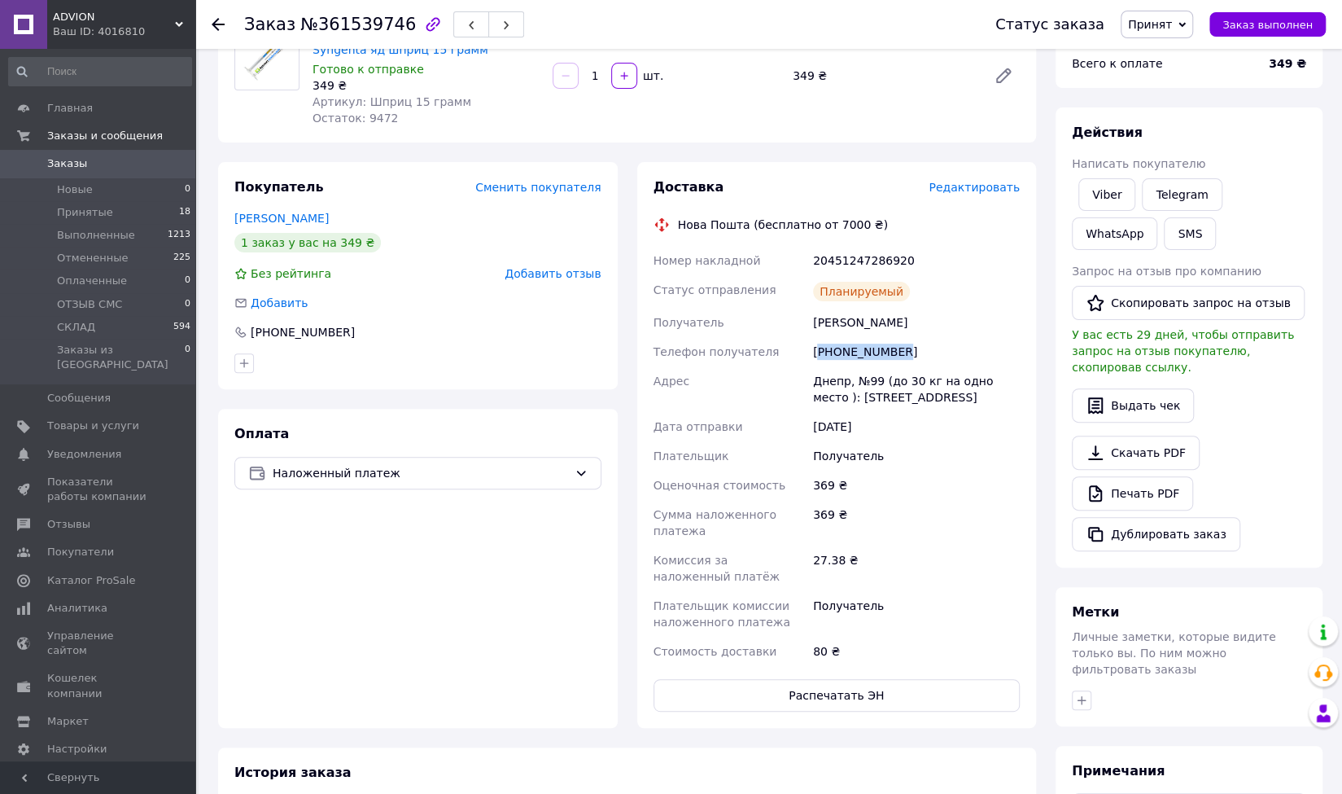
click at [860, 352] on div "+380665916297" at bounding box center [916, 351] width 213 height 29
copy div "380665916297"
click at [907, 383] on div "Днепр, №99 (до 30 кг на одно место ): ул. Г. Королевой, 9а" at bounding box center [916, 389] width 213 height 46
click at [905, 382] on div "Днепр, №99 (до 30 кг на одно место ): ул. Г. Королевой, 9а" at bounding box center [916, 389] width 213 height 46
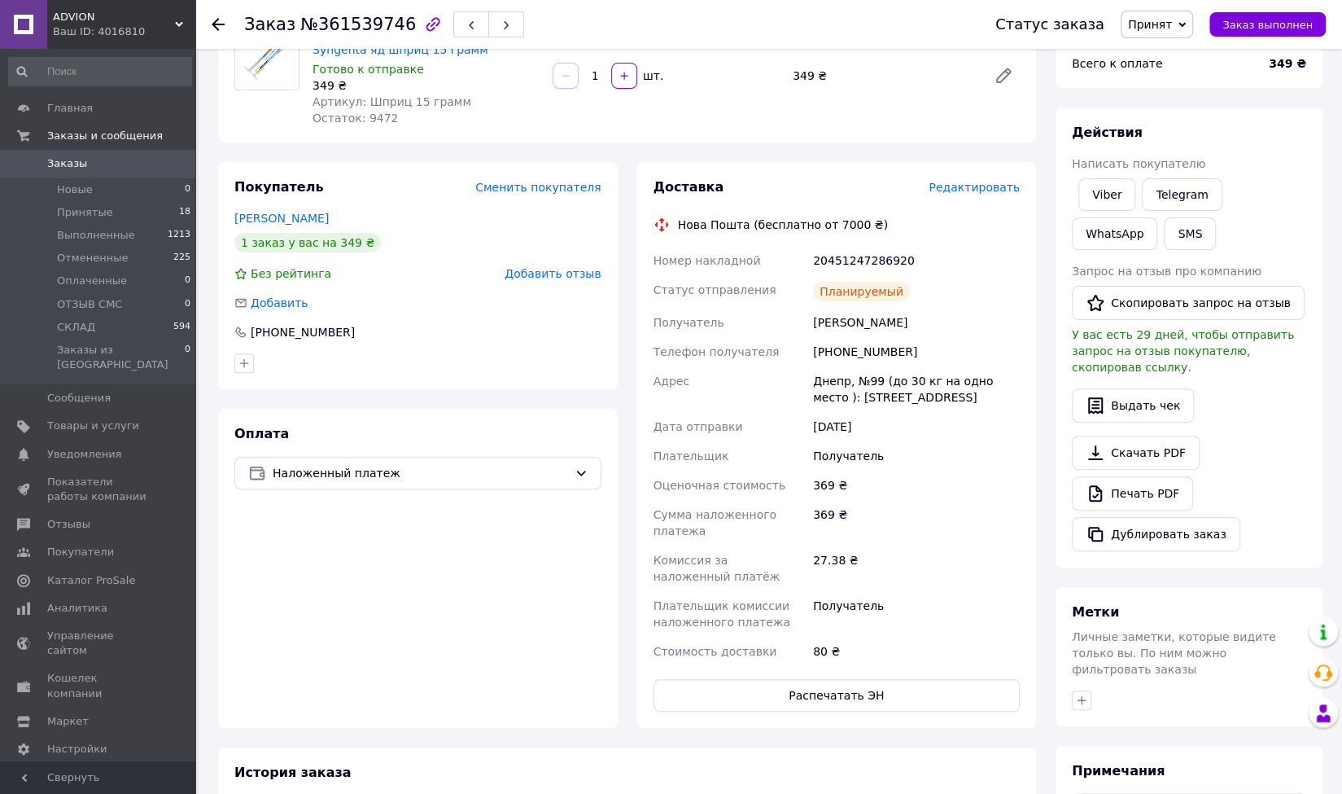
click at [905, 382] on div "Днепр, №99 (до 30 кг на одно место ): ул. Г. Королевой, 9а" at bounding box center [916, 389] width 213 height 46
copy div "Днепр, №99 (до 30 кг на одно место ): ул. Г. Королевой, 9а"
click at [846, 264] on div "20451247286920" at bounding box center [916, 260] width 213 height 29
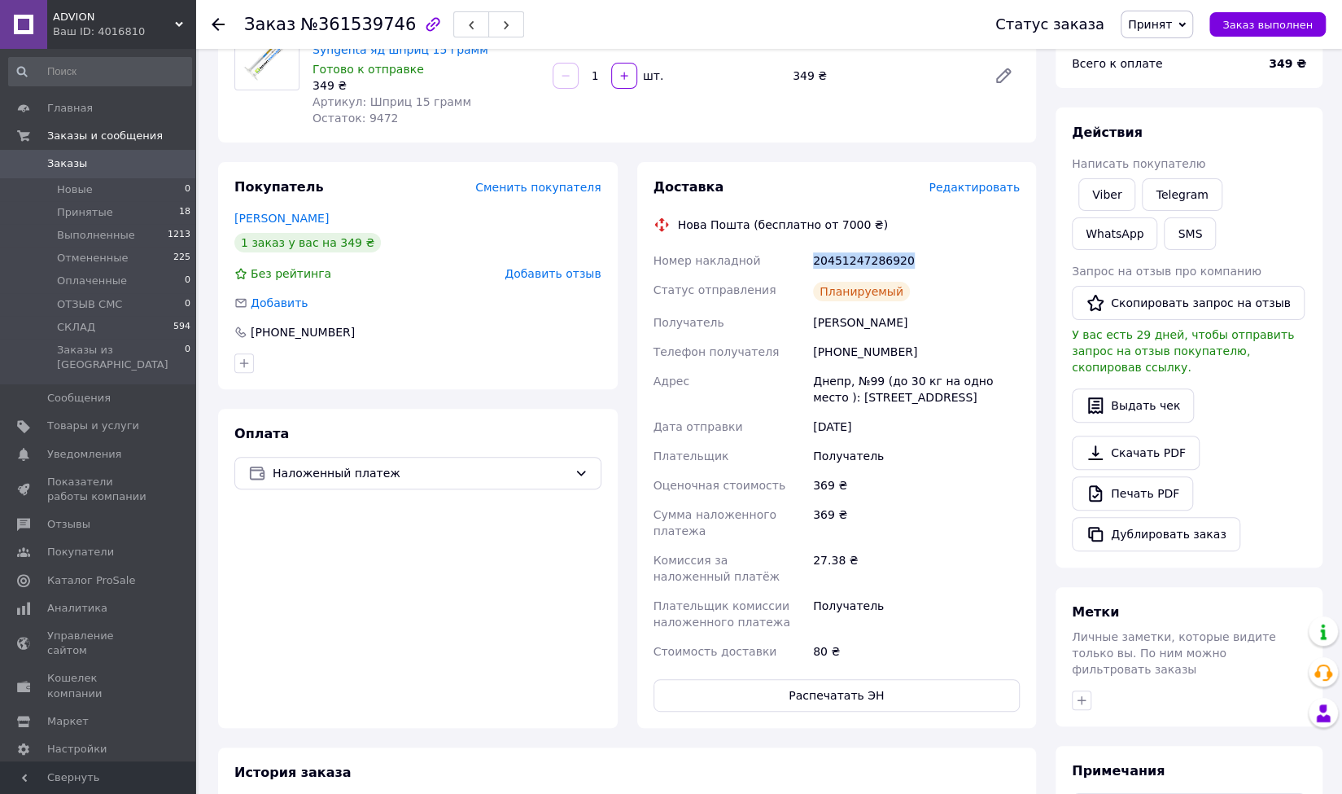
click at [846, 264] on div "20451247286920" at bounding box center [916, 260] width 213 height 29
copy div "20451247286920"
click at [1166, 28] on span "Принят" at bounding box center [1150, 24] width 44 height 13
click at [1156, 155] on li "СКЛАД" at bounding box center [1165, 154] width 86 height 24
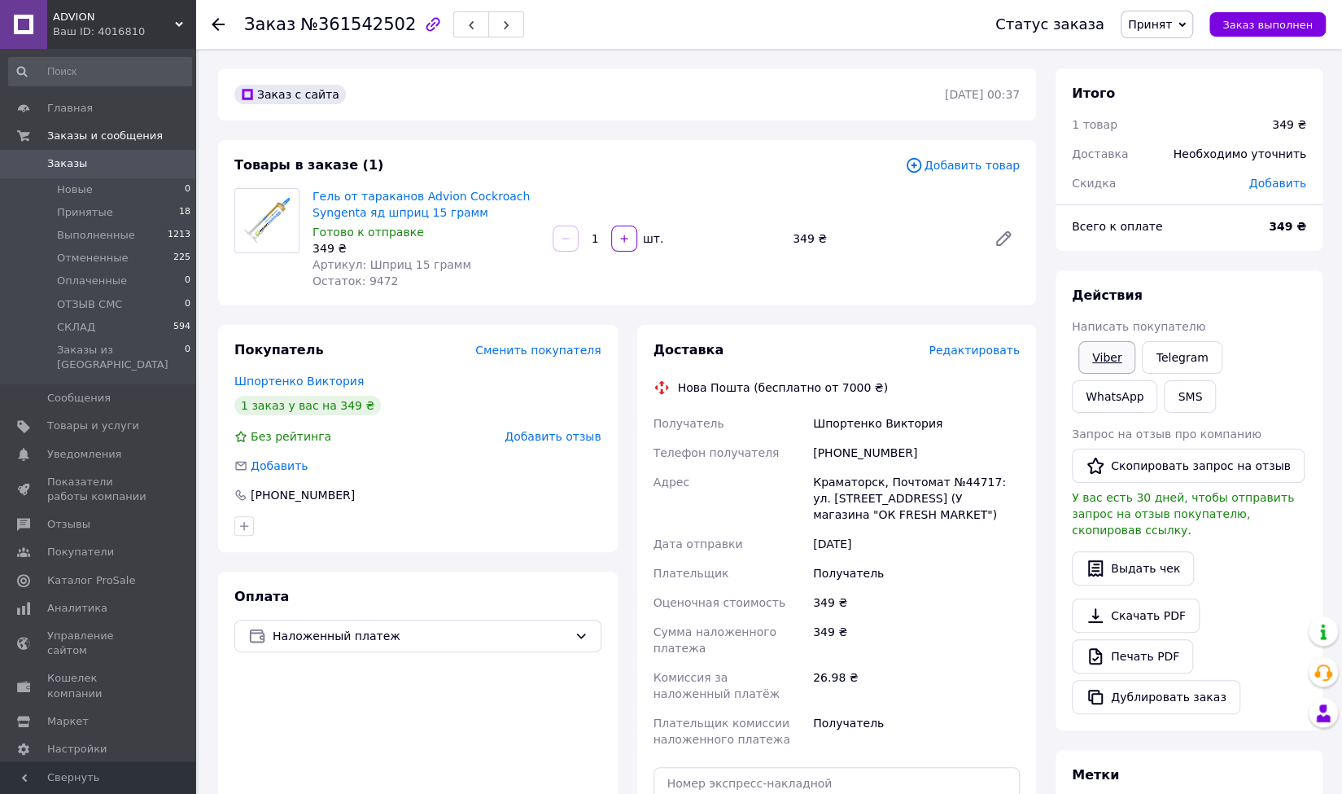
click at [1099, 360] on link "Viber" at bounding box center [1107, 357] width 57 height 33
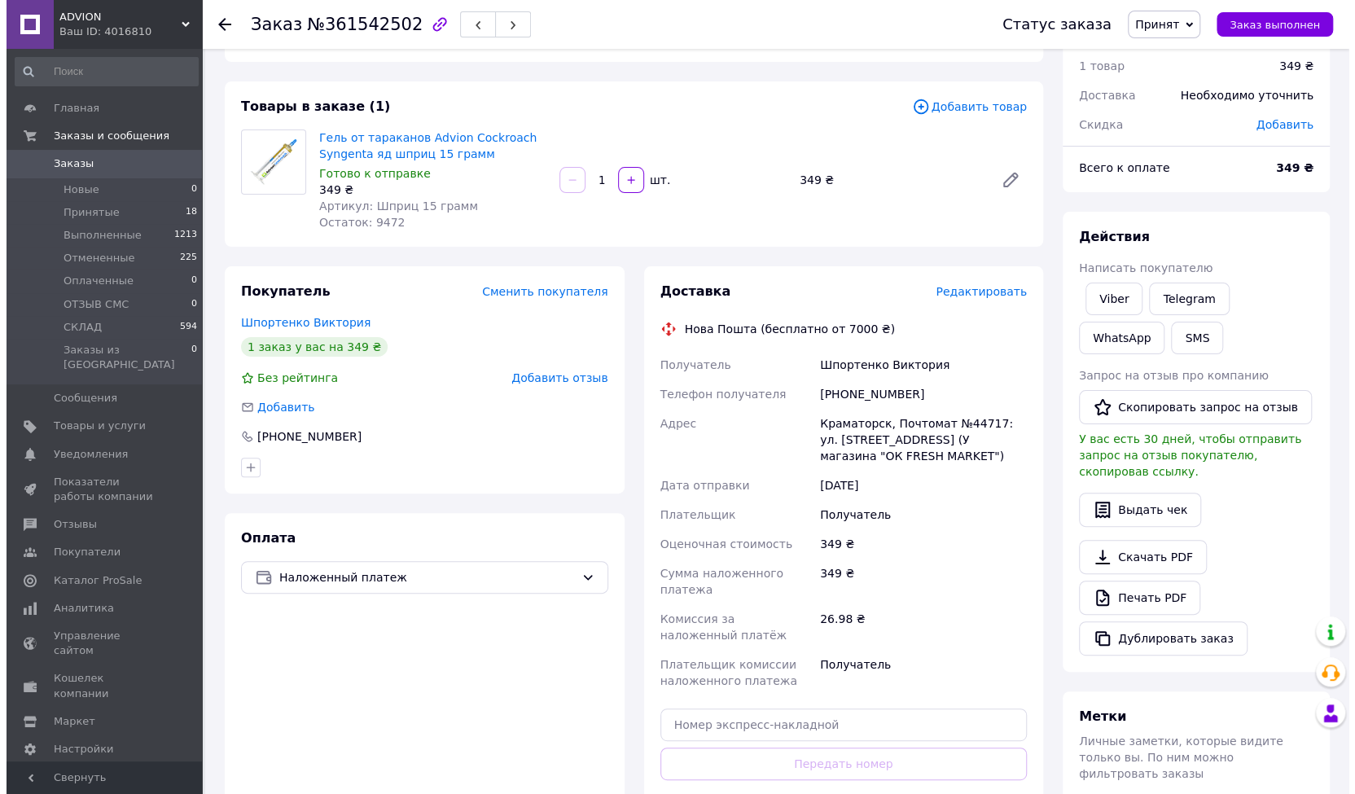
scroll to position [81, 0]
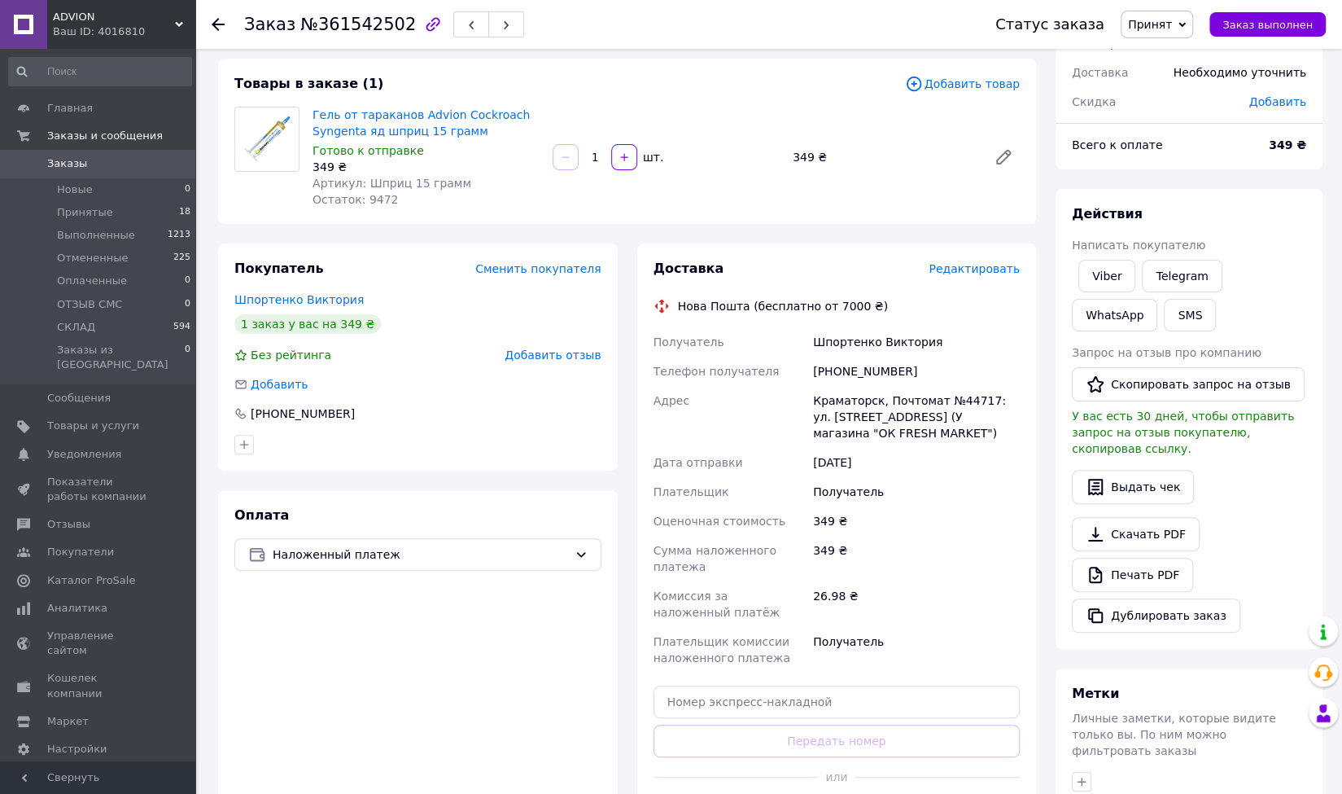
click at [965, 264] on span "Редактировать" at bounding box center [974, 268] width 91 height 13
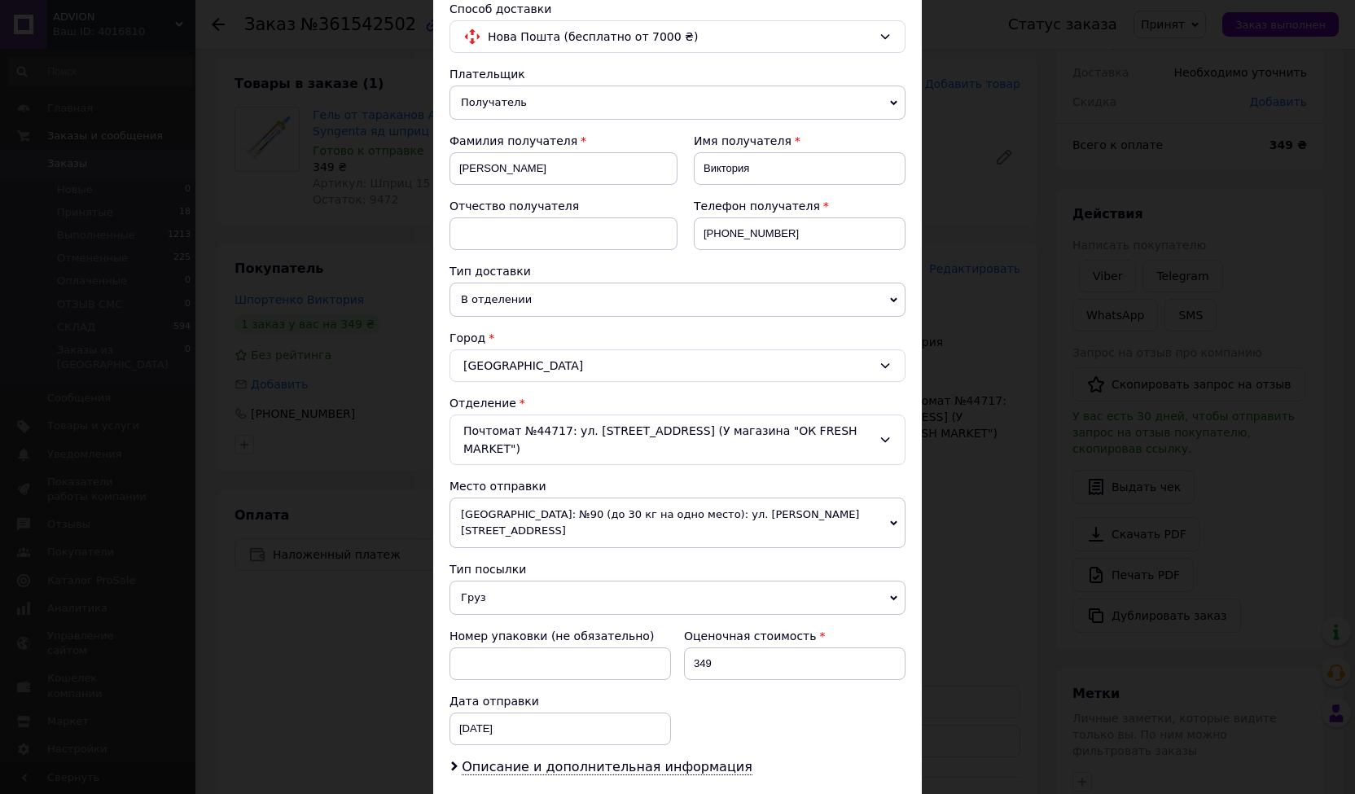
scroll to position [326, 0]
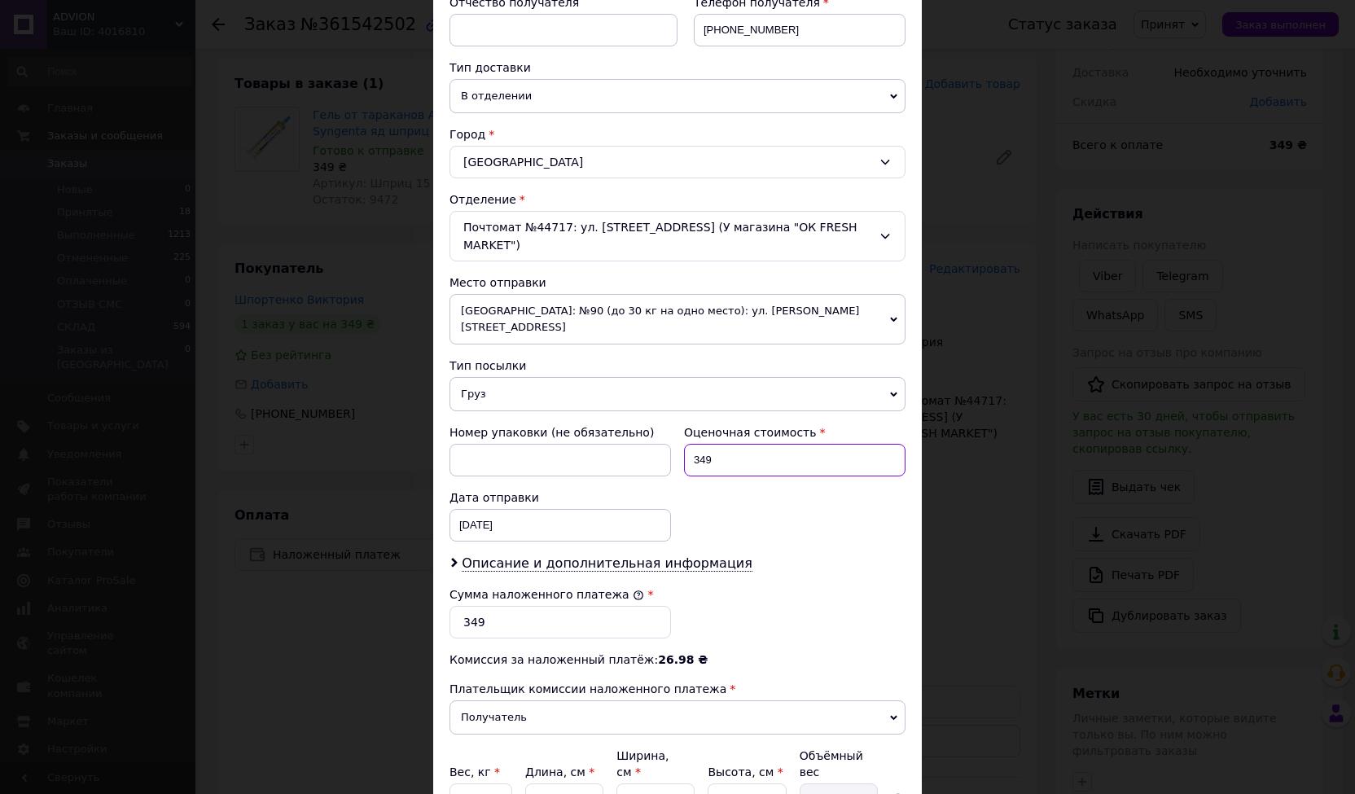
click at [703, 444] on input "349" at bounding box center [794, 460] width 221 height 33
type input "369"
click at [475, 606] on input "349" at bounding box center [559, 622] width 221 height 33
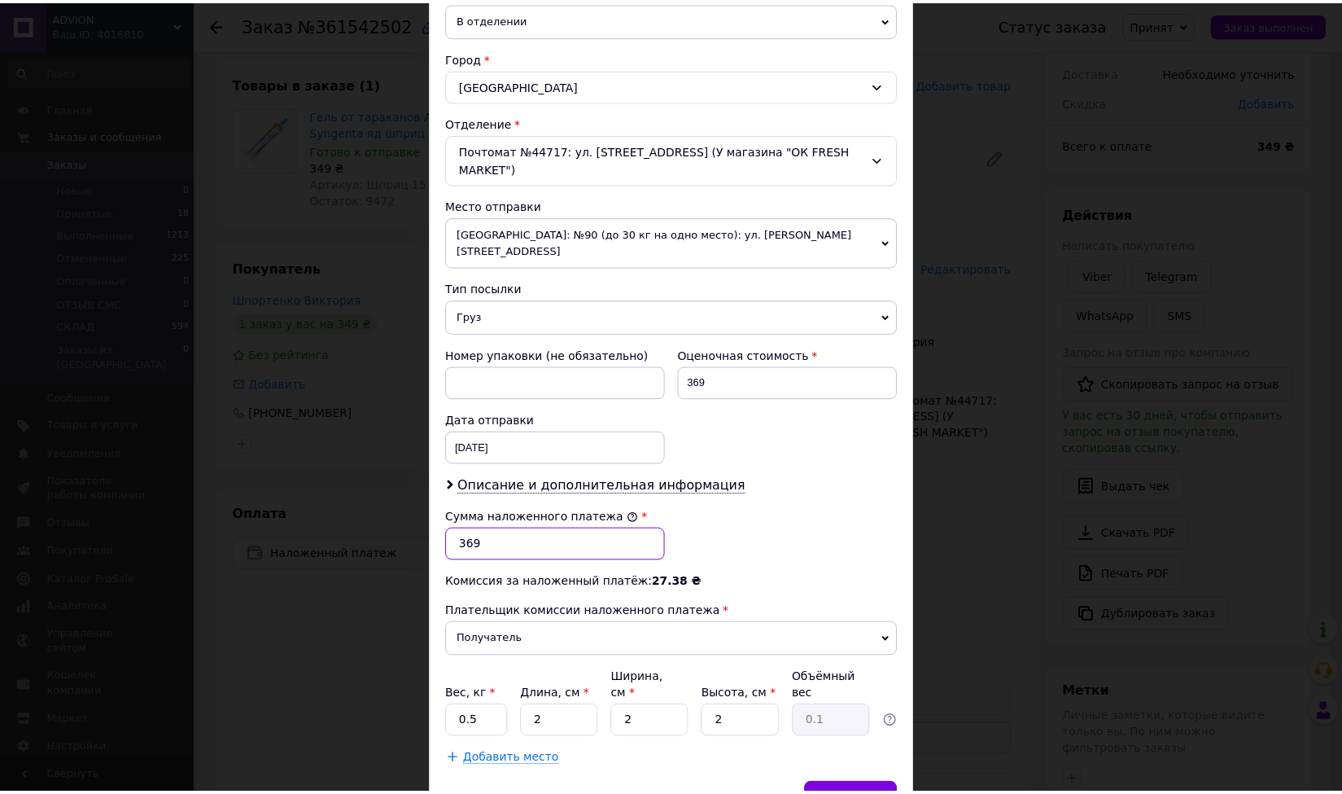
scroll to position [440, 0]
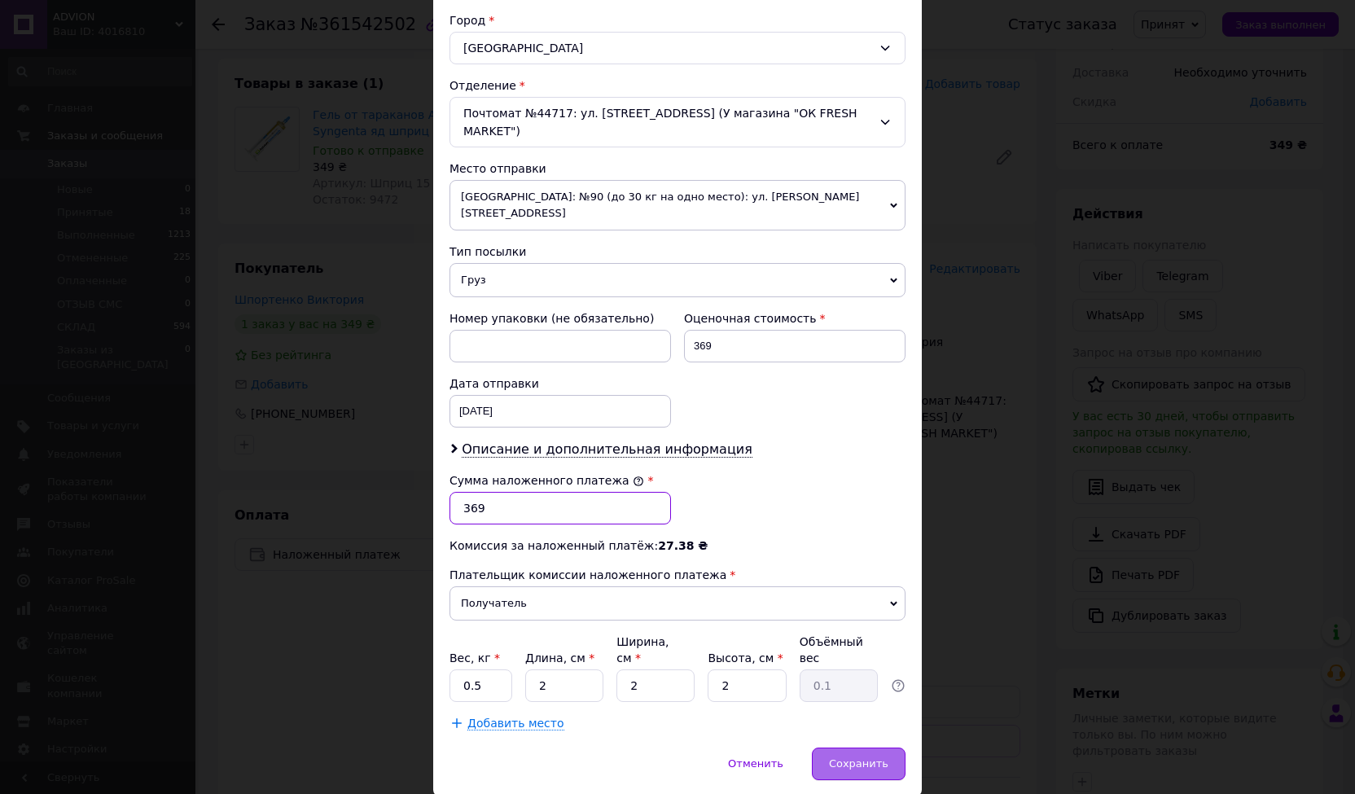
type input "369"
click at [854, 757] on span "Сохранить" at bounding box center [858, 763] width 59 height 12
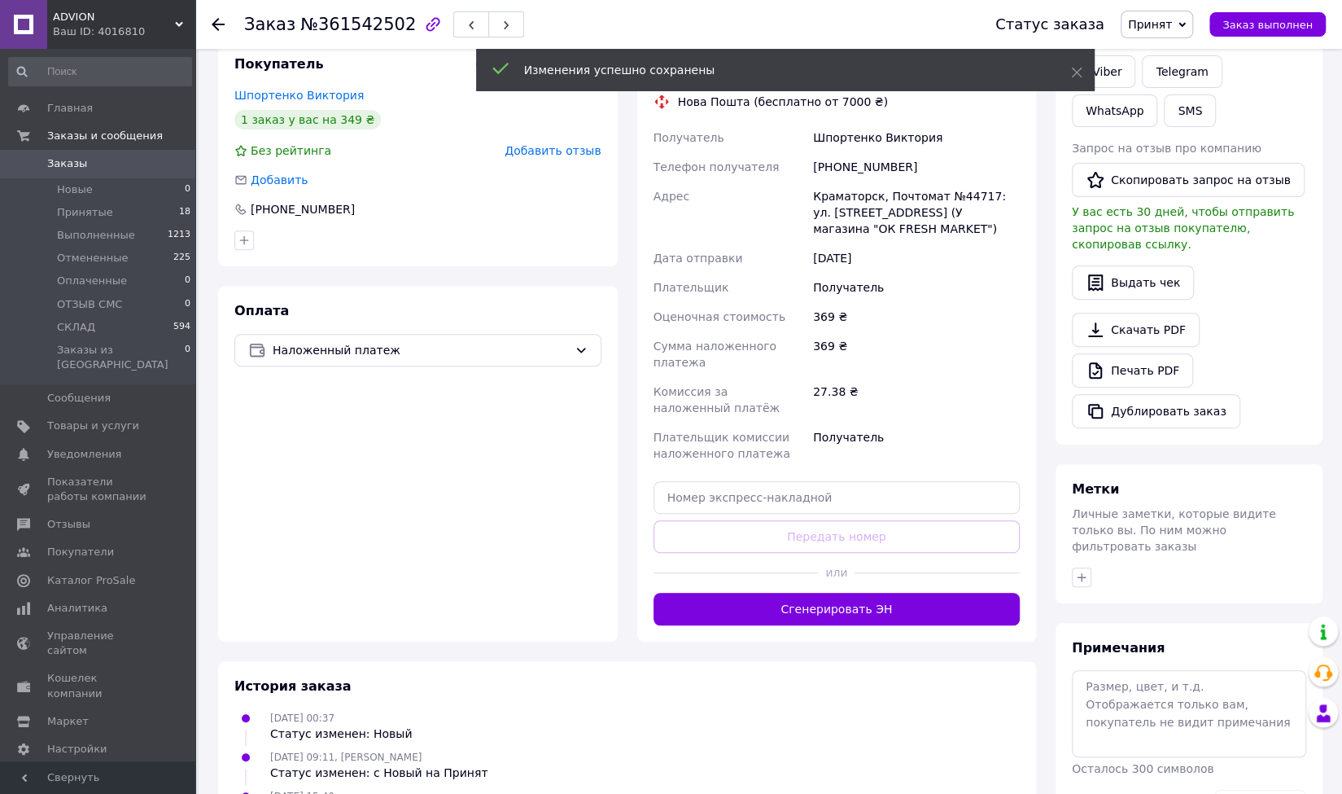
scroll to position [484, 0]
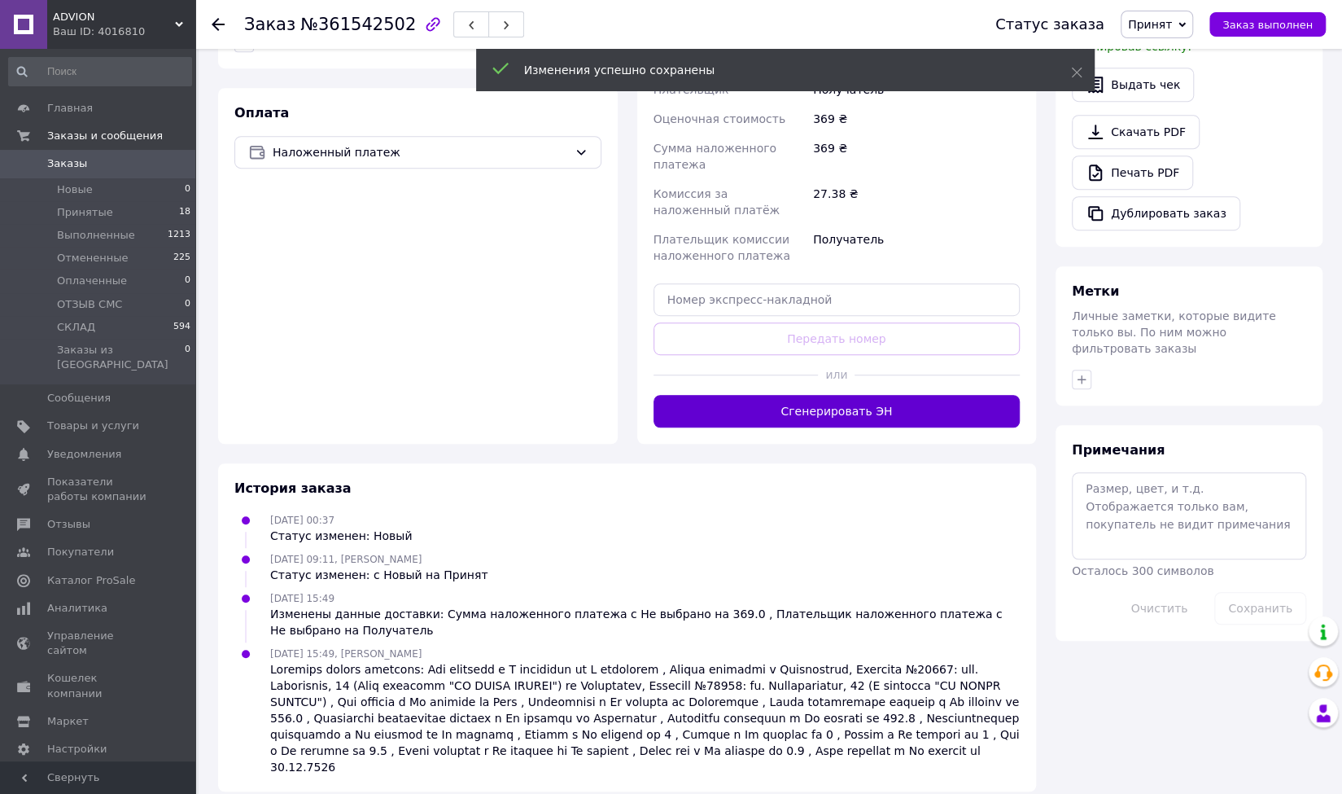
click at [831, 407] on button "Сгенерировать ЭН" at bounding box center [837, 411] width 367 height 33
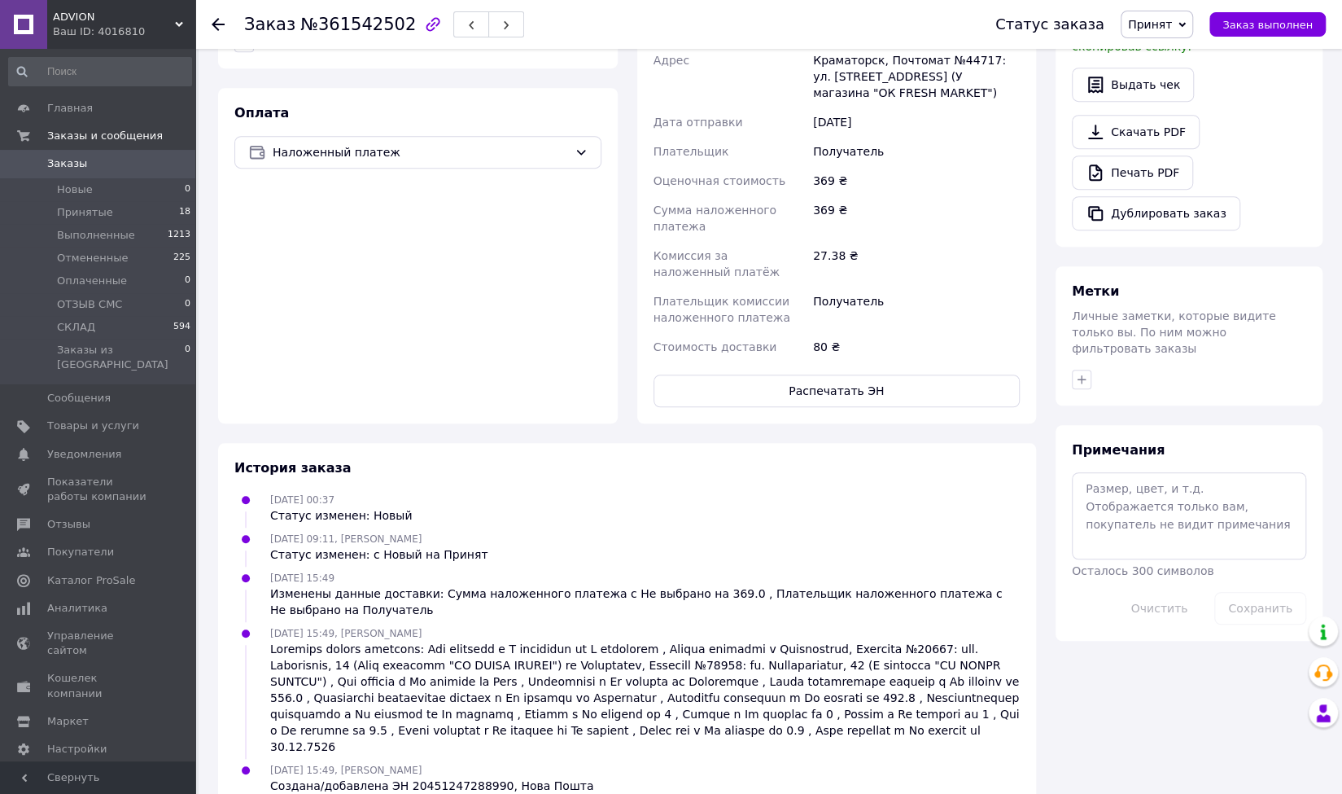
scroll to position [239, 0]
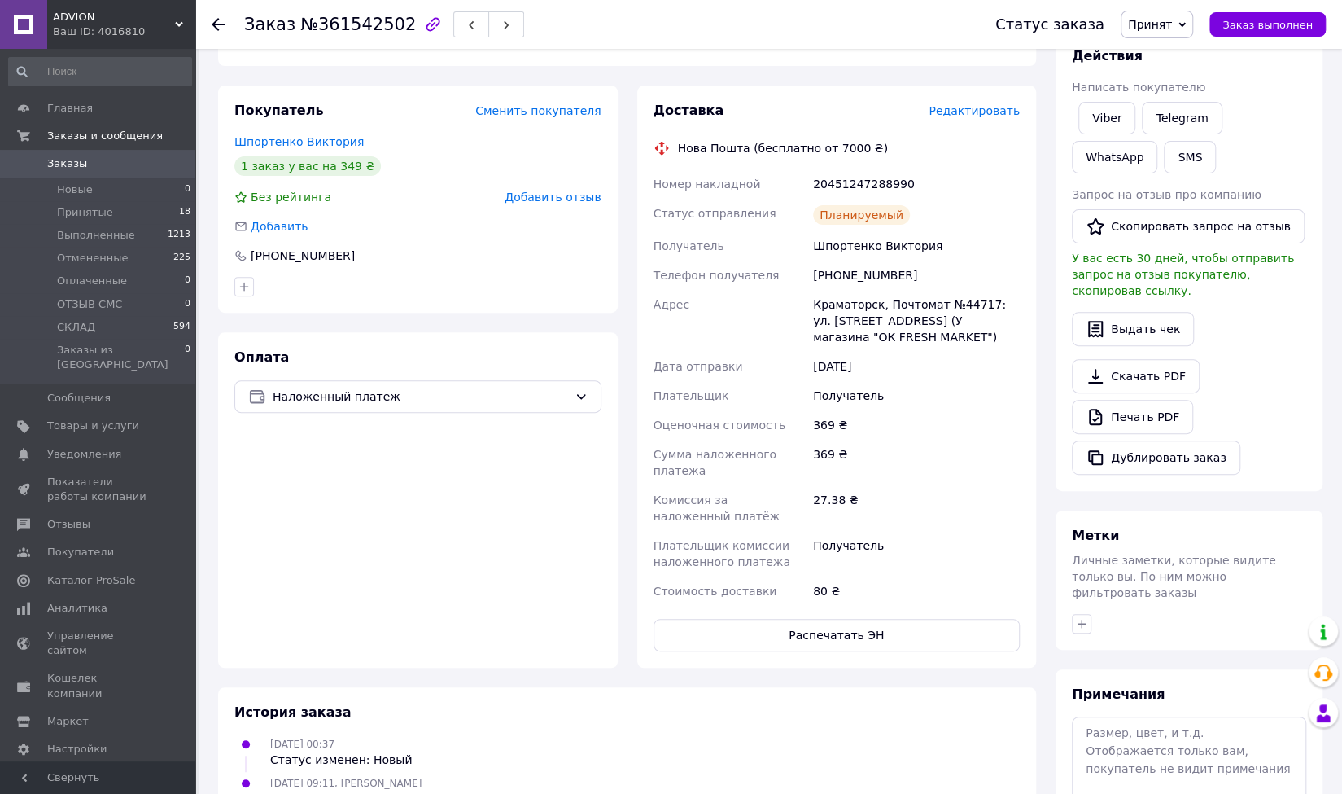
click at [851, 245] on div "Шпортенко Виктория" at bounding box center [916, 245] width 213 height 29
copy div "Шпортенко Виктория"
click at [865, 269] on div "+380668125043" at bounding box center [916, 274] width 213 height 29
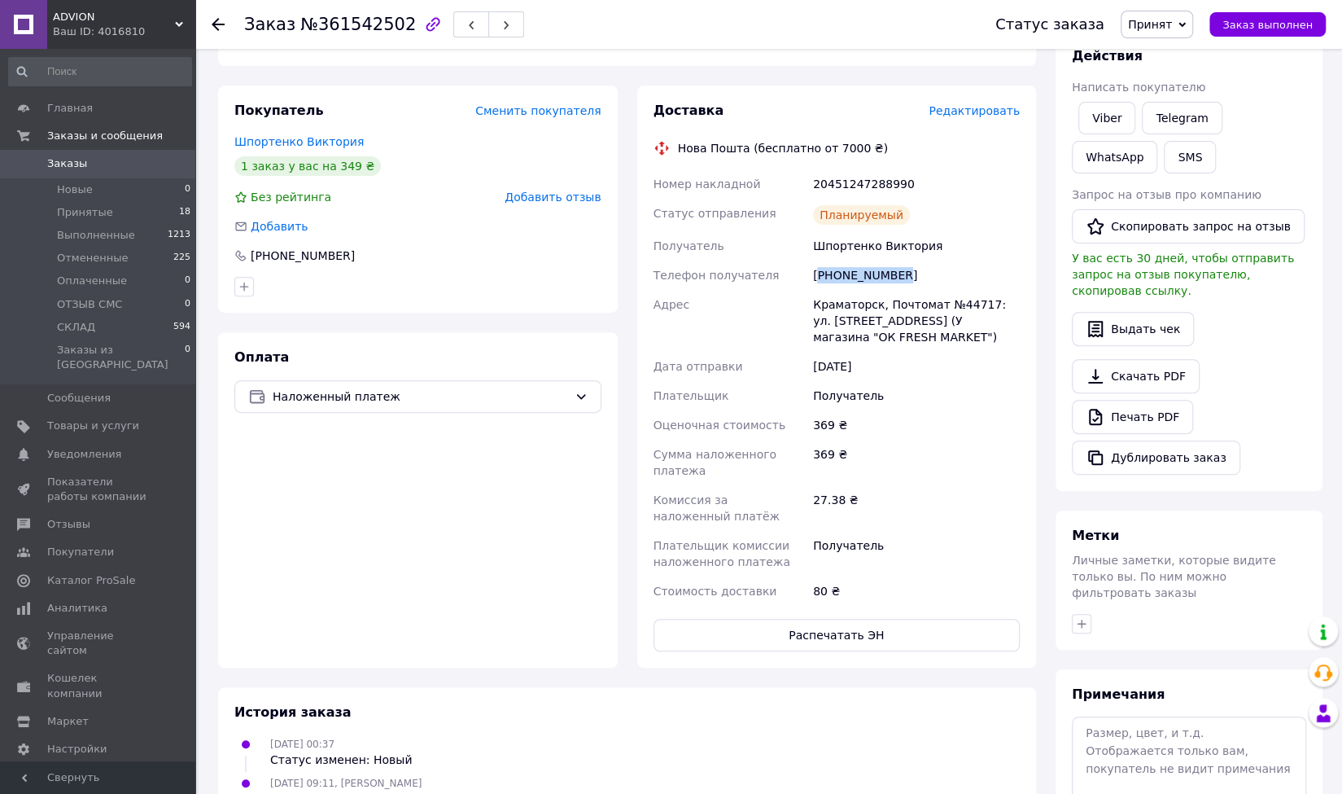
click at [865, 269] on div "+380668125043" at bounding box center [916, 274] width 213 height 29
copy div "380668125043"
click at [860, 309] on div "Краматорск, Почтомат №44717: ул. Академическая, 36 (У магазина "ОК FRESH MARKET…" at bounding box center [916, 321] width 213 height 62
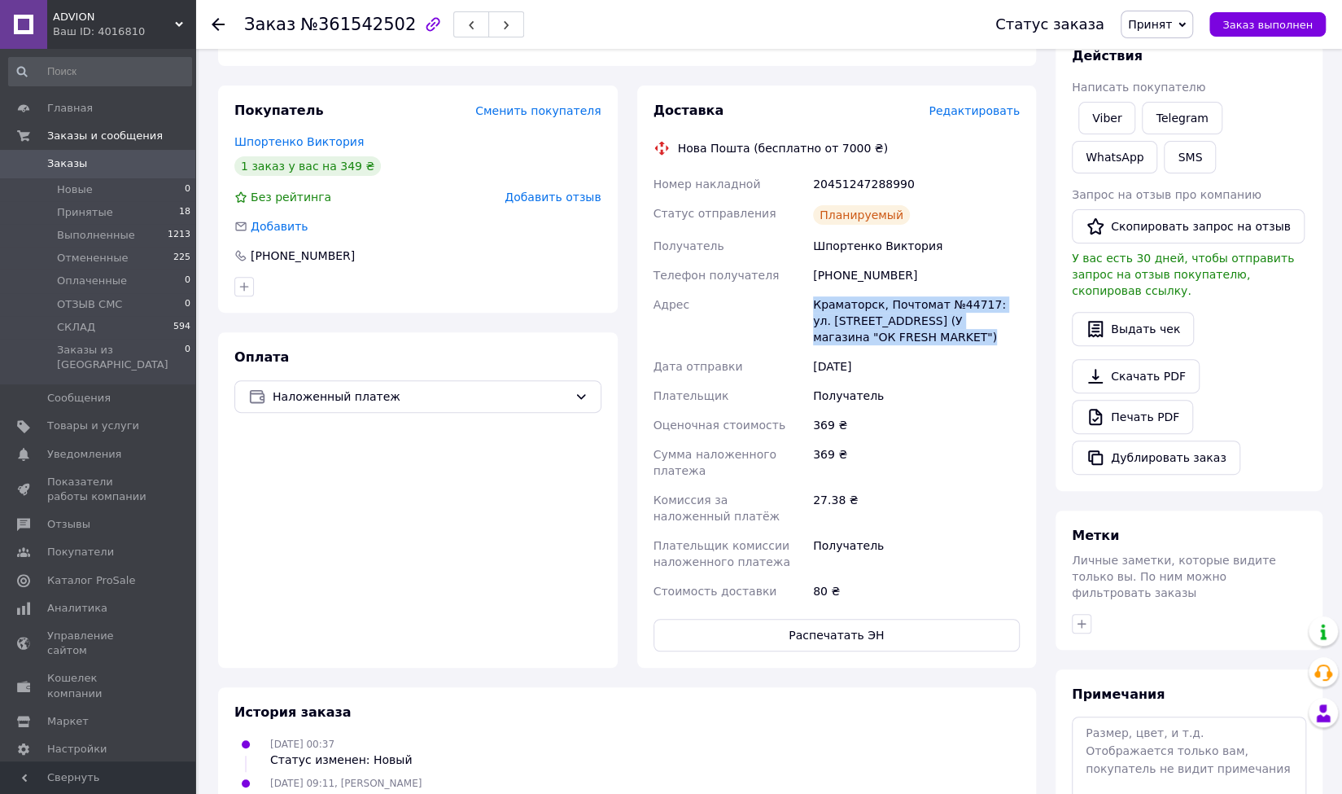
copy div "Краматорск, Почтомат №44717: ул. Академическая, 36 (У магазина "ОК FRESH MARKET…"
click at [851, 182] on div "20451247288990" at bounding box center [916, 183] width 213 height 29
copy div "20451247288990"
click at [1190, 32] on span "Принят" at bounding box center [1157, 25] width 72 height 28
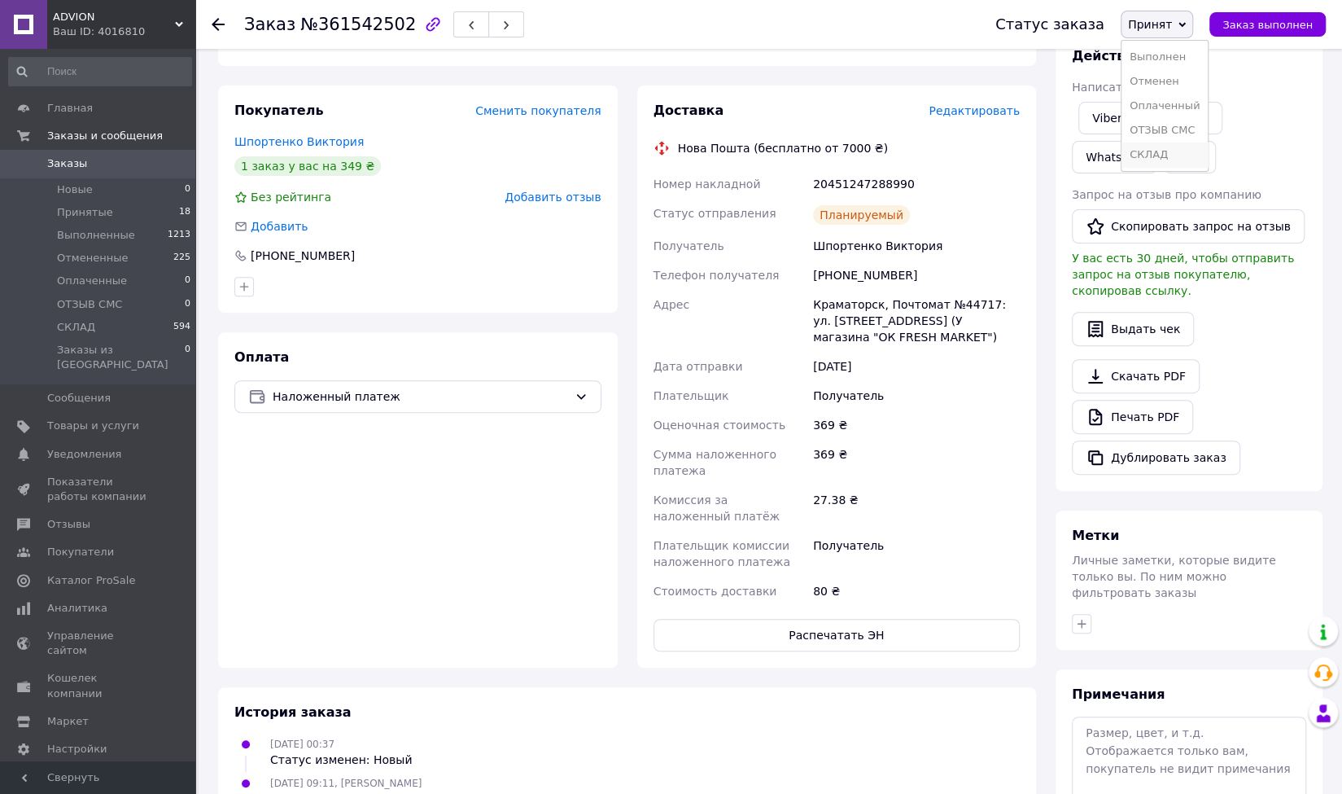
click at [1189, 146] on li "СКЛАД" at bounding box center [1165, 154] width 86 height 24
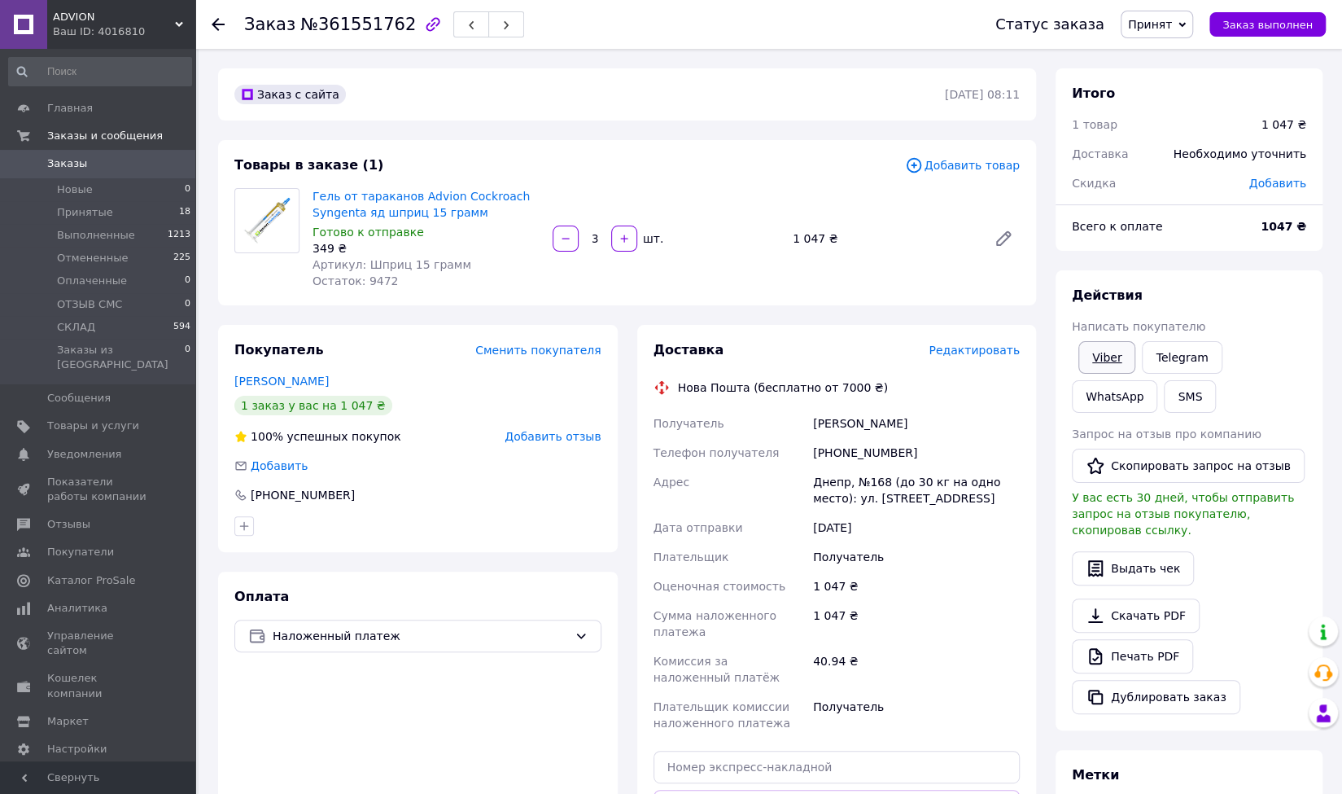
click at [1101, 355] on link "Viber" at bounding box center [1107, 357] width 57 height 33
click at [968, 355] on span "Редактировать" at bounding box center [974, 350] width 91 height 13
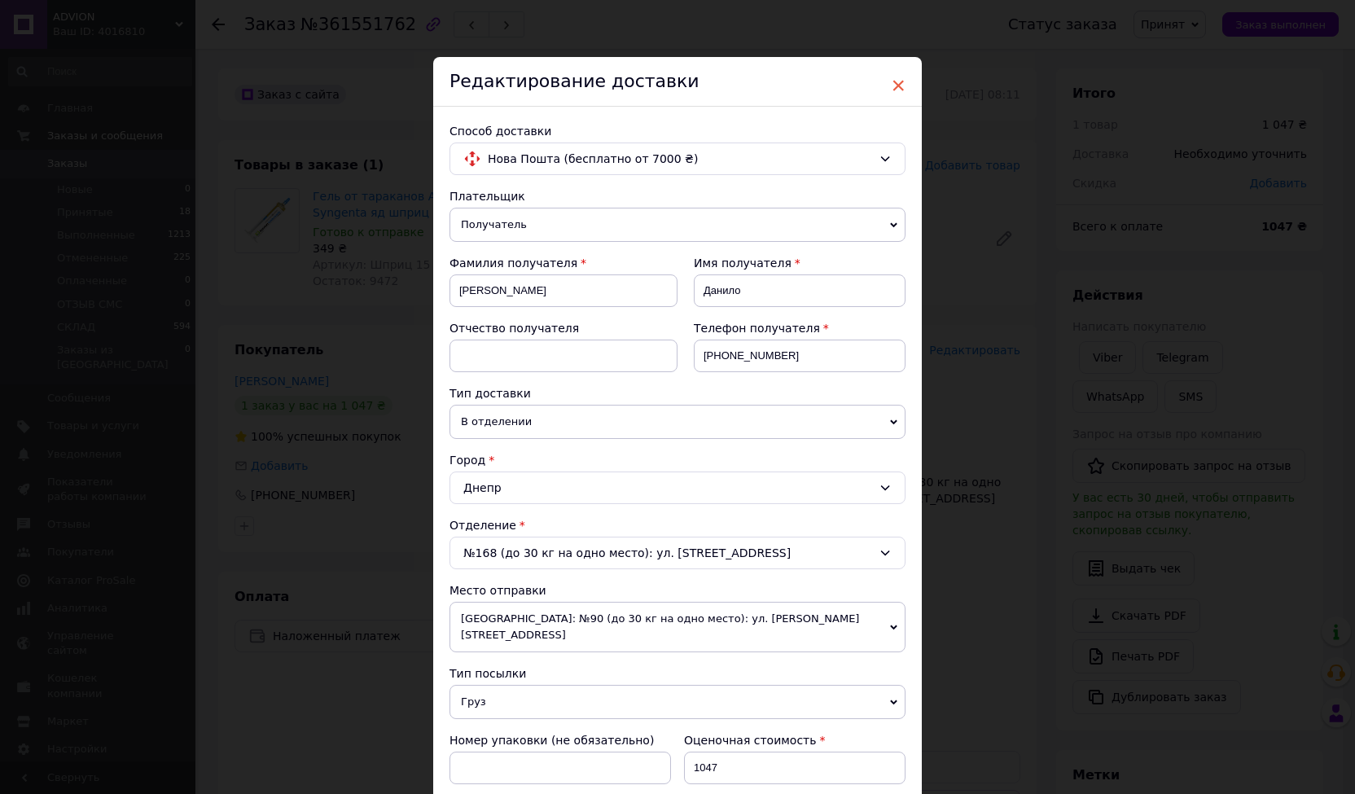
click at [892, 85] on span "×" at bounding box center [898, 86] width 15 height 28
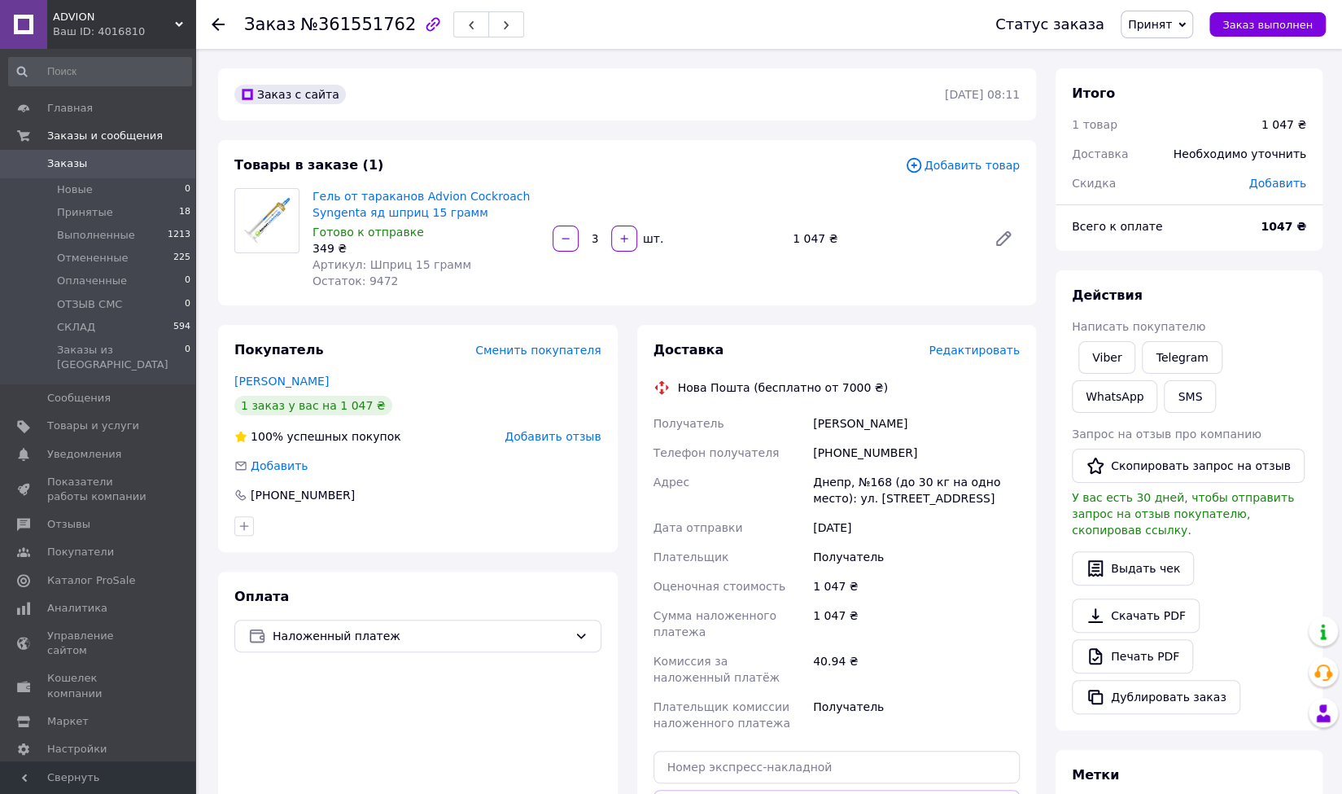
click at [1006, 349] on span "Редактировать" at bounding box center [974, 350] width 91 height 13
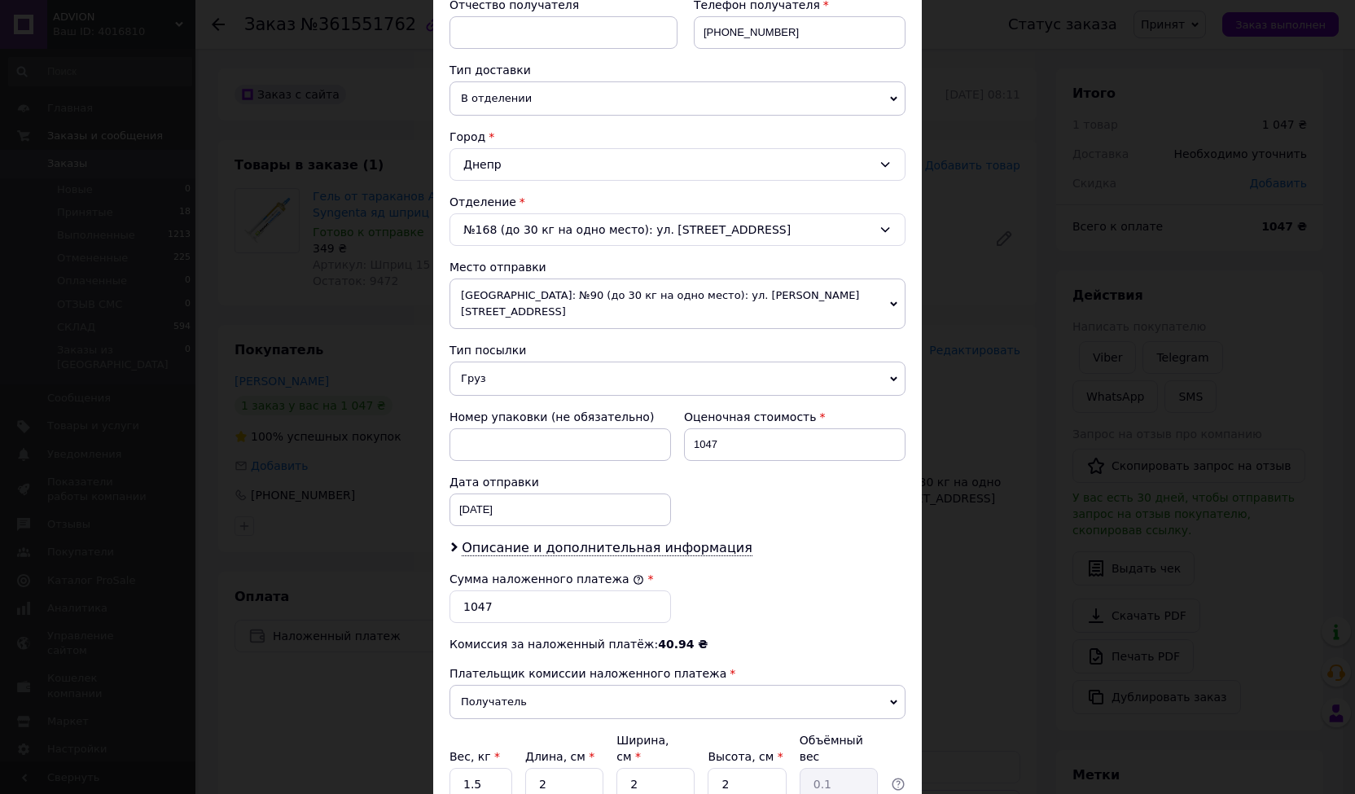
scroll to position [326, 0]
click at [733, 426] on input "1047" at bounding box center [794, 442] width 221 height 33
type input "1"
type input "599"
click at [537, 588] on input "1047" at bounding box center [559, 604] width 221 height 33
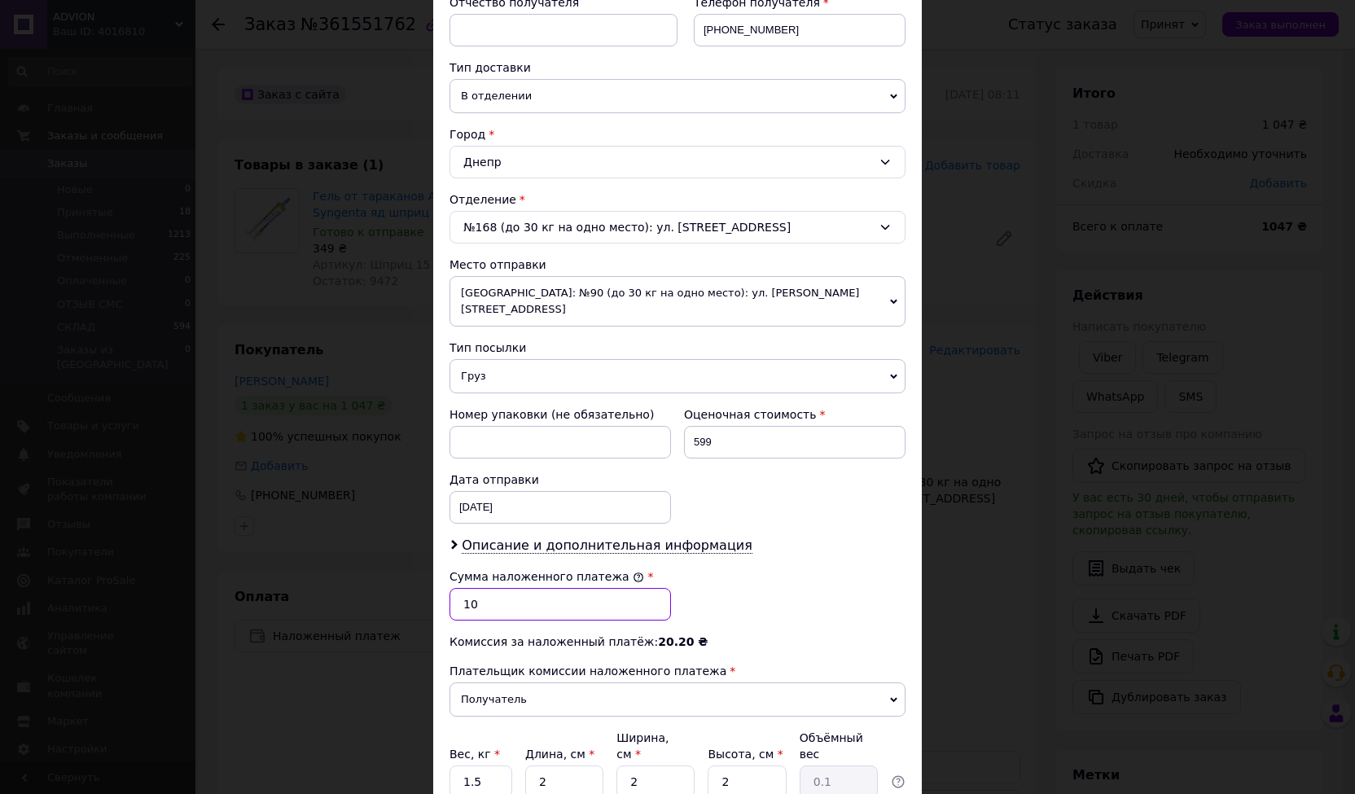
type input "1"
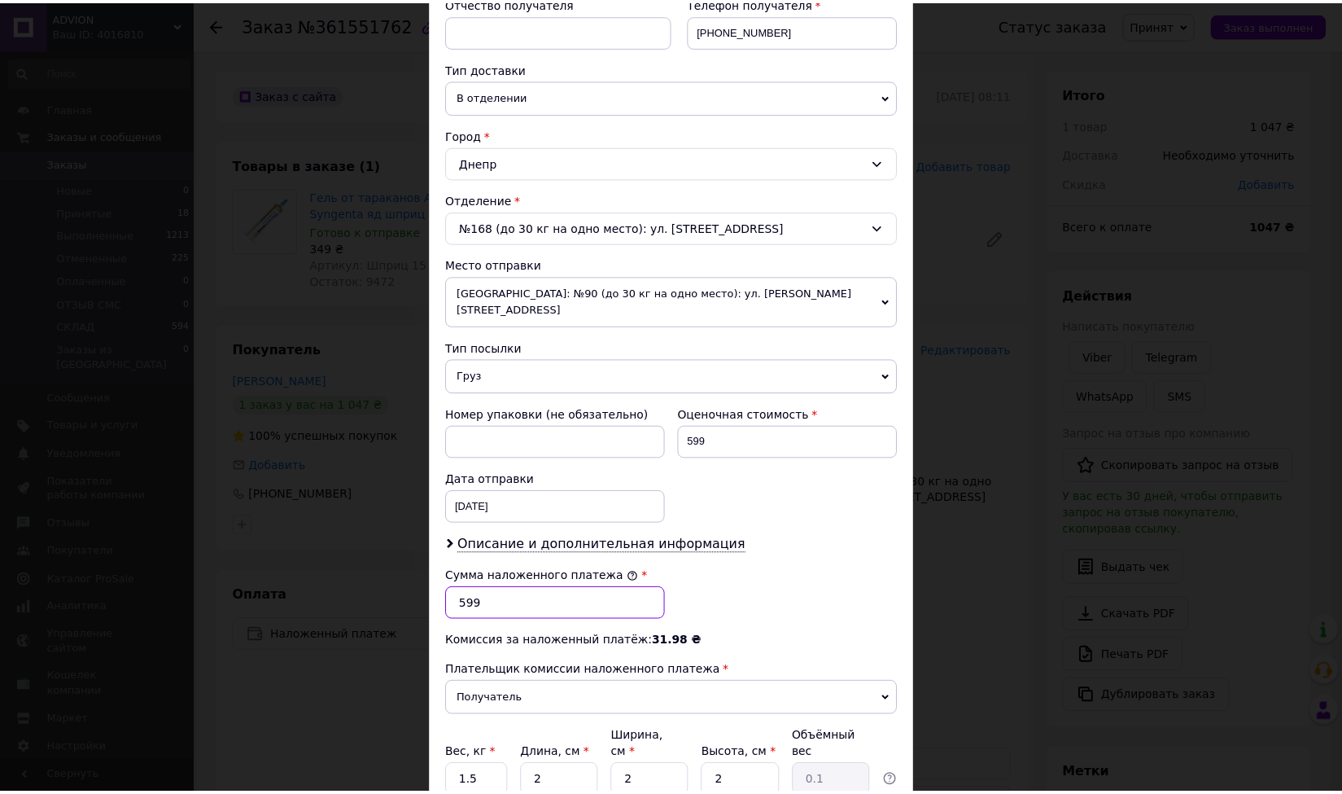
scroll to position [440, 0]
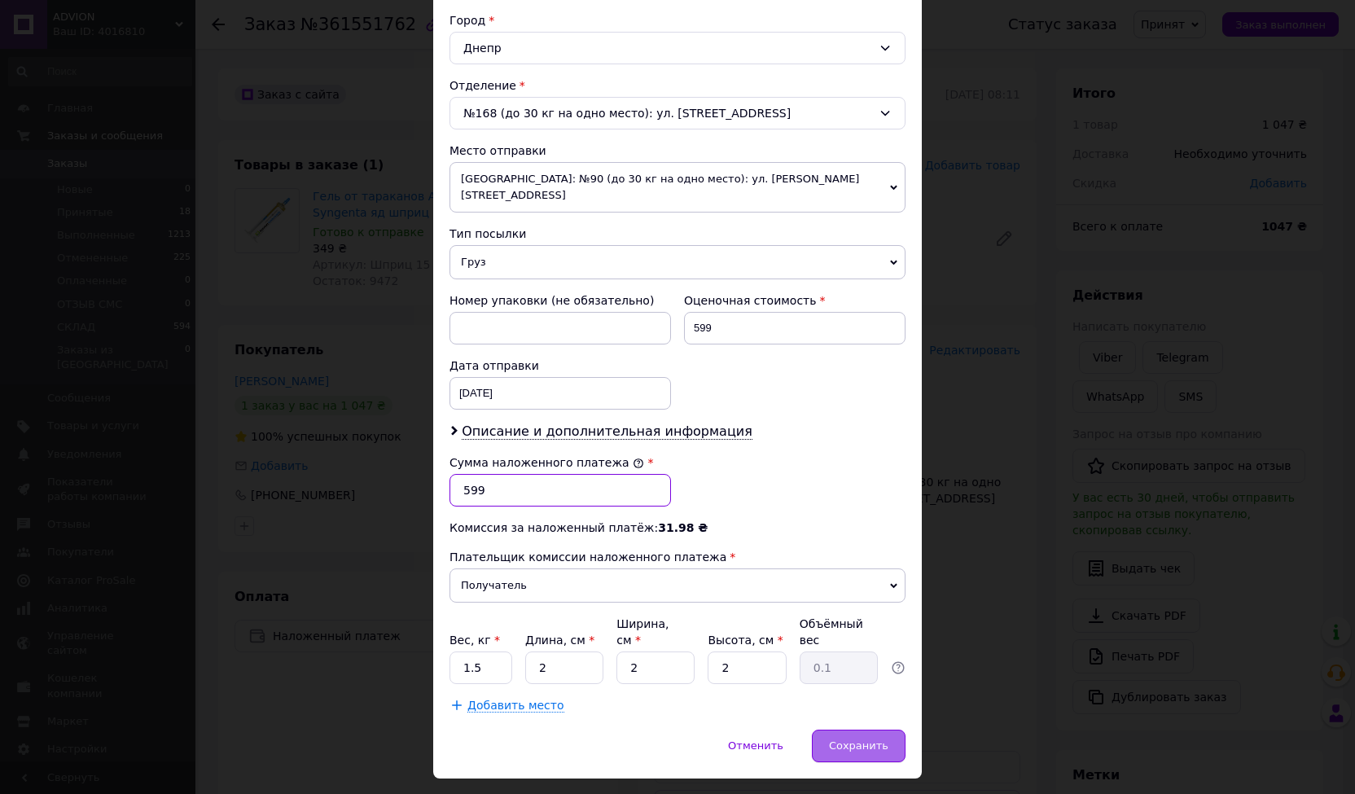
type input "599"
click at [865, 739] on span "Сохранить" at bounding box center [858, 745] width 59 height 12
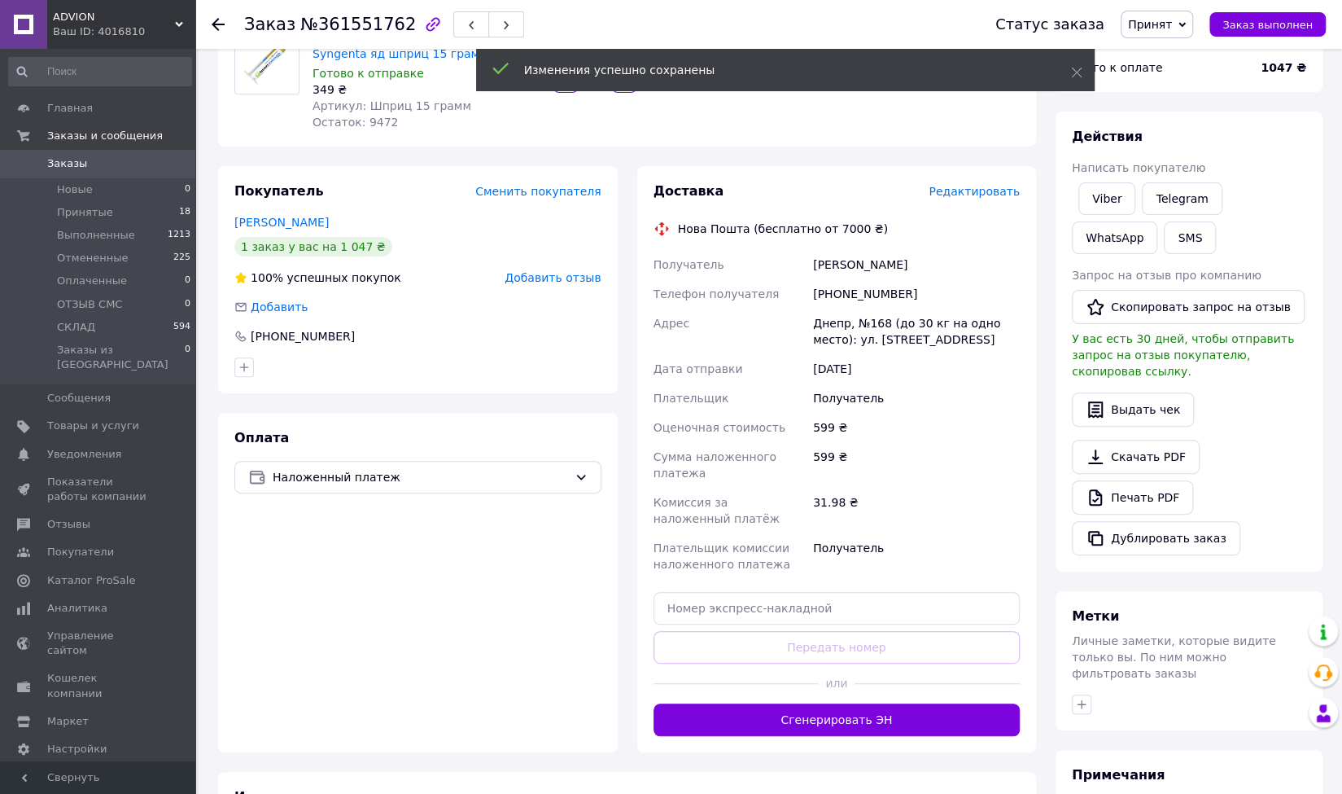
scroll to position [244, 0]
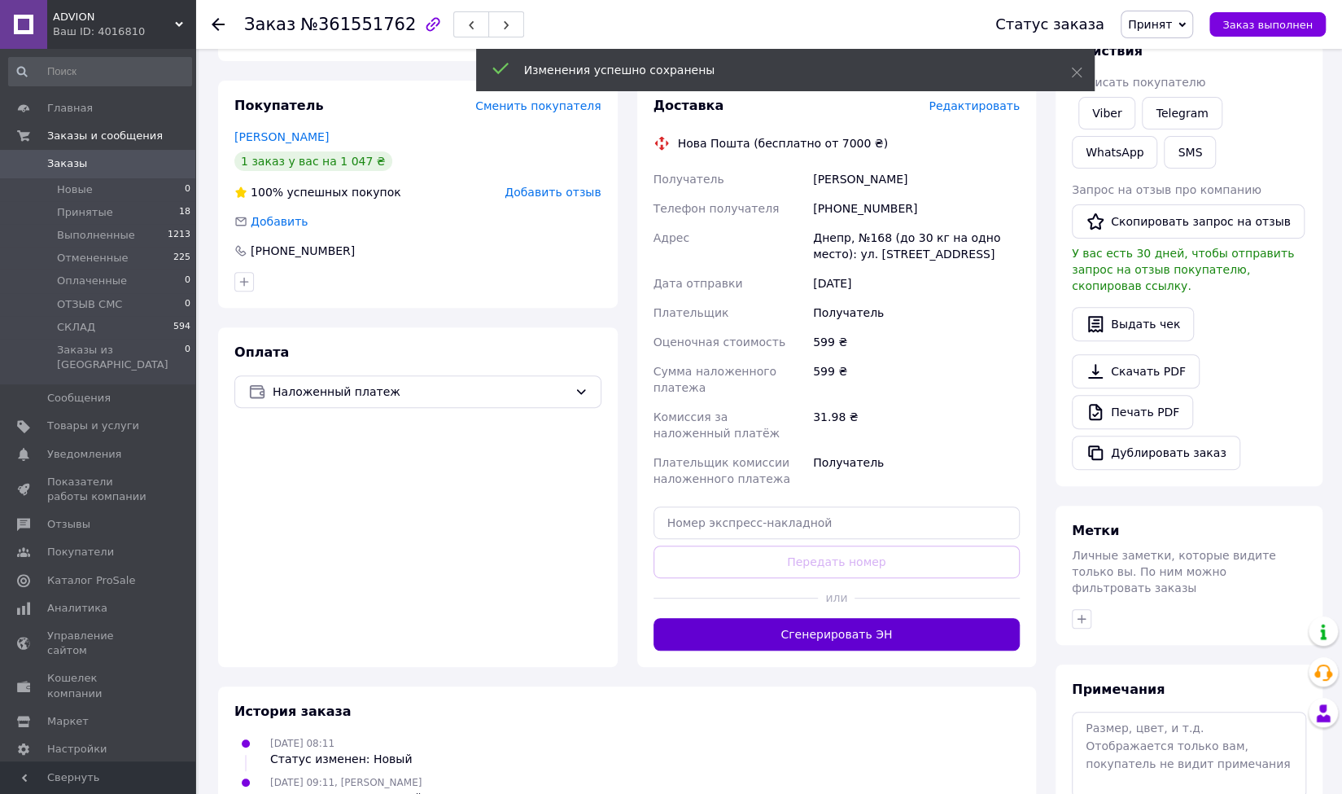
click at [862, 643] on button "Сгенерировать ЭН" at bounding box center [837, 634] width 367 height 33
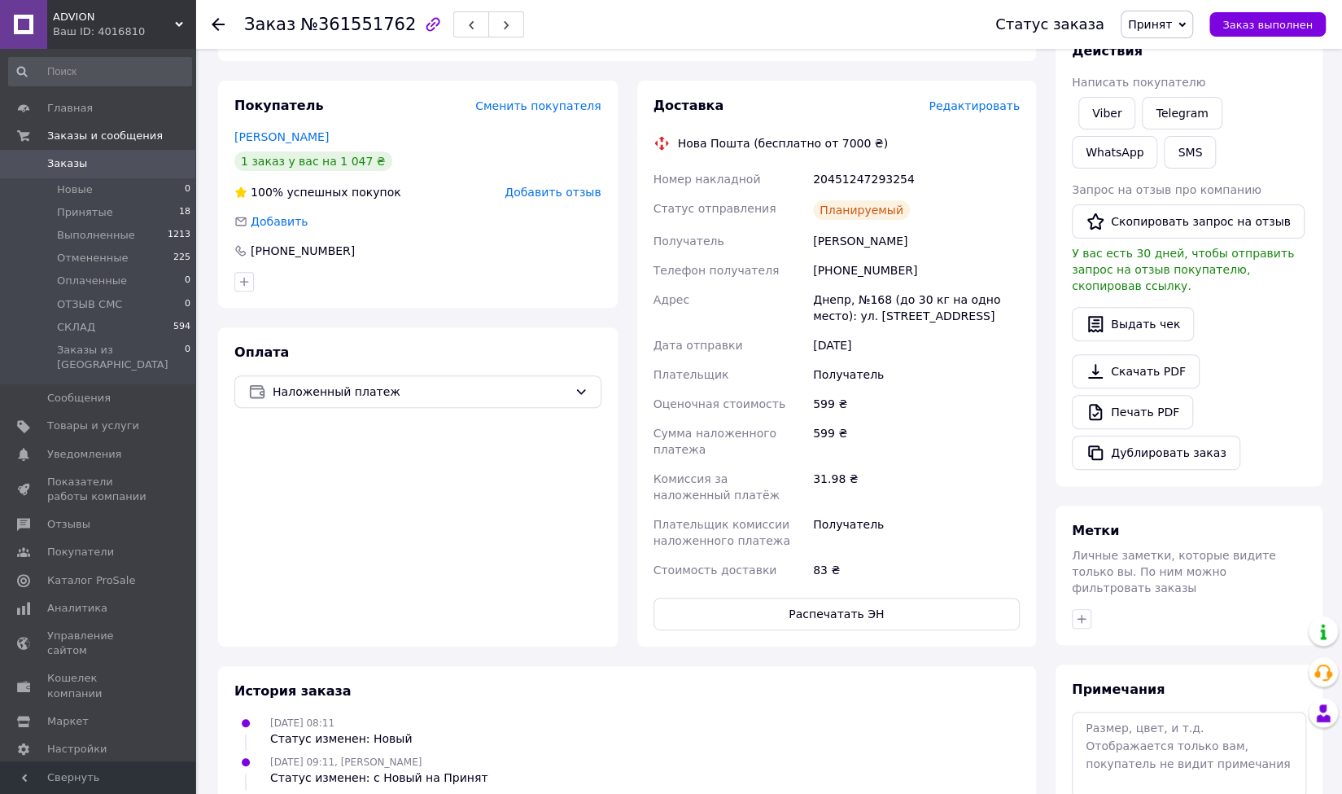
click at [835, 239] on div "Горбенко Данило" at bounding box center [916, 240] width 213 height 29
copy div "Горбенко Данило"
click at [851, 273] on div "+380678968718" at bounding box center [916, 270] width 213 height 29
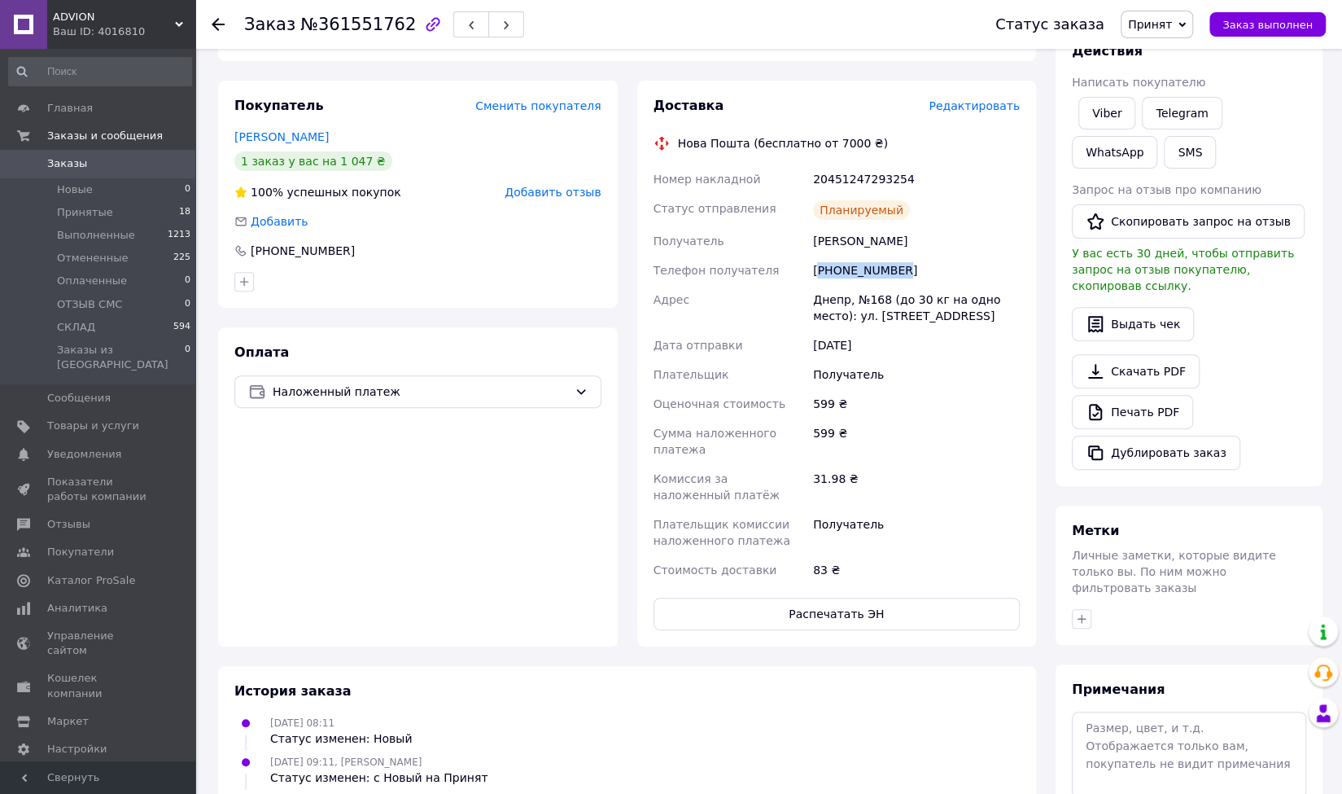
click at [851, 273] on div "+380678968718" at bounding box center [916, 270] width 213 height 29
copy div "380678968718"
click at [835, 300] on div "Днепр, №168 (до 30 кг на одно место): ул. Донецкое шоссе, 2а" at bounding box center [916, 308] width 213 height 46
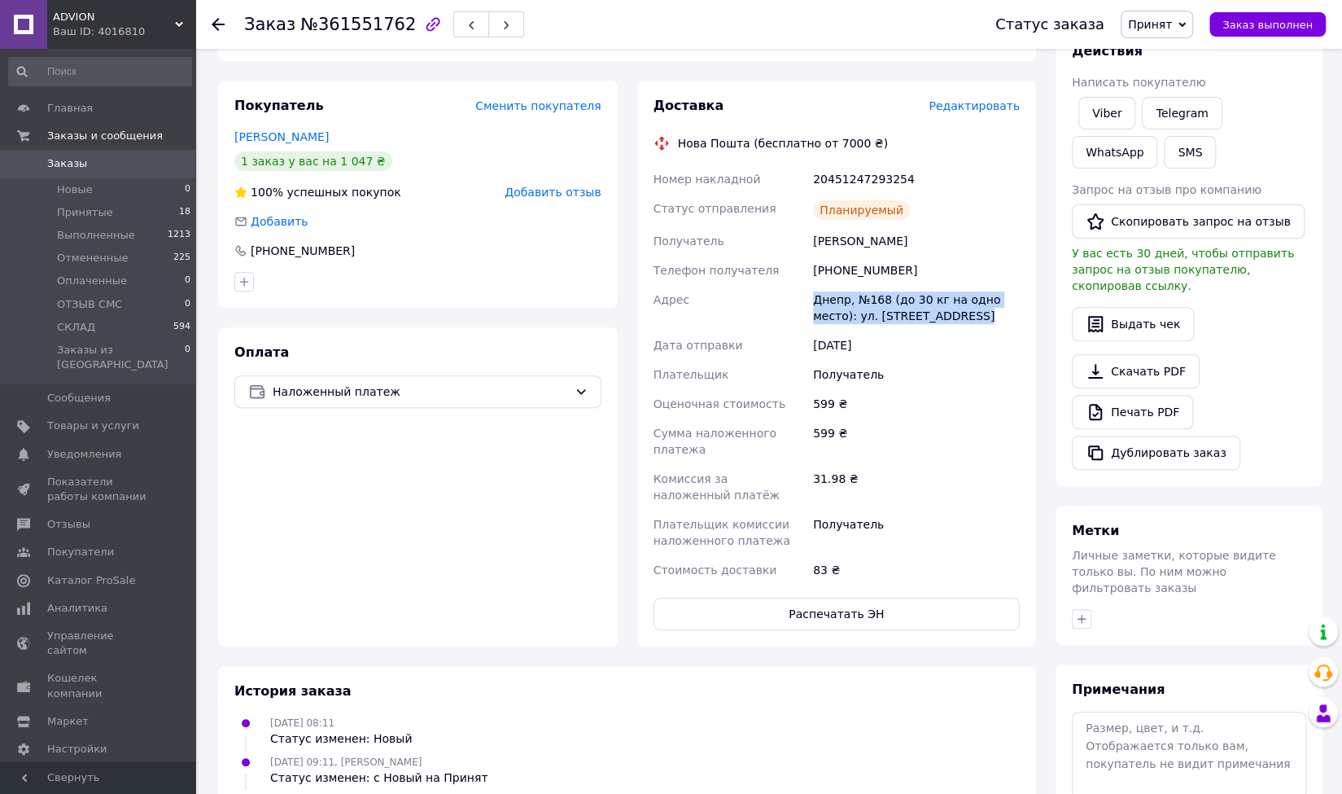
copy div "Днепр, №168 (до 30 кг на одно место): ул. Донецкое шоссе, 2а"
click at [866, 179] on div "20451247293254" at bounding box center [916, 178] width 213 height 29
copy div "20451247293254"
click at [1172, 22] on span "Принят" at bounding box center [1150, 24] width 44 height 13
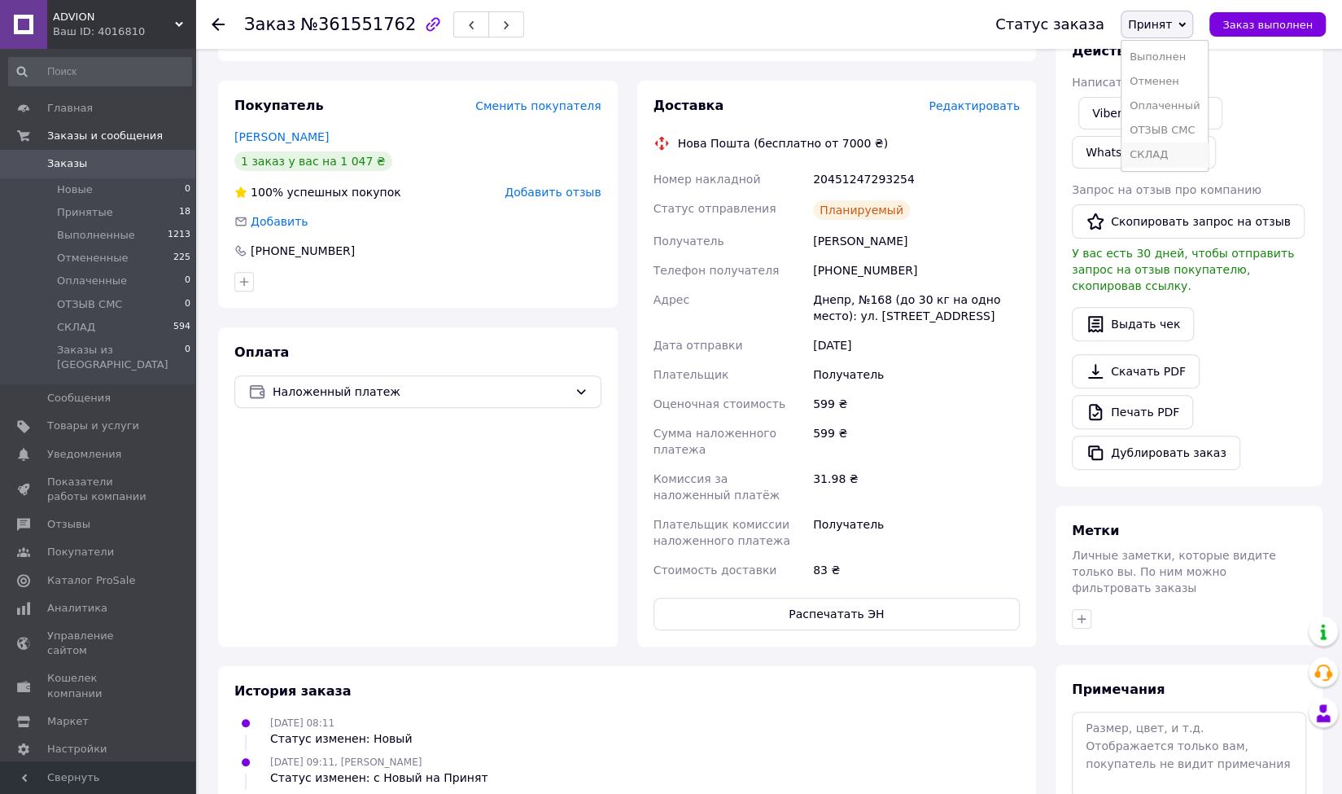
click at [1175, 159] on li "СКЛАД" at bounding box center [1165, 154] width 86 height 24
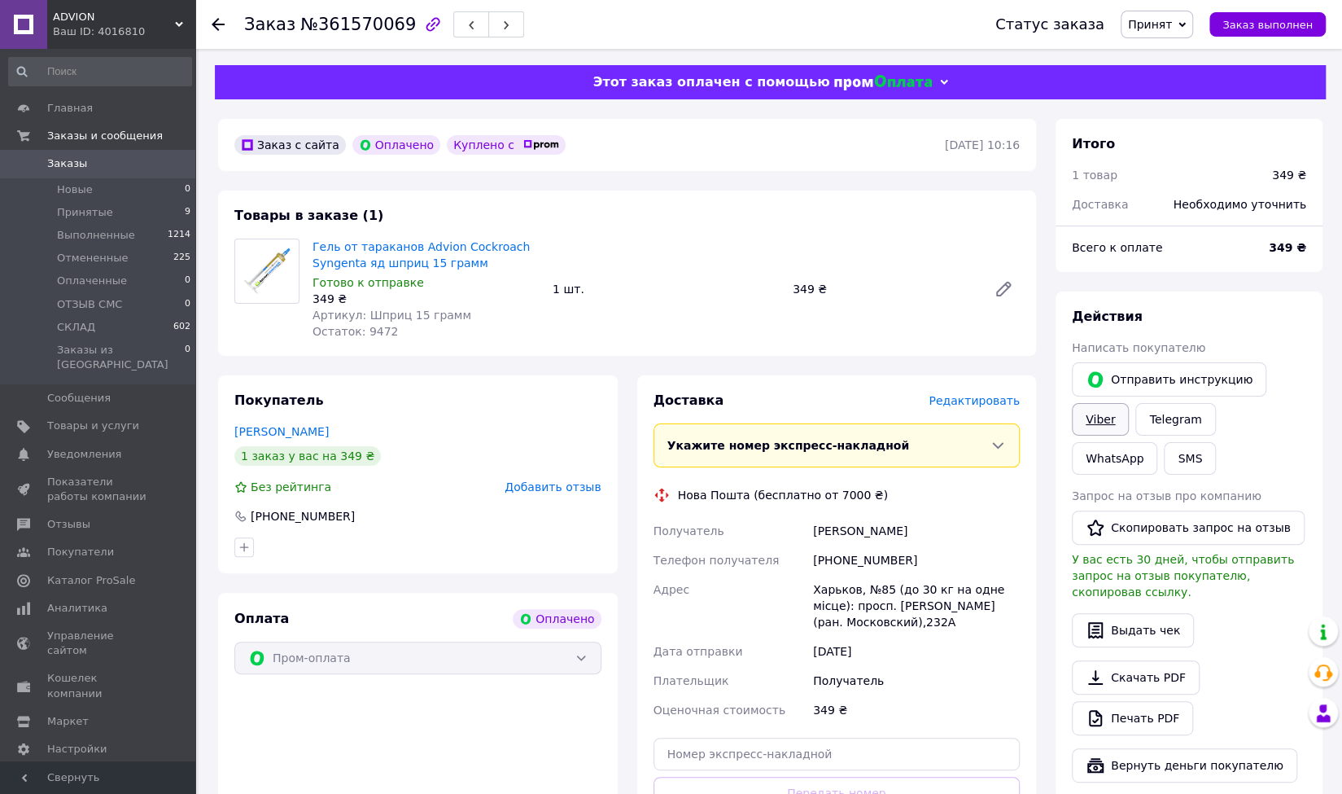
click at [1117, 415] on link "Viber" at bounding box center [1100, 419] width 57 height 33
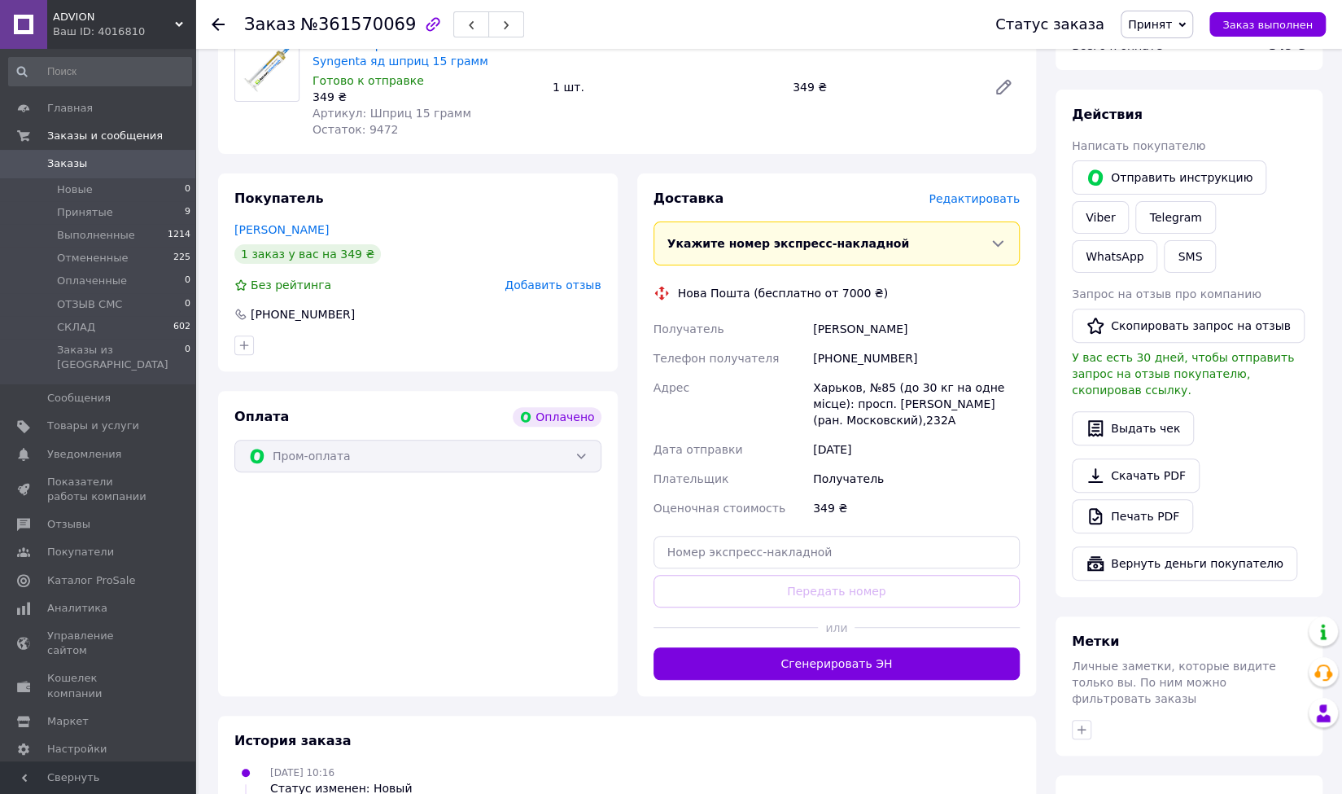
scroll to position [244, 0]
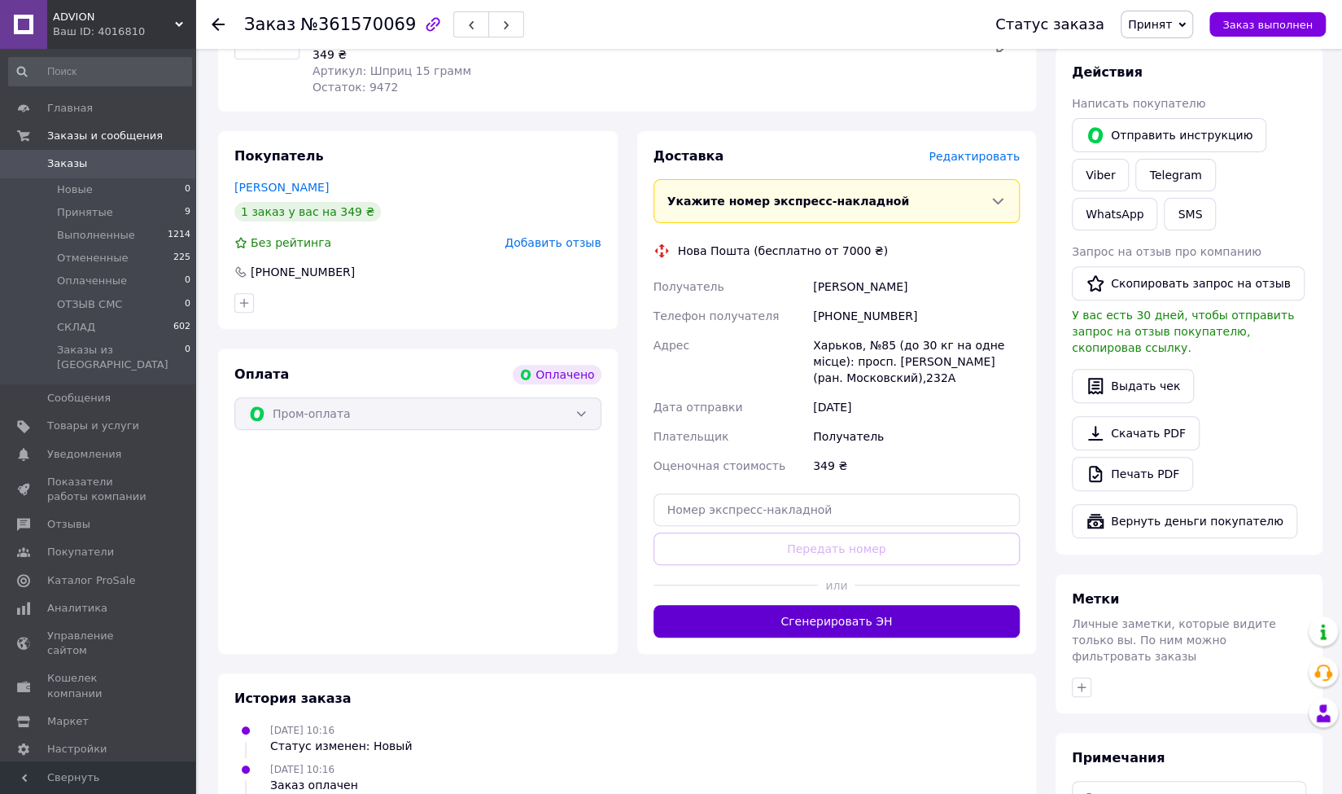
click at [850, 620] on button "Сгенерировать ЭН" at bounding box center [837, 621] width 367 height 33
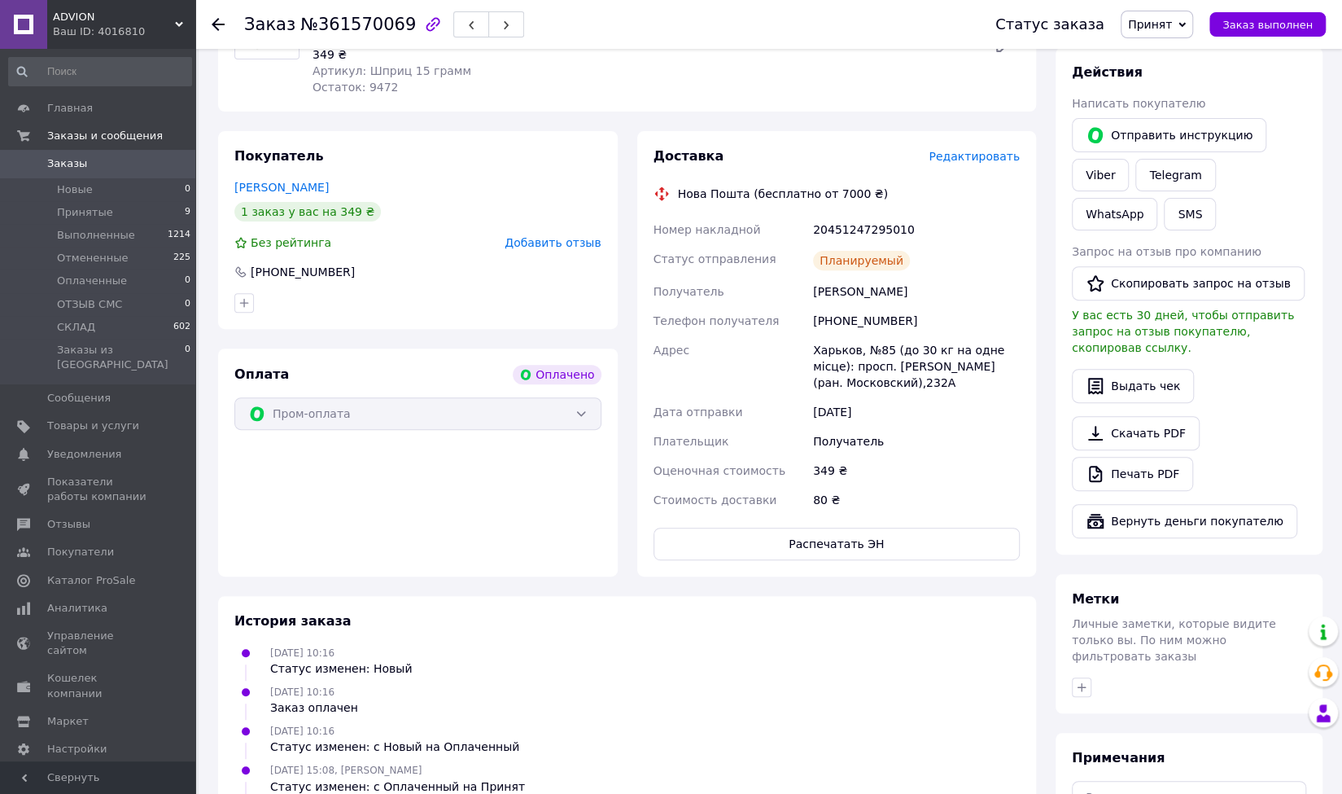
click at [851, 294] on div "[PERSON_NAME]" at bounding box center [916, 291] width 213 height 29
copy div "[PERSON_NAME]"
click at [848, 322] on div "[PHONE_NUMBER]" at bounding box center [916, 320] width 213 height 29
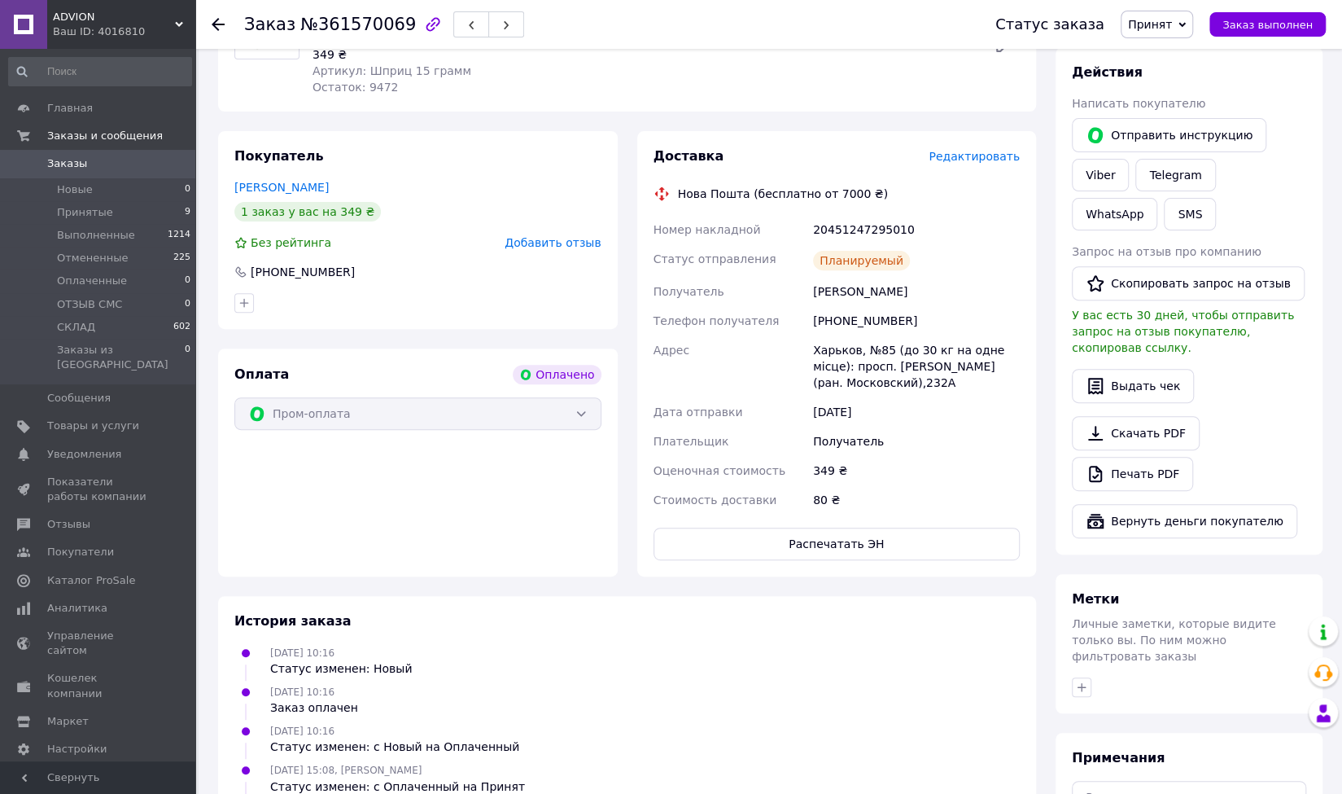
click at [845, 331] on div "[PHONE_NUMBER]" at bounding box center [916, 320] width 213 height 29
click at [853, 322] on div "[PHONE_NUMBER]" at bounding box center [916, 320] width 213 height 29
copy div "380731185243"
click at [833, 356] on div "Харьков, №85 (до 30 кг на одне місце): просп. [PERSON_NAME] (ран. Московский),2…" at bounding box center [916, 366] width 213 height 62
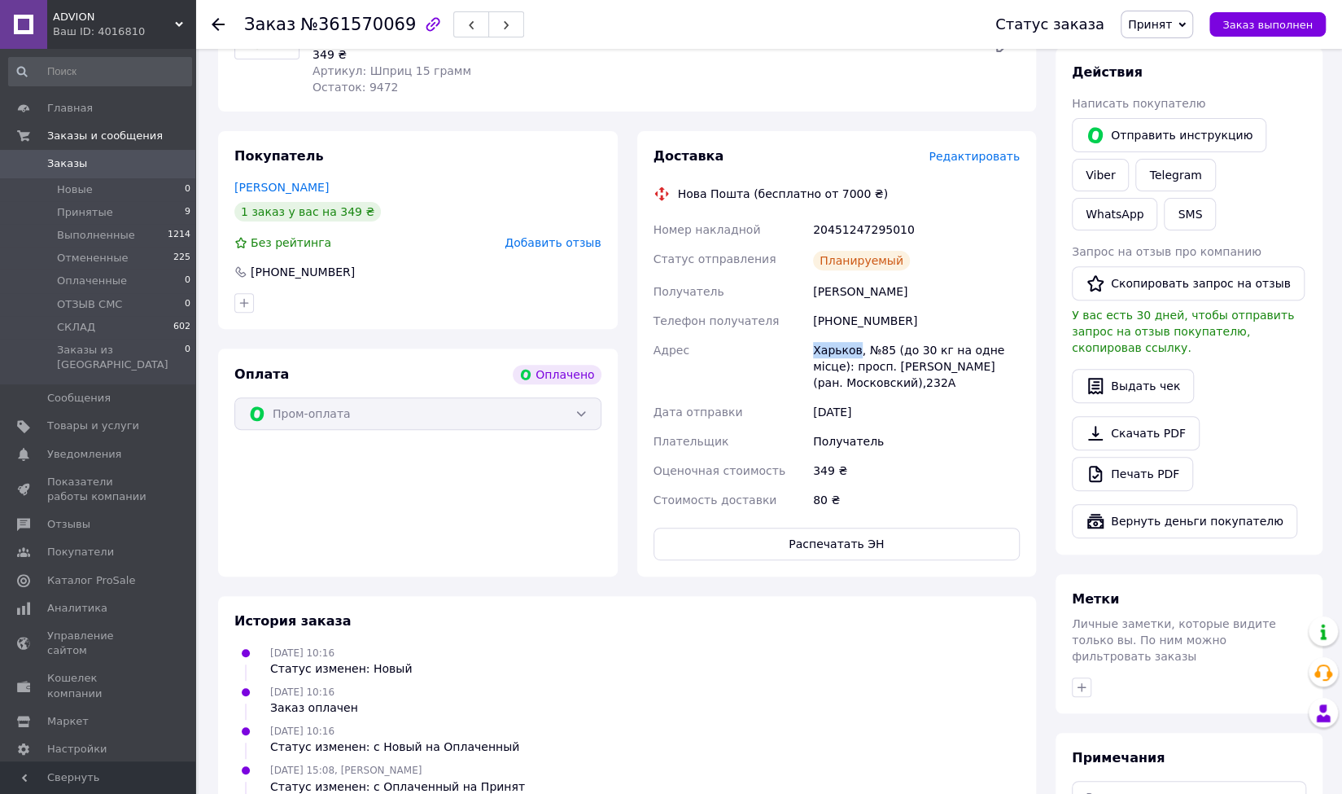
click at [833, 356] on div "Харьков, №85 (до 30 кг на одне місце): просп. [PERSON_NAME] (ран. Московский),2…" at bounding box center [916, 366] width 213 height 62
click at [828, 380] on div "Харьков, №85 (до 30 кг на одне місце): просп. [PERSON_NAME] (ран. Московский),2…" at bounding box center [916, 366] width 213 height 62
click at [875, 350] on div "Харьков, №85 (до 30 кг на одне місце): просп. [PERSON_NAME] (ран. Московский),2…" at bounding box center [916, 366] width 213 height 62
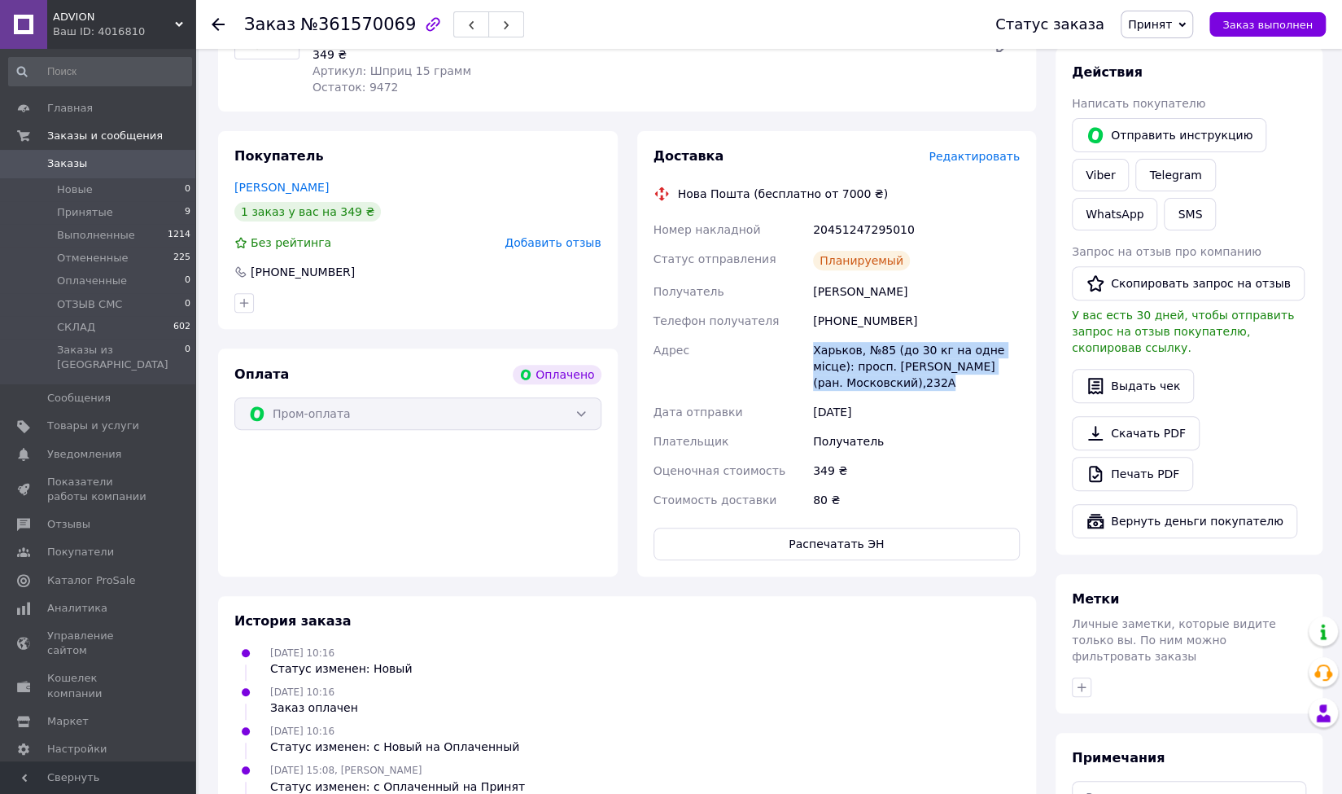
copy div "Харьков, №85 (до 30 кг на одне місце): просп. [PERSON_NAME] (ран. Московский),2…"
click at [861, 233] on div "20451247295010" at bounding box center [916, 229] width 213 height 29
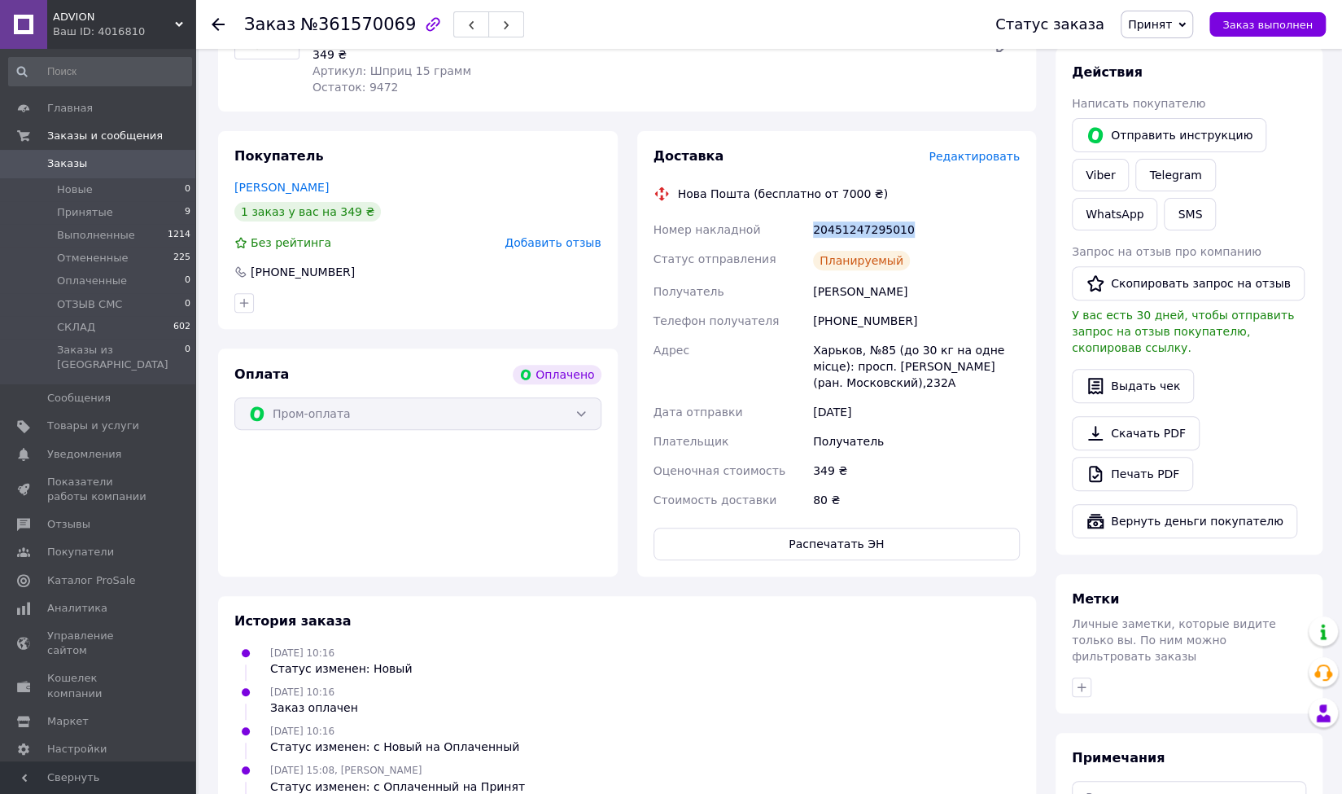
click at [861, 233] on div "20451247295010" at bounding box center [916, 229] width 213 height 29
copy div "20451247295010"
click at [927, 444] on div "Получатель" at bounding box center [916, 441] width 213 height 29
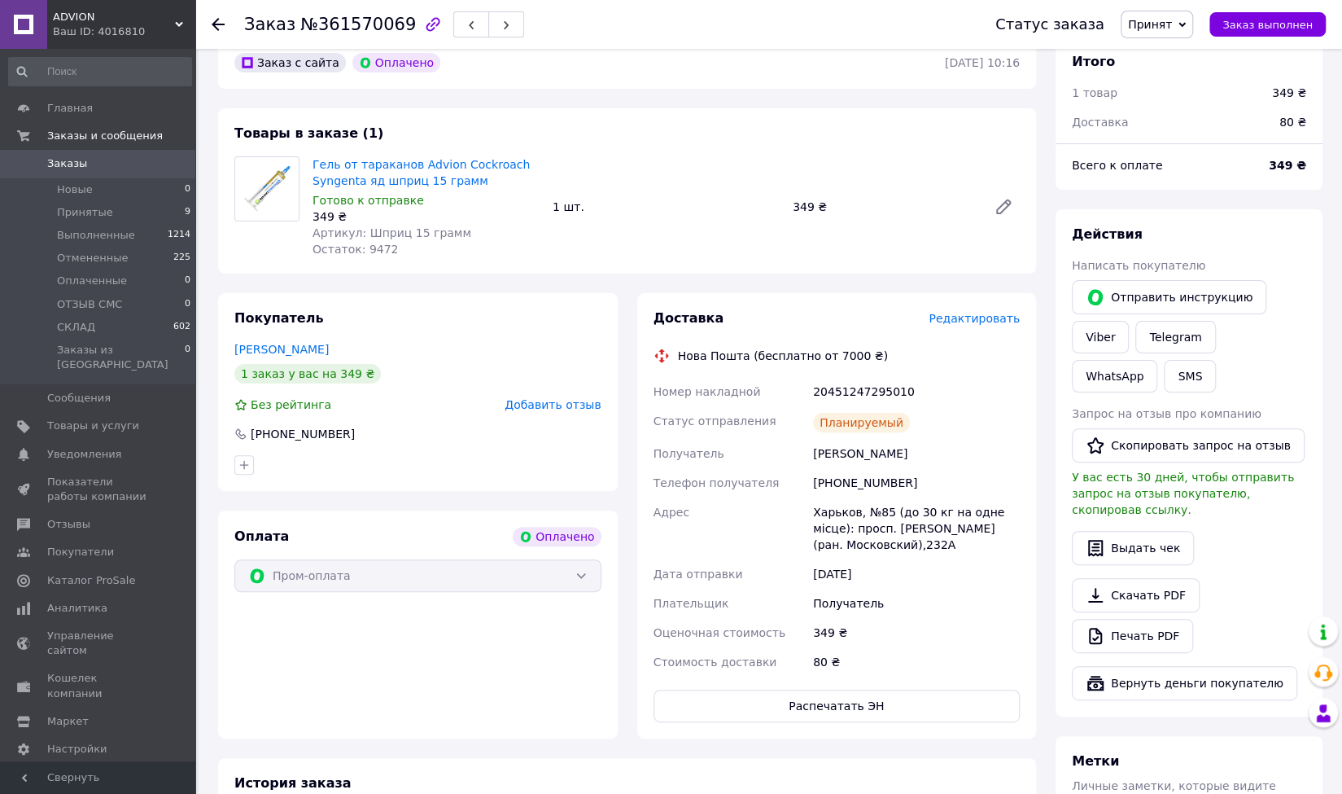
scroll to position [81, 0]
click at [1164, 369] on button "SMS" at bounding box center [1190, 377] width 52 height 33
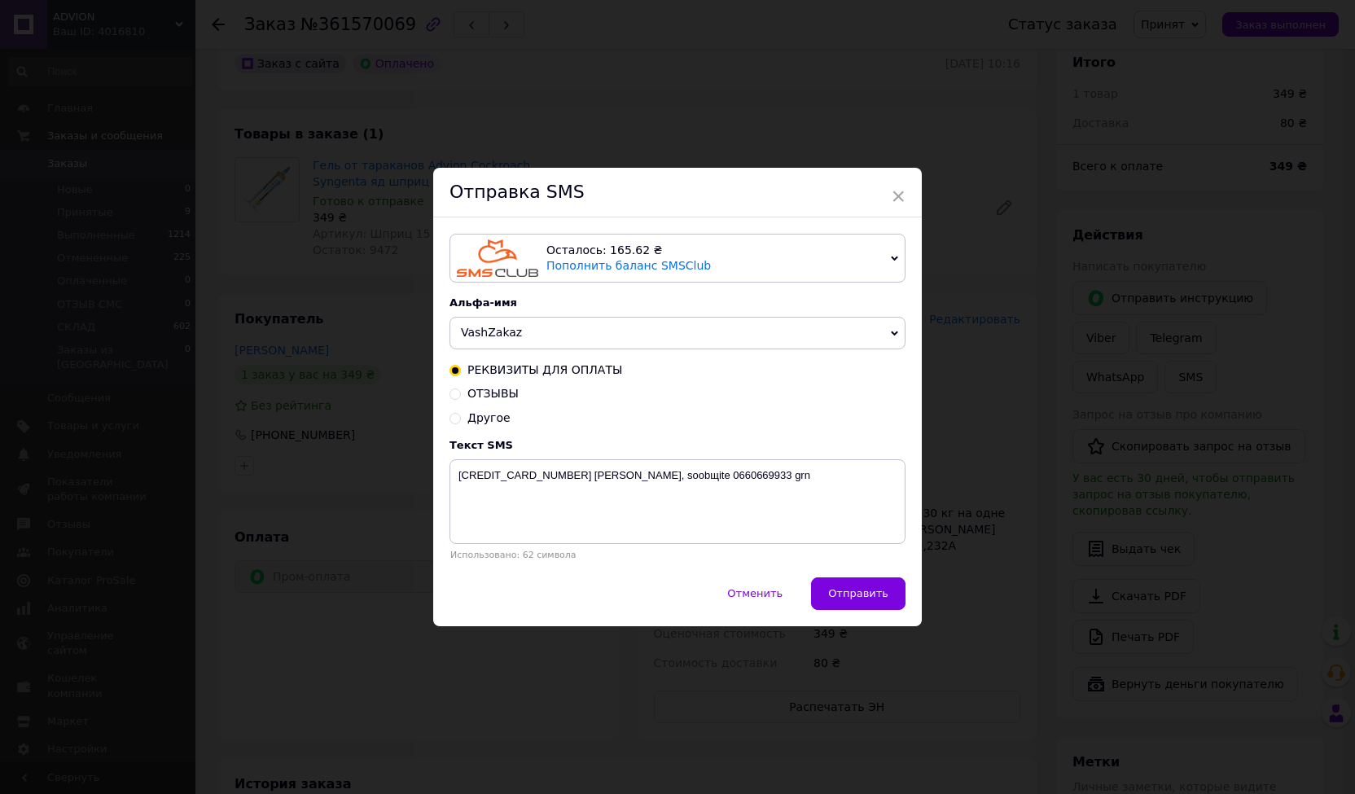
click at [482, 421] on span "Другое" at bounding box center [488, 417] width 43 height 13
click at [461, 421] on input "Другое" at bounding box center [454, 416] width 11 height 11
radio input "true"
radio input "false"
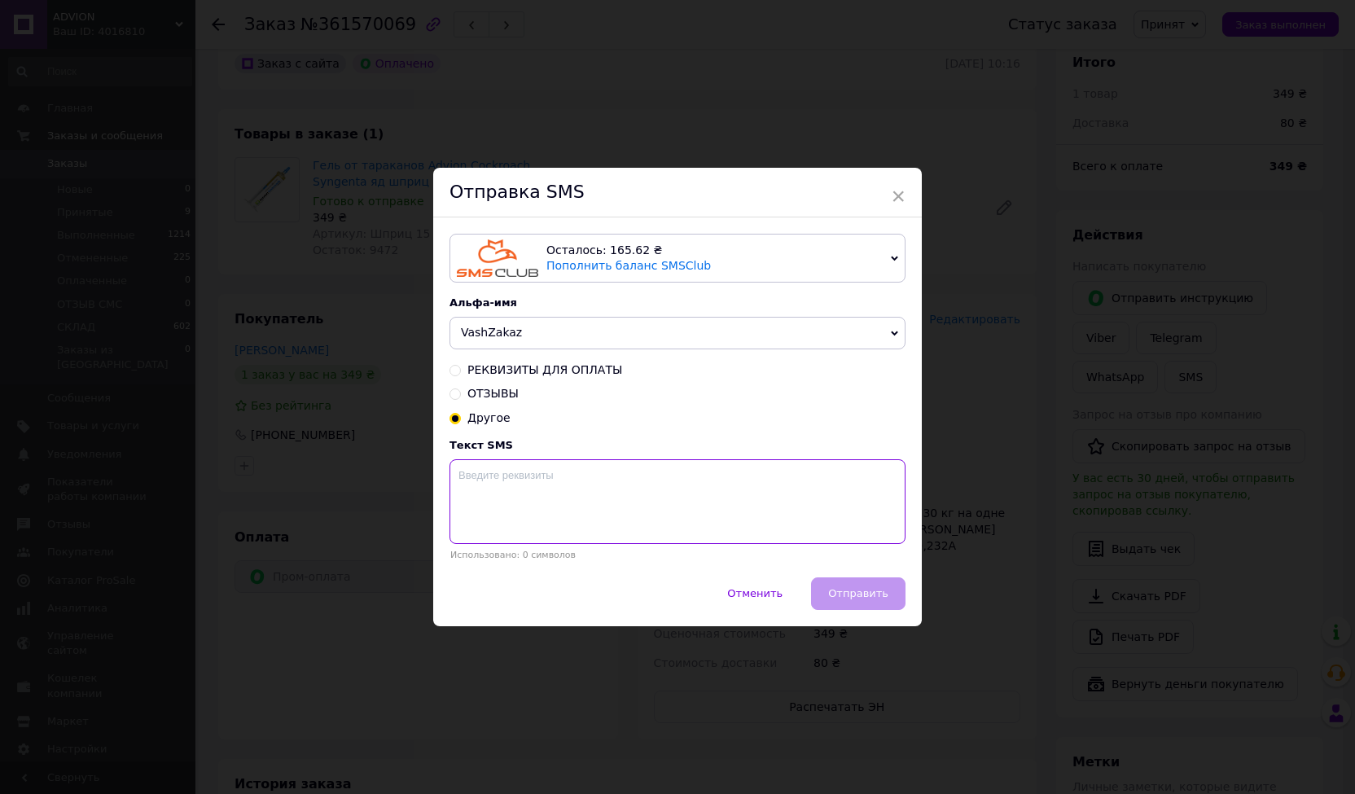
click at [493, 483] on textarea at bounding box center [677, 501] width 456 height 85
paste textarea "20451247295010"
click at [541, 492] on textarea "15грам гель від тарганів ТТН[PHONE_NUMBER] Тел [PHONE_NUMBER] [PERSON_NAME] пов…" at bounding box center [677, 501] width 456 height 85
click at [786, 479] on textarea "15грам гель від тарганів ТТН[PHONE_NUMBER] Тел [PHONE_NUMBER] [PERSON_NAME] пов…" at bounding box center [677, 501] width 456 height 85
click at [824, 522] on textarea "15грам гель від тарганів ТТН[PHONE_NUMBER] Тел [PHONE_NUMBER] [PERSON_NAME]. Пр…" at bounding box center [677, 501] width 456 height 85
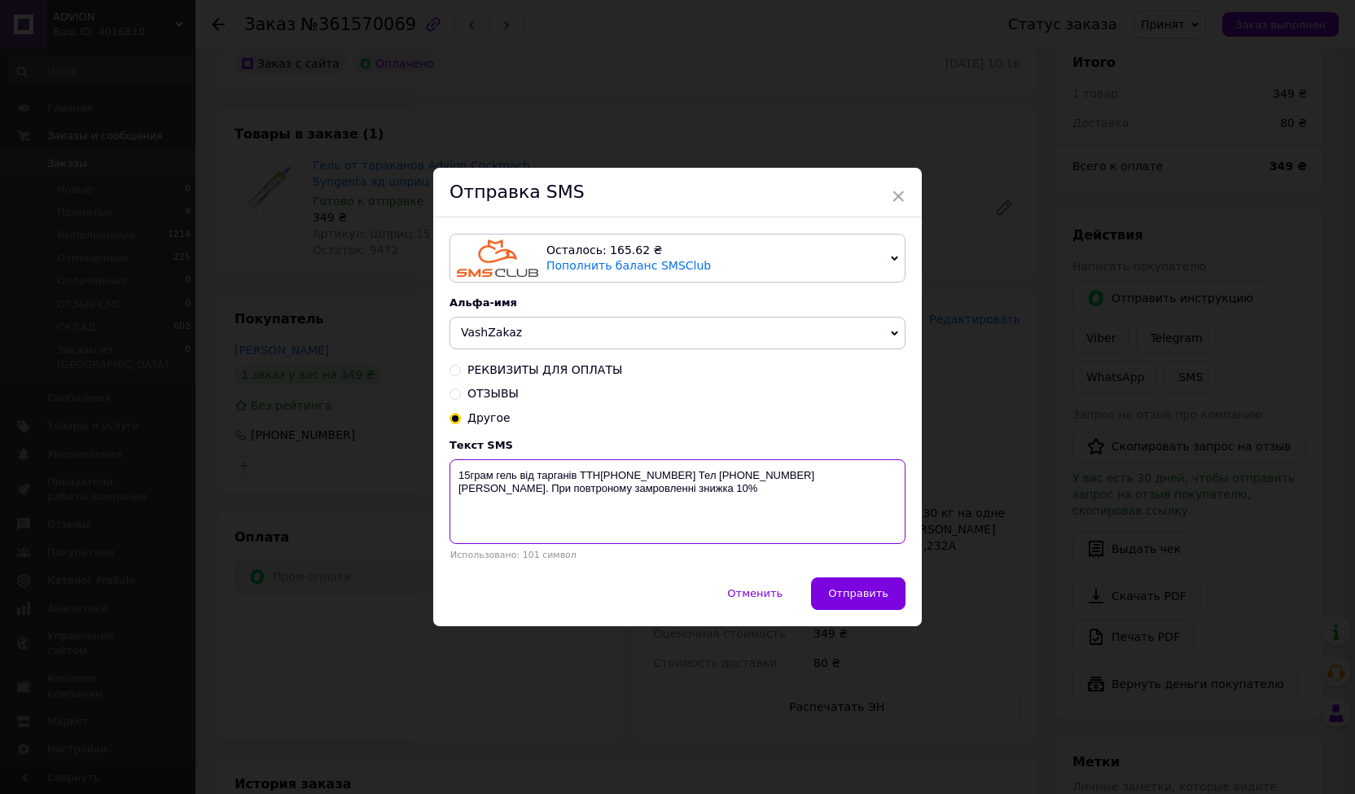
click at [835, 475] on textarea "15грам гель від тарганів ТТН[PHONE_NUMBER] Тел [PHONE_NUMBER] [PERSON_NAME]. Пр…" at bounding box center [677, 501] width 456 height 85
click at [738, 528] on textarea "15грам гель від тарганів ТТН[PHONE_NUMBER] Тел [PHONE_NUMBER] [PERSON_NAME]. Пр…" at bounding box center [677, 501] width 456 height 85
type textarea "15грам гель від тарганів ТТН[PHONE_NUMBER] Тел [PHONE_NUMBER] [PERSON_NAME]. Пр…"
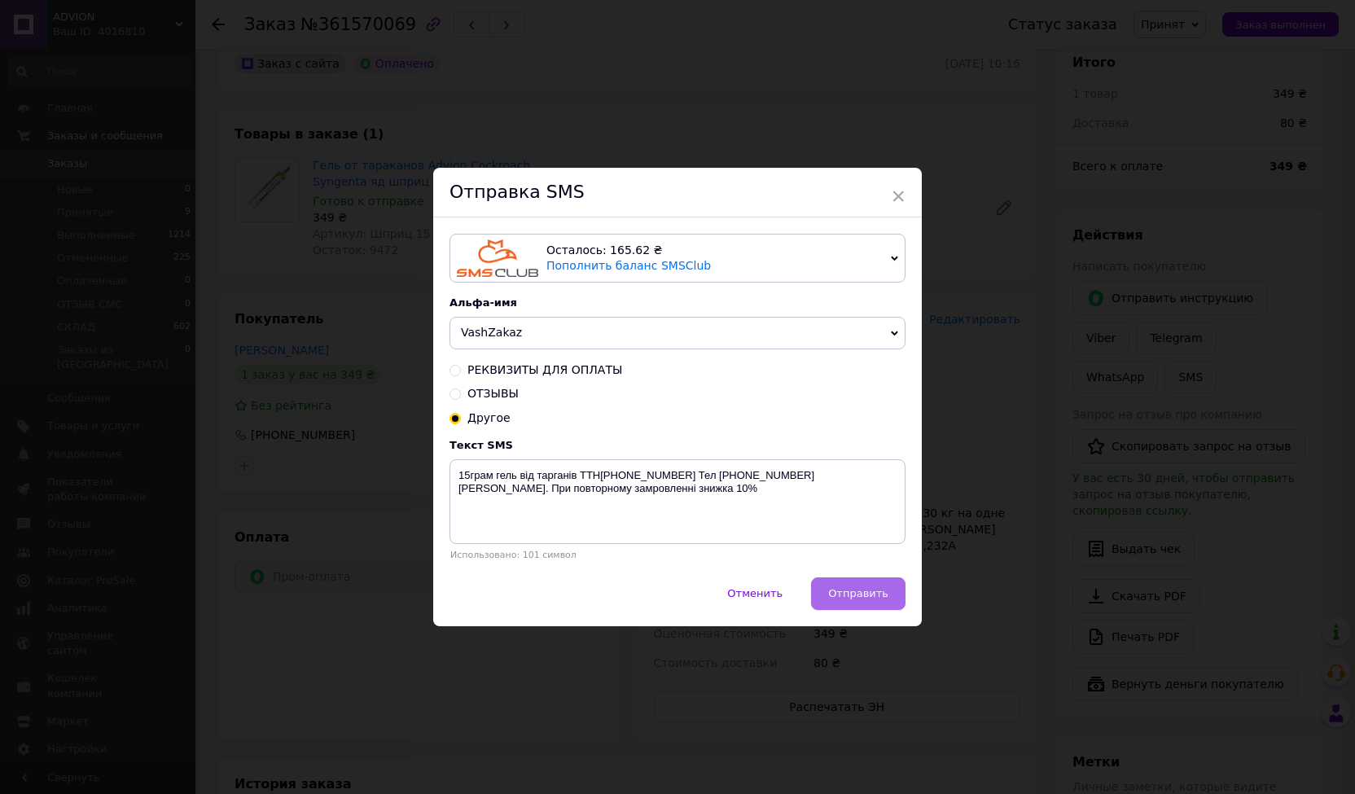
click at [868, 593] on span "Отправить" at bounding box center [858, 593] width 60 height 12
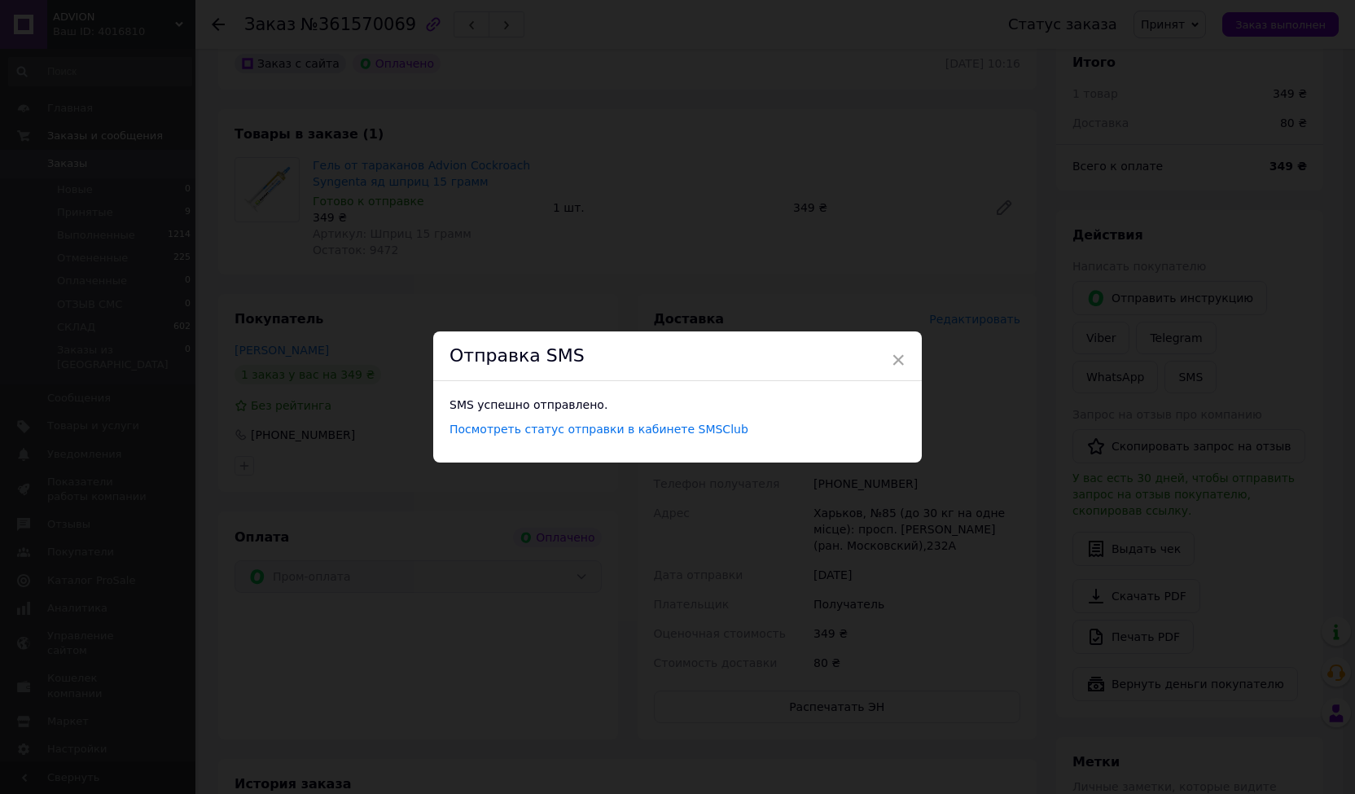
click at [1210, 27] on div "× Отправка SMS SMS успешно отправлено. Посмотреть статус отправки в кабинете SM…" at bounding box center [677, 397] width 1355 height 794
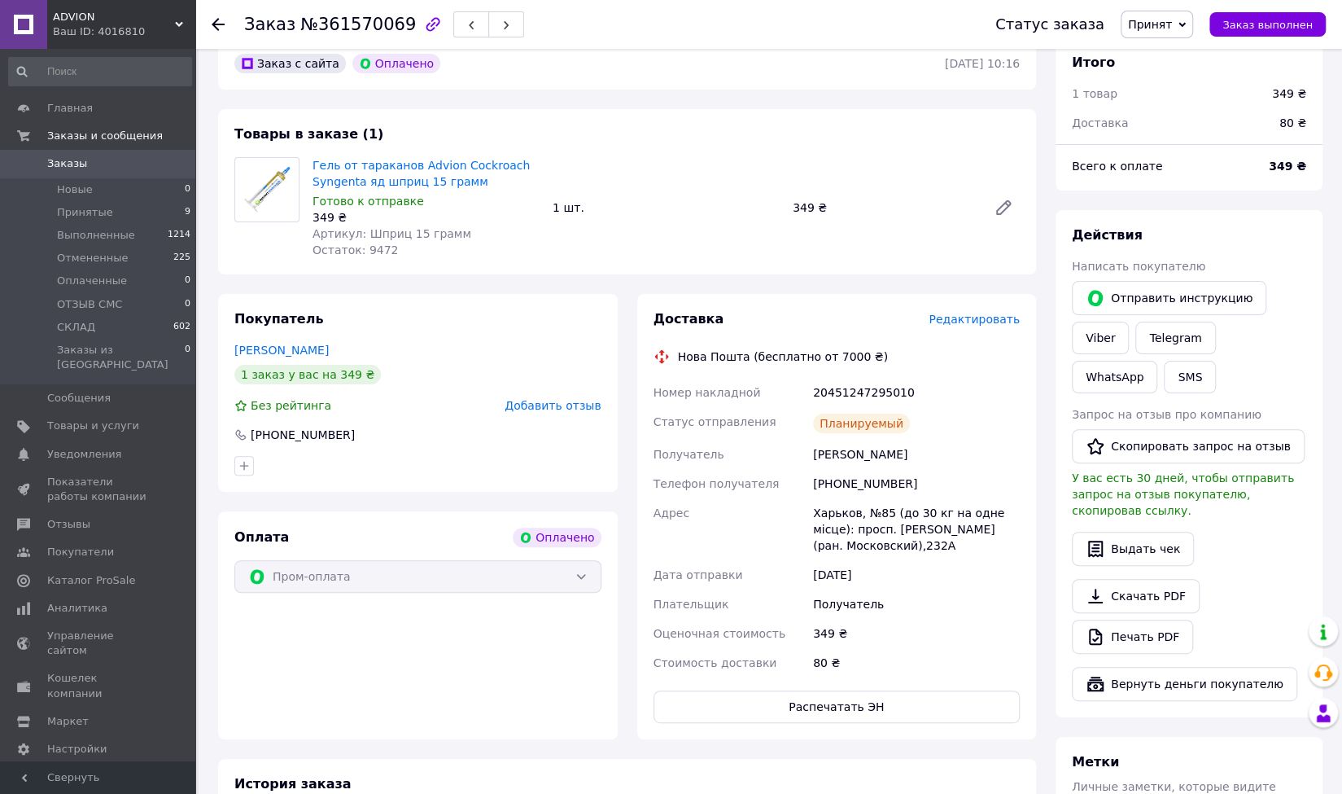
click at [1186, 21] on icon at bounding box center [1182, 24] width 7 height 7
click at [1181, 147] on li "СКЛАД" at bounding box center [1165, 154] width 86 height 24
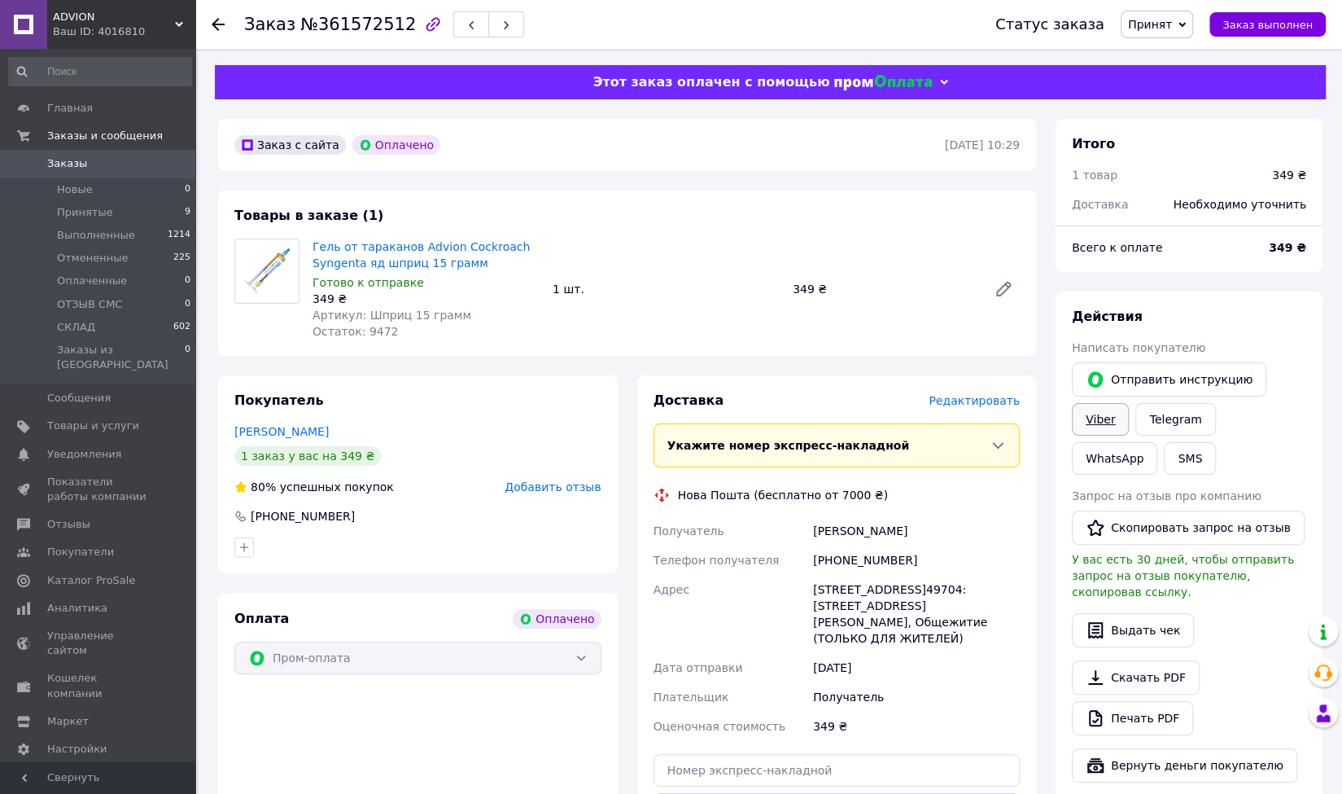
click at [1109, 416] on link "Viber" at bounding box center [1100, 419] width 57 height 33
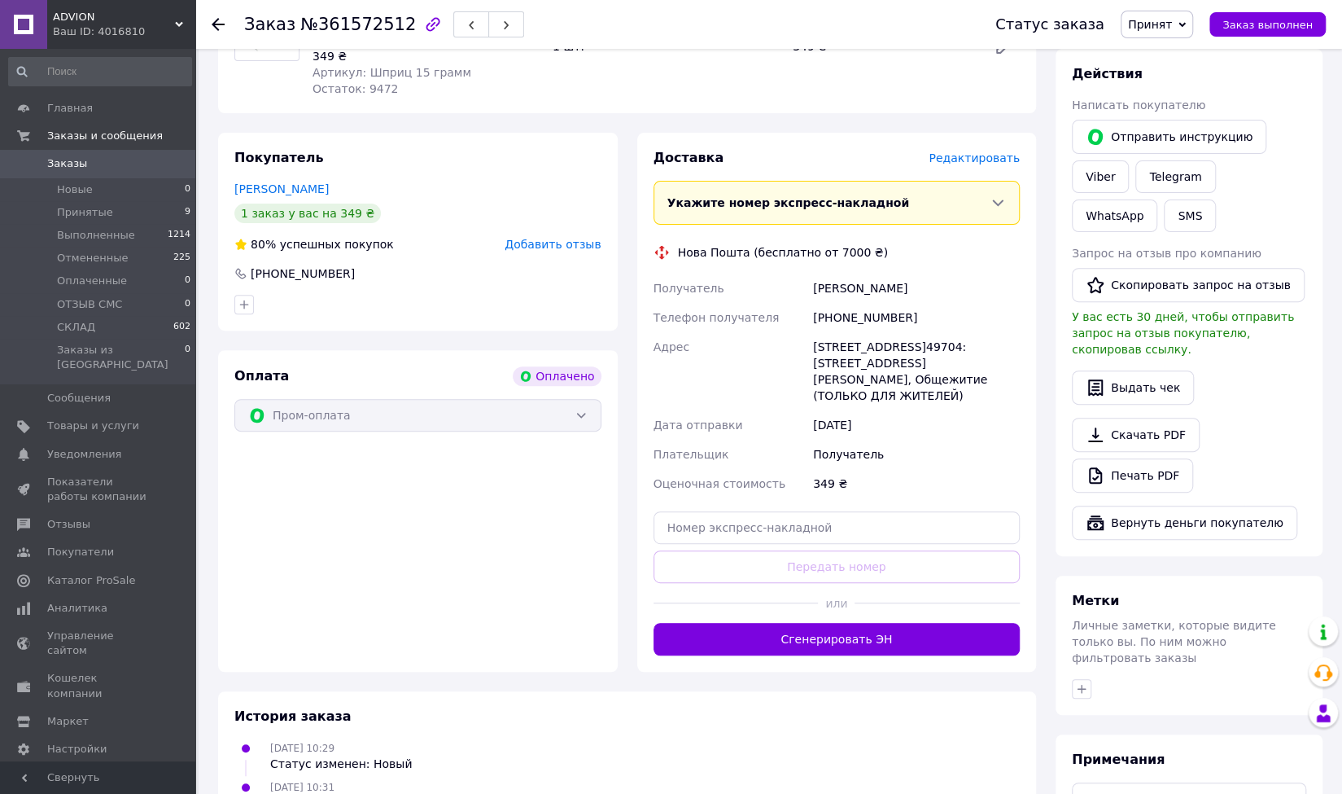
scroll to position [244, 0]
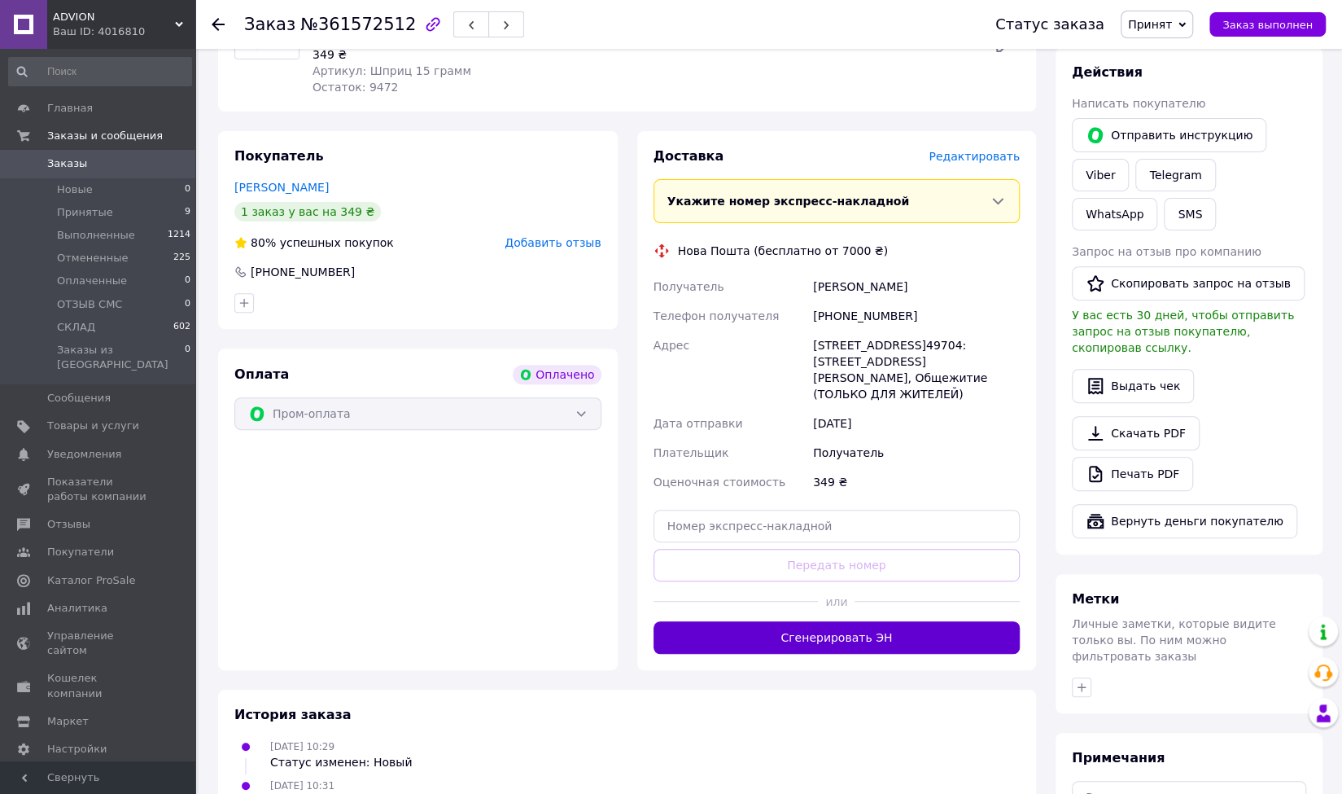
click at [828, 621] on button "Сгенерировать ЭН" at bounding box center [837, 637] width 367 height 33
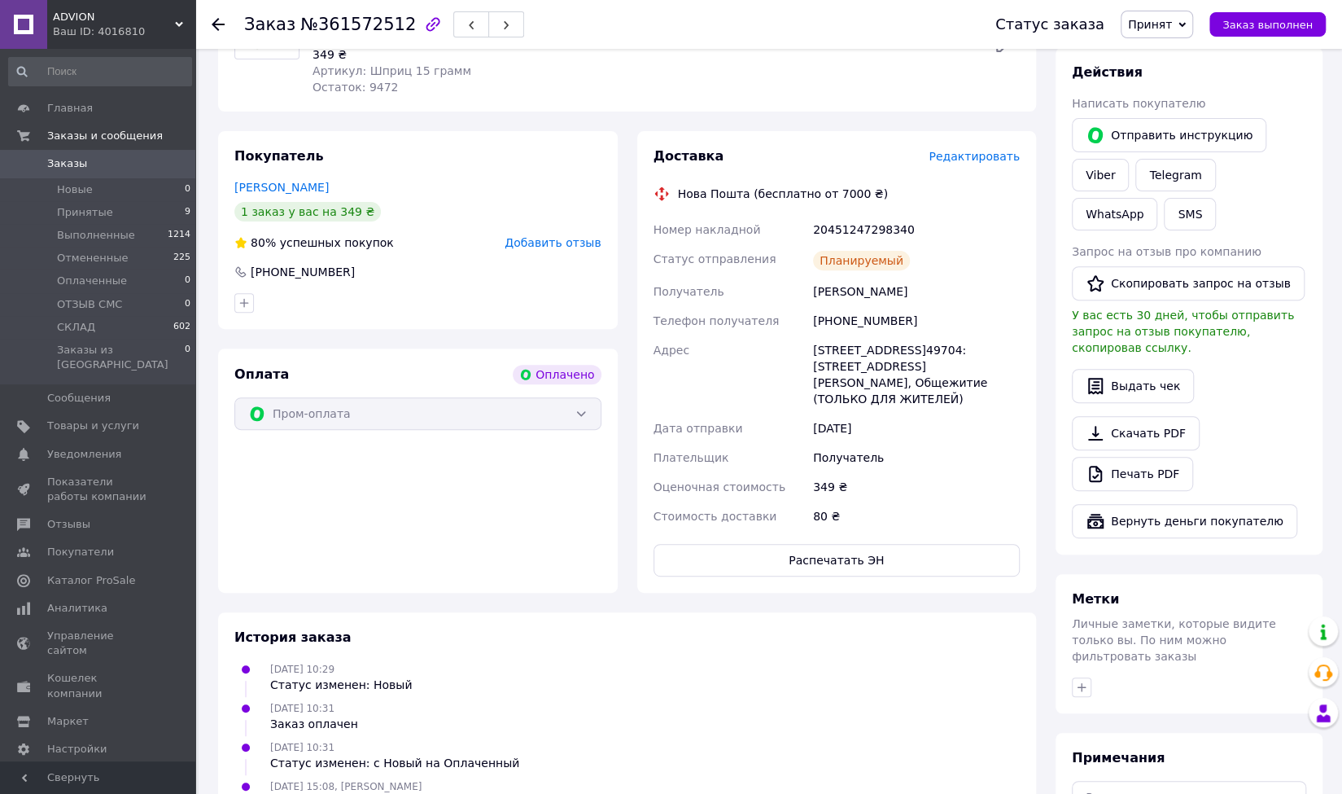
click at [847, 295] on div "[PERSON_NAME]" at bounding box center [916, 291] width 213 height 29
copy div "[PERSON_NAME]"
click at [866, 321] on div "[PHONE_NUMBER]" at bounding box center [916, 320] width 213 height 29
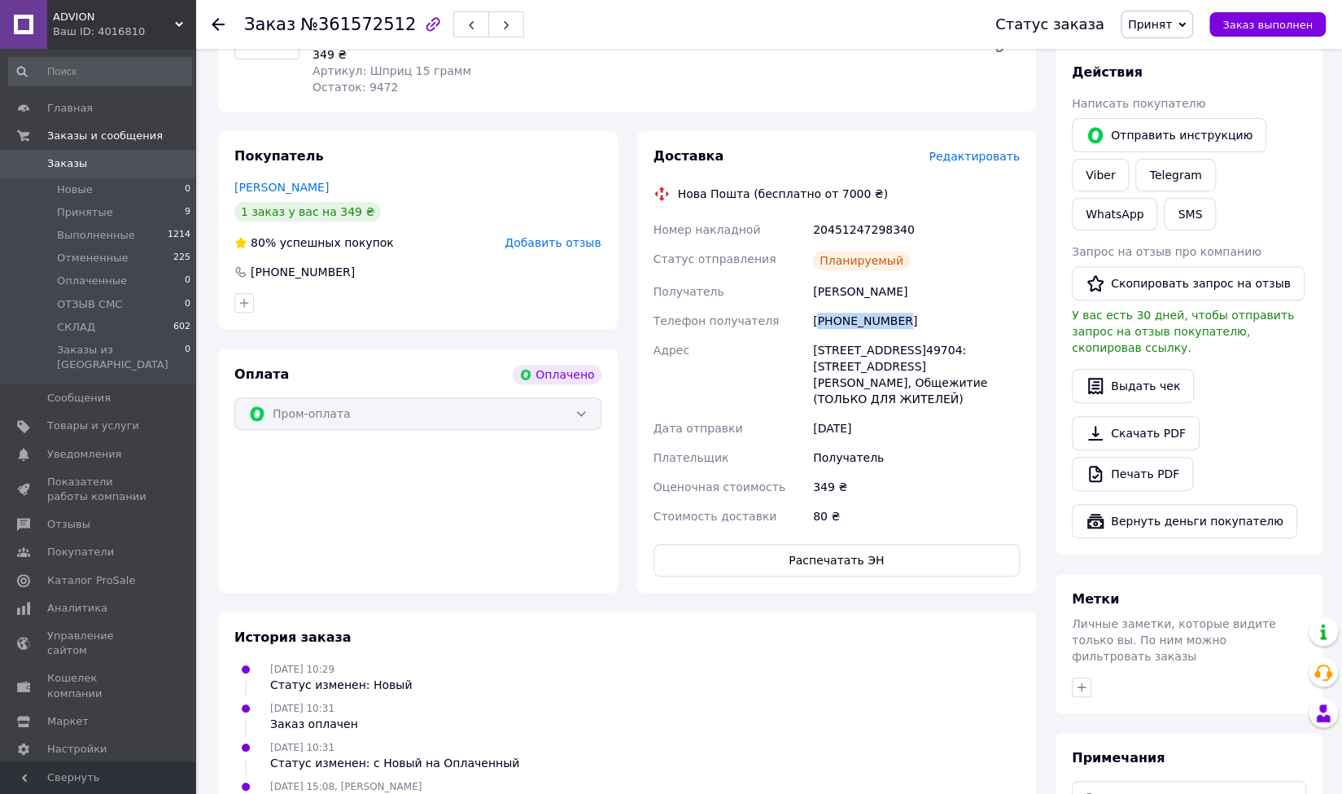
click at [866, 321] on div "[PHONE_NUMBER]" at bounding box center [916, 320] width 213 height 29
copy div "380995647434"
click at [874, 352] on div "[STREET_ADDRESS]49704: [STREET_ADDRESS][PERSON_NAME], Общежитие (ТОЛЬКО ДЛЯ ЖИТ…" at bounding box center [916, 374] width 213 height 78
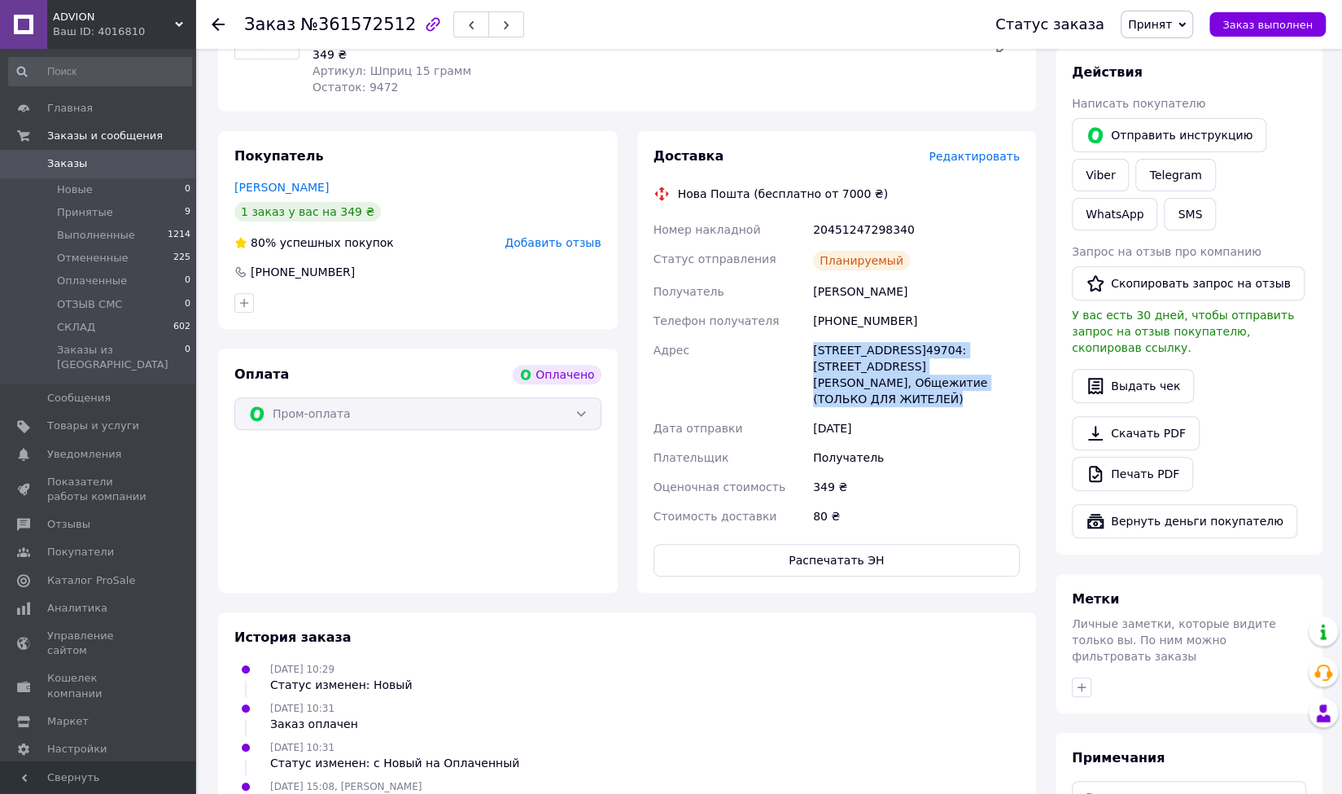
click at [875, 352] on div "[STREET_ADDRESS]49704: [STREET_ADDRESS][PERSON_NAME], Общежитие (ТОЛЬКО ДЛЯ ЖИТ…" at bounding box center [916, 374] width 213 height 78
copy div "[STREET_ADDRESS]49704: [STREET_ADDRESS][PERSON_NAME], Общежитие (ТОЛЬКО ДЛЯ ЖИТ…"
click at [847, 234] on div "20451247298340" at bounding box center [916, 229] width 213 height 29
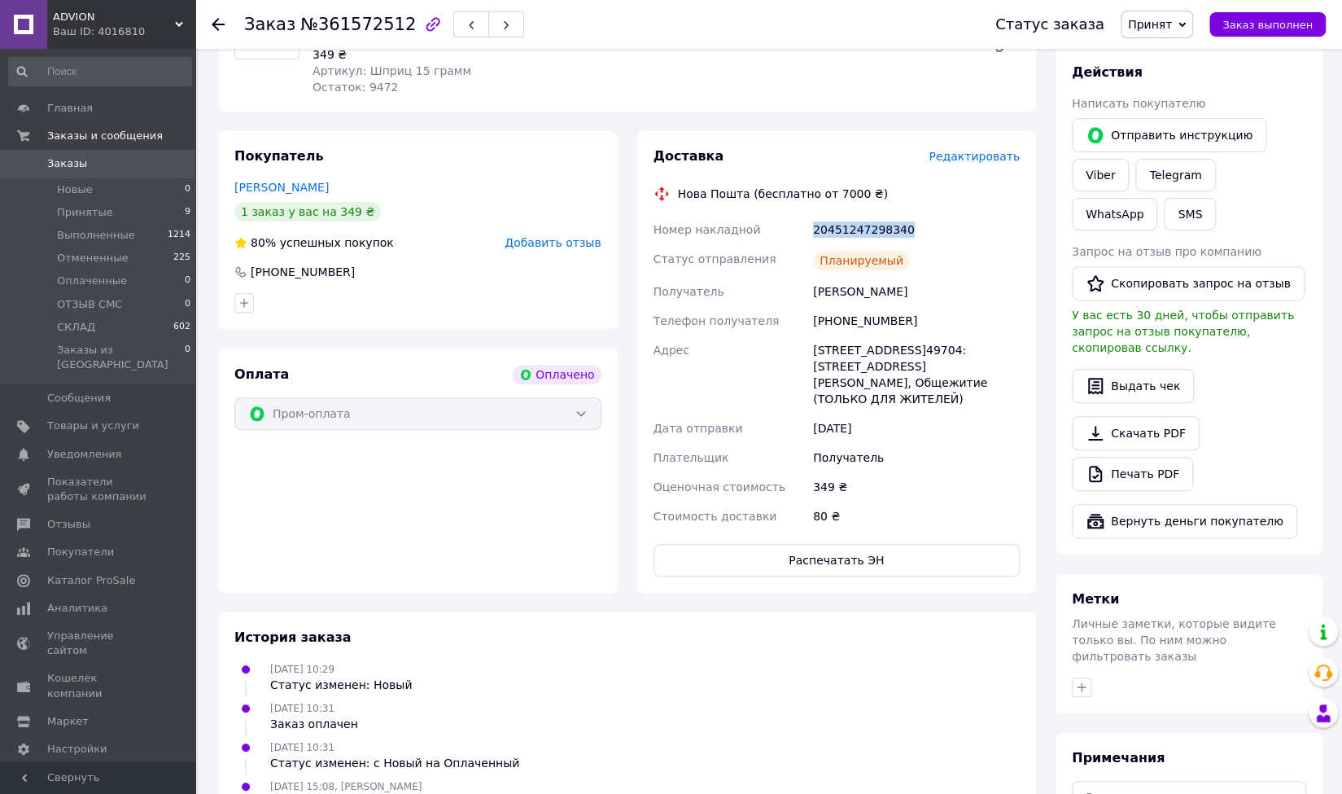
click at [847, 234] on div "20451247298340" at bounding box center [916, 229] width 213 height 29
copy div "20451247298340"
click at [918, 501] on div "80 ₴" at bounding box center [916, 515] width 213 height 29
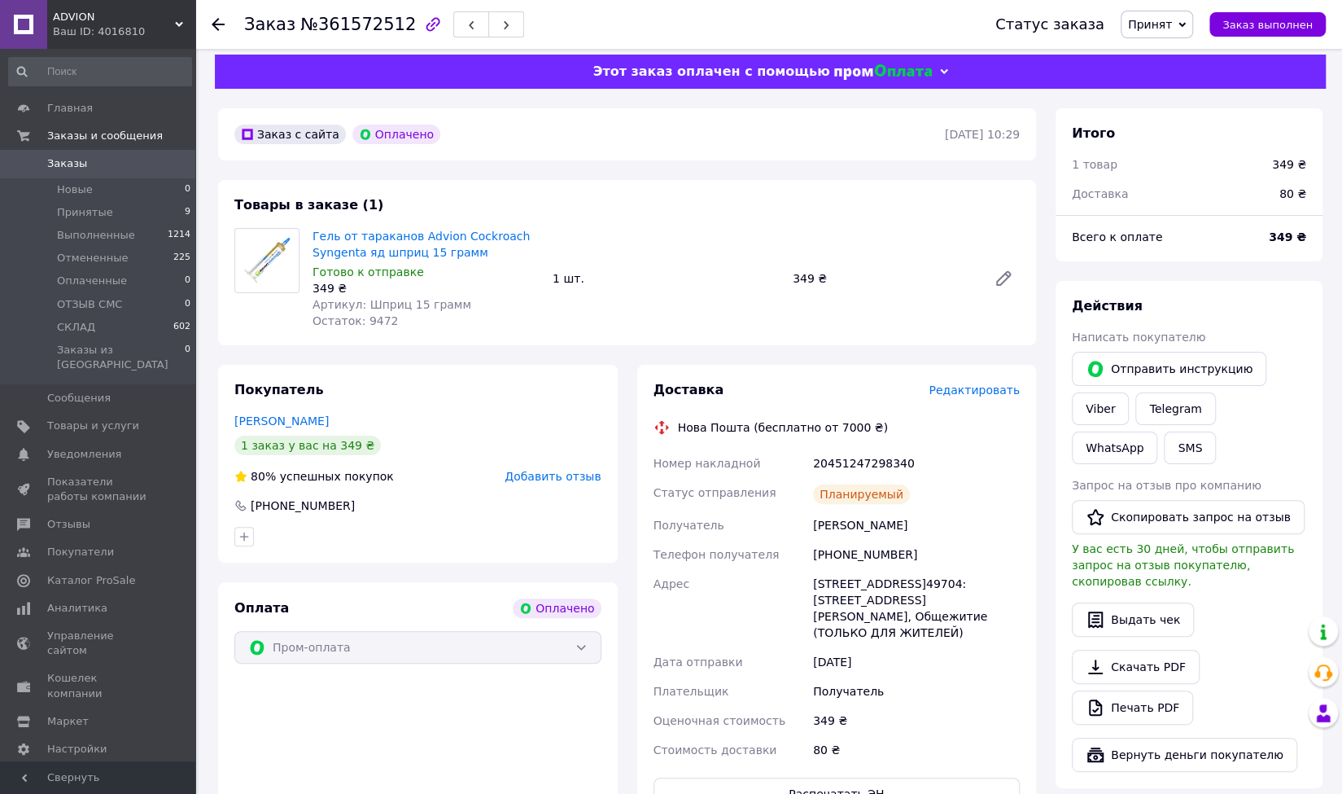
scroll to position [0, 0]
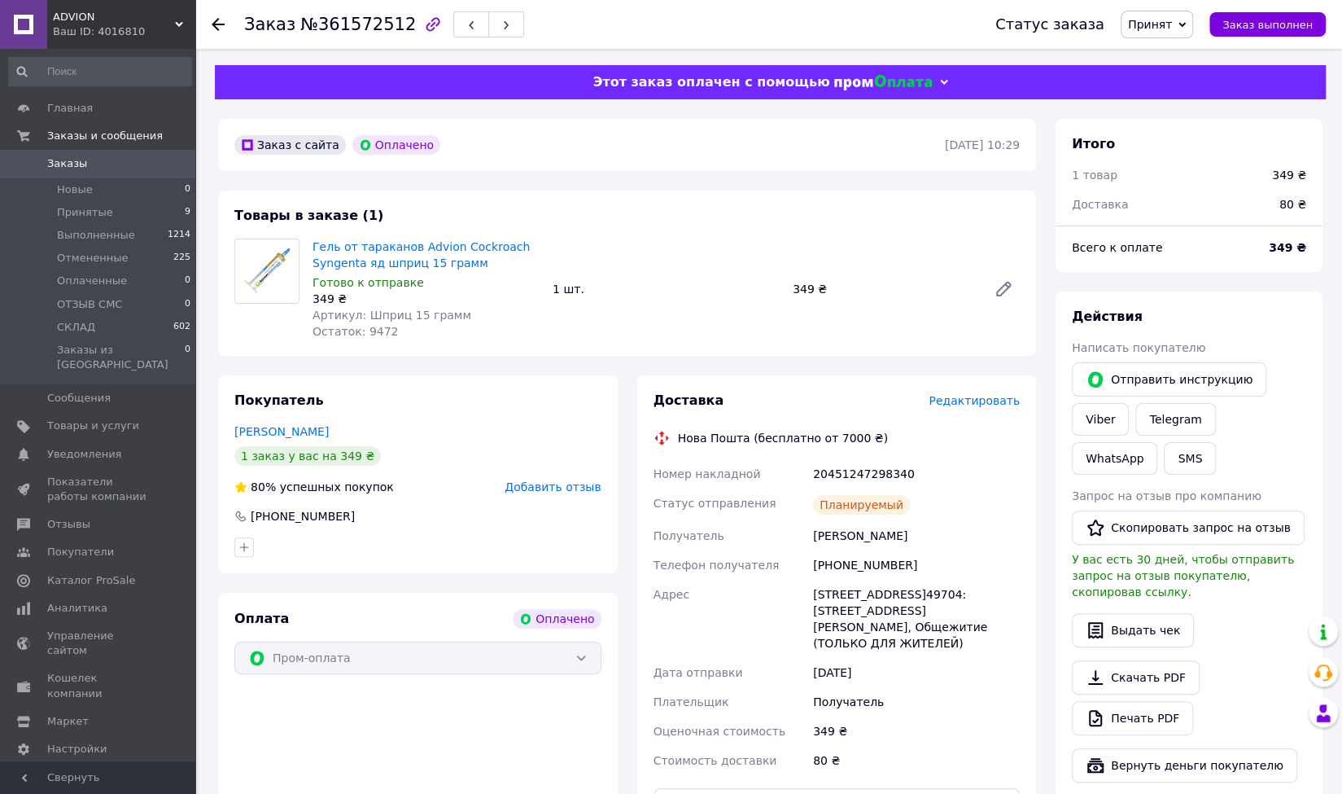
click at [1174, 15] on span "Принят" at bounding box center [1157, 25] width 72 height 28
click at [1175, 154] on li "СКЛАД" at bounding box center [1165, 154] width 86 height 24
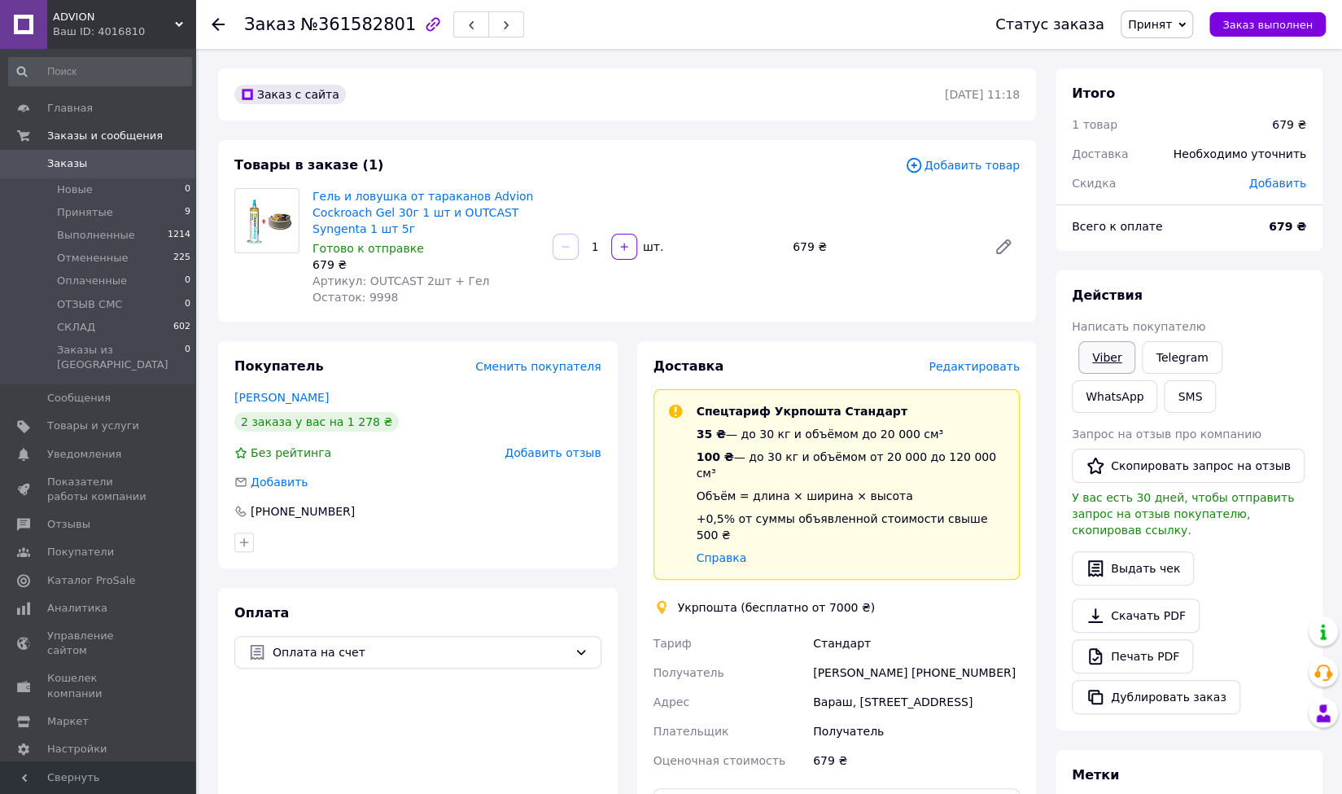
click at [1105, 358] on link "Viber" at bounding box center [1107, 357] width 57 height 33
click at [842, 301] on div "Гель и ловушка от тараканов Advion Cockroach Gel 30г 1 шт и OUTCAST Syngenta 1 …" at bounding box center [666, 247] width 720 height 124
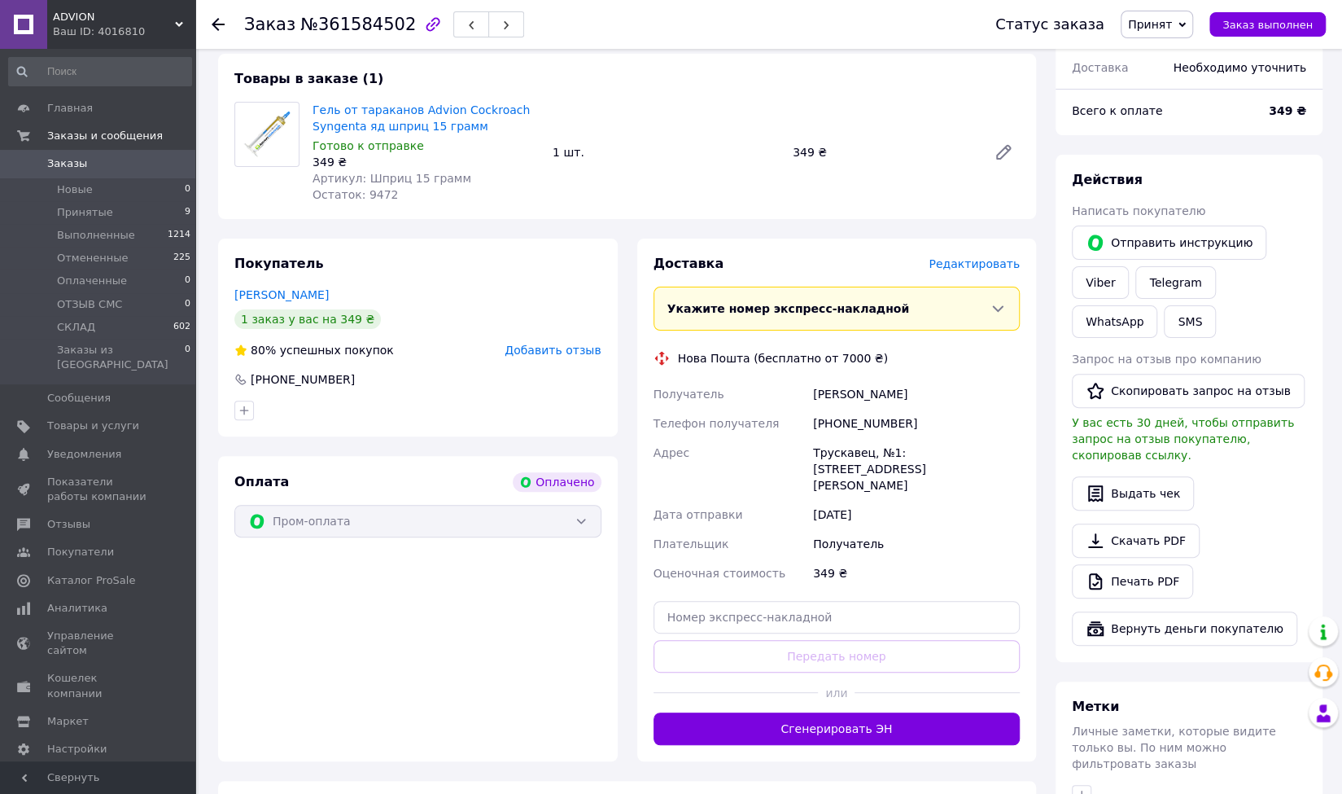
scroll to position [163, 0]
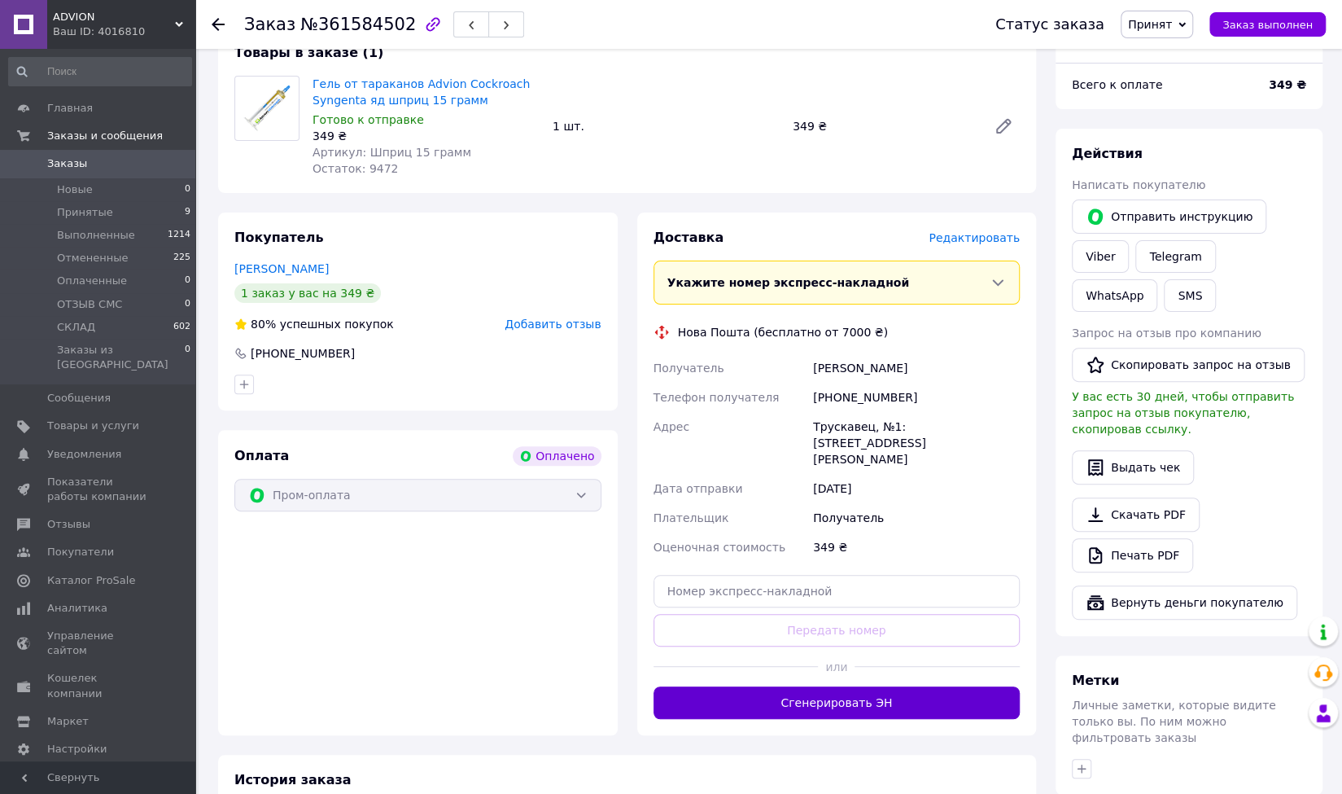
click at [863, 686] on button "Сгенерировать ЭН" at bounding box center [837, 702] width 367 height 33
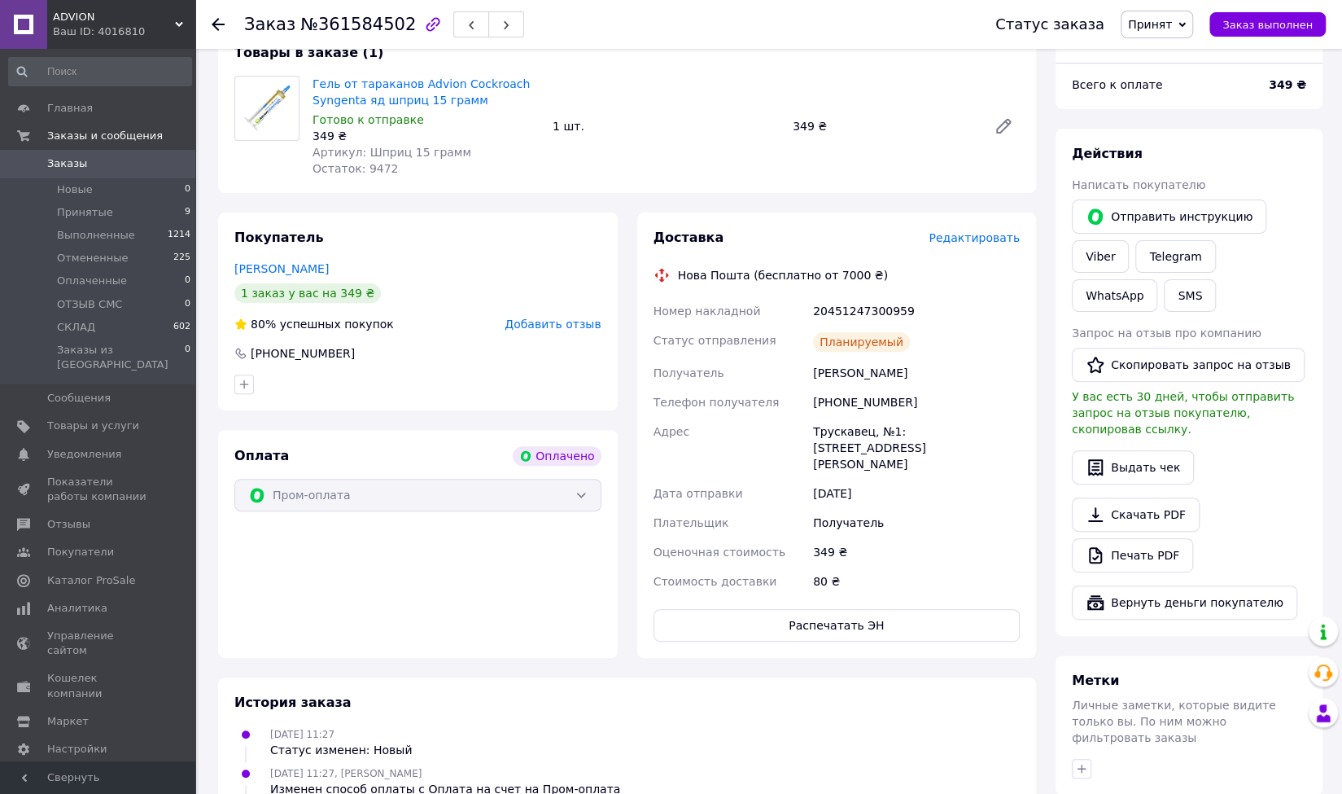
click at [865, 372] on div "[PERSON_NAME]" at bounding box center [916, 372] width 213 height 29
copy div "[PERSON_NAME]"
click at [848, 404] on div "[PHONE_NUMBER]" at bounding box center [916, 401] width 213 height 29
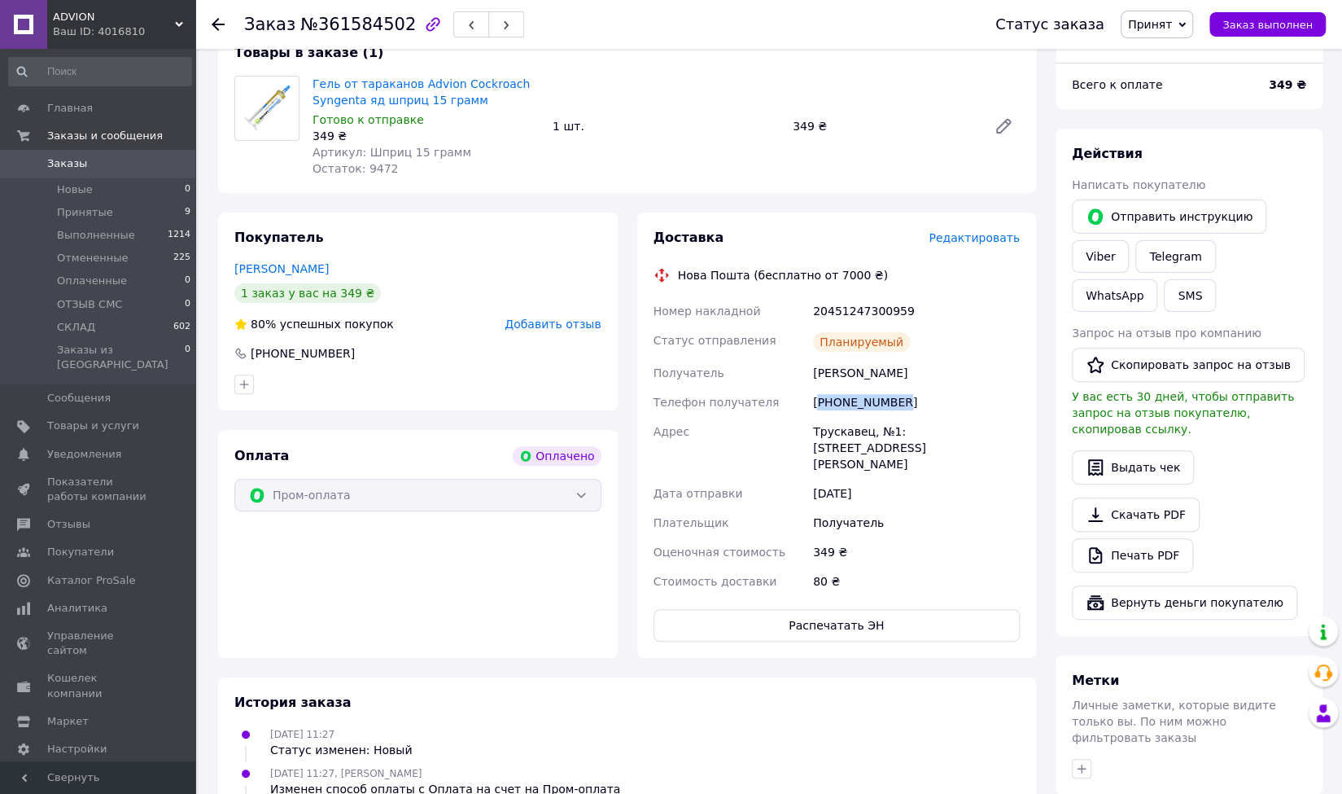
click at [848, 403] on div "[PHONE_NUMBER]" at bounding box center [916, 401] width 213 height 29
copy div "380675415410"
click at [851, 436] on div "Трускавец, №1: [STREET_ADDRESS][PERSON_NAME]" at bounding box center [916, 448] width 213 height 62
click at [851, 435] on div "Трускавец, №1: [STREET_ADDRESS][PERSON_NAME]" at bounding box center [916, 448] width 213 height 62
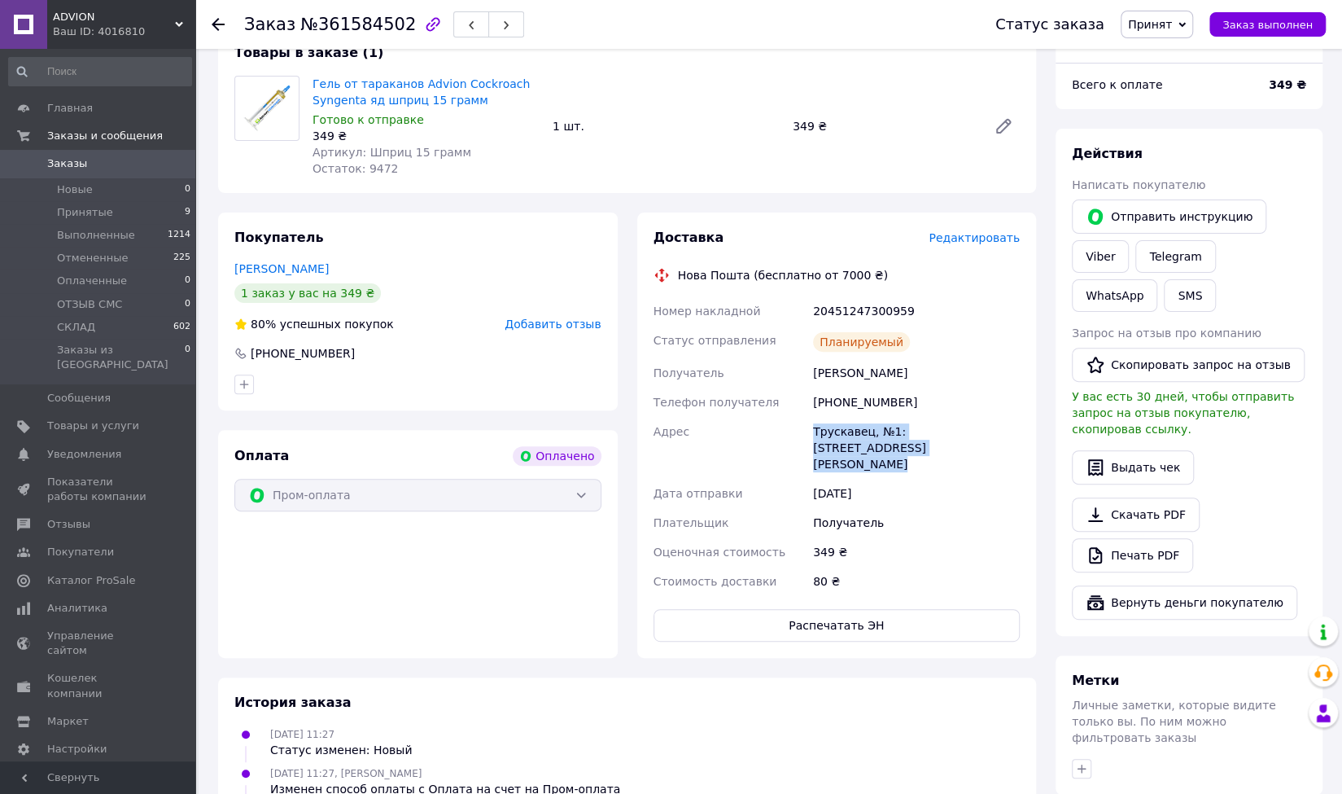
copy div "Трускавец, №1: [STREET_ADDRESS][PERSON_NAME]"
click at [873, 314] on div "20451247300959" at bounding box center [916, 310] width 213 height 29
copy div "20451247300959"
click at [959, 567] on div "80 ₴" at bounding box center [916, 581] width 213 height 29
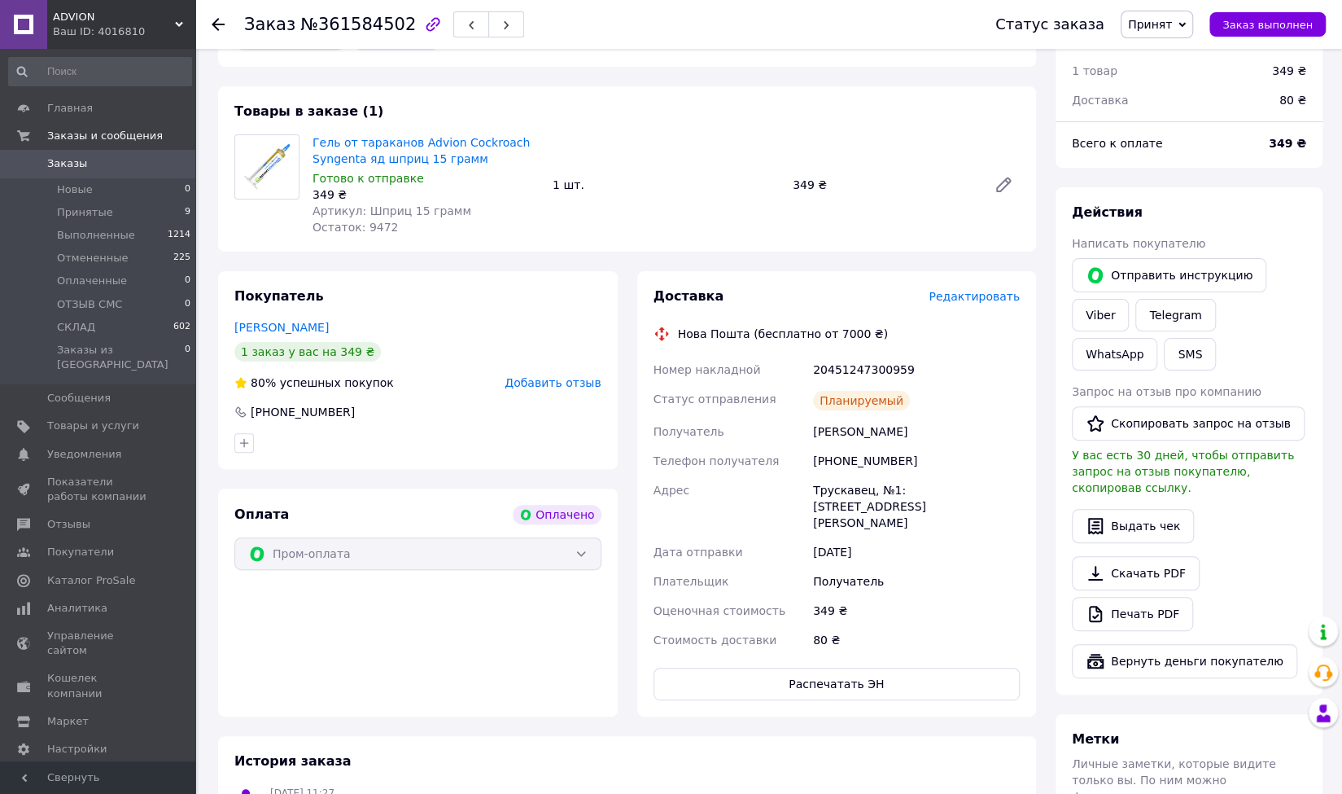
scroll to position [81, 0]
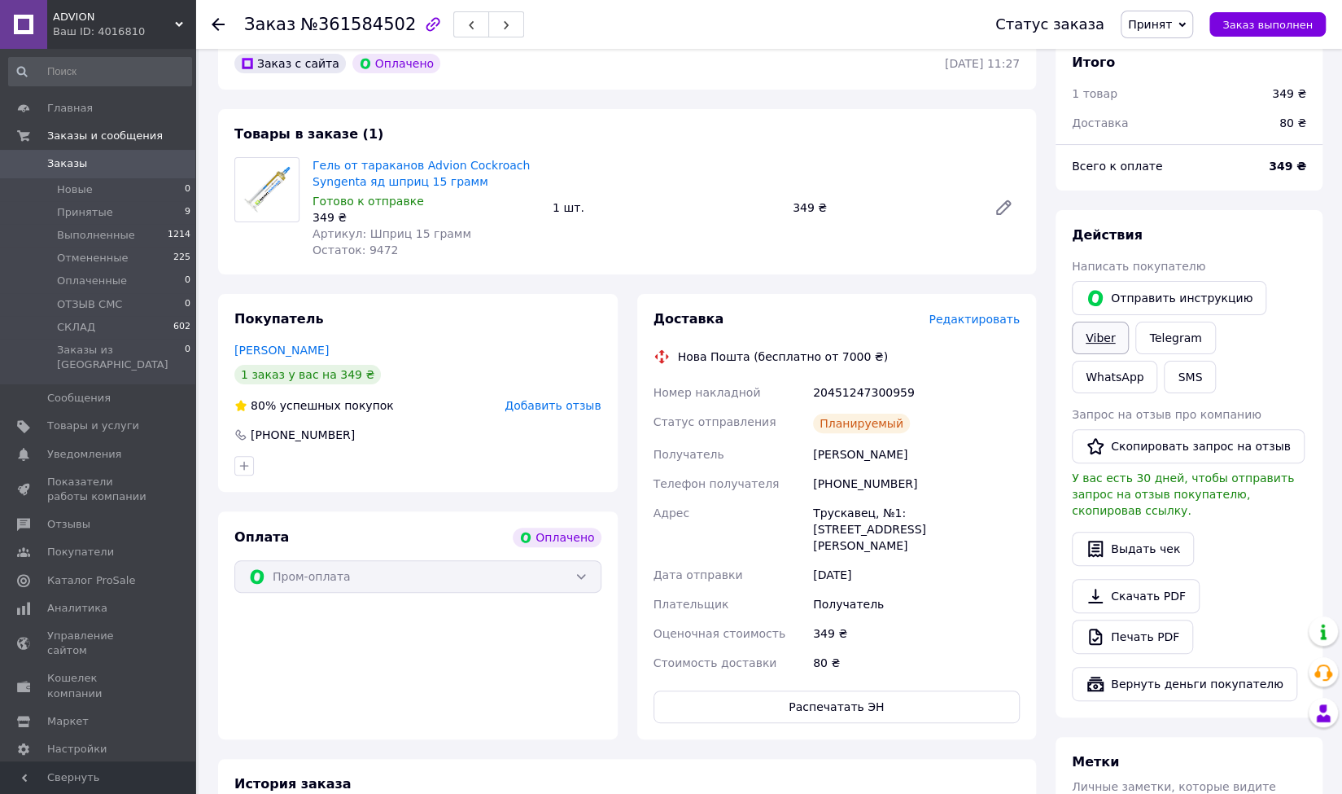
click at [1094, 326] on link "Viber" at bounding box center [1100, 338] width 57 height 33
click at [1185, 22] on span "Принят" at bounding box center [1157, 25] width 72 height 28
click at [1175, 152] on li "СКЛАД" at bounding box center [1165, 154] width 86 height 24
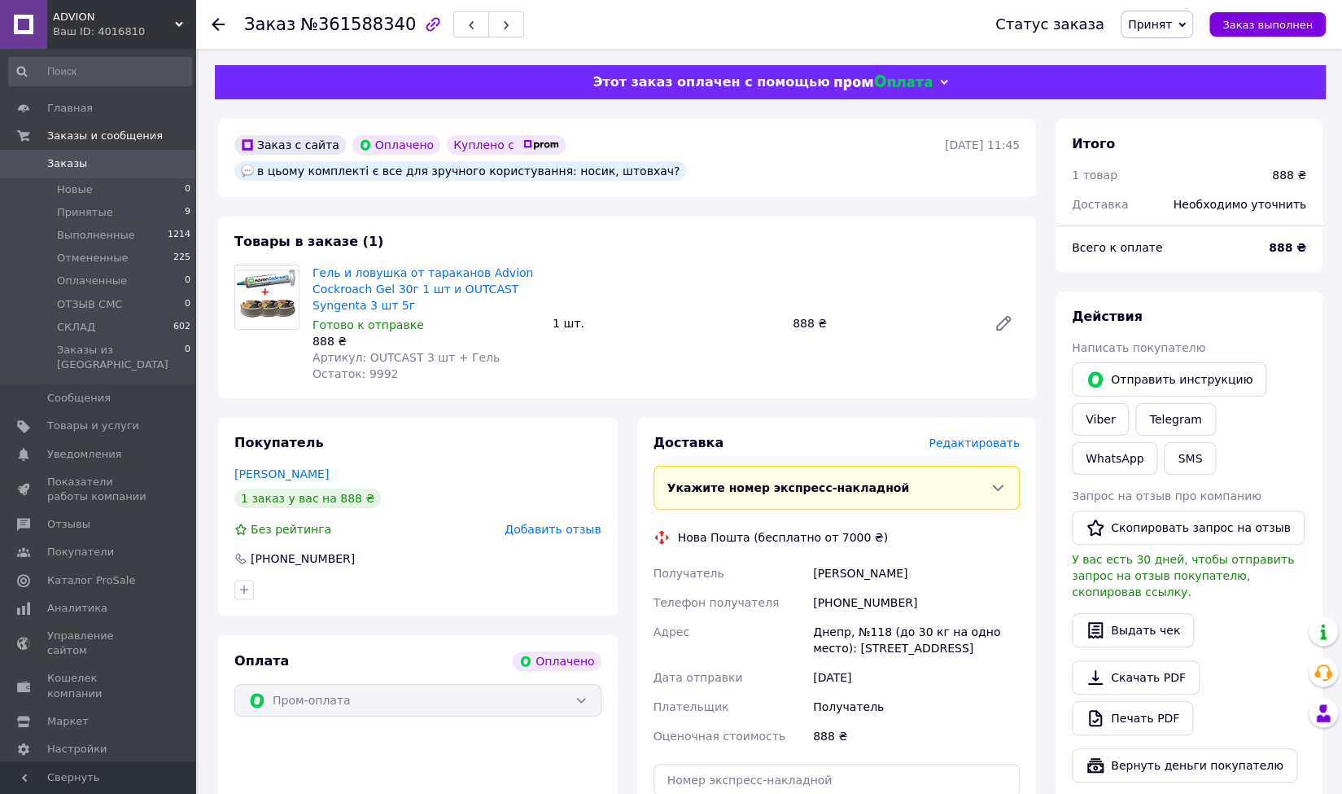
click at [902, 379] on div "Гель и ловушка от тараканов Advion Cockroach Gel 30г 1 шт и OUTCAST Syngenta 3 …" at bounding box center [666, 323] width 720 height 124
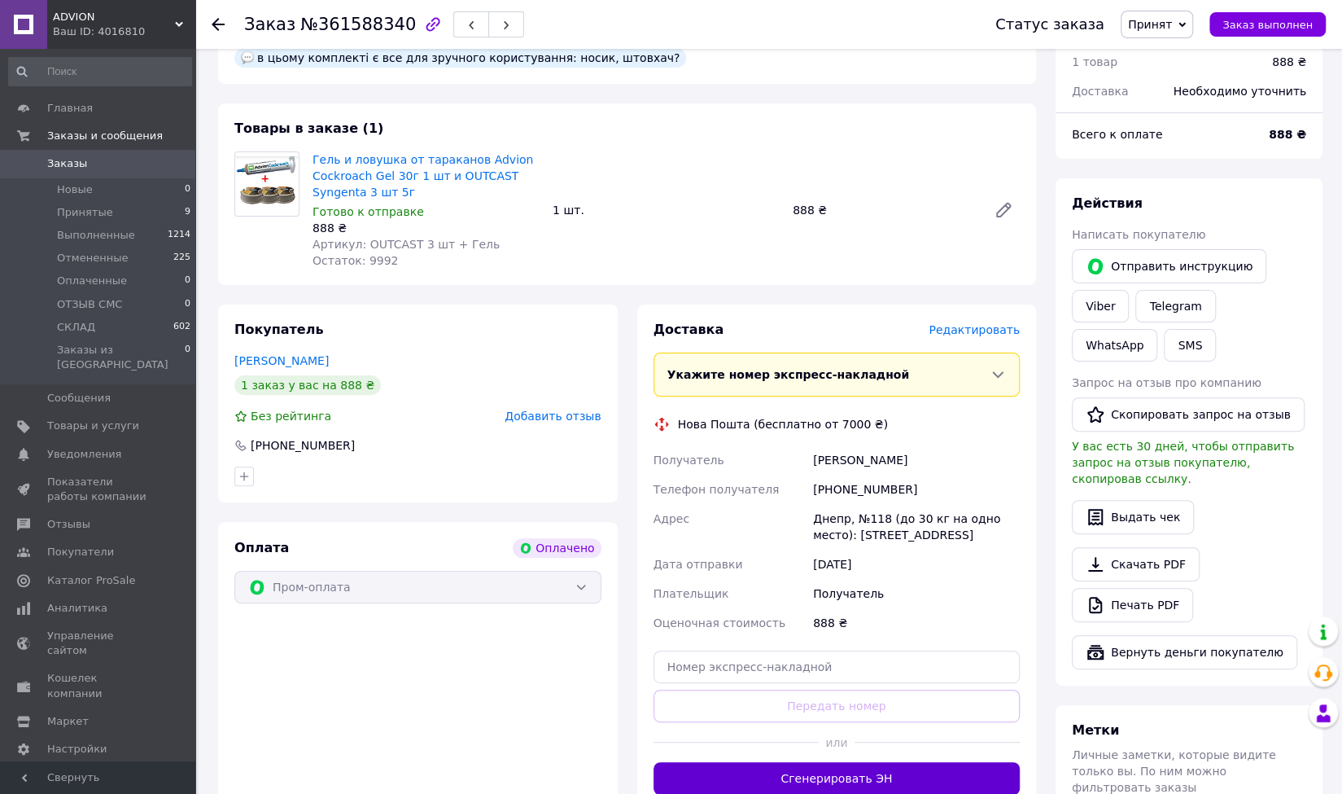
scroll to position [163, 0]
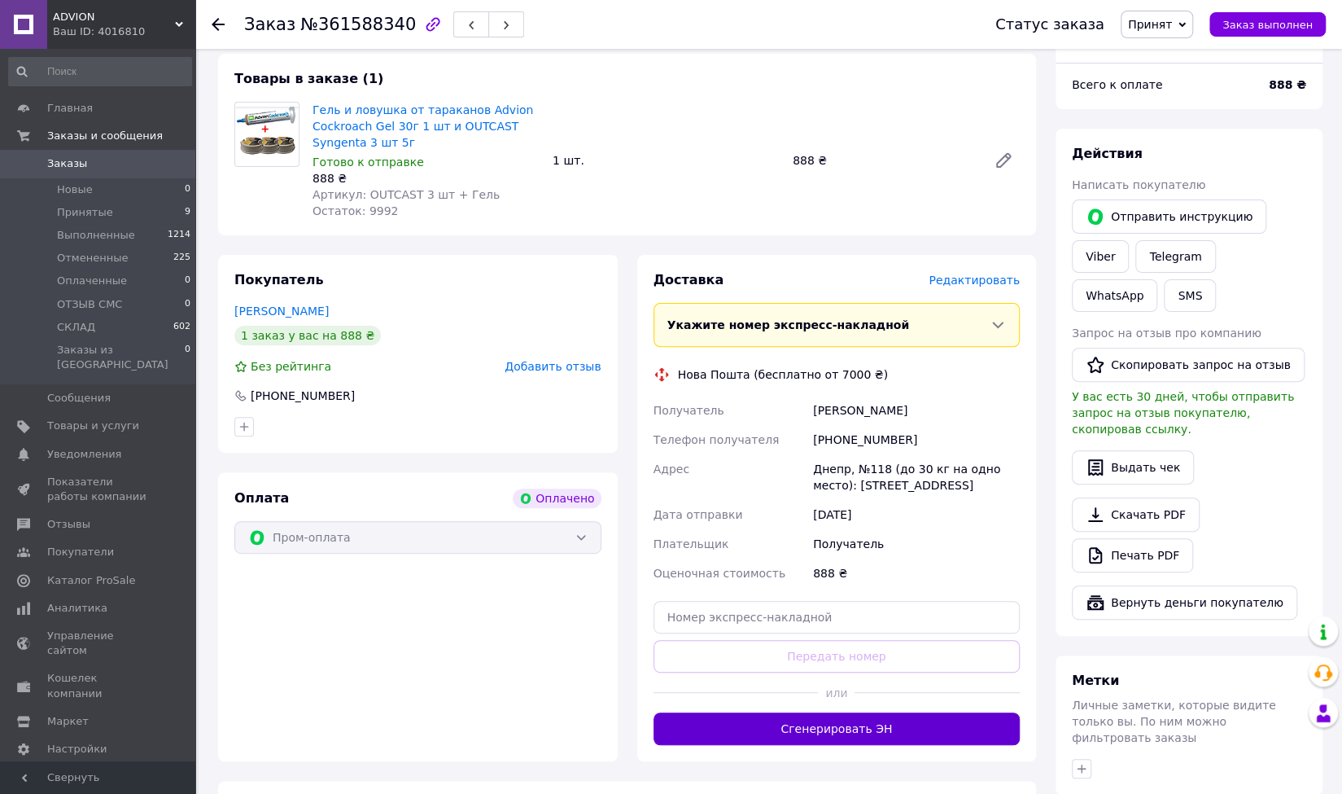
click at [795, 723] on button "Сгенерировать ЭН" at bounding box center [837, 728] width 367 height 33
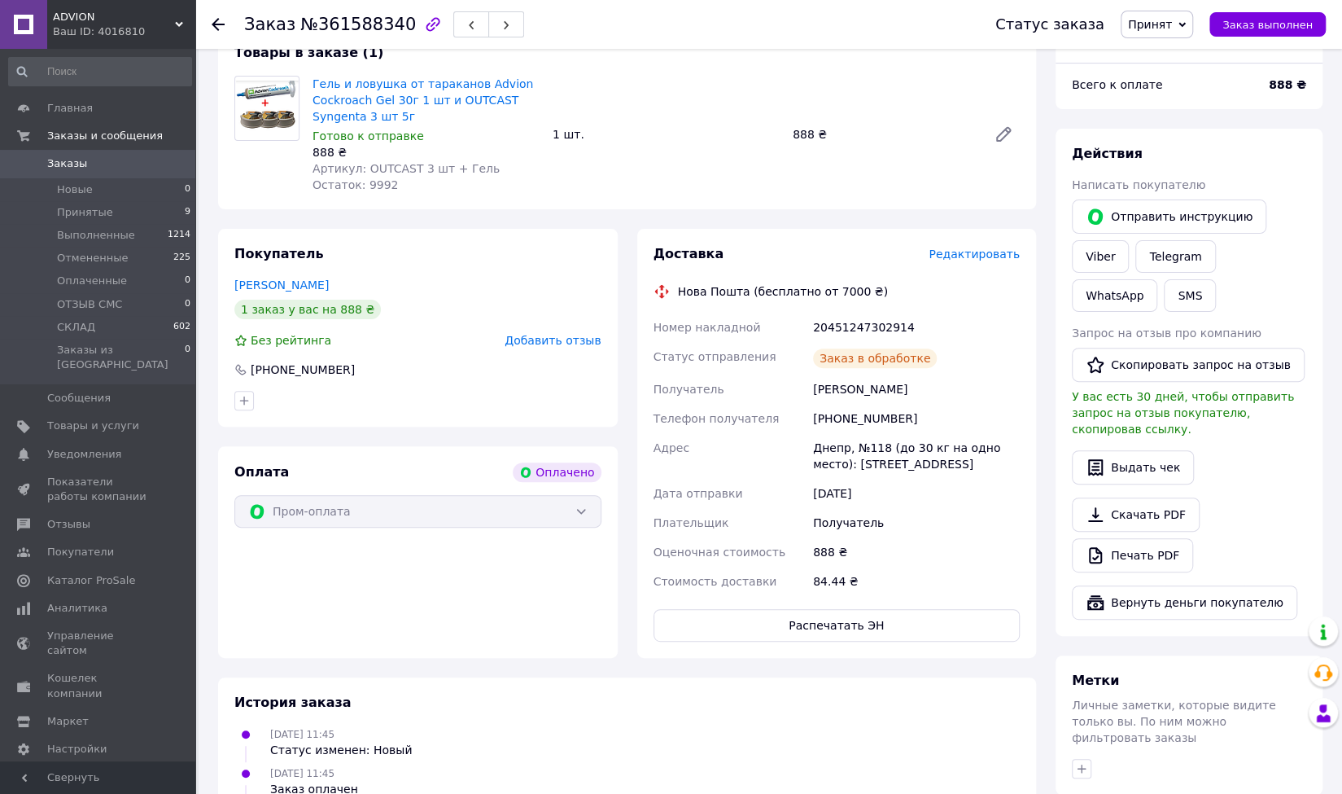
scroll to position [136, 0]
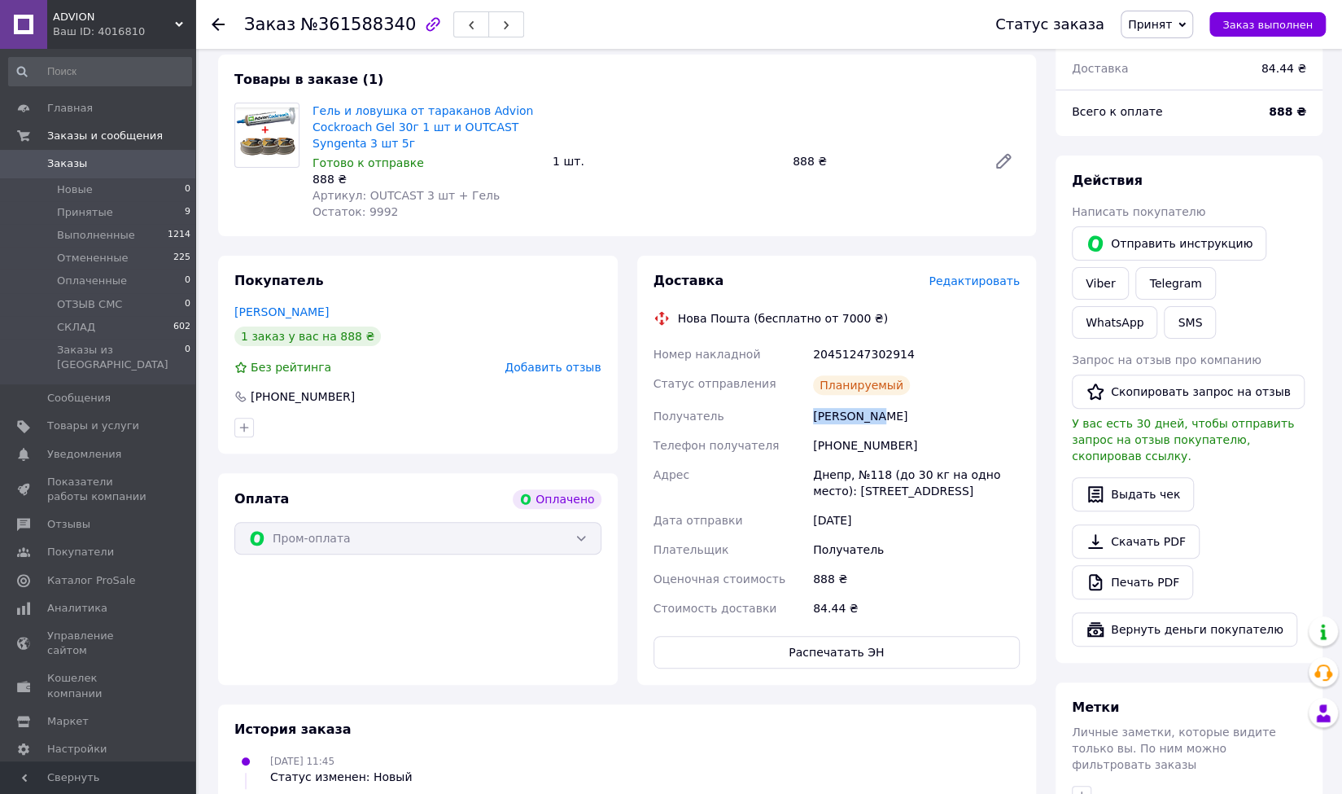
drag, startPoint x: 879, startPoint y: 425, endPoint x: 802, endPoint y: 422, distance: 77.4
click at [802, 422] on div "Номер накладной 20451247302914 Статус отправления Планируемый Получатель [PERSO…" at bounding box center [837, 480] width 374 height 283
copy div "Получатель [PERSON_NAME]"
click at [866, 444] on div "[PHONE_NUMBER]" at bounding box center [916, 445] width 213 height 29
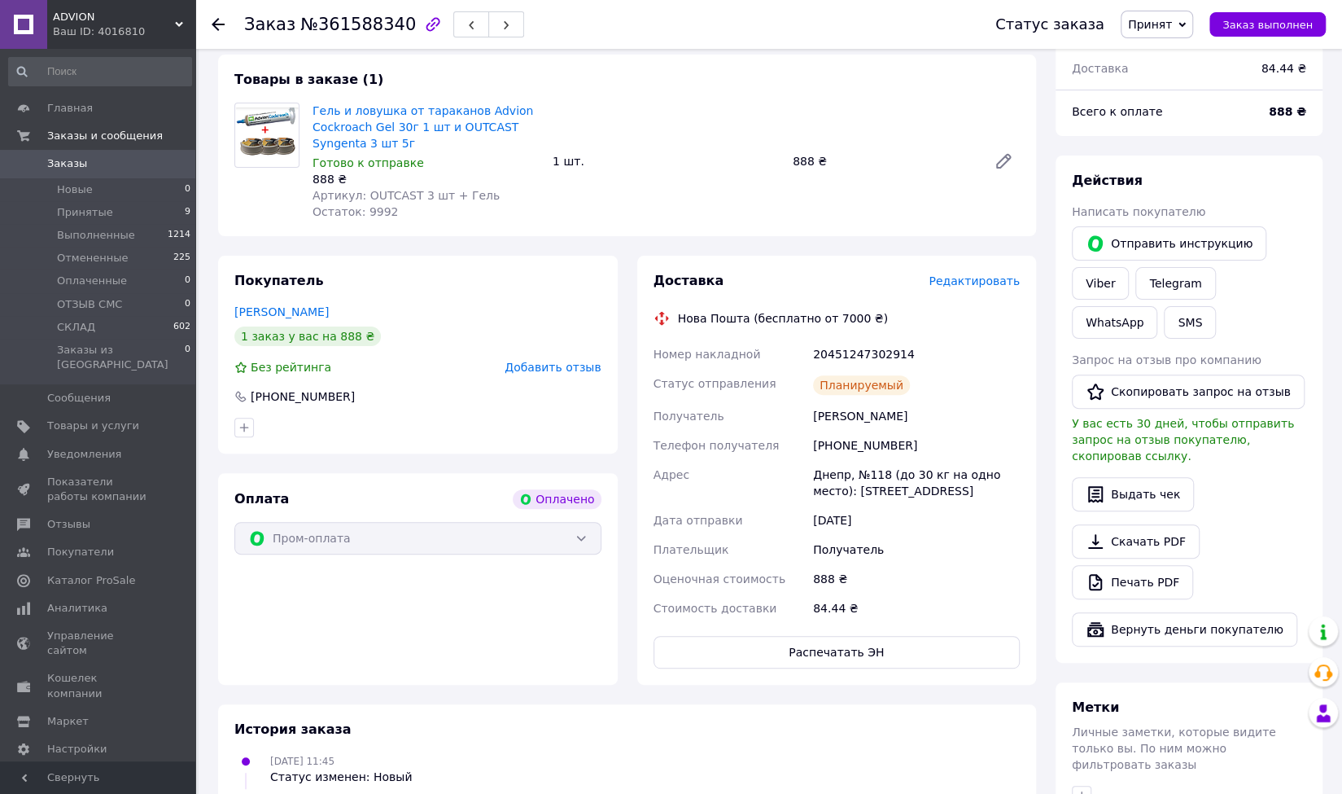
click at [848, 440] on div "[PHONE_NUMBER]" at bounding box center [916, 445] width 213 height 29
copy div "380984019577"
click at [830, 475] on div "Днепр, №118 (до 30 кг на одно место): ул. Березинская, 38г" at bounding box center [916, 483] width 213 height 46
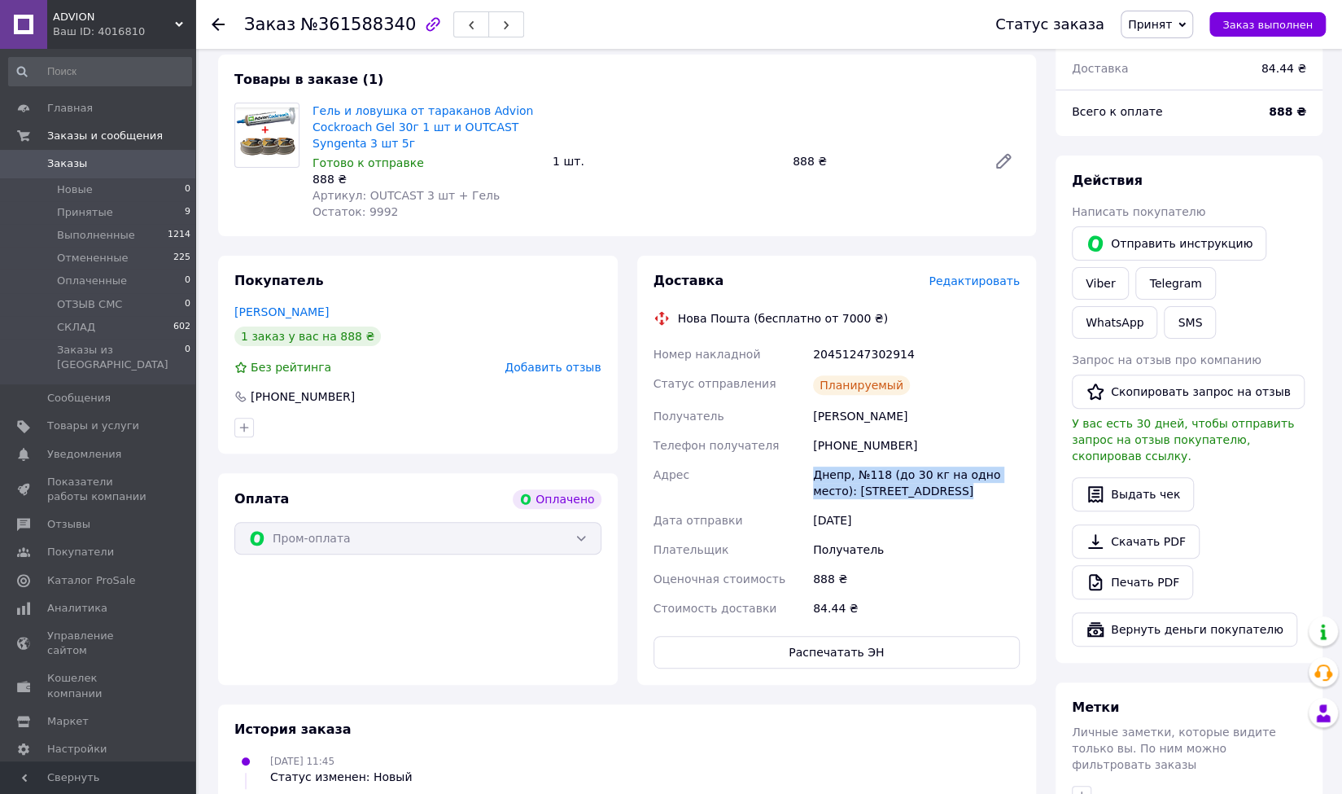
click at [830, 475] on div "Днепр, №118 (до 30 кг на одно место): ул. Березинская, 38г" at bounding box center [916, 483] width 213 height 46
copy div "Днепр, №118 (до 30 кг на одно место): ул. Березинская, 38г"
click at [870, 354] on div "20451247302914" at bounding box center [916, 353] width 213 height 29
click at [870, 353] on div "20451247302914" at bounding box center [916, 353] width 213 height 29
copy div "20451247302914"
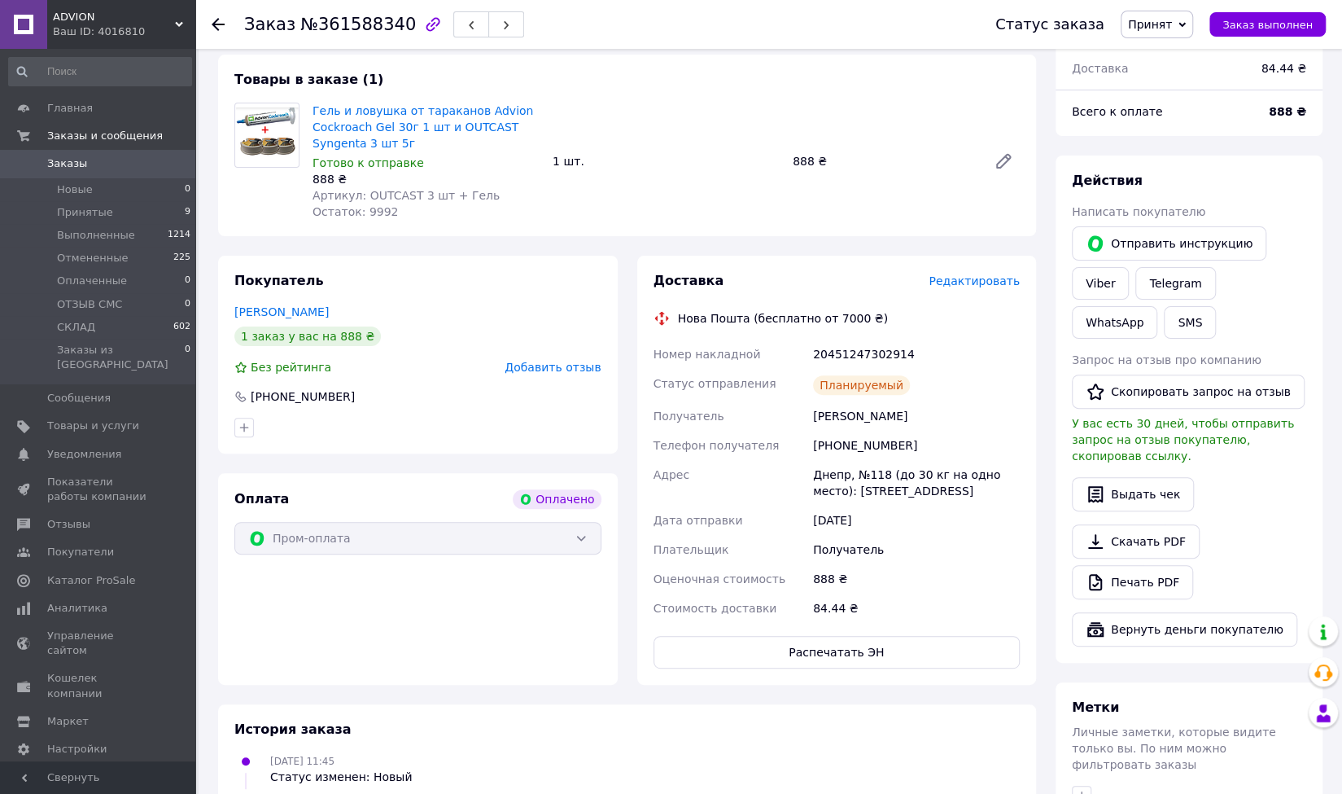
click at [936, 560] on div "Получатель" at bounding box center [916, 549] width 213 height 29
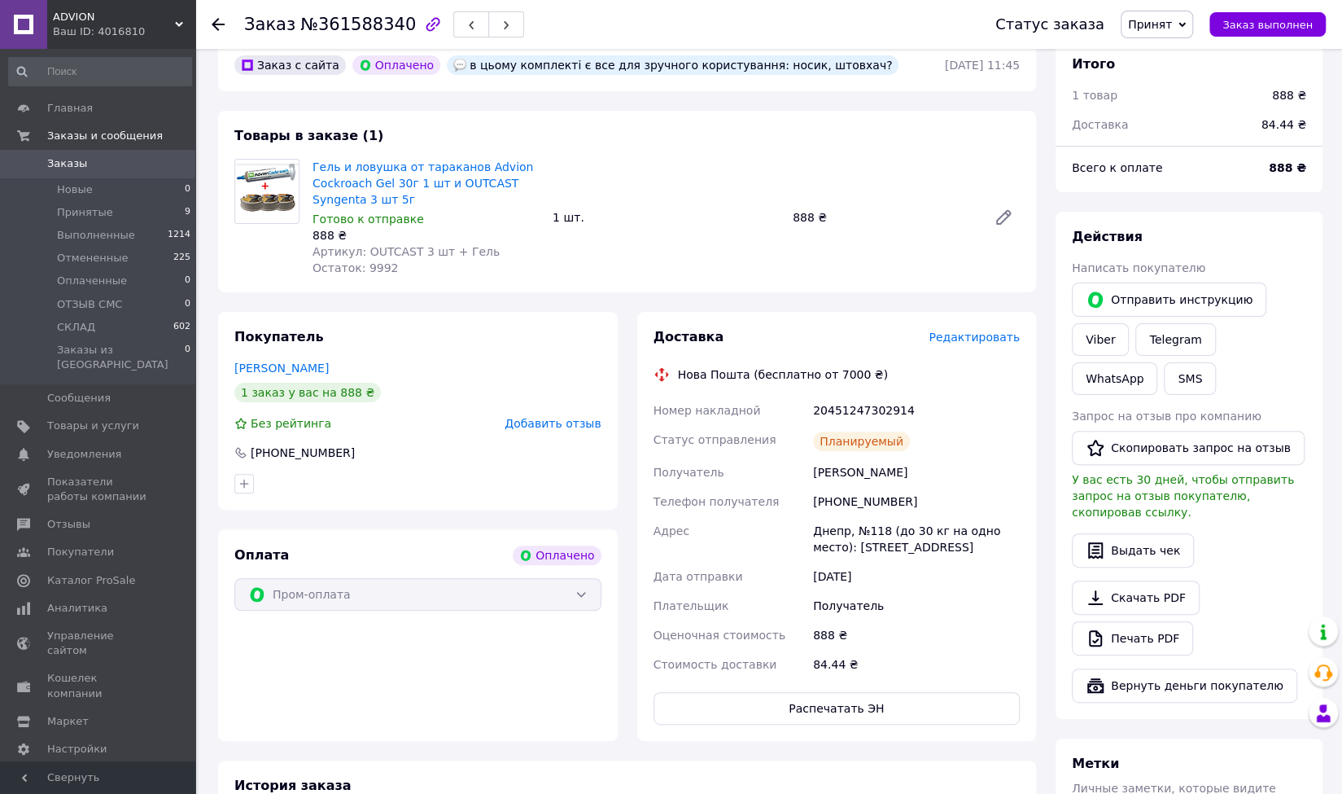
scroll to position [55, 0]
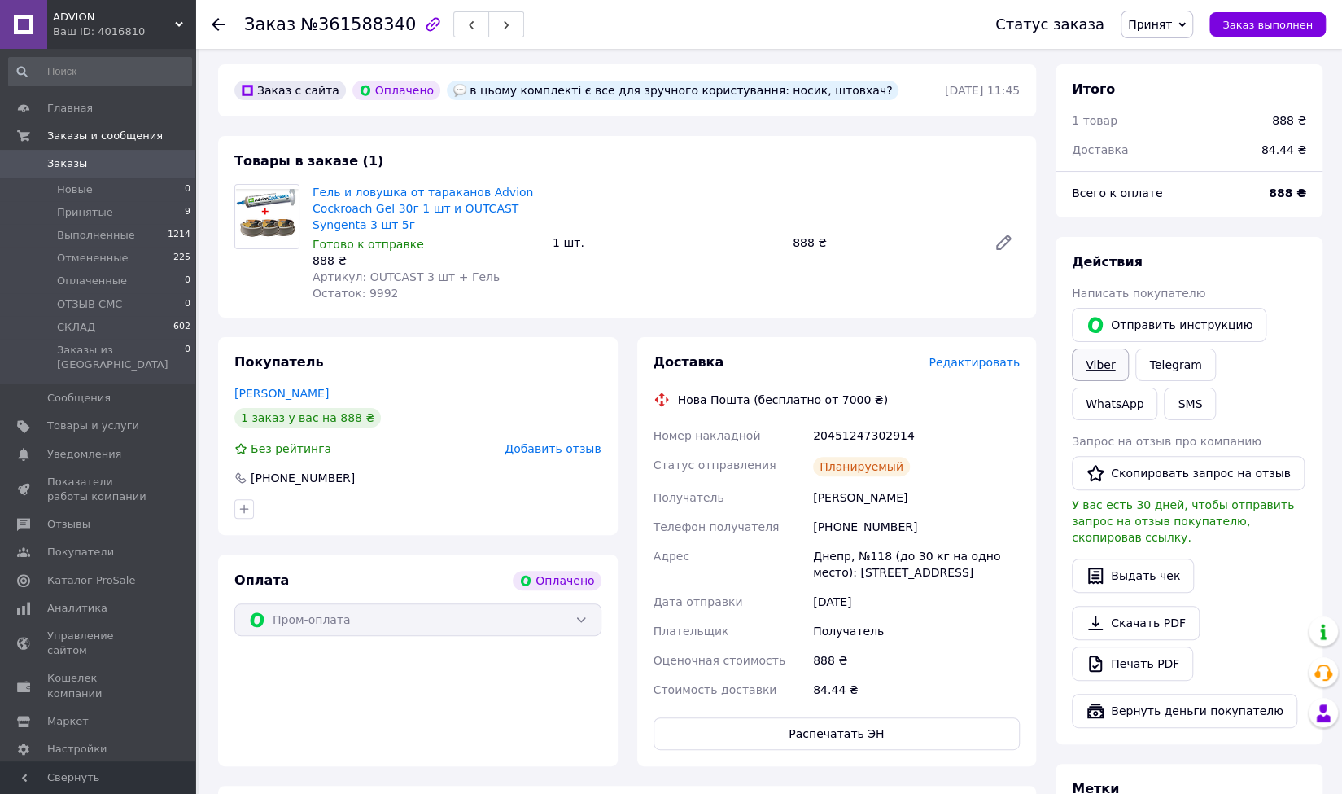
click at [1093, 366] on link "Viber" at bounding box center [1100, 364] width 57 height 33
click at [1167, 28] on span "Принят" at bounding box center [1150, 24] width 44 height 13
click at [1157, 156] on li "СКЛАД" at bounding box center [1165, 154] width 86 height 24
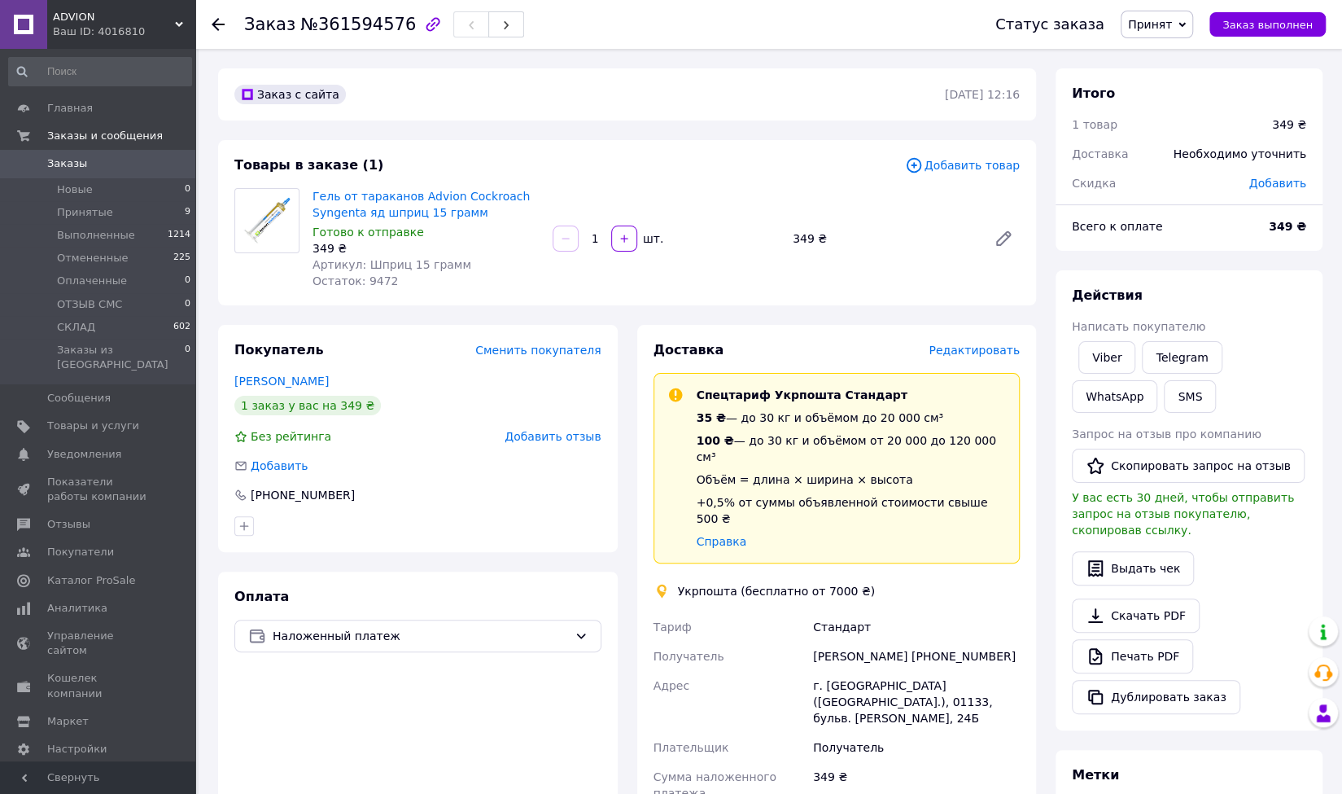
click at [1027, 562] on div "Доставка Редактировать Спецтариф Укрпошта Стандарт 35 ₴ — до 30 кг и объёмом до…" at bounding box center [837, 713] width 400 height 777
click at [1106, 359] on link "Viber" at bounding box center [1107, 357] width 57 height 33
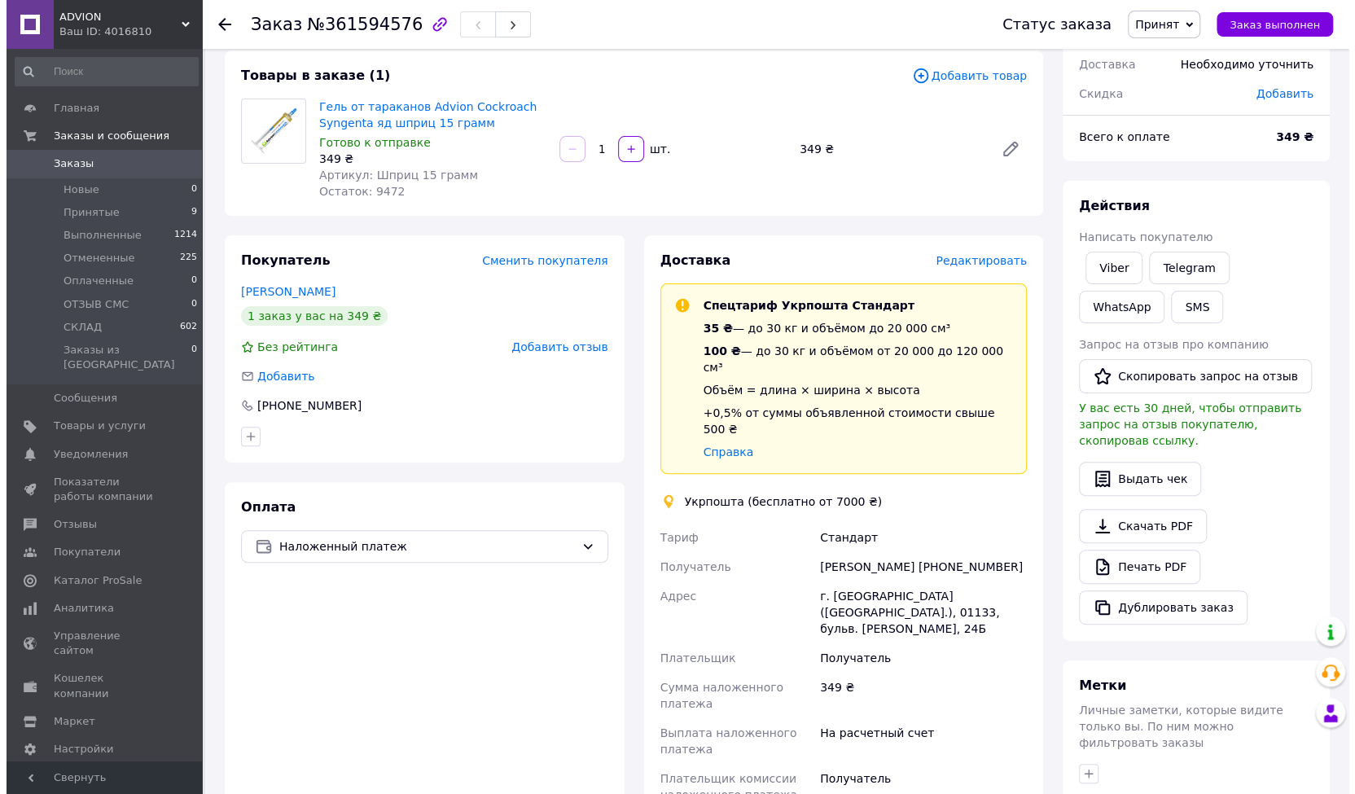
scroll to position [163, 0]
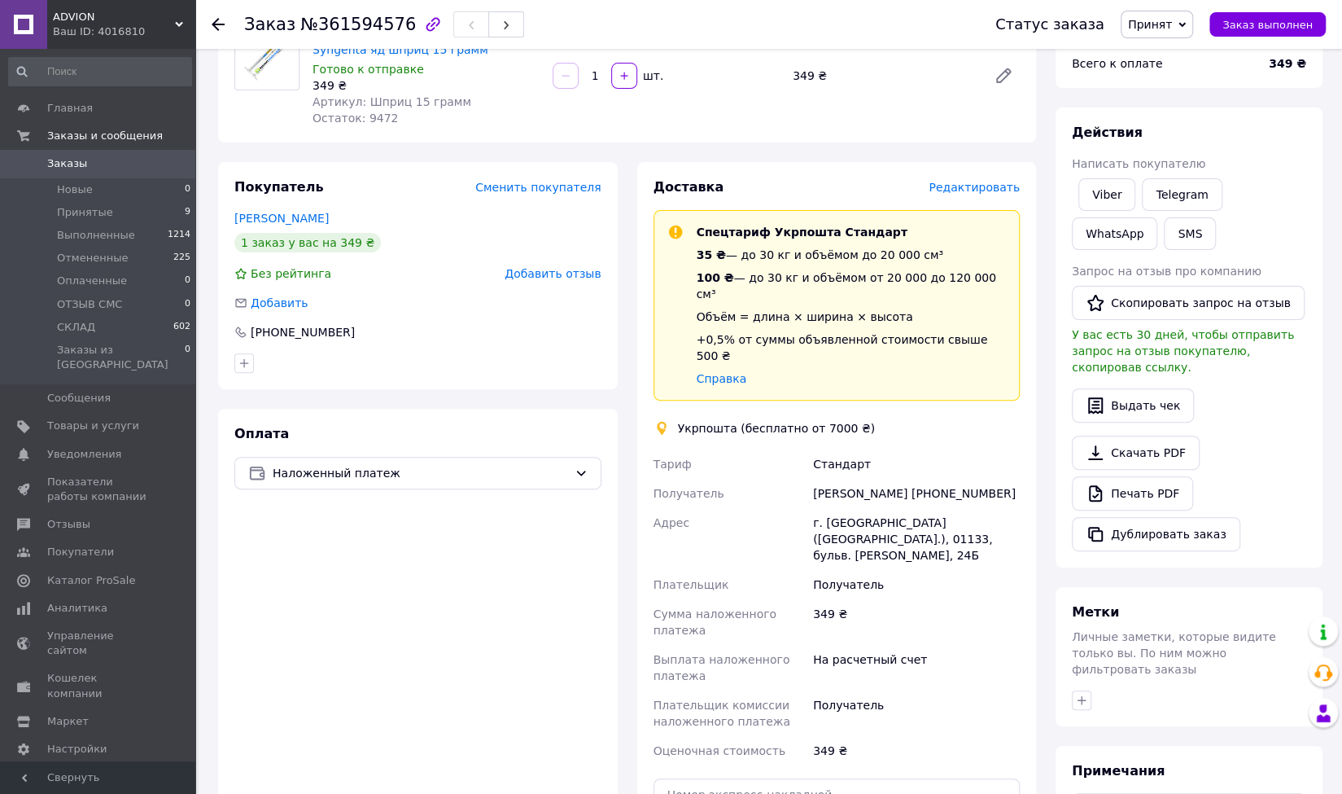
click at [962, 182] on span "Редактировать" at bounding box center [974, 187] width 91 height 13
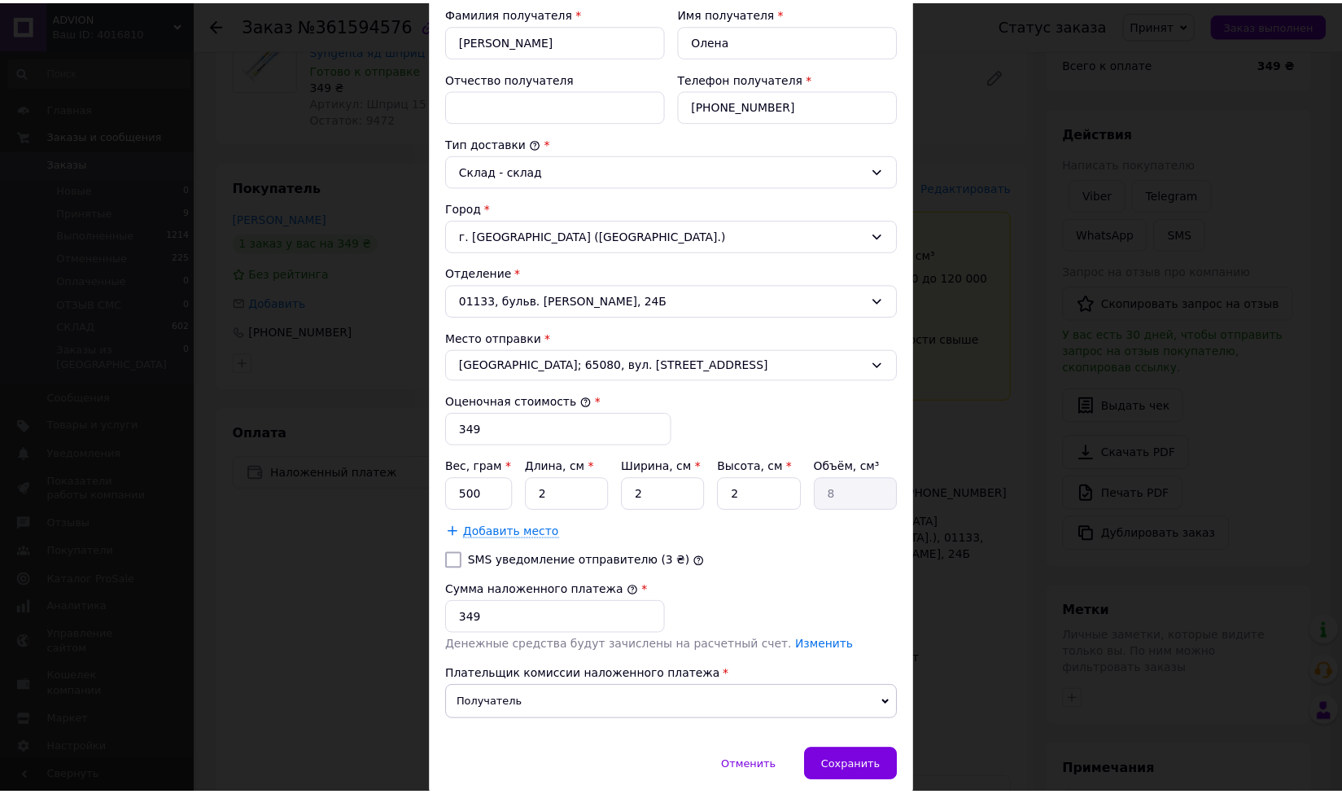
scroll to position [326, 0]
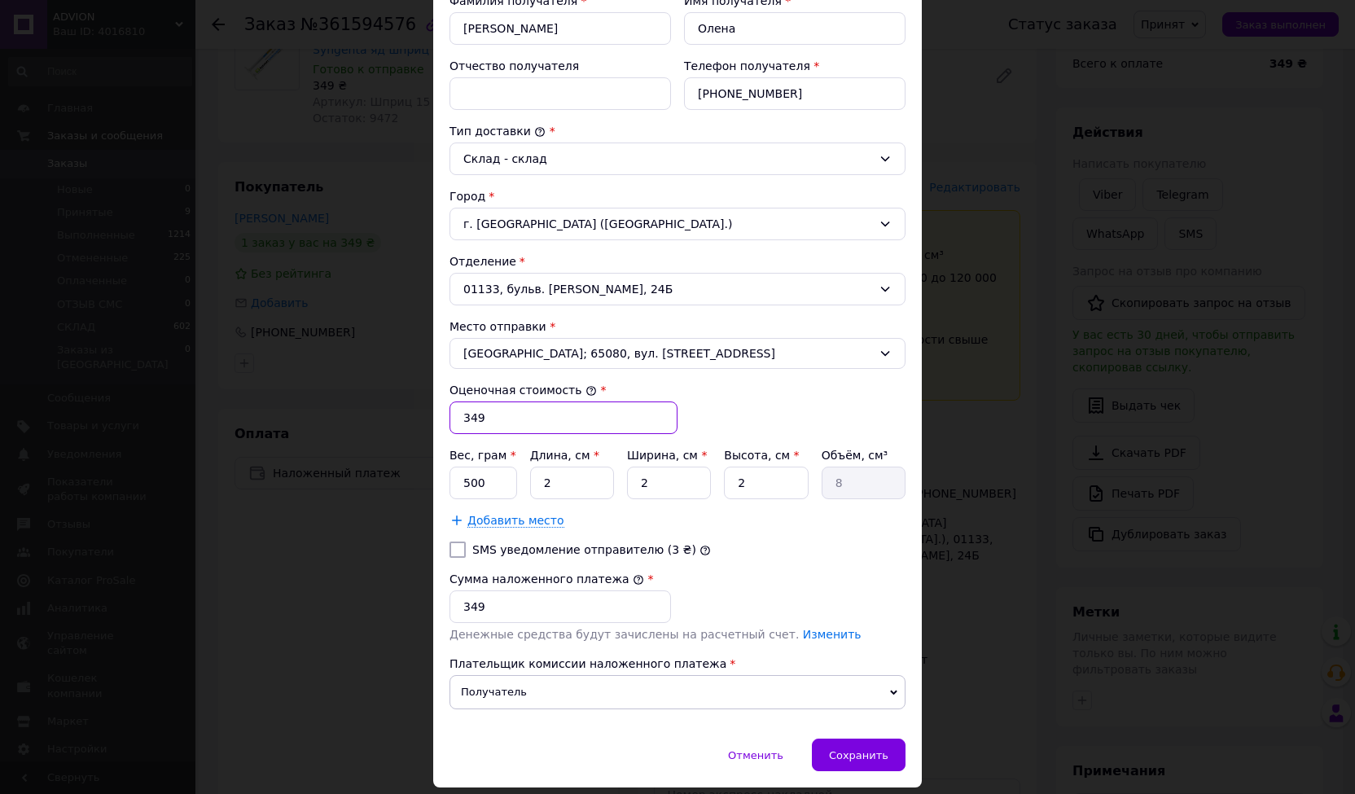
click at [477, 411] on input "349" at bounding box center [563, 417] width 228 height 33
type input "369"
click at [476, 598] on input "349" at bounding box center [559, 606] width 221 height 33
type input "369"
click at [873, 739] on div "Сохранить" at bounding box center [859, 754] width 94 height 33
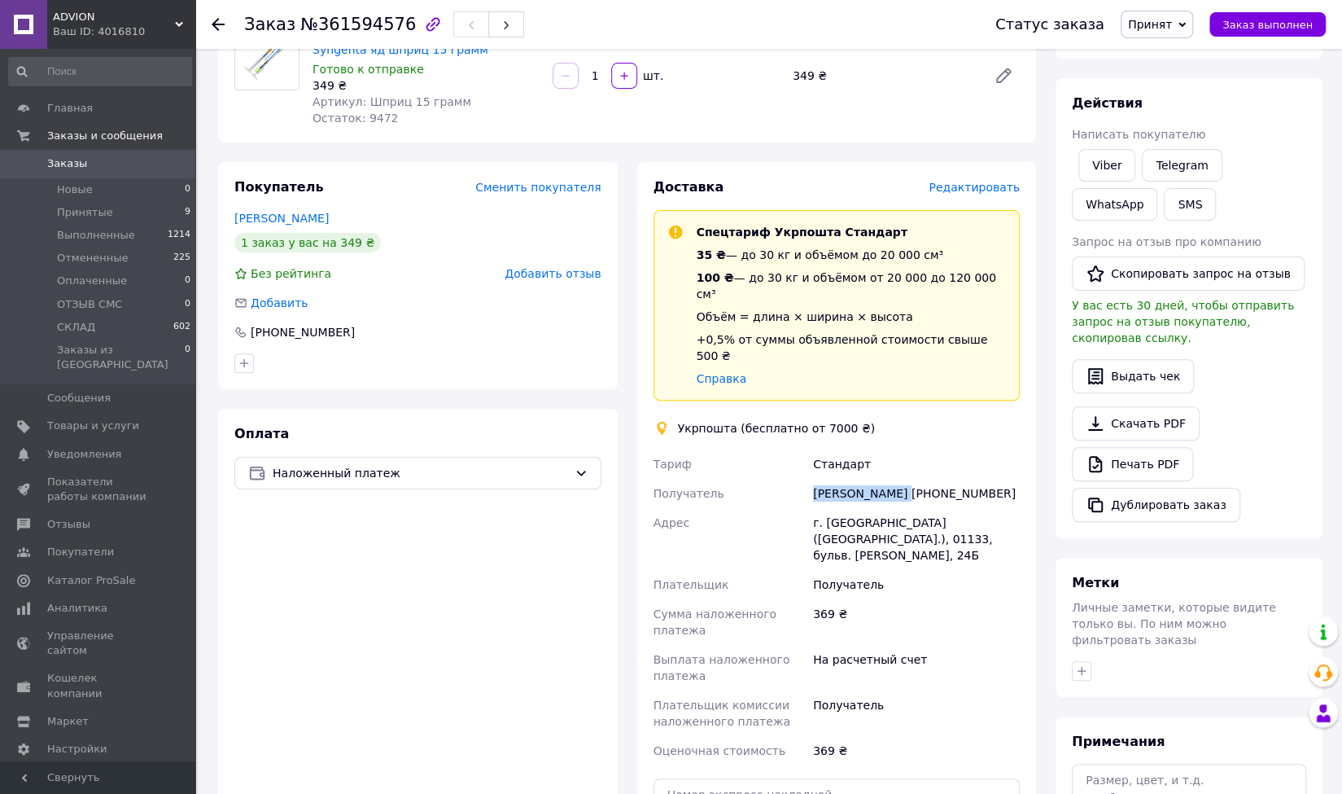
drag, startPoint x: 900, startPoint y: 461, endPoint x: 816, endPoint y: 462, distance: 83.9
click at [816, 479] on div "[PERSON_NAME] [PHONE_NUMBER]" at bounding box center [916, 493] width 213 height 29
copy div "[PERSON_NAME]"
click at [957, 479] on div "[PERSON_NAME] [PHONE_NUMBER]" at bounding box center [916, 493] width 213 height 29
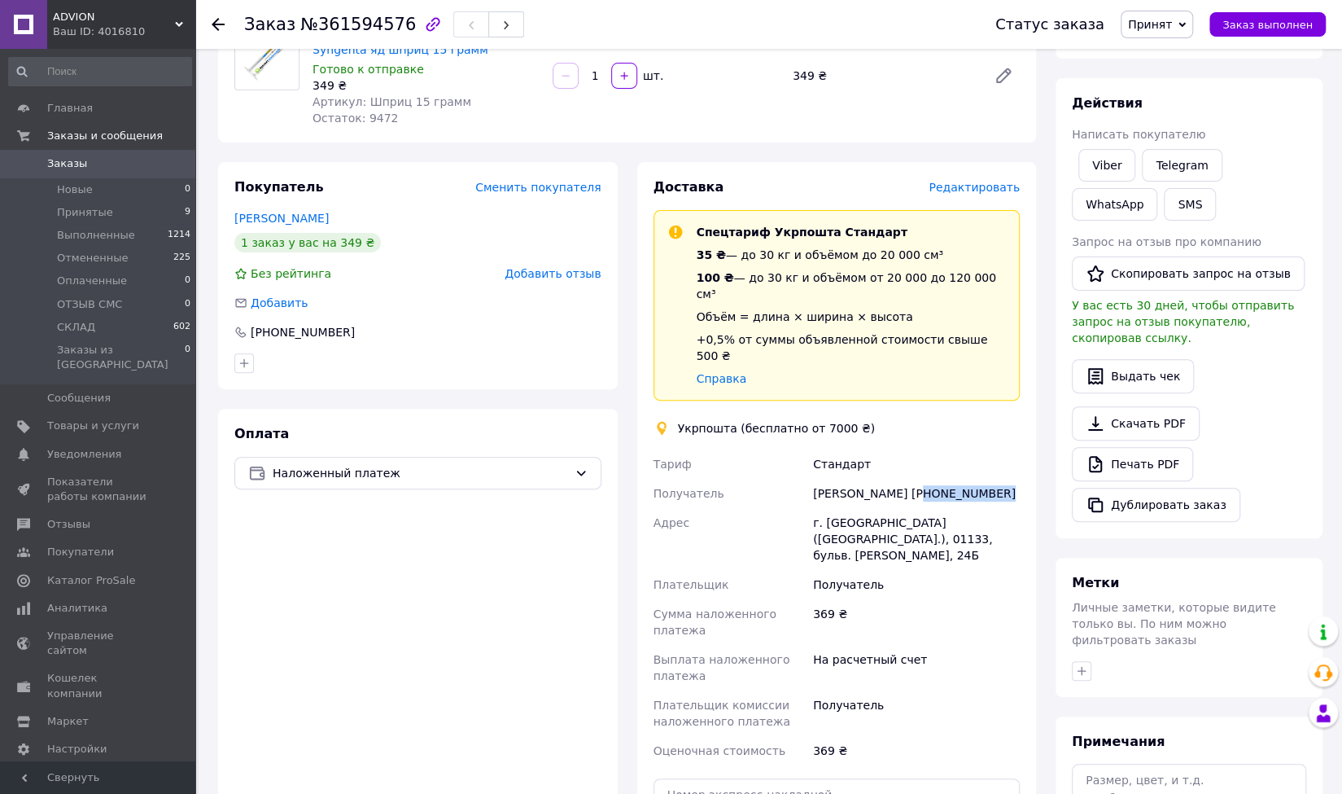
copy div "380674667643"
click at [866, 508] on div "г. [GEOGRAPHIC_DATA] ([GEOGRAPHIC_DATA].), 01133, бульв. [PERSON_NAME], 24Б" at bounding box center [916, 539] width 213 height 62
click at [865, 508] on div "г. [GEOGRAPHIC_DATA] ([GEOGRAPHIC_DATA].), 01133, бульв. [PERSON_NAME], 24Б" at bounding box center [916, 539] width 213 height 62
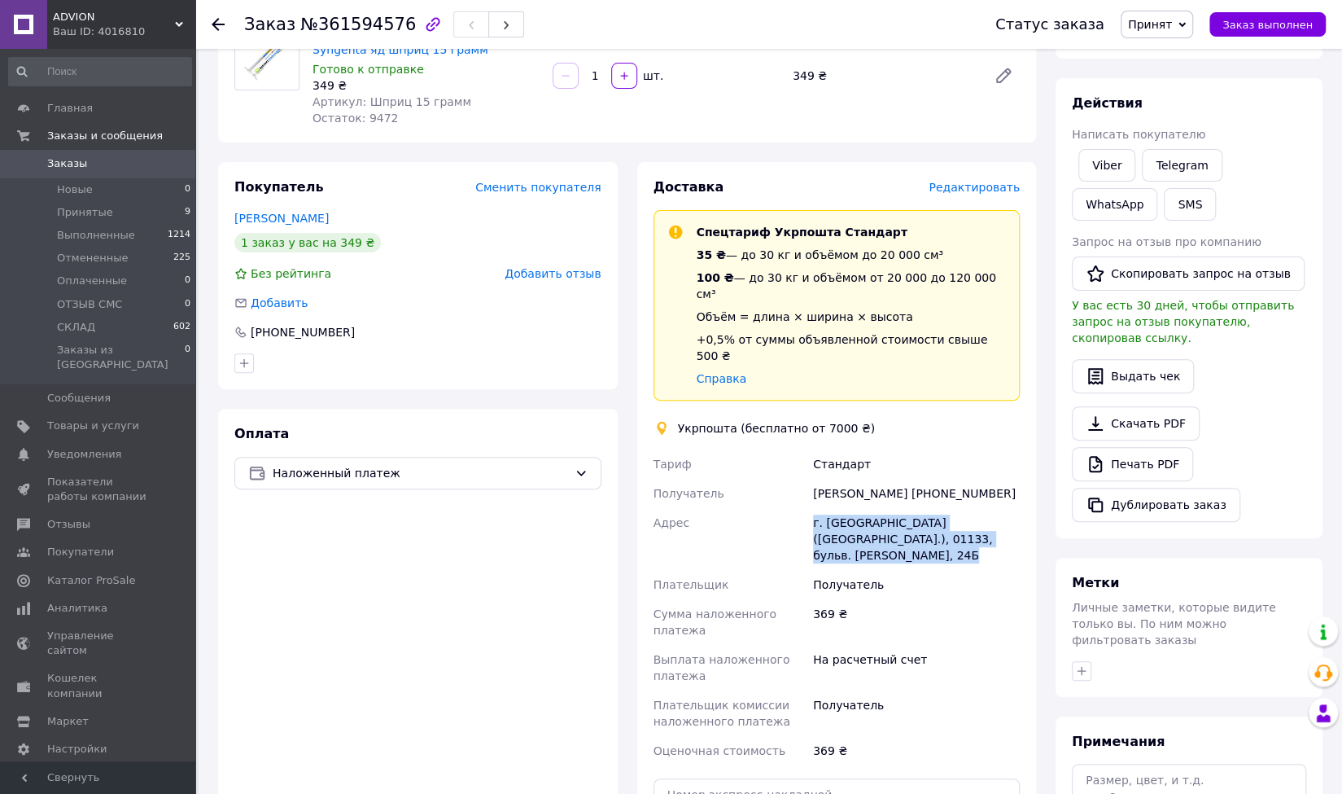
copy div "г. [GEOGRAPHIC_DATA] ([GEOGRAPHIC_DATA].), 01133, бульв. [PERSON_NAME], 24Б"
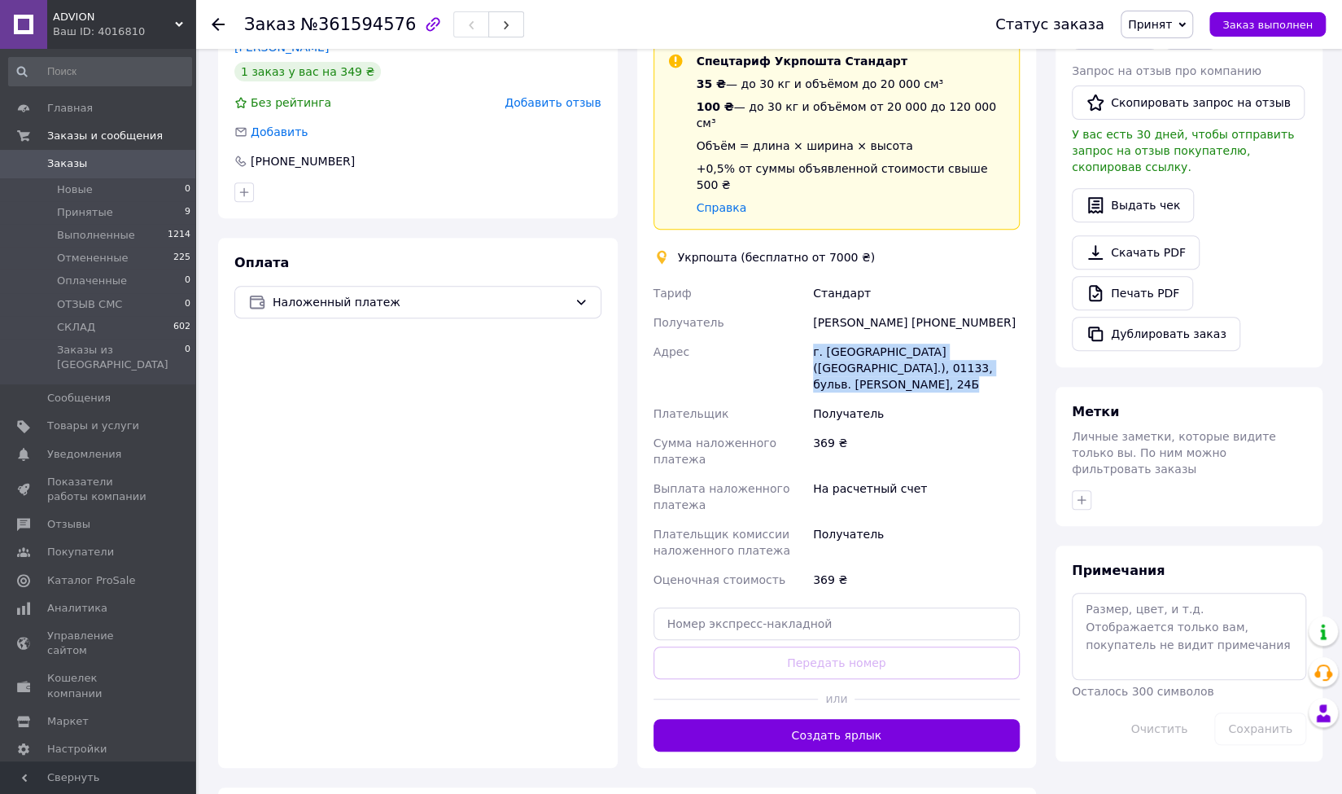
scroll to position [488, 0]
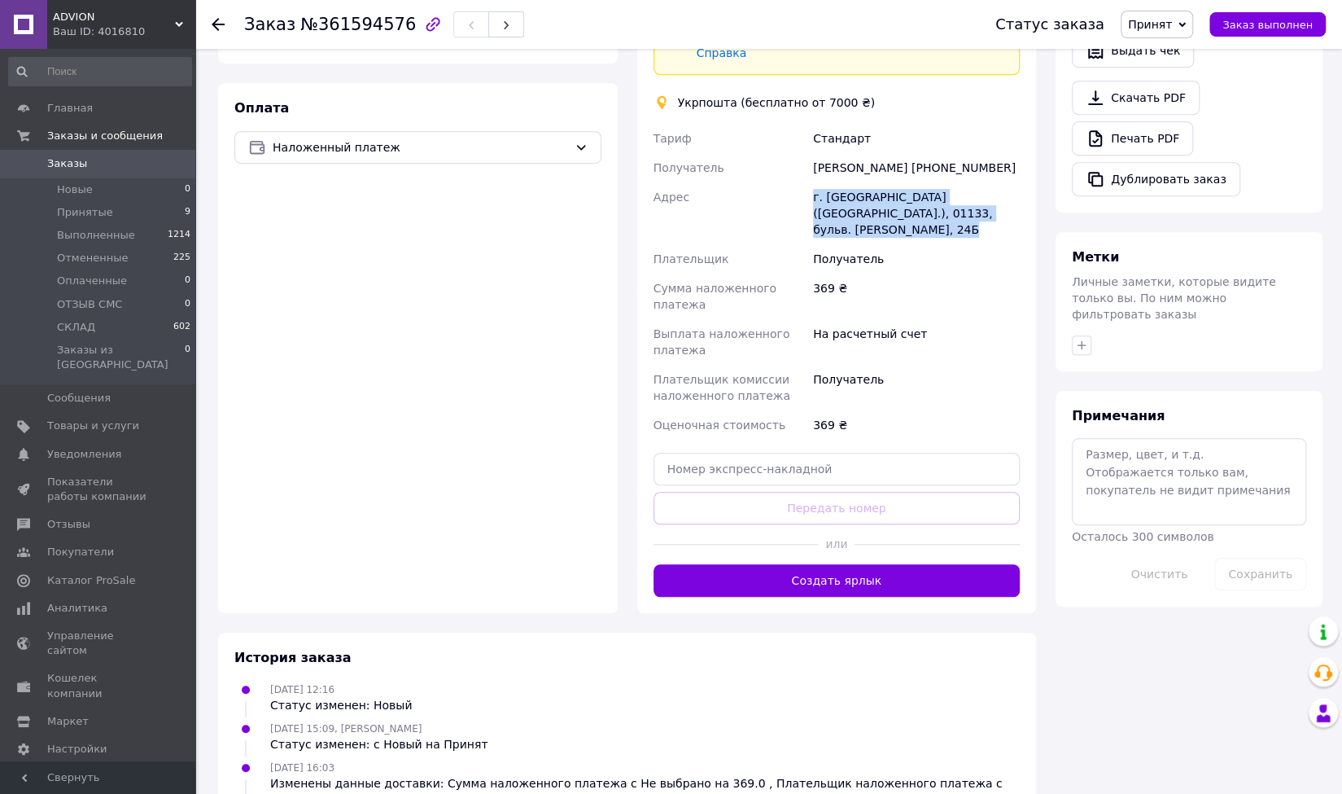
click at [827, 564] on button "Создать ярлык" at bounding box center [837, 580] width 367 height 33
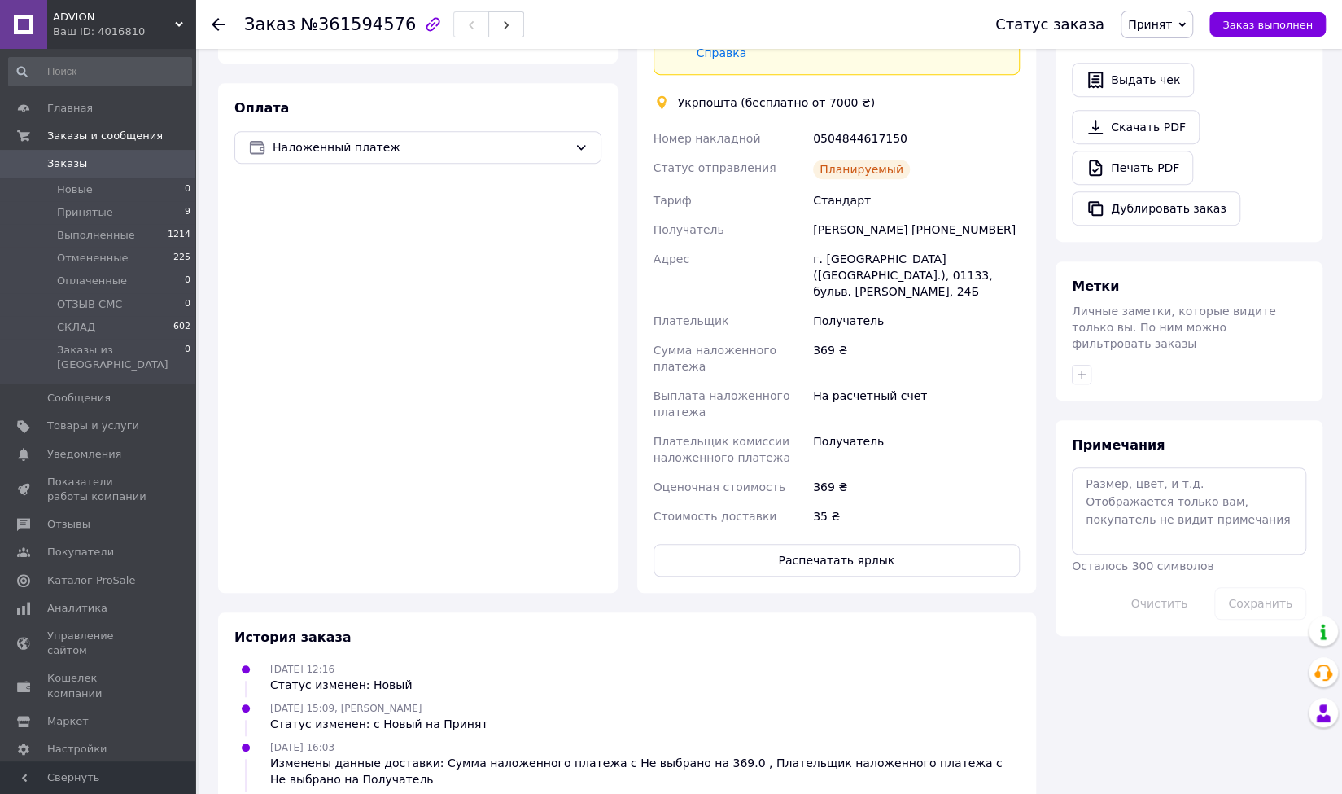
click at [874, 124] on div "0504844617150" at bounding box center [916, 138] width 213 height 29
copy div "0504844617150"
click at [1172, 22] on span "Принят" at bounding box center [1150, 24] width 44 height 13
drag, startPoint x: 1184, startPoint y: 147, endPoint x: 1185, endPoint y: 155, distance: 8.3
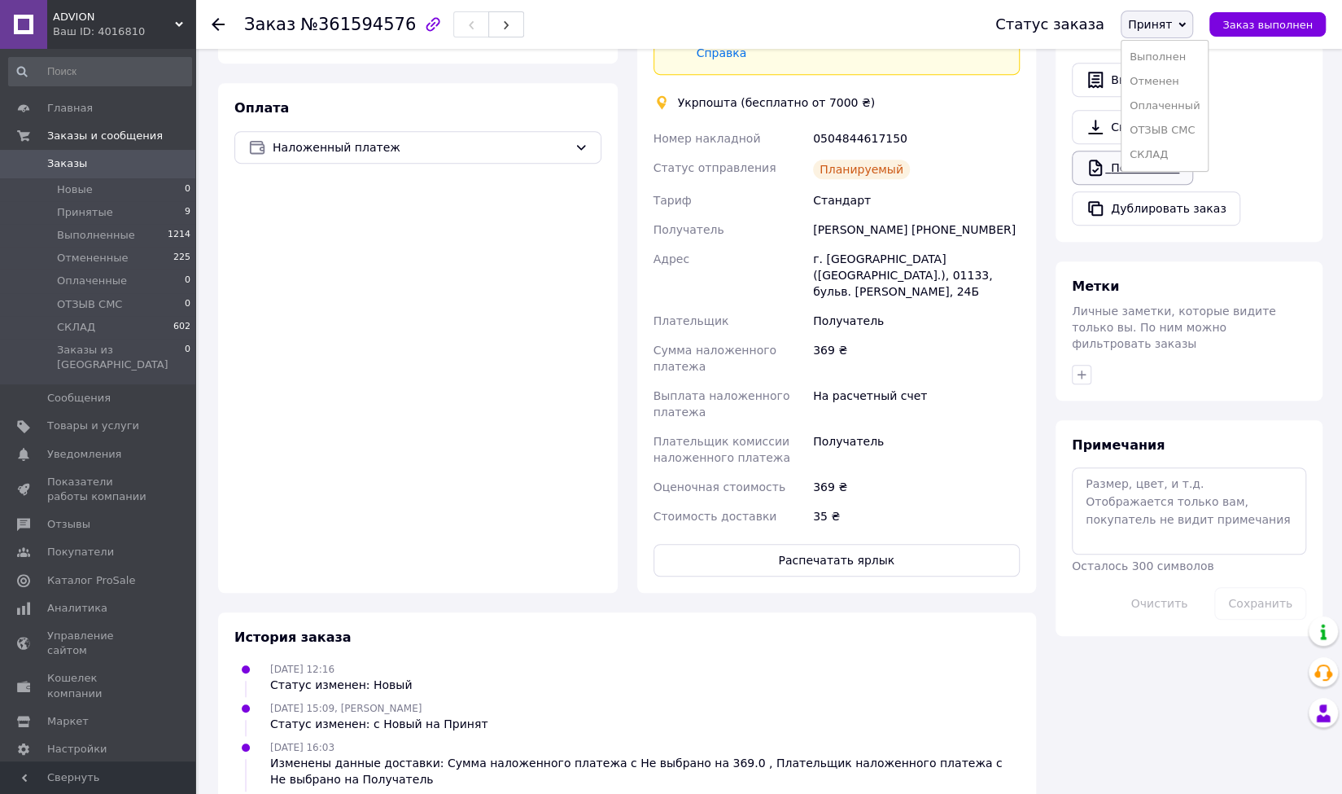
click at [1184, 147] on li "СКЛАД" at bounding box center [1165, 154] width 86 height 24
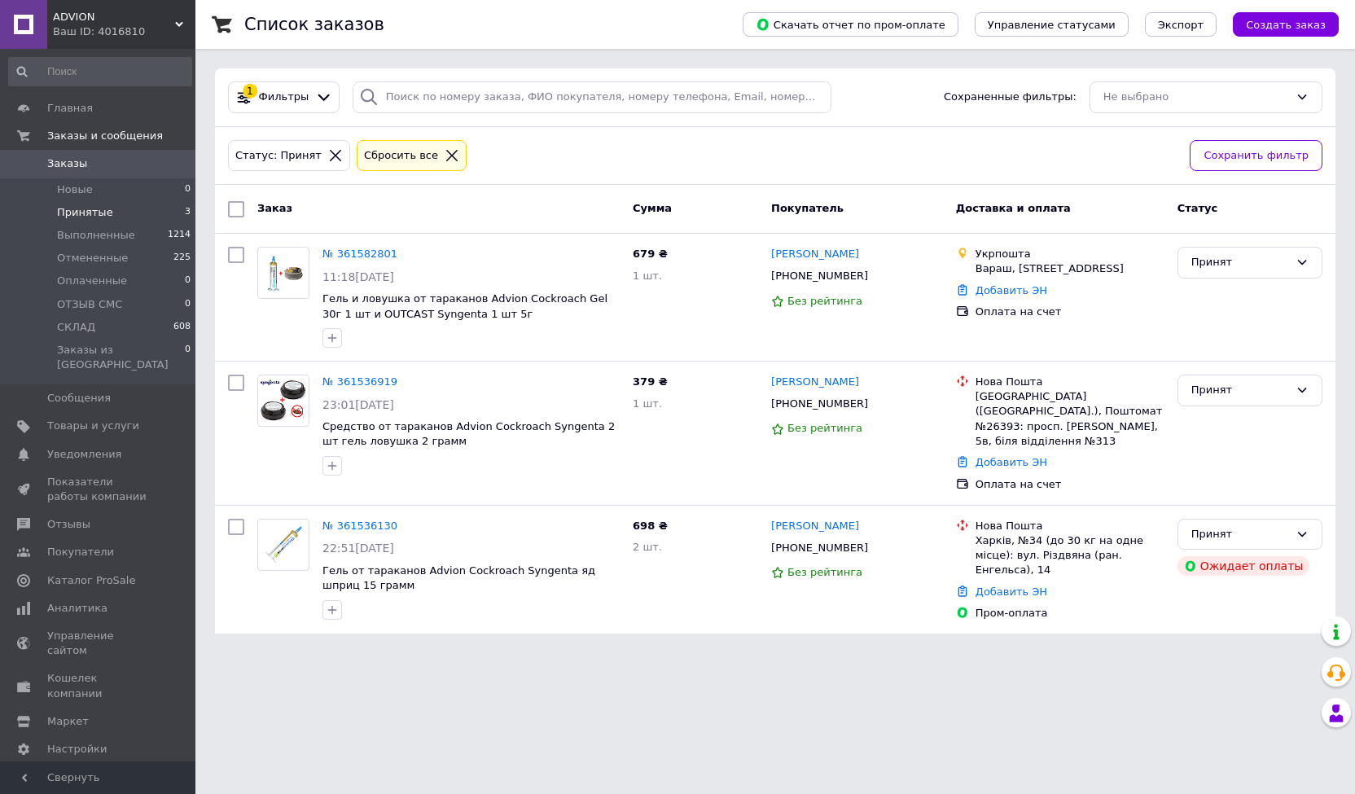
click at [101, 206] on span "Принятые" at bounding box center [85, 212] width 56 height 15
click at [641, 653] on html "ADVION Ваш ID: 4016810 Сайт ADVION Кабинет покупателя Проверить состояние систе…" at bounding box center [677, 326] width 1355 height 653
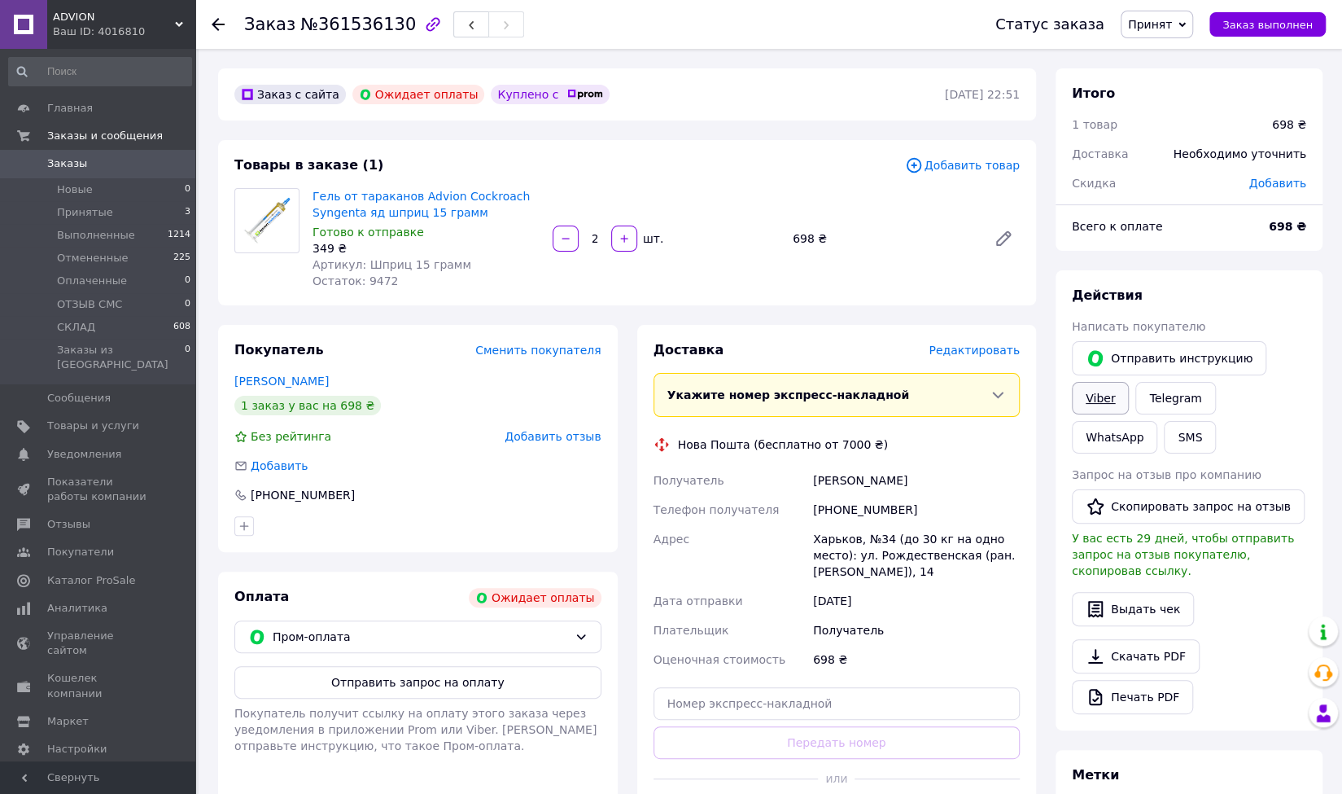
click at [1092, 396] on link "Viber" at bounding box center [1100, 398] width 57 height 33
click at [1169, 23] on span "Принят" at bounding box center [1150, 24] width 44 height 13
click at [1177, 85] on li "Отменен" at bounding box center [1165, 81] width 86 height 24
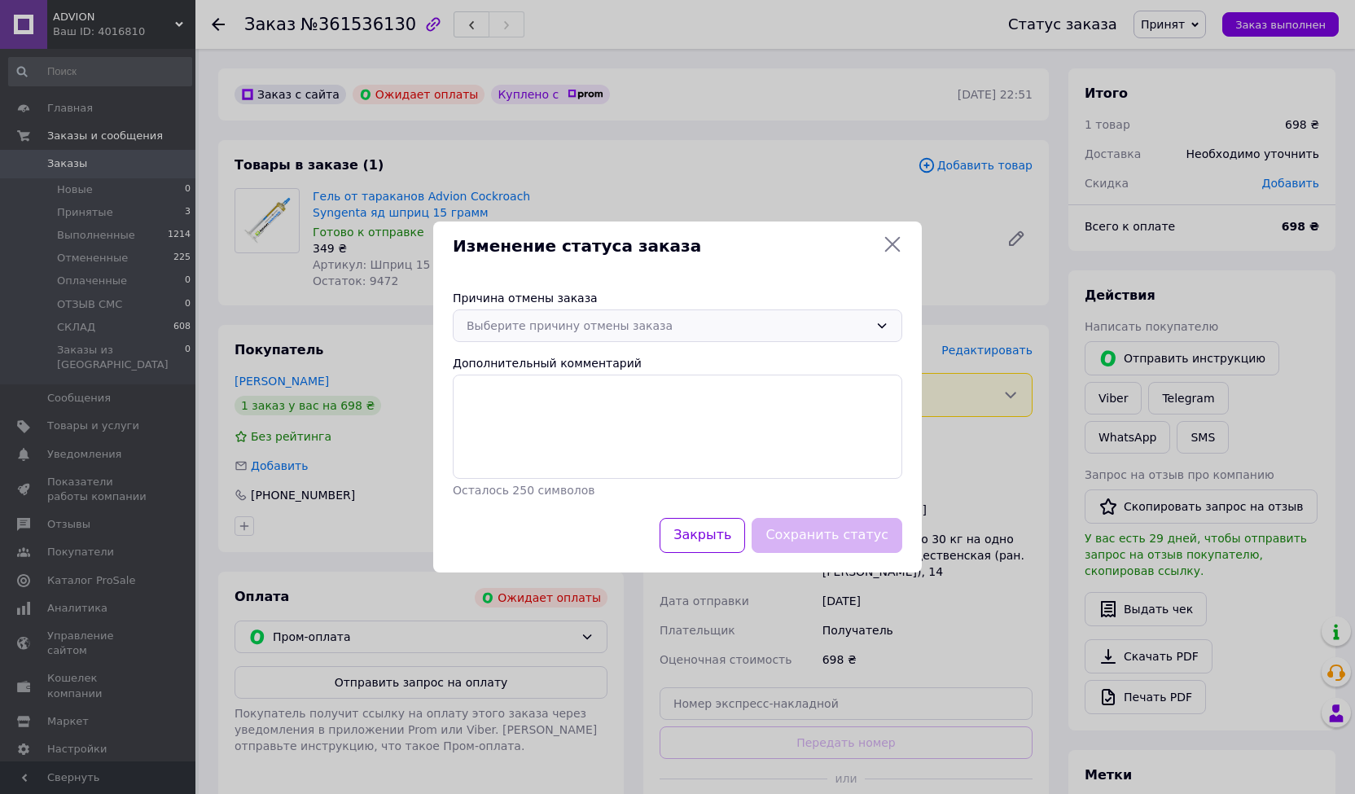
click at [673, 322] on div "Выберите причину отмены заказа" at bounding box center [667, 326] width 402 height 18
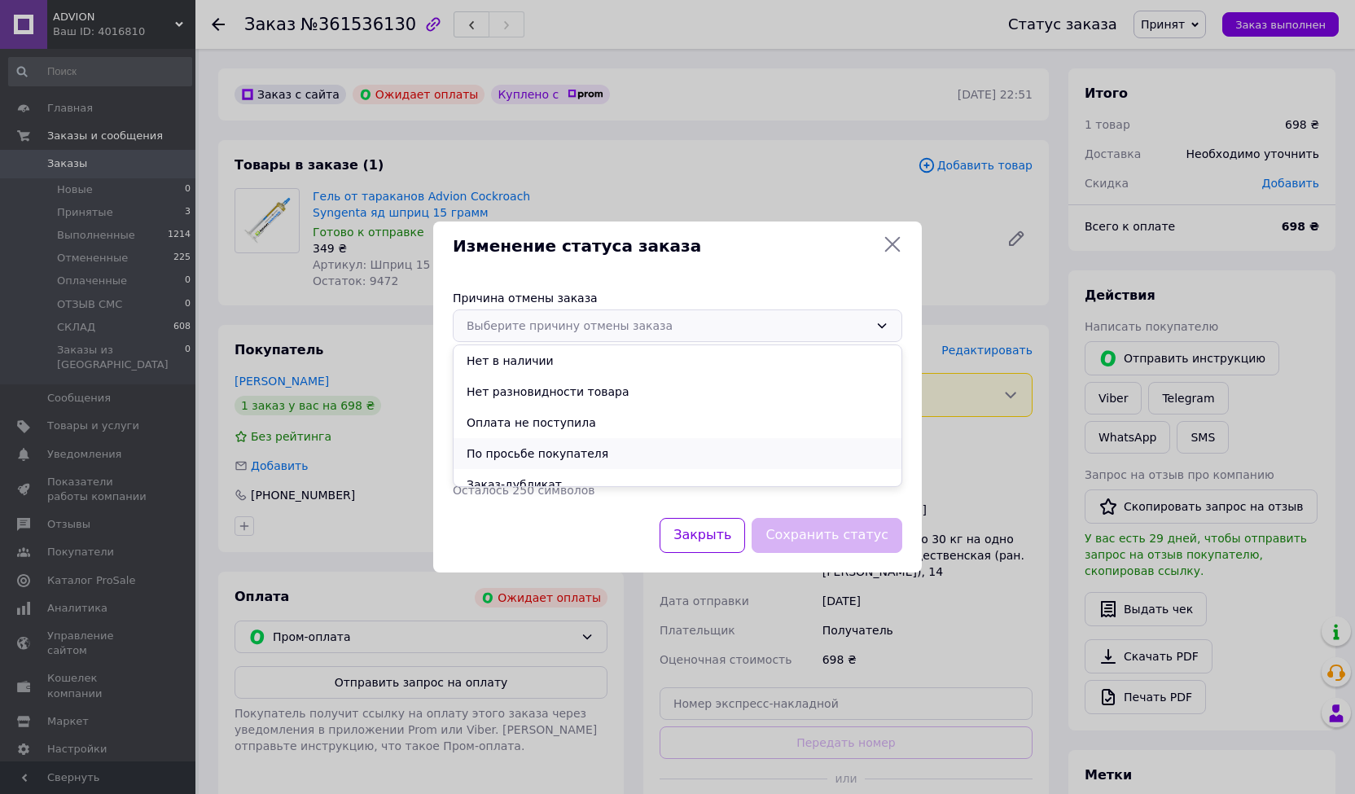
click at [547, 448] on li "По просьбе покупателя" at bounding box center [677, 453] width 448 height 31
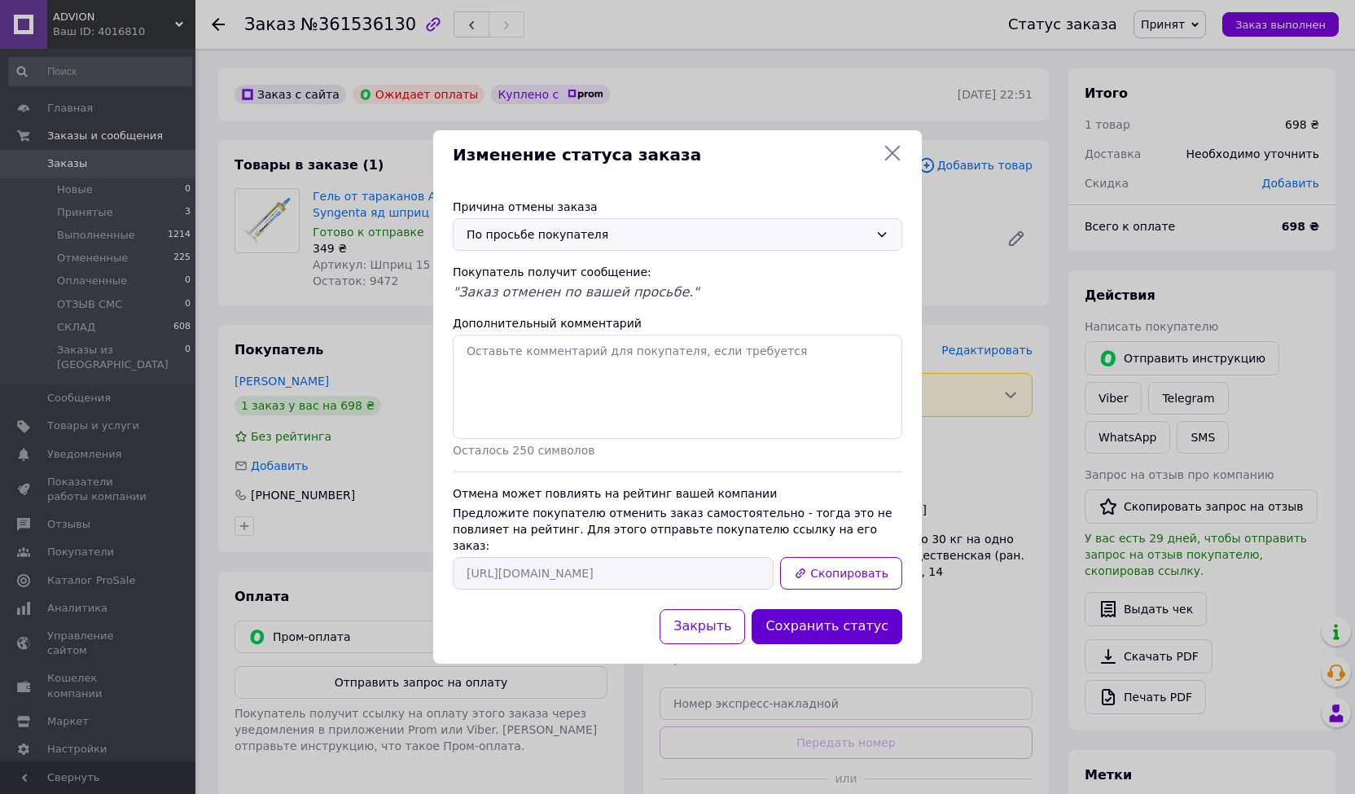
click at [828, 624] on button "Сохранить статус" at bounding box center [826, 626] width 151 height 35
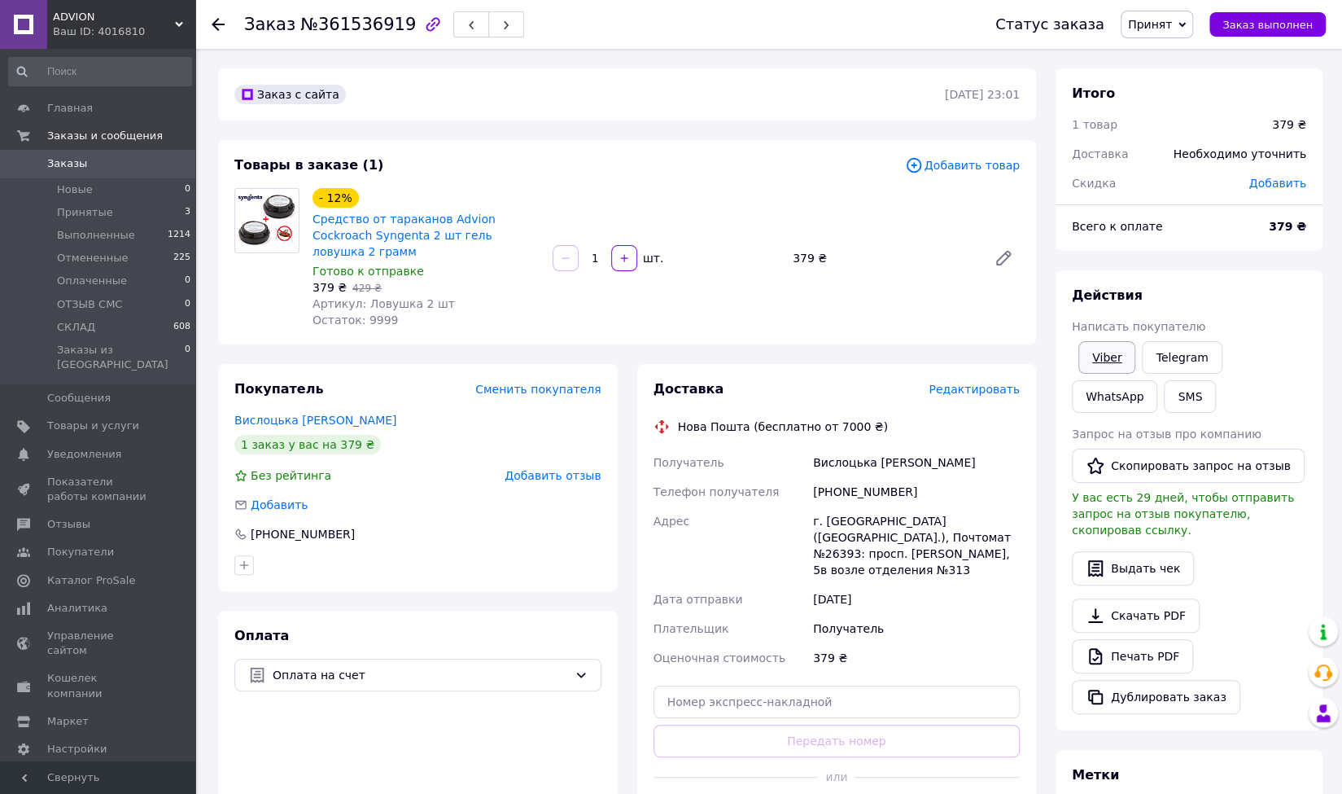
click at [1113, 356] on link "Viber" at bounding box center [1107, 357] width 57 height 33
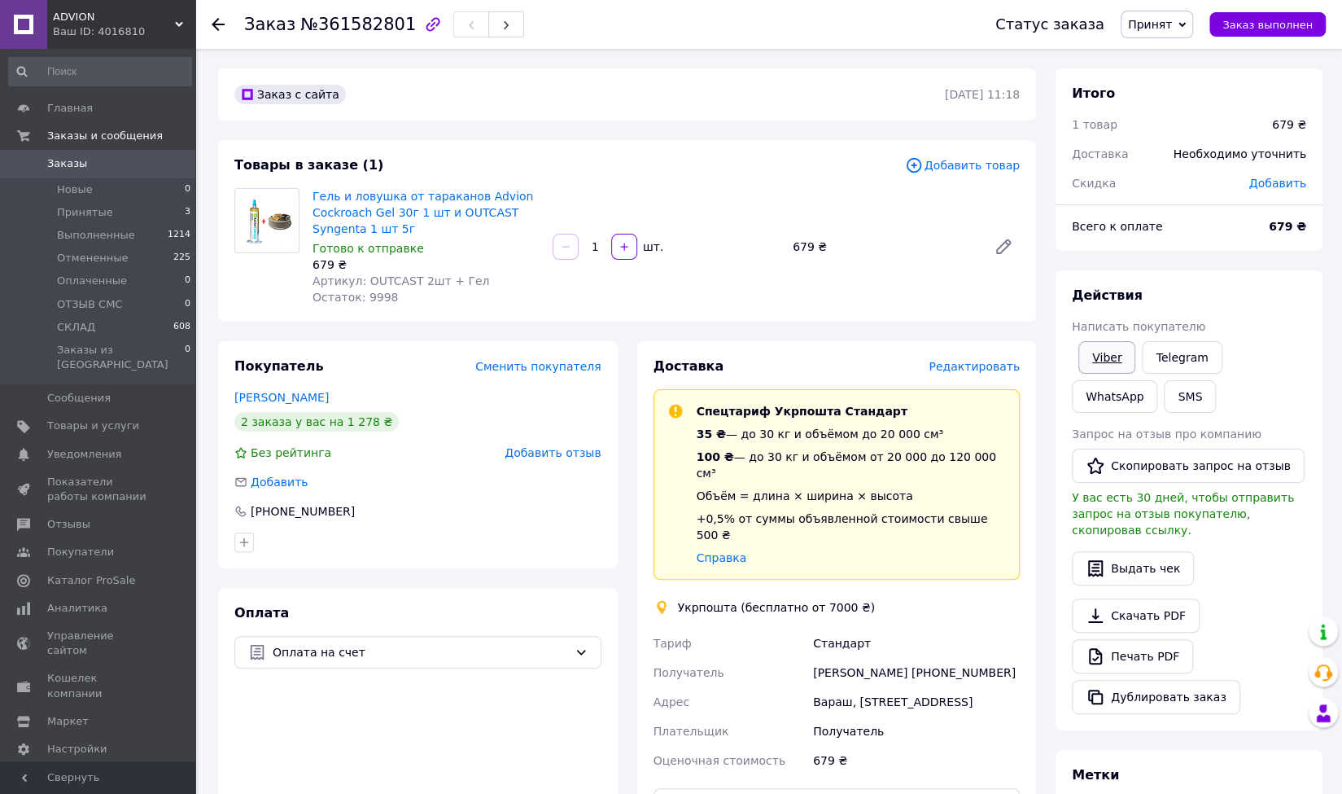
click at [1101, 358] on link "Viber" at bounding box center [1107, 357] width 57 height 33
click at [988, 367] on span "Редактировать" at bounding box center [974, 366] width 91 height 13
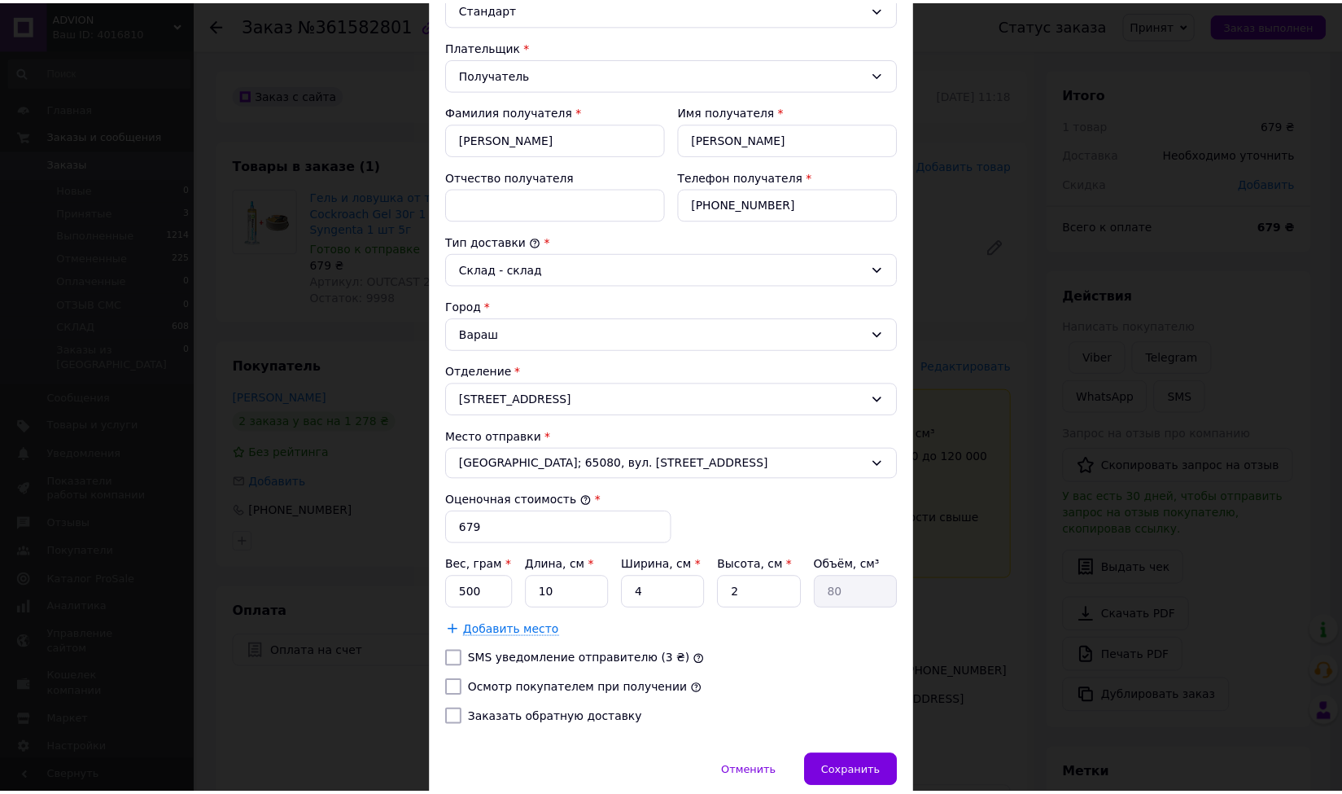
scroll to position [276, 0]
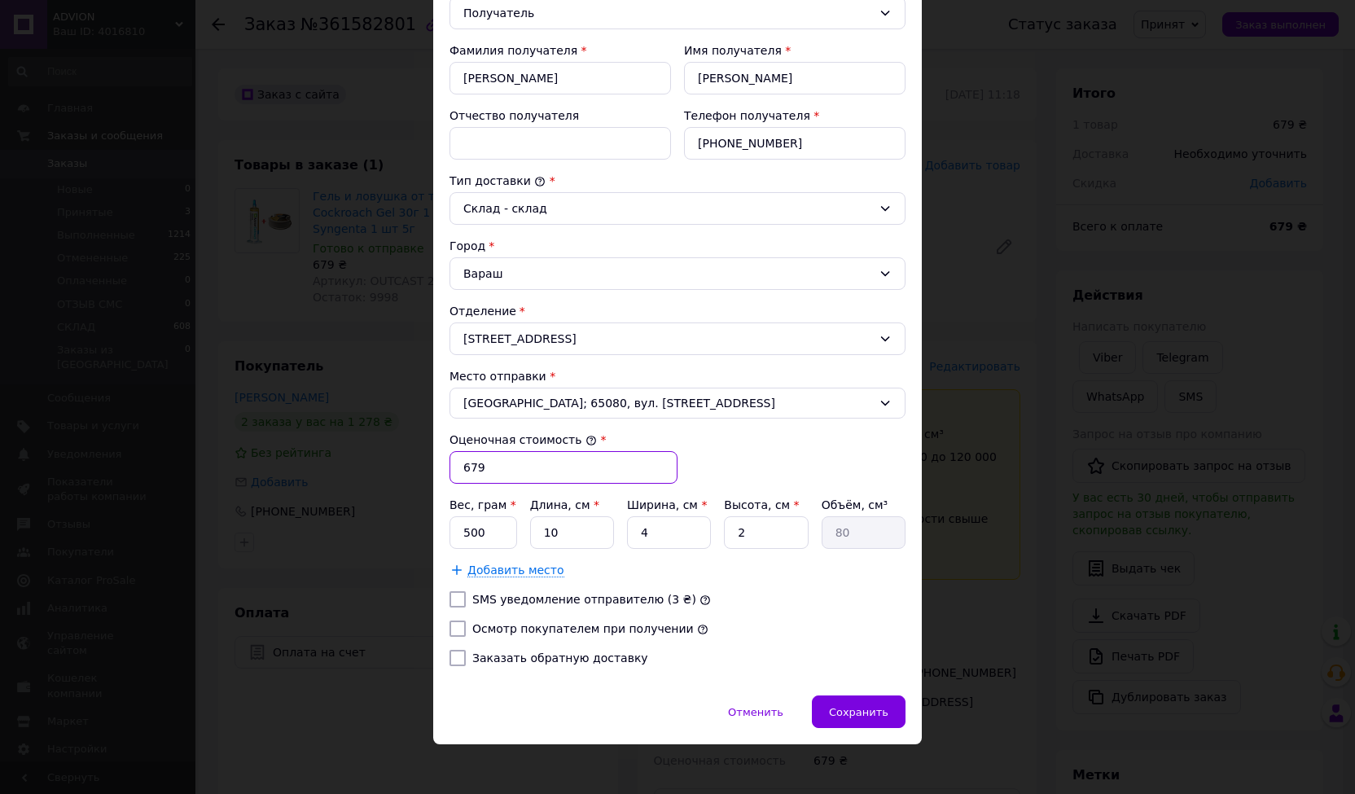
click at [476, 458] on input "679" at bounding box center [563, 467] width 228 height 33
type input "618"
click at [850, 706] on span "Сохранить" at bounding box center [858, 712] width 59 height 12
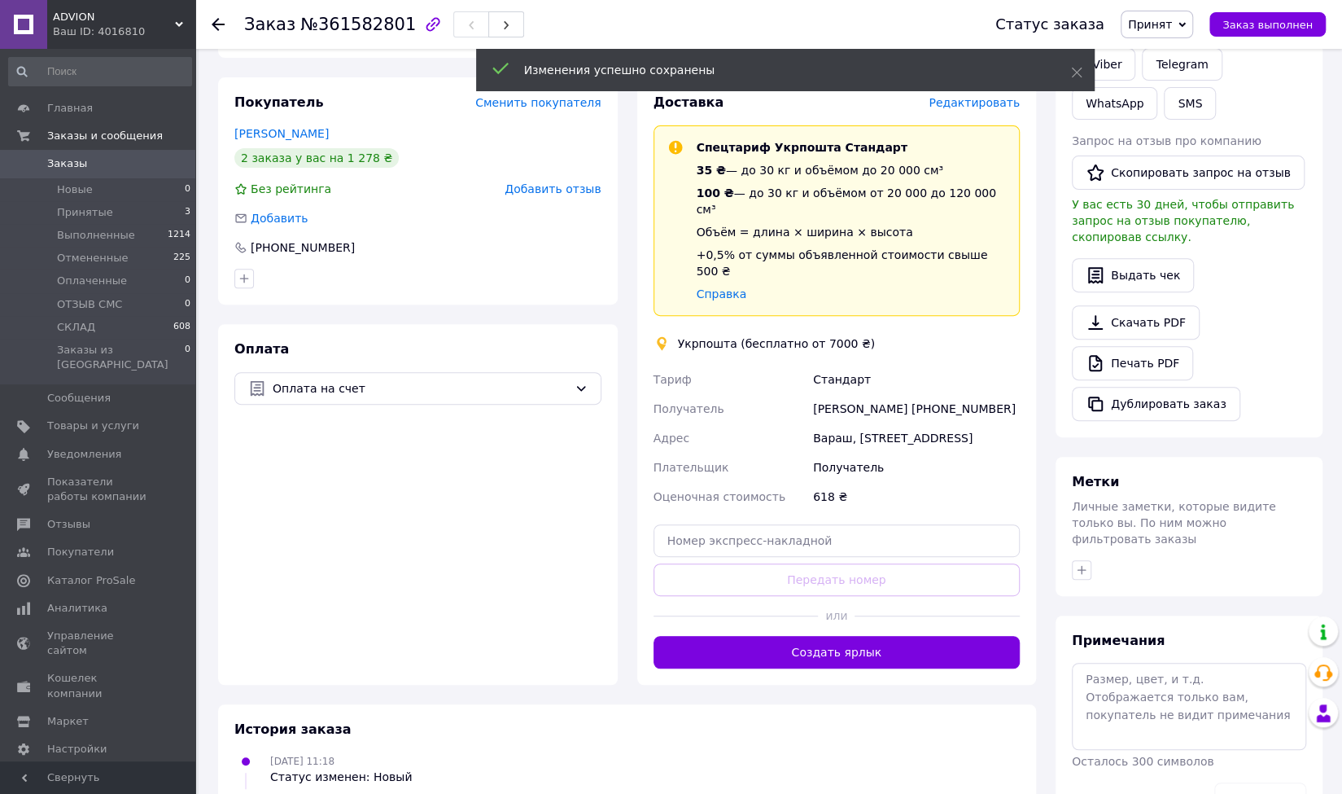
scroll to position [351, 0]
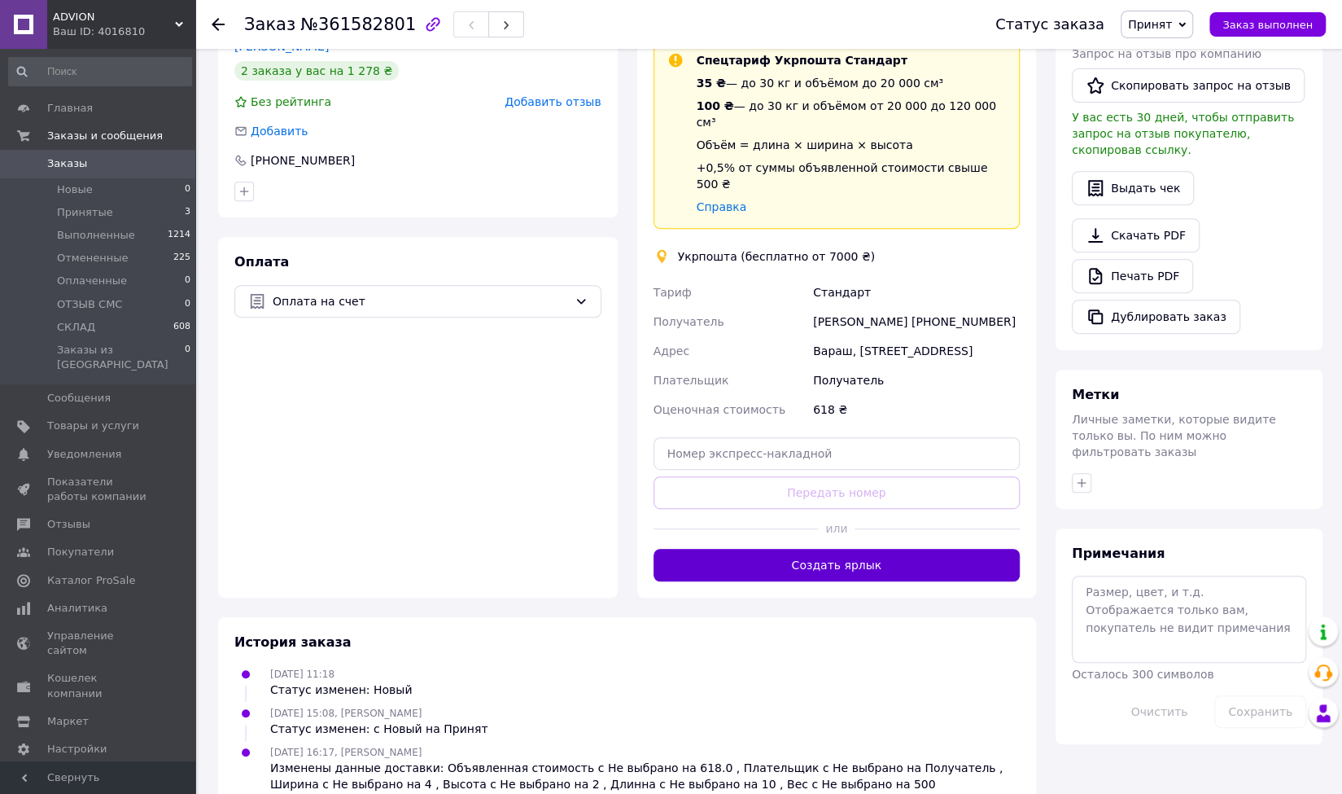
click at [828, 549] on button "Создать ярлык" at bounding box center [837, 565] width 367 height 33
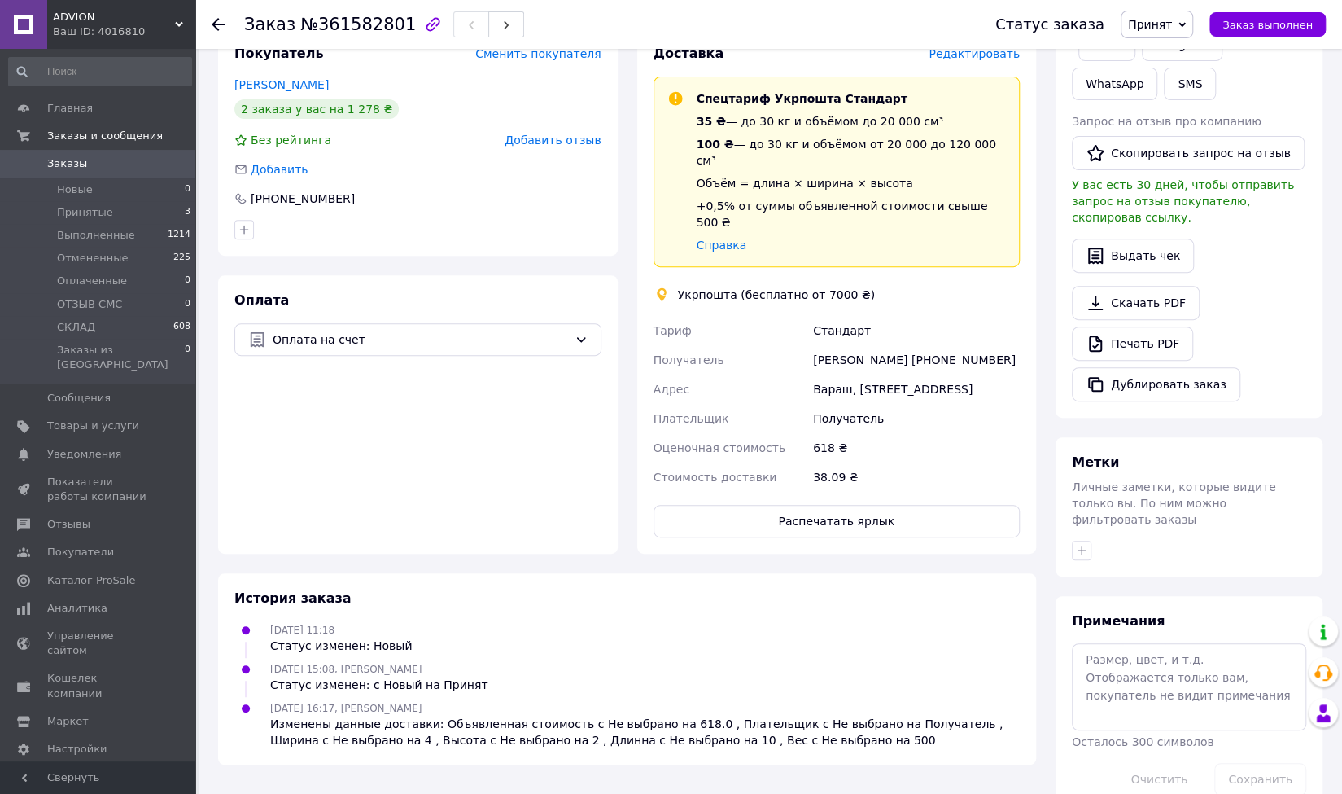
scroll to position [332, 0]
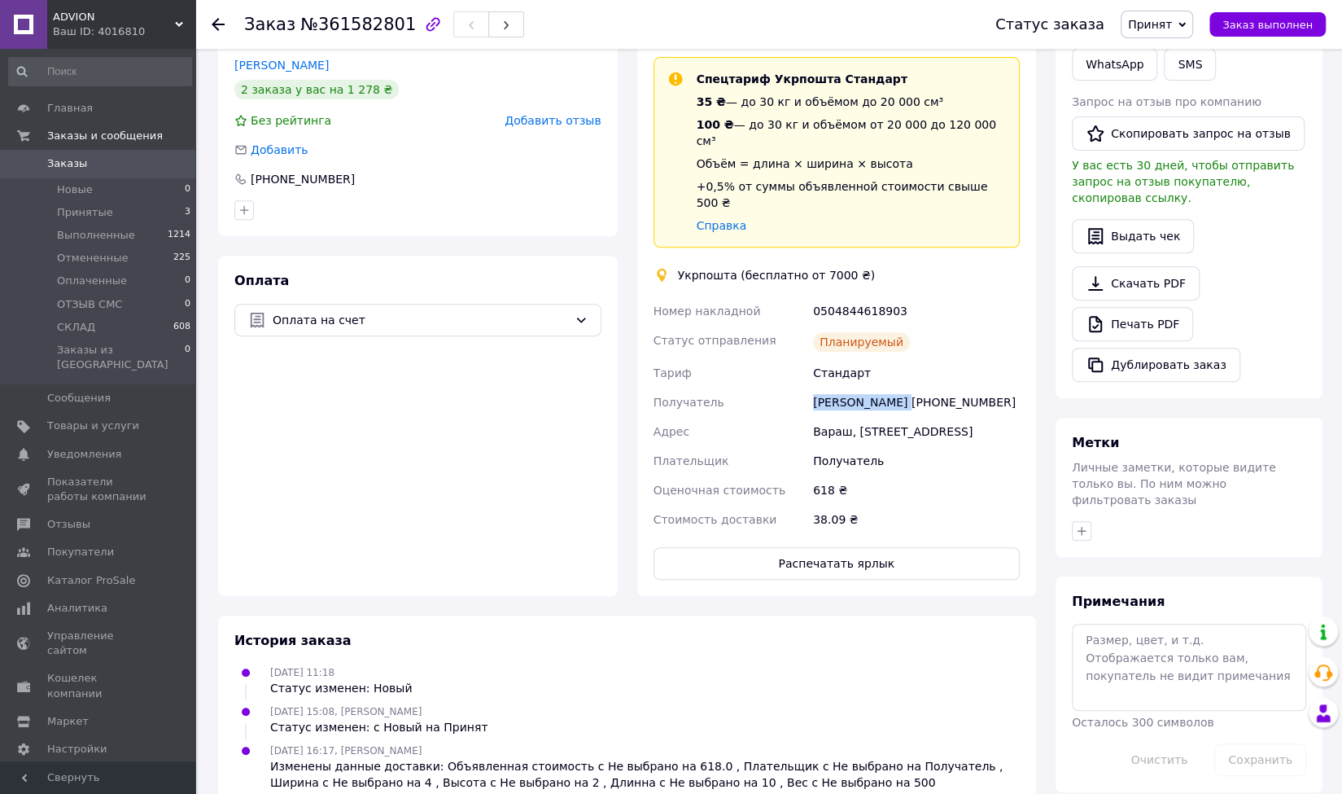
drag, startPoint x: 899, startPoint y: 367, endPoint x: 807, endPoint y: 370, distance: 92.0
click at [807, 370] on div "Номер накладной 0504844618903 Статус отправления Планируемый Тариф Стандарт Пол…" at bounding box center [837, 415] width 374 height 238
copy div "Получатель Юлія Чернецька"
click at [955, 387] on div "Юлія Чернецька +380683187017" at bounding box center [916, 401] width 213 height 29
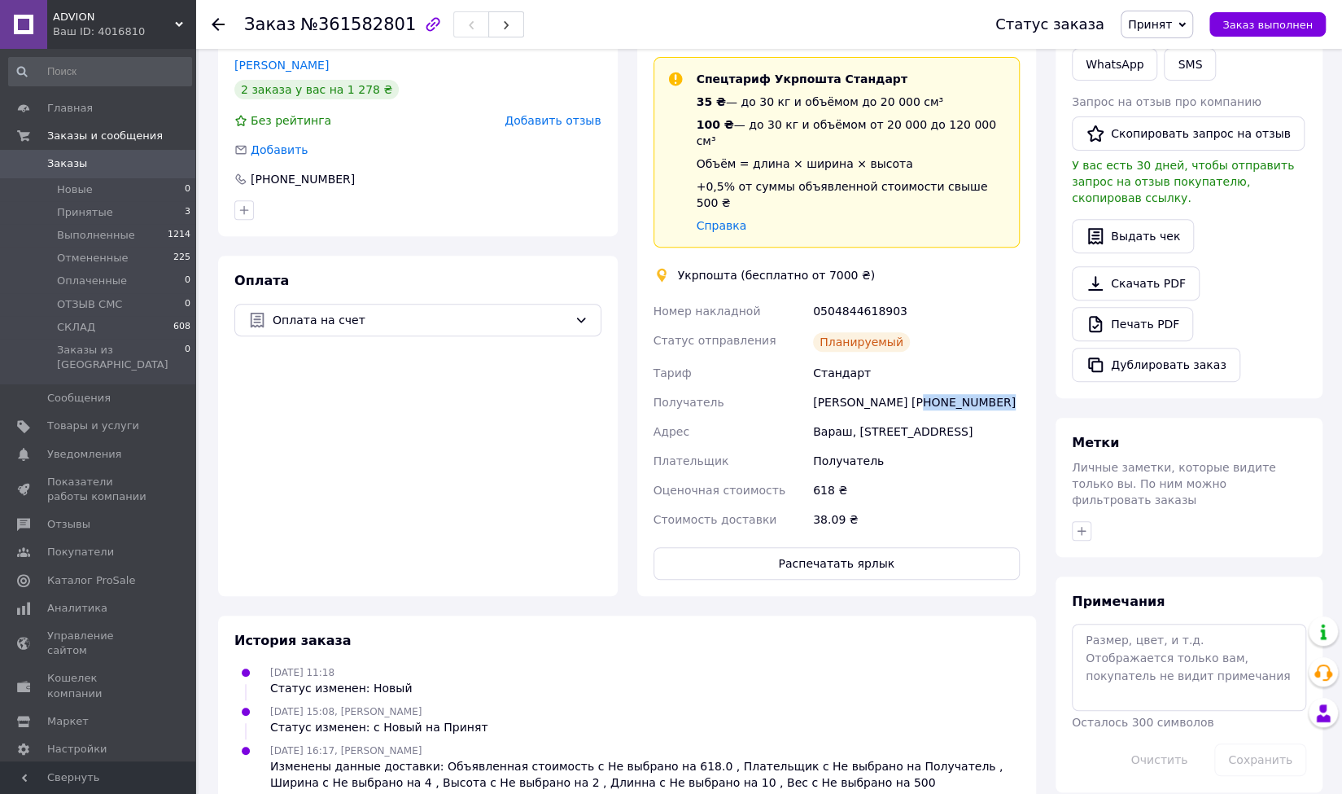
copy div "380683187017"
click at [838, 417] on div "Вараш, 34402, м-р Перемоги, 19" at bounding box center [916, 431] width 213 height 29
copy div "Вараш, 34402, м-р Перемоги, 19"
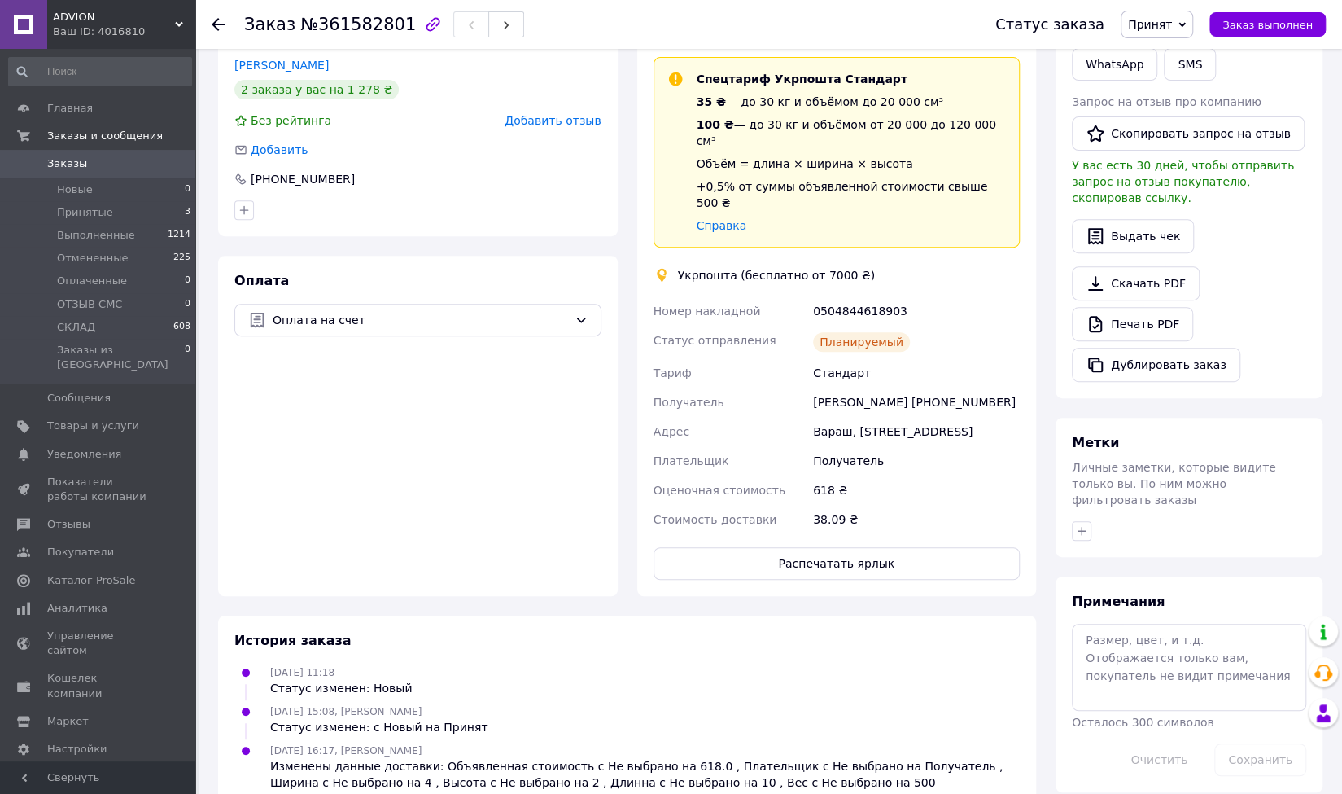
click at [868, 296] on div "0504844618903" at bounding box center [916, 310] width 213 height 29
copy div "0504844618903"
click at [1172, 26] on span "Принят" at bounding box center [1150, 24] width 44 height 13
click at [1158, 153] on li "СКЛАД" at bounding box center [1165, 154] width 86 height 24
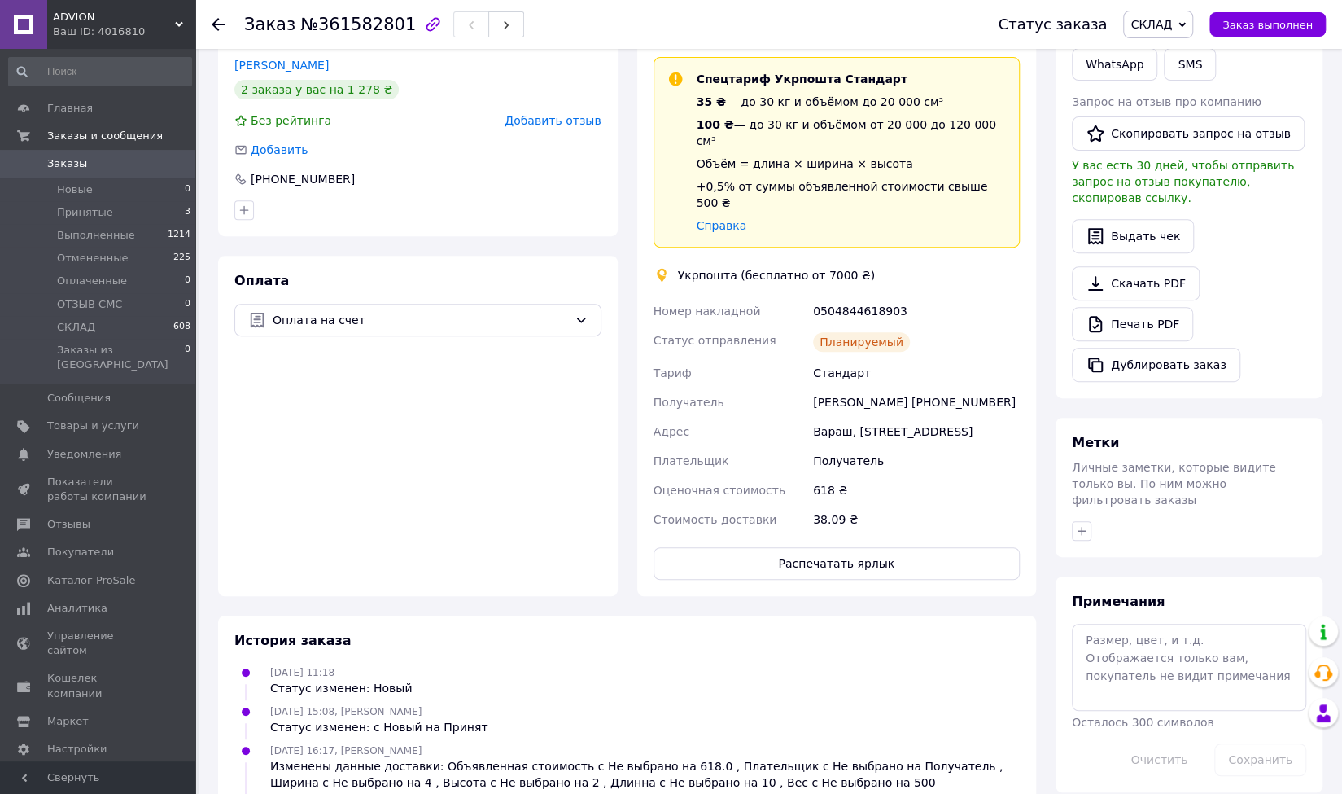
scroll to position [351, 0]
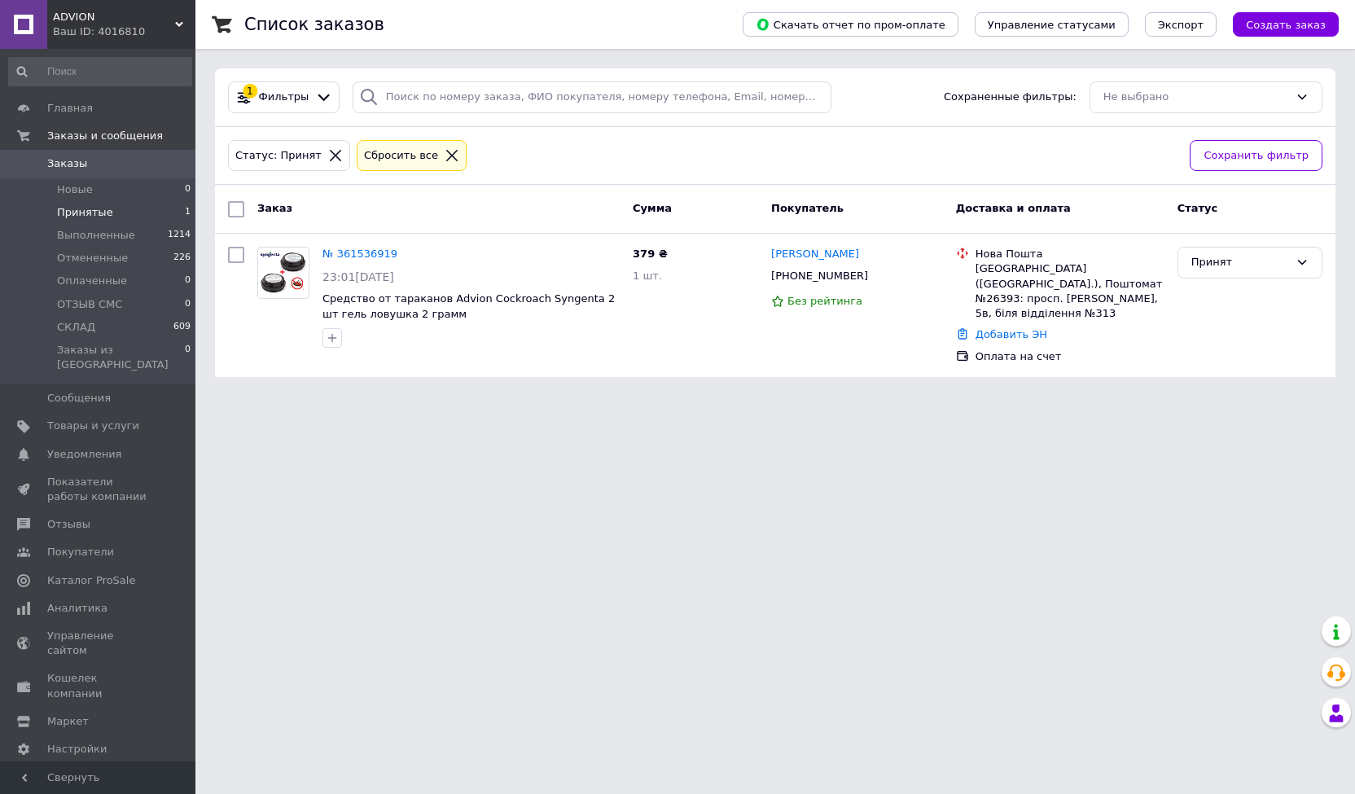
click at [860, 396] on html "ADVION Ваш ID: 4016810 Сайт ADVION Кабинет покупателя Проверить состояние систе…" at bounding box center [677, 198] width 1355 height 396
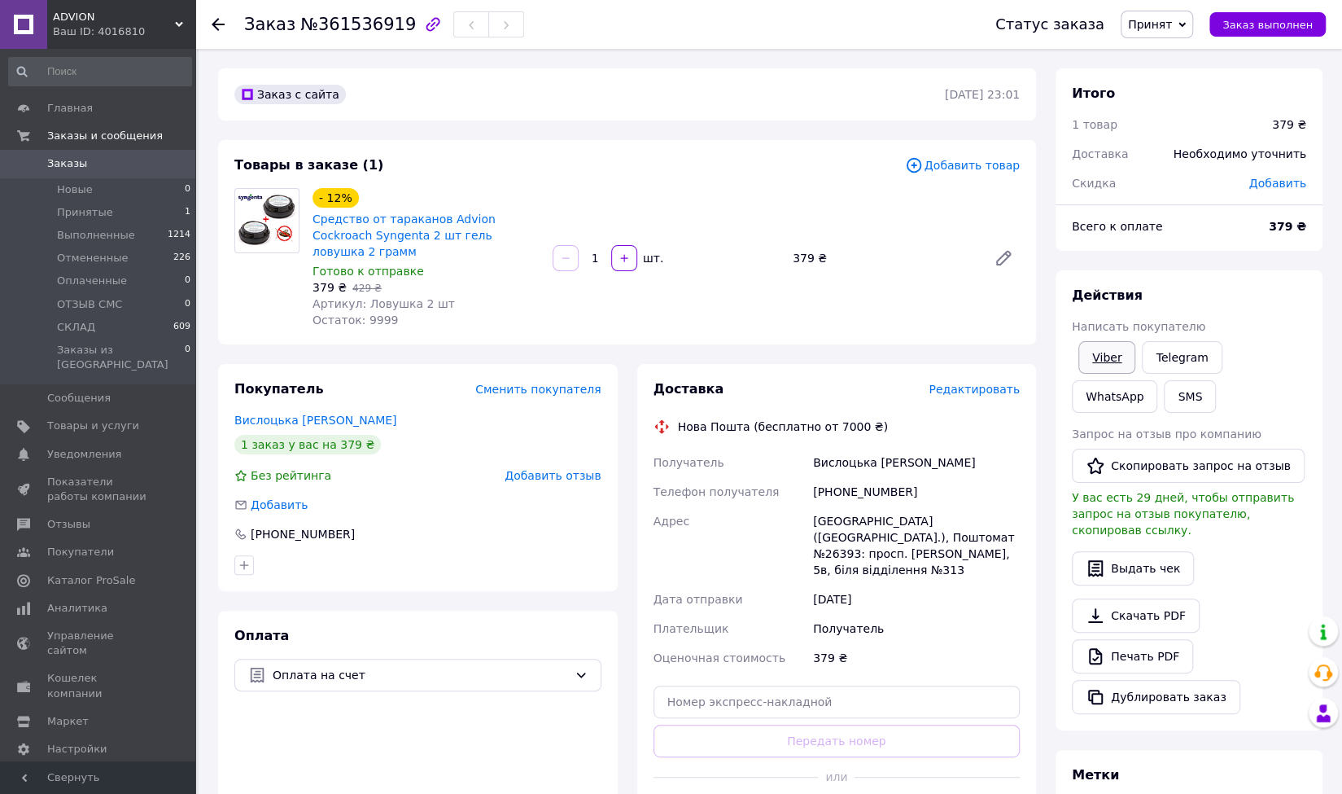
click at [1119, 354] on link "Viber" at bounding box center [1107, 357] width 57 height 33
